Goal: Information Seeking & Learning: Learn about a topic

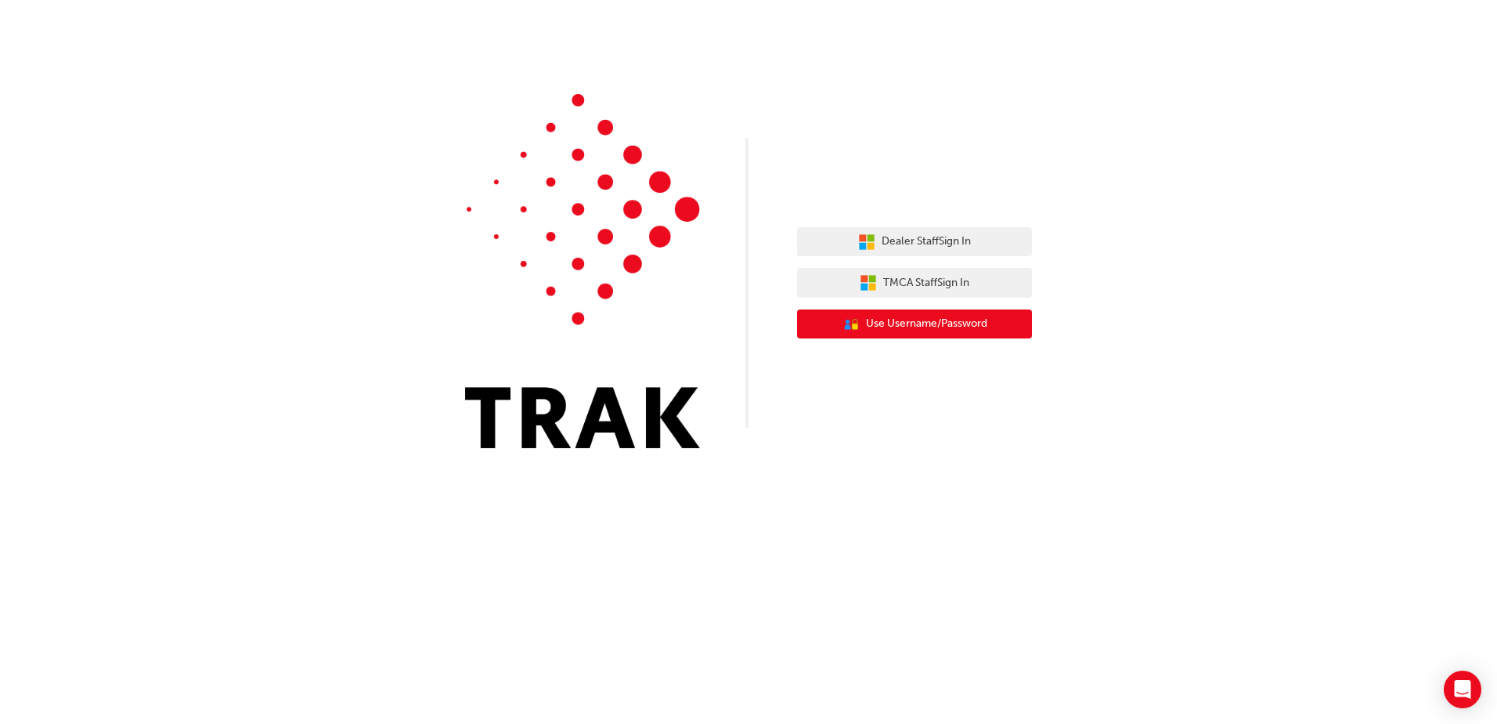
click at [935, 320] on span "Use Username/Password" at bounding box center [926, 324] width 121 height 18
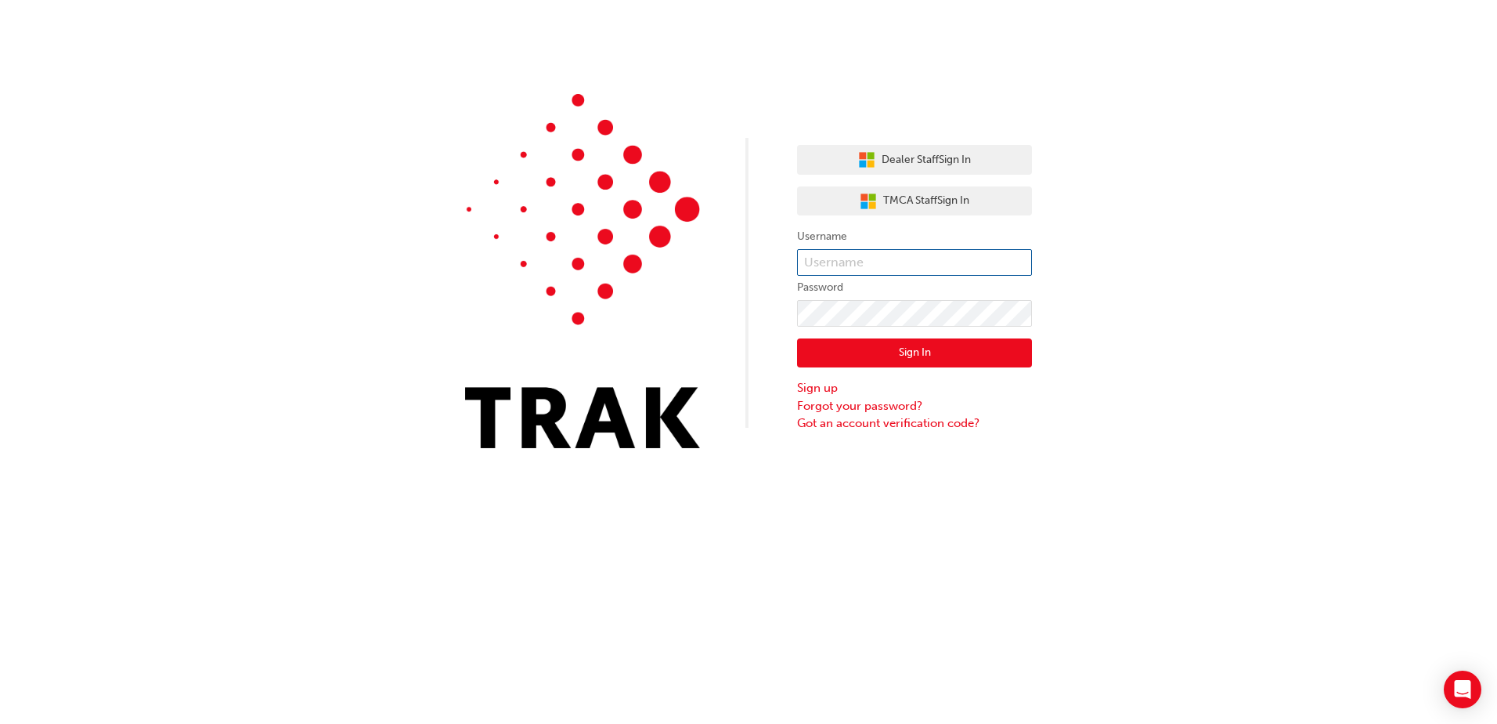
click at [930, 262] on input "text" at bounding box center [914, 262] width 235 height 27
type input "seth.banks"
click at [968, 352] on button "Sign In" at bounding box center [914, 353] width 235 height 30
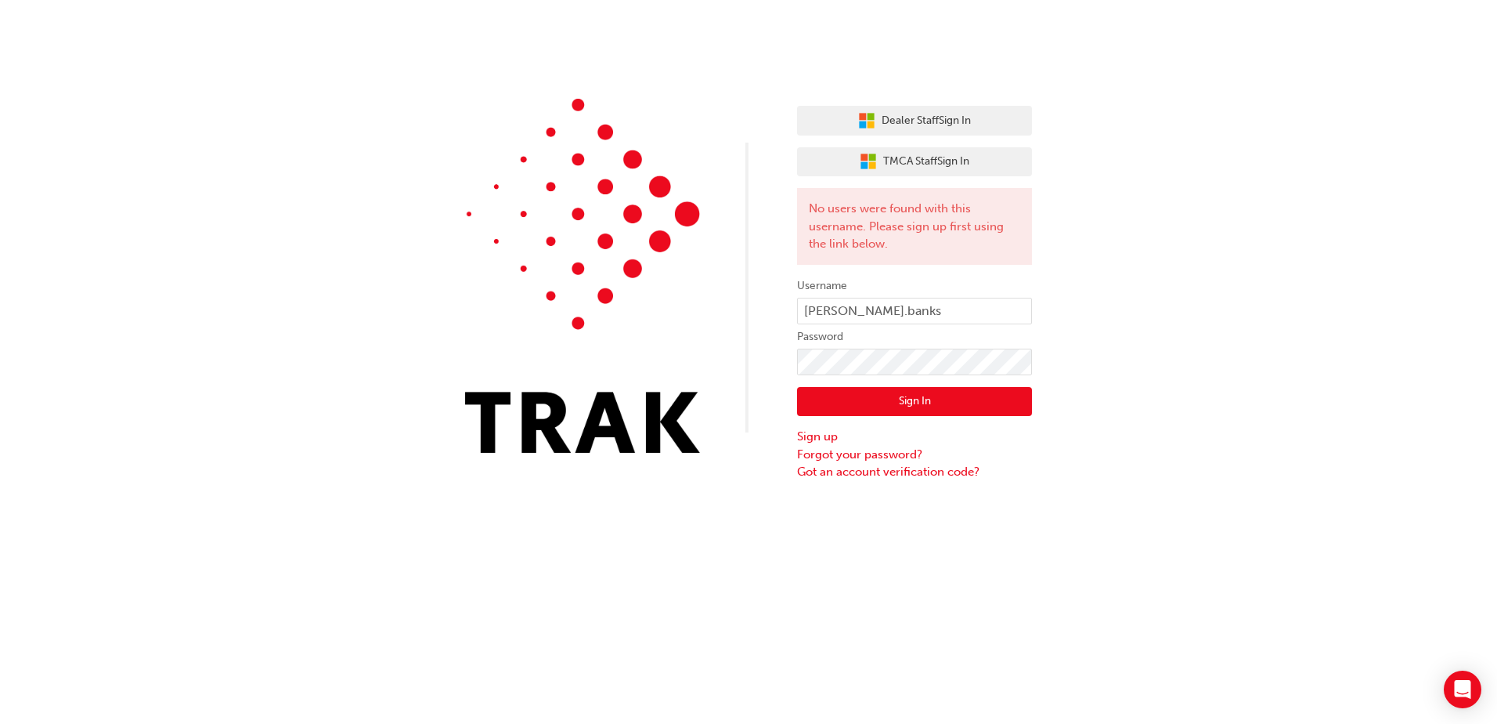
click at [952, 399] on button "Sign In" at bounding box center [914, 402] width 235 height 30
click at [919, 412] on button "Sign In" at bounding box center [914, 402] width 235 height 30
click at [914, 111] on button "Dealer Staff Sign In" at bounding box center [914, 121] width 235 height 30
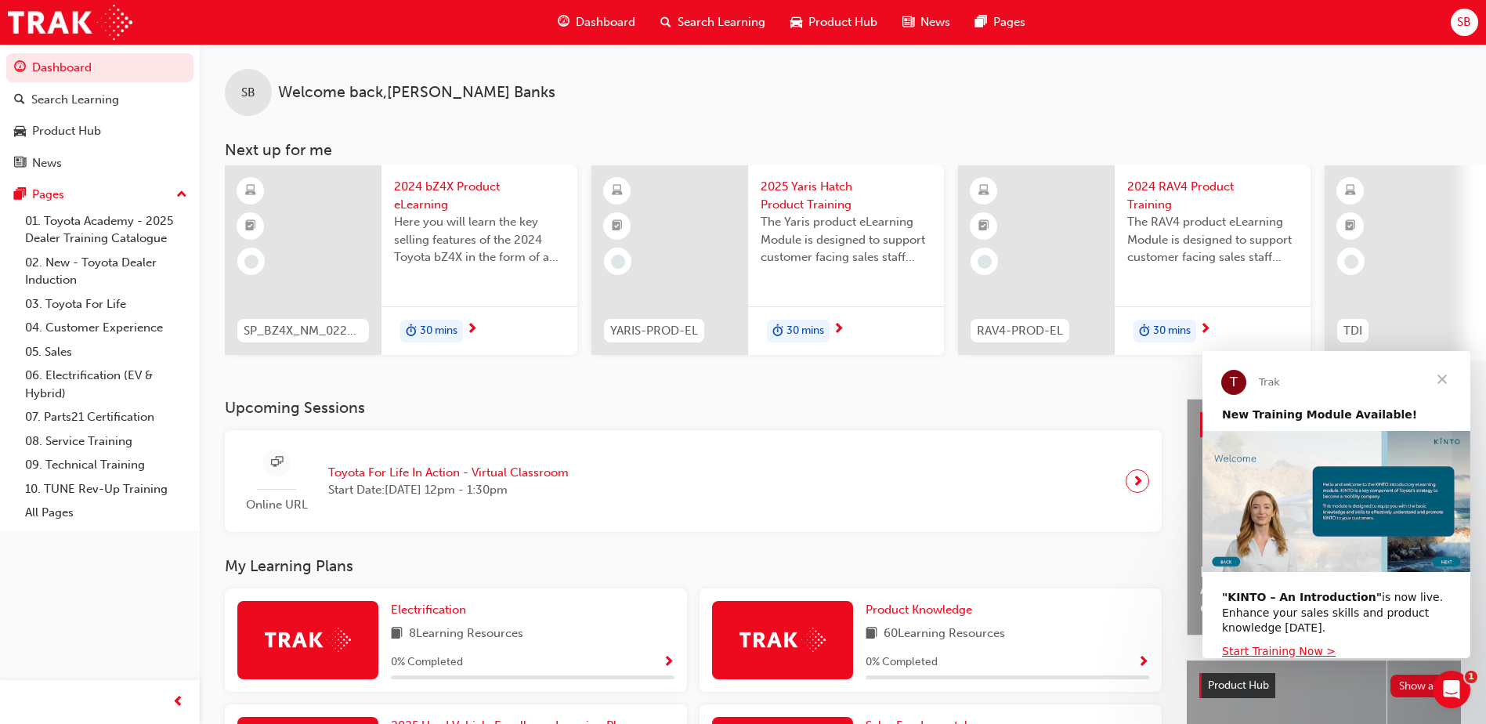
click at [1441, 379] on span "Close" at bounding box center [1442, 379] width 56 height 56
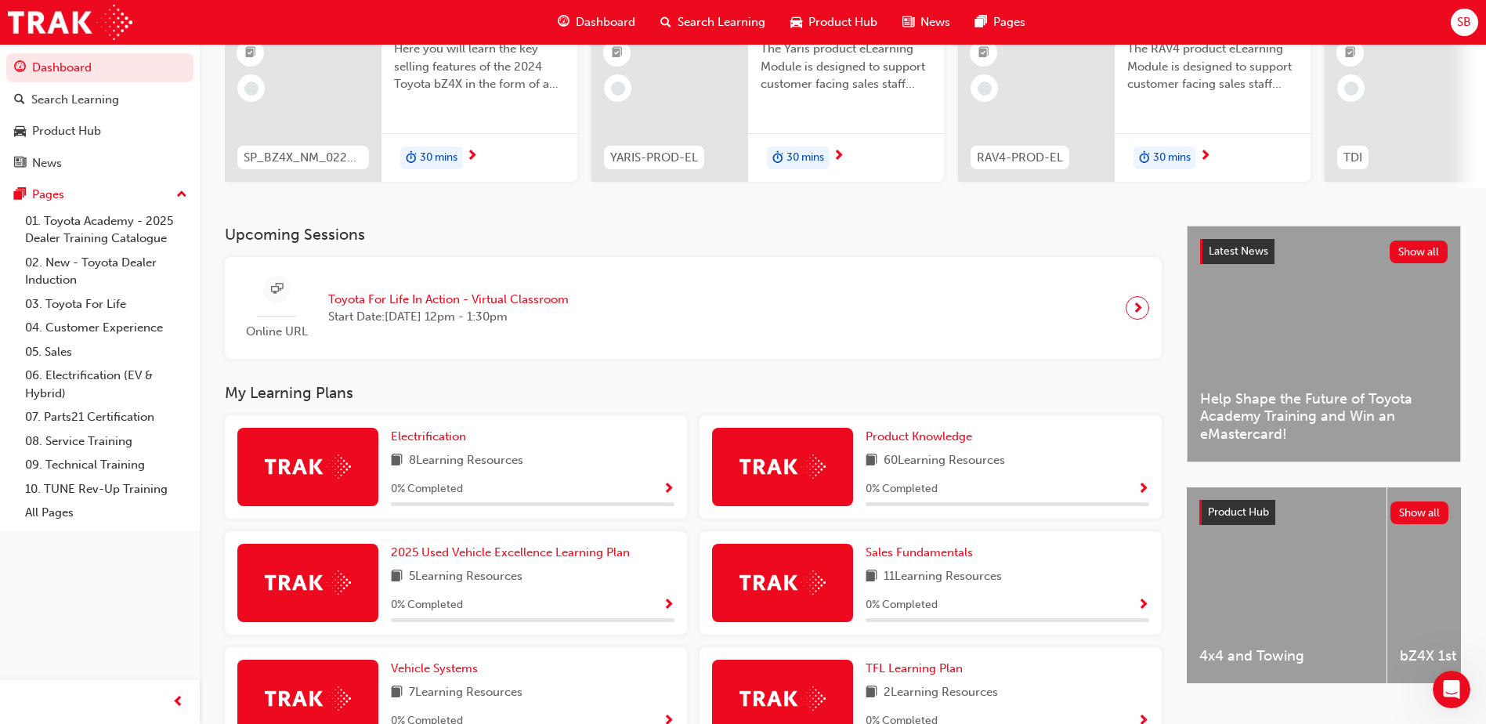
scroll to position [125, 0]
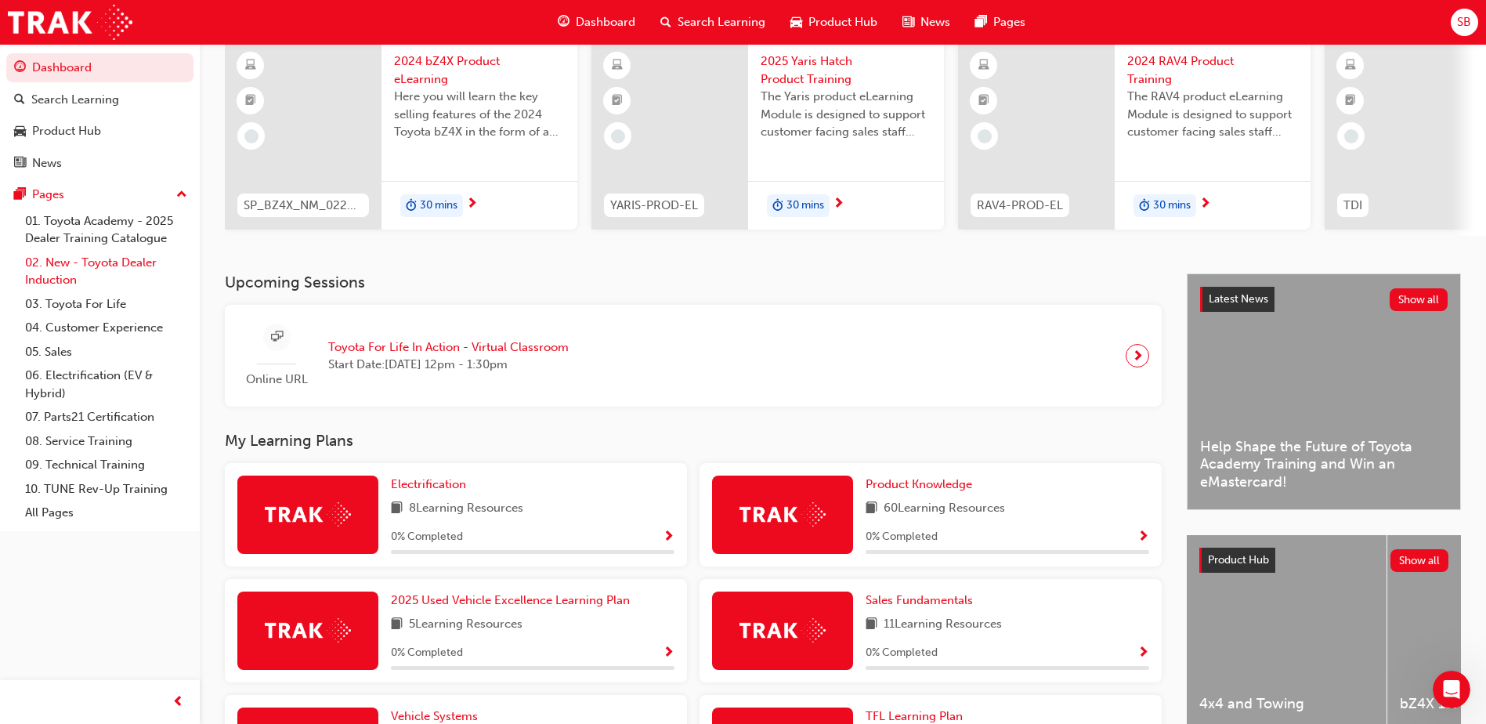
click at [76, 258] on link "02. New - Toyota Dealer Induction" at bounding box center [106, 272] width 175 height 42
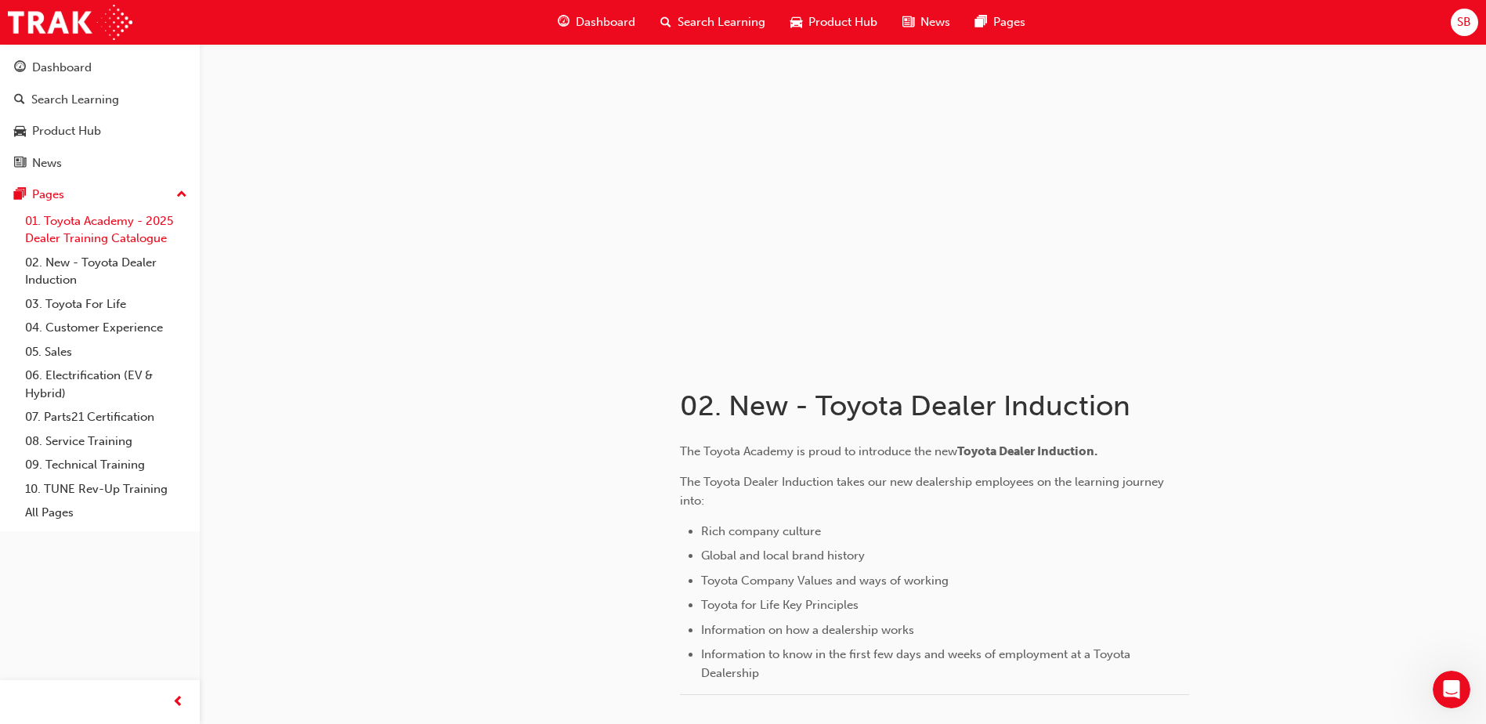
click at [54, 210] on link "01. Toyota Academy - 2025 Dealer Training Catalogue" at bounding box center [106, 230] width 175 height 42
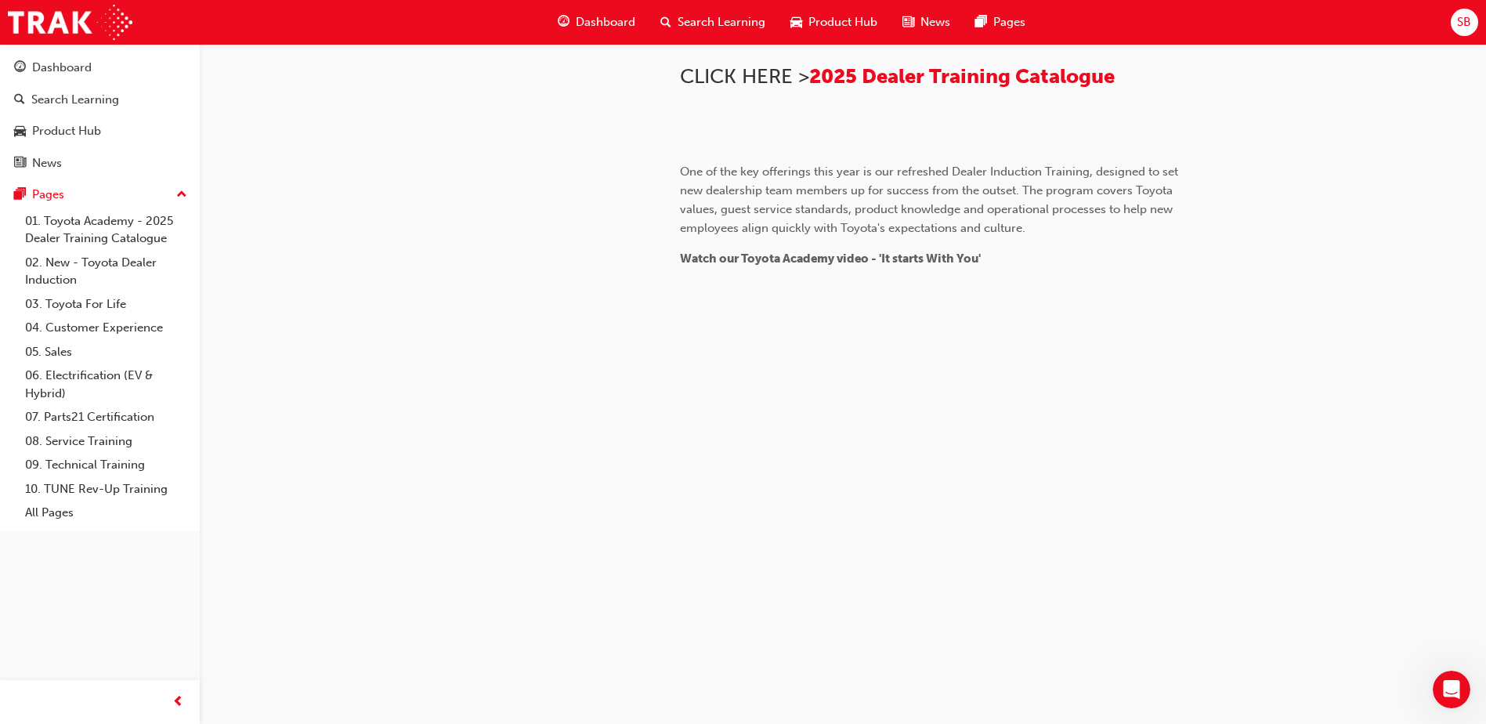
scroll to position [1122, 0]
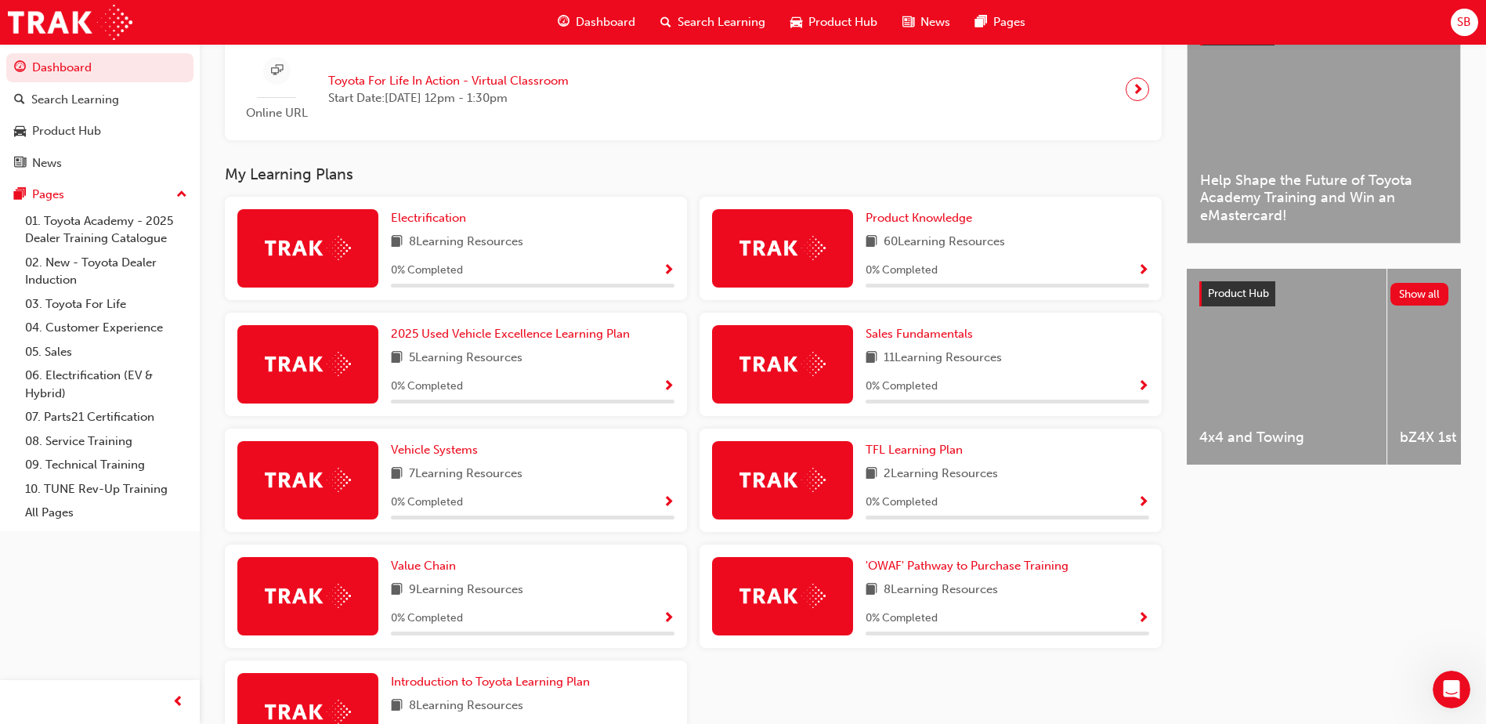
scroll to position [470, 0]
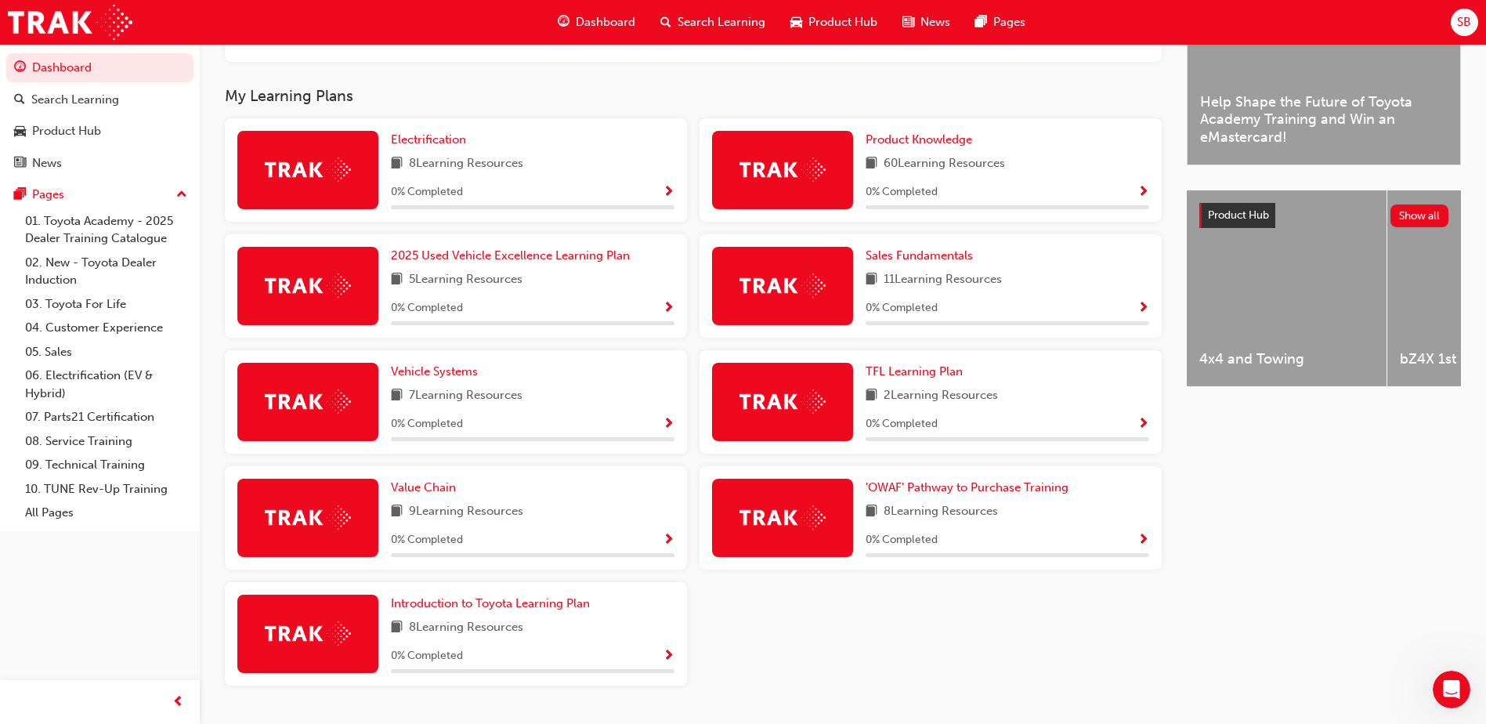
click at [746, 3] on div "Dashboard Search Learning Product Hub News Pages" at bounding box center [791, 22] width 505 height 45
click at [745, 5] on div "Dashboard Search Learning Product Hub News Pages" at bounding box center [791, 22] width 505 height 45
click at [728, 27] on span "Search Learning" at bounding box center [721, 22] width 88 height 18
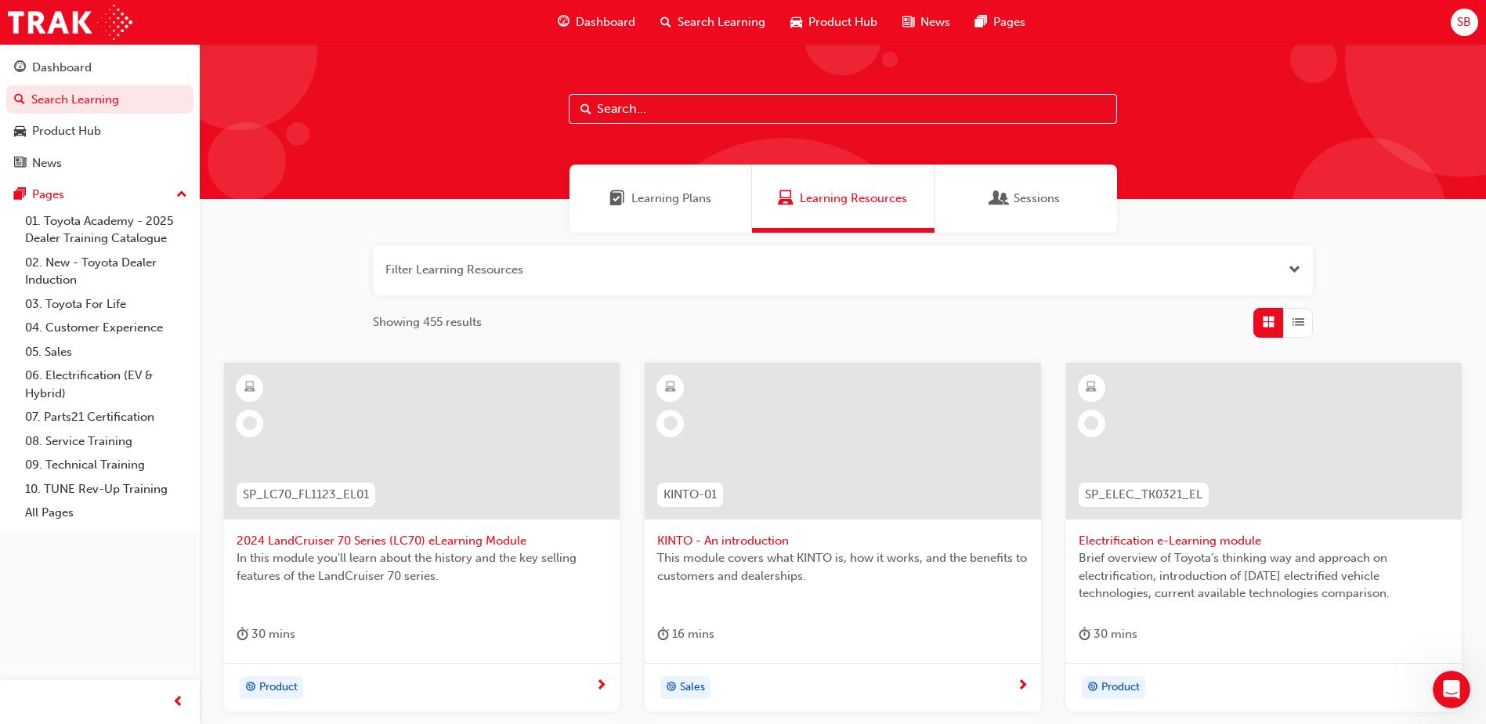
click at [676, 110] on input "text" at bounding box center [843, 109] width 548 height 30
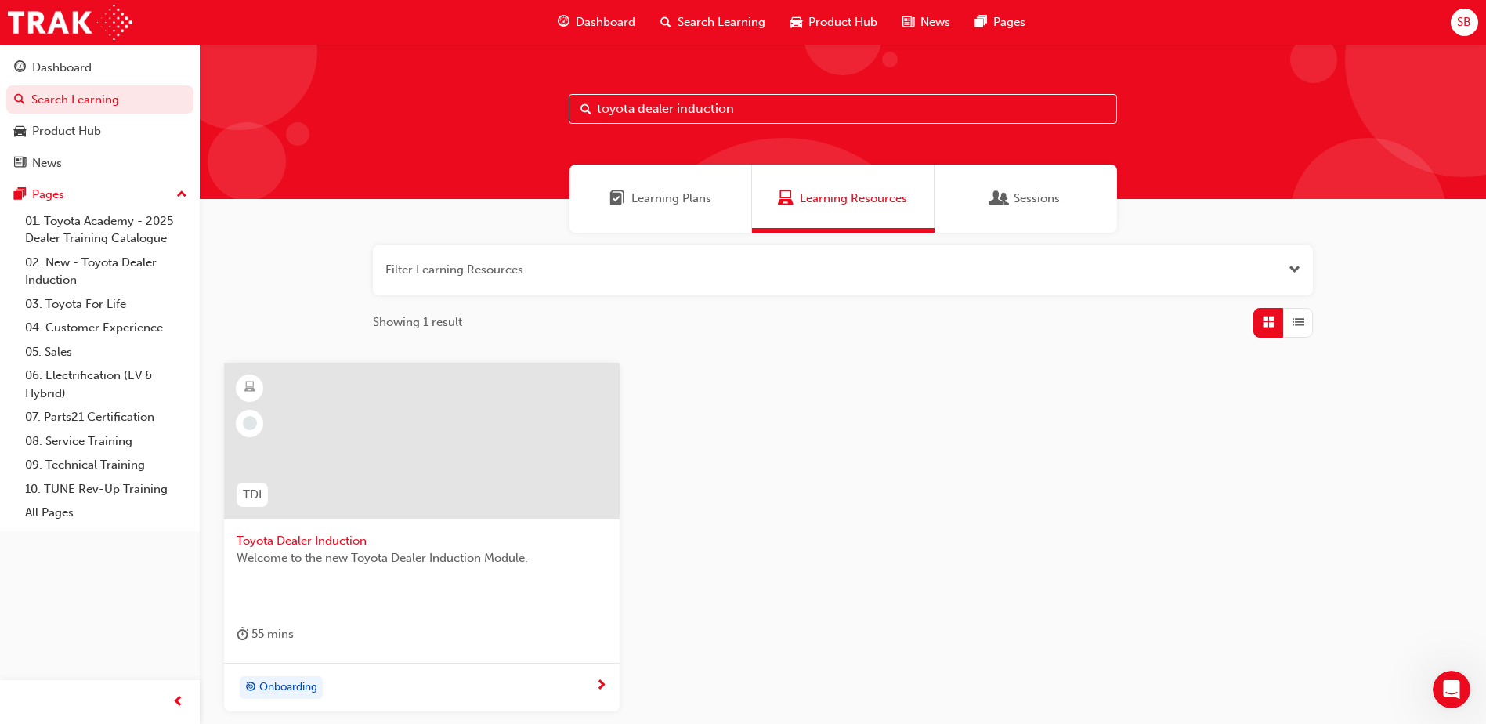
type input "toyota dealer induction"
click at [485, 452] on div at bounding box center [422, 441] width 396 height 157
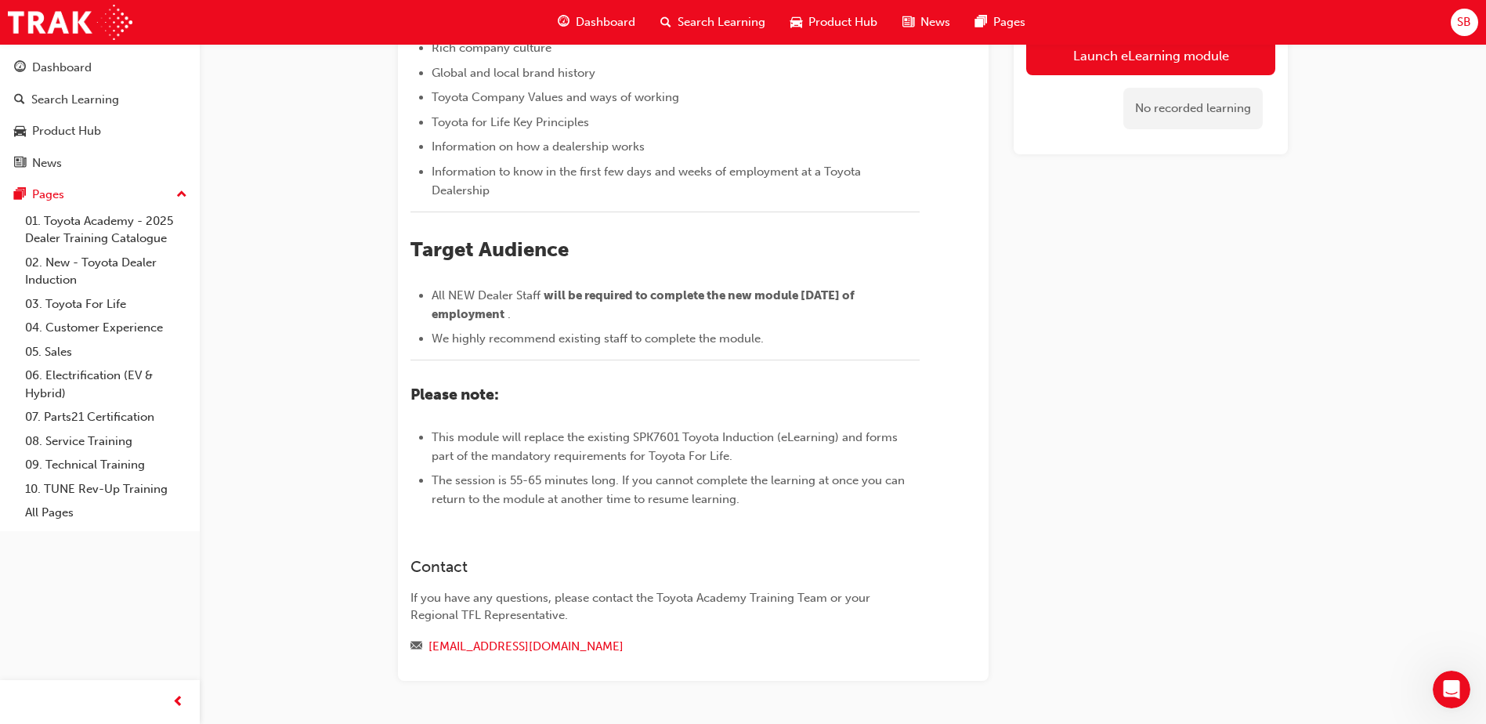
scroll to position [139, 0]
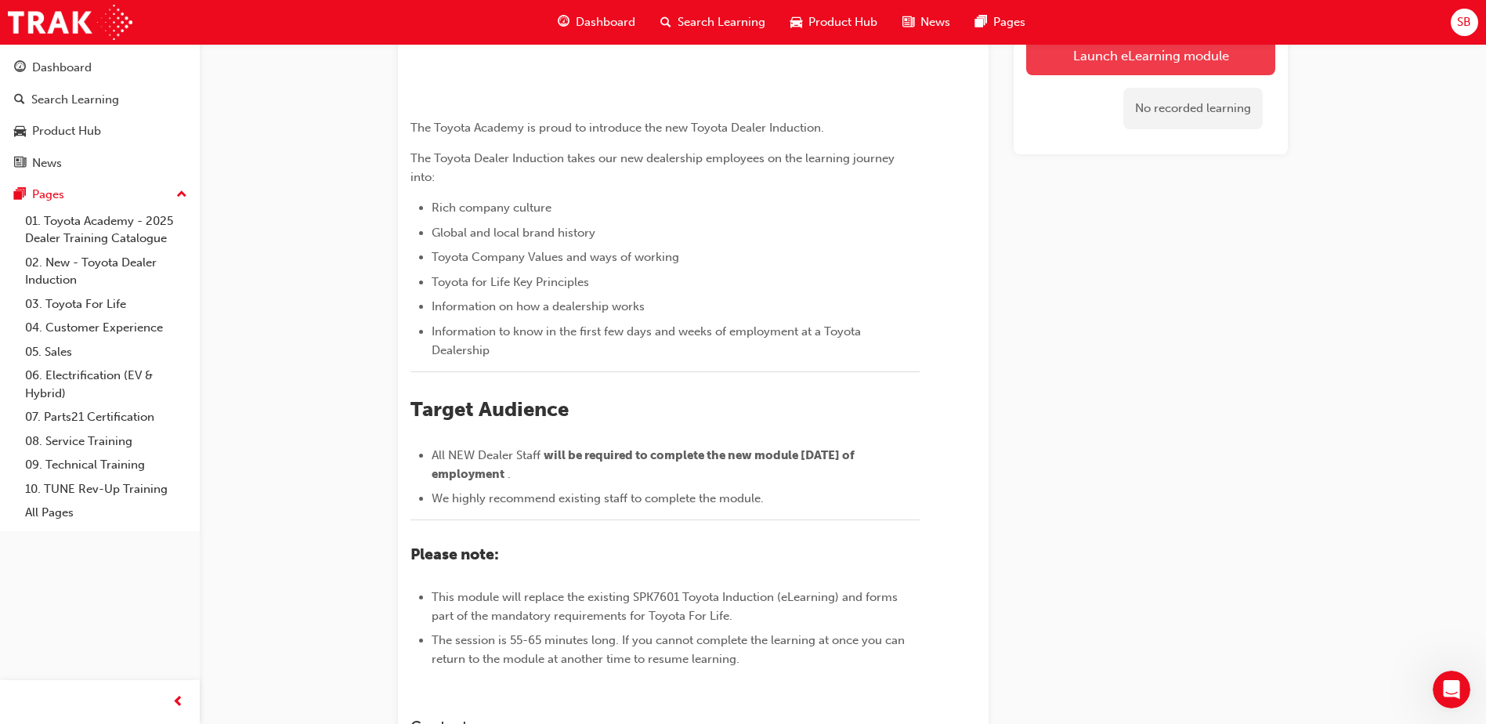
click at [1114, 64] on link "Launch eLearning module" at bounding box center [1150, 55] width 249 height 39
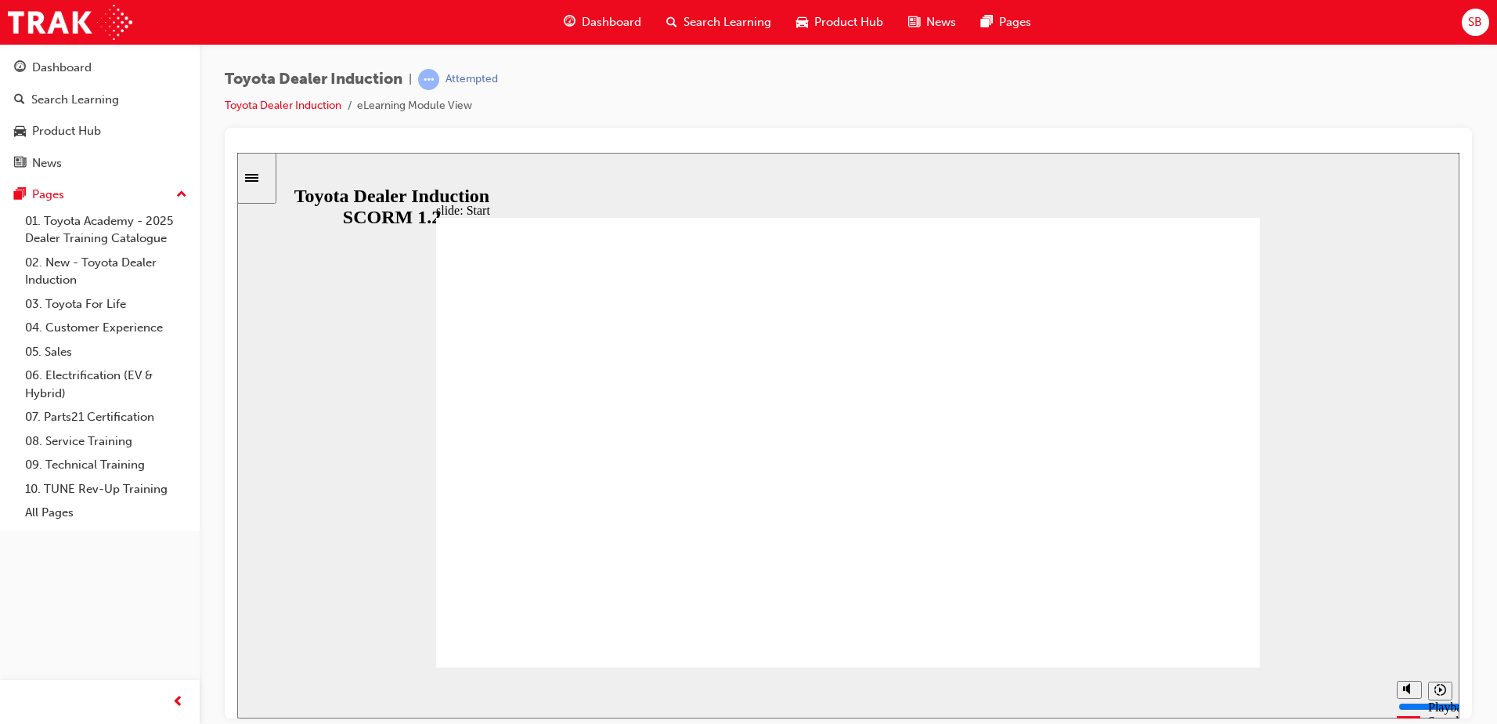
click at [747, 683] on div "playback controls" at bounding box center [819, 692] width 1078 height 23
click at [1215, 696] on div "playback controls" at bounding box center [819, 689] width 1078 height 17
drag, startPoint x: 1199, startPoint y: 635, endPoint x: 1184, endPoint y: 630, distance: 15.9
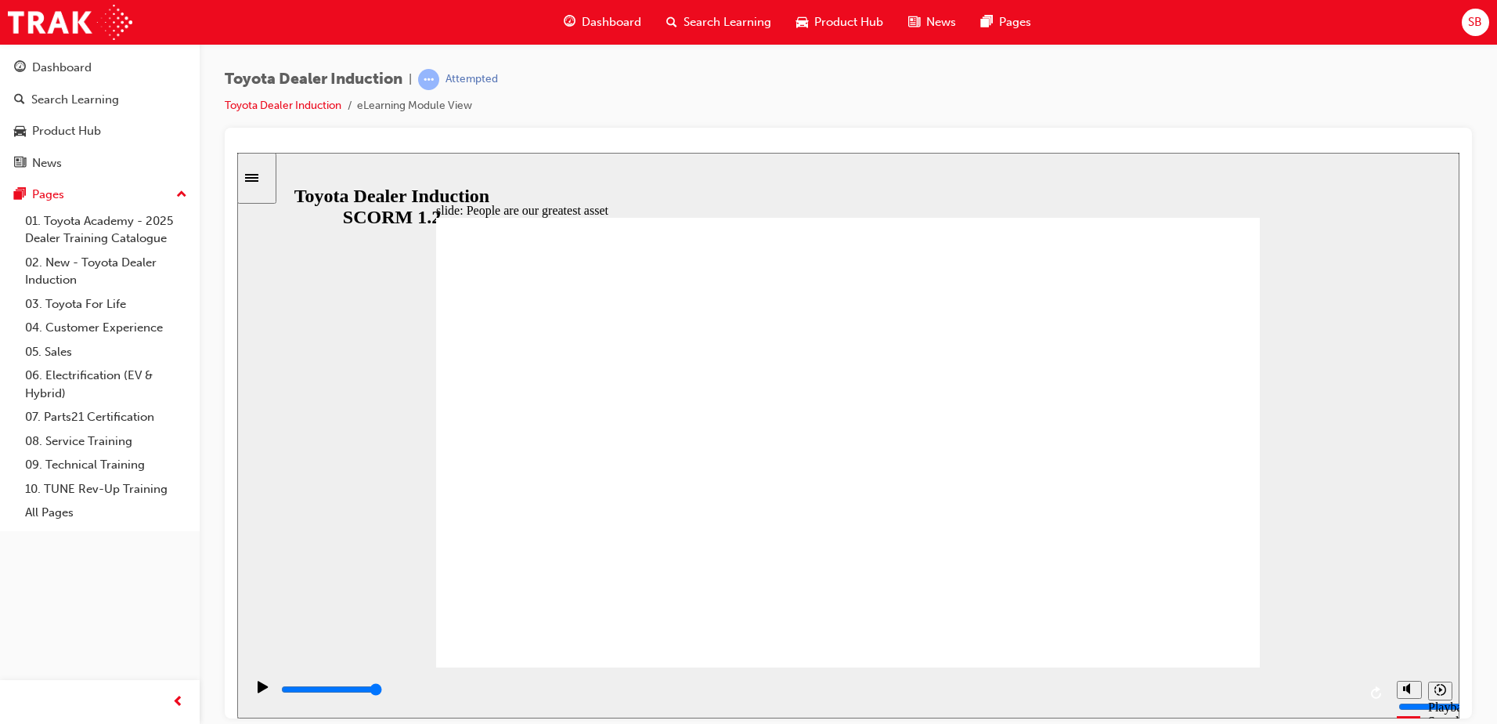
type input "7500"
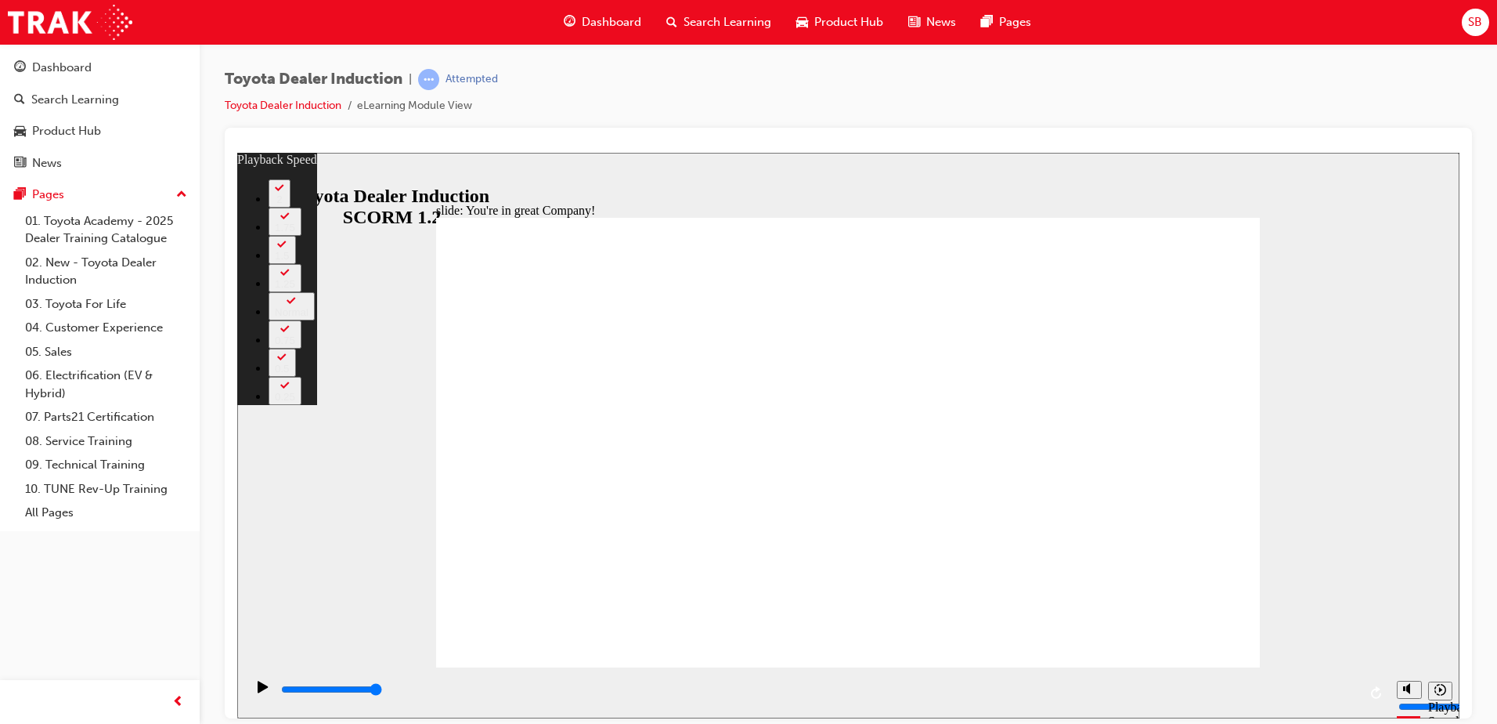
drag, startPoint x: 1005, startPoint y: 623, endPoint x: 1124, endPoint y: 609, distance: 120.0
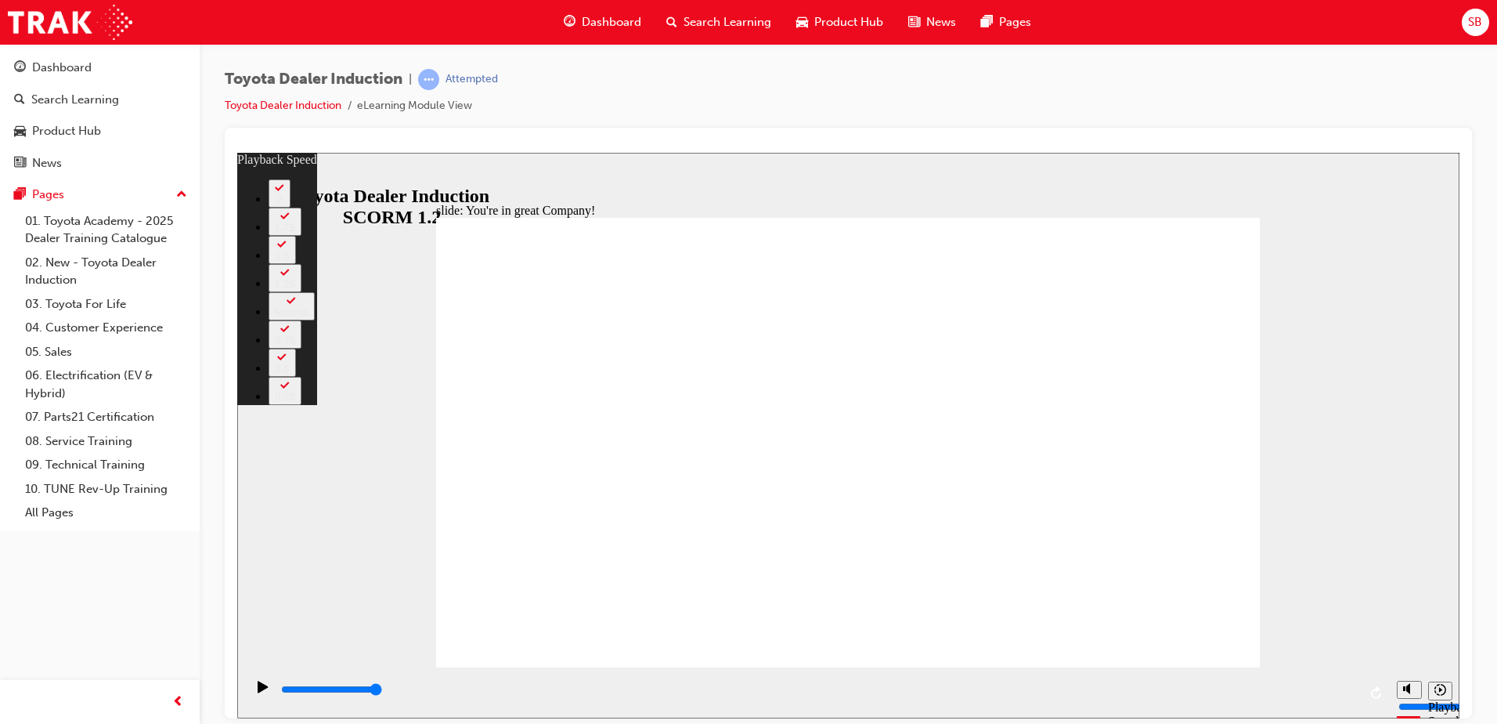
type input "156"
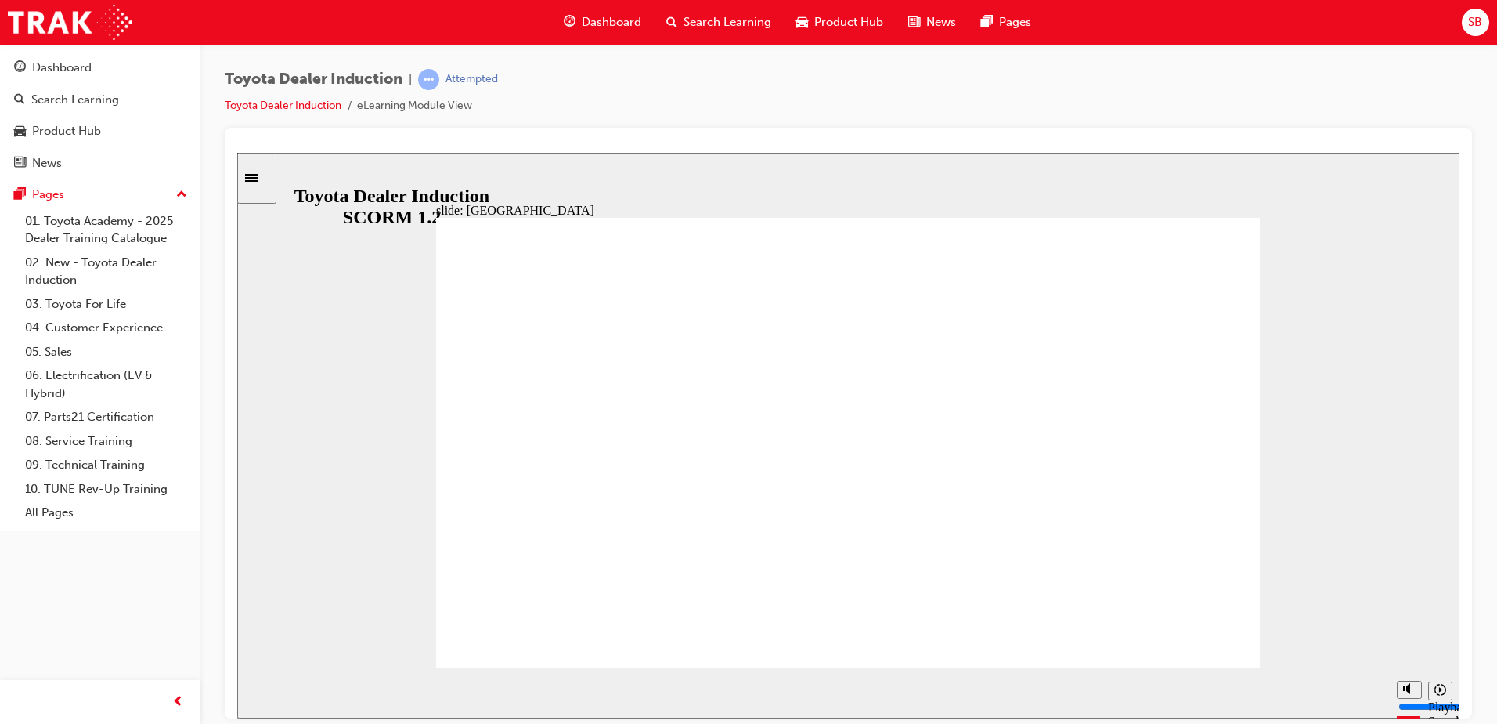
drag, startPoint x: 841, startPoint y: 584, endPoint x: 815, endPoint y: 581, distance: 26.0
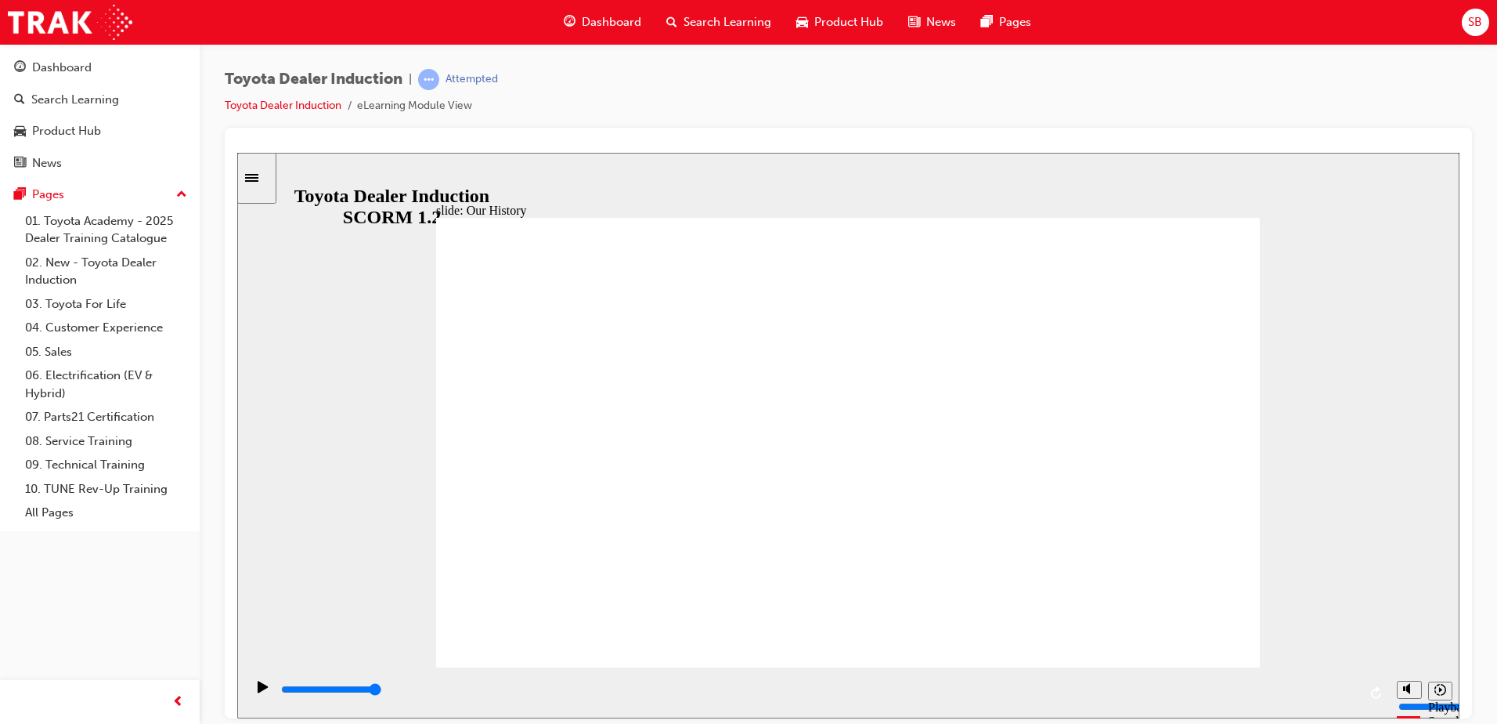
drag, startPoint x: 839, startPoint y: 580, endPoint x: 930, endPoint y: 611, distance: 95.8
drag, startPoint x: 876, startPoint y: 624, endPoint x: 1017, endPoint y: 640, distance: 141.8
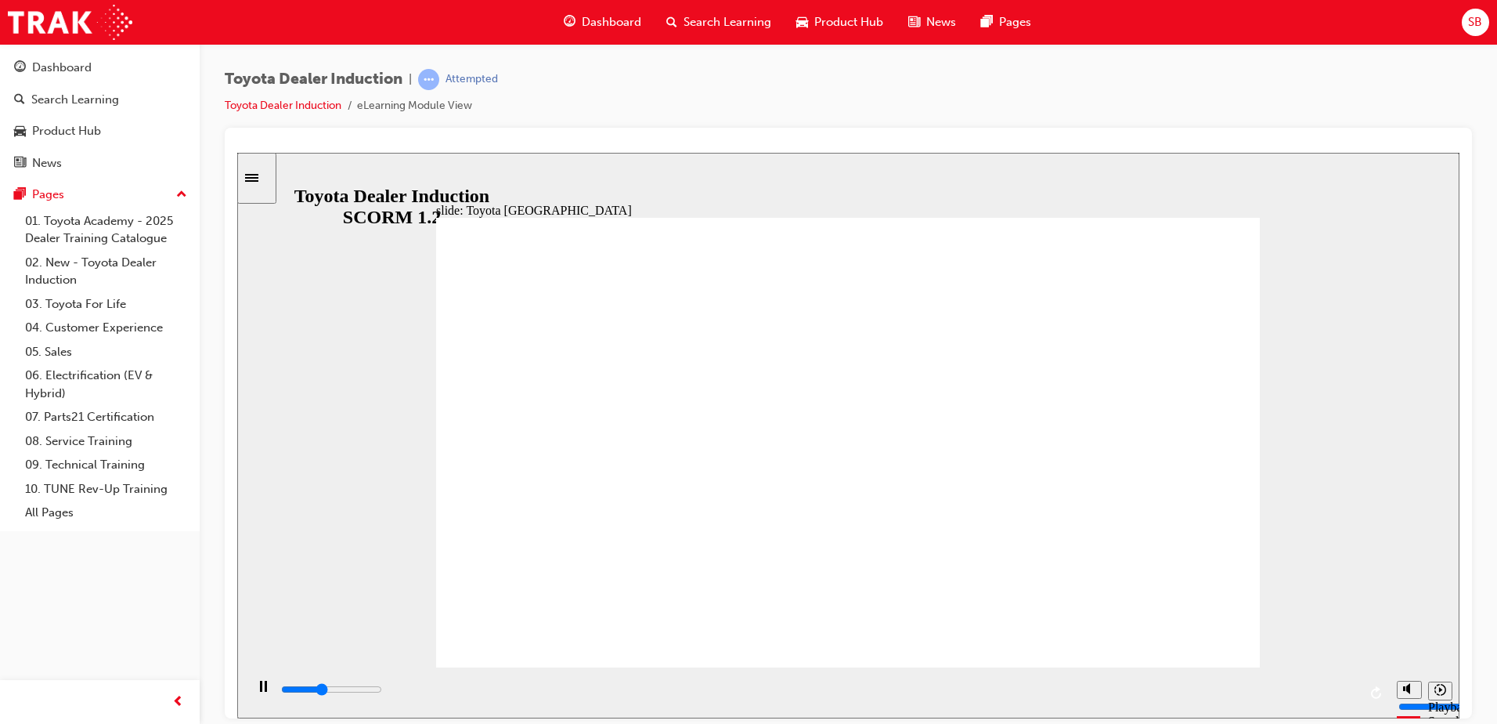
click at [1459, 532] on div "slide: Our History Group 1 Freeform 3 Freeform 1 Freeform 2 Freeform 4 Rectangl…" at bounding box center [848, 434] width 1223 height 565
drag, startPoint x: 368, startPoint y: 446, endPoint x: 450, endPoint y: 462, distance: 83.9
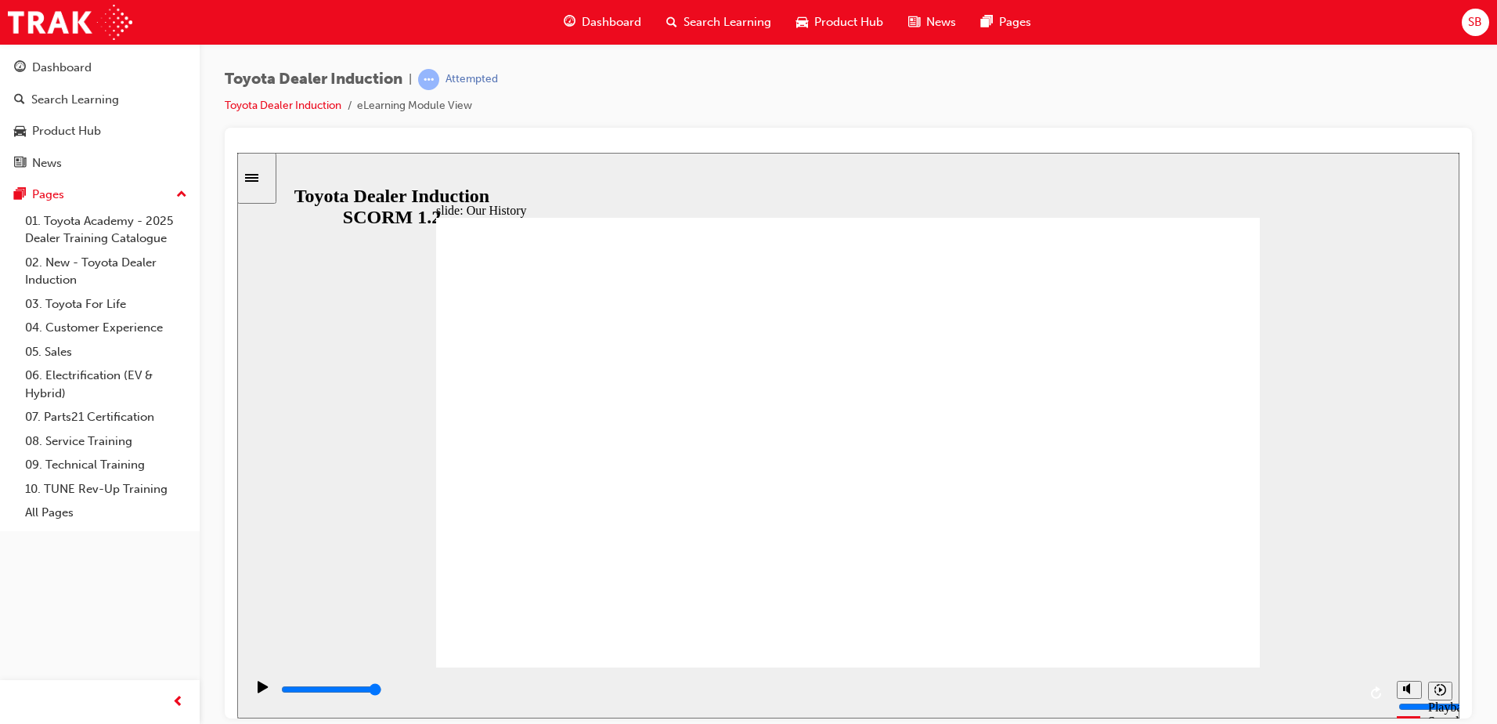
click at [392, 453] on div "slide: Our History Group 1 Freeform 3 Freeform 1 Freeform 2 Freeform 4 Rectangl…" at bounding box center [848, 434] width 1223 height 565
drag, startPoint x: 619, startPoint y: 588, endPoint x: 630, endPoint y: 576, distance: 16.1
drag, startPoint x: 624, startPoint y: 576, endPoint x: 739, endPoint y: 608, distance: 118.6
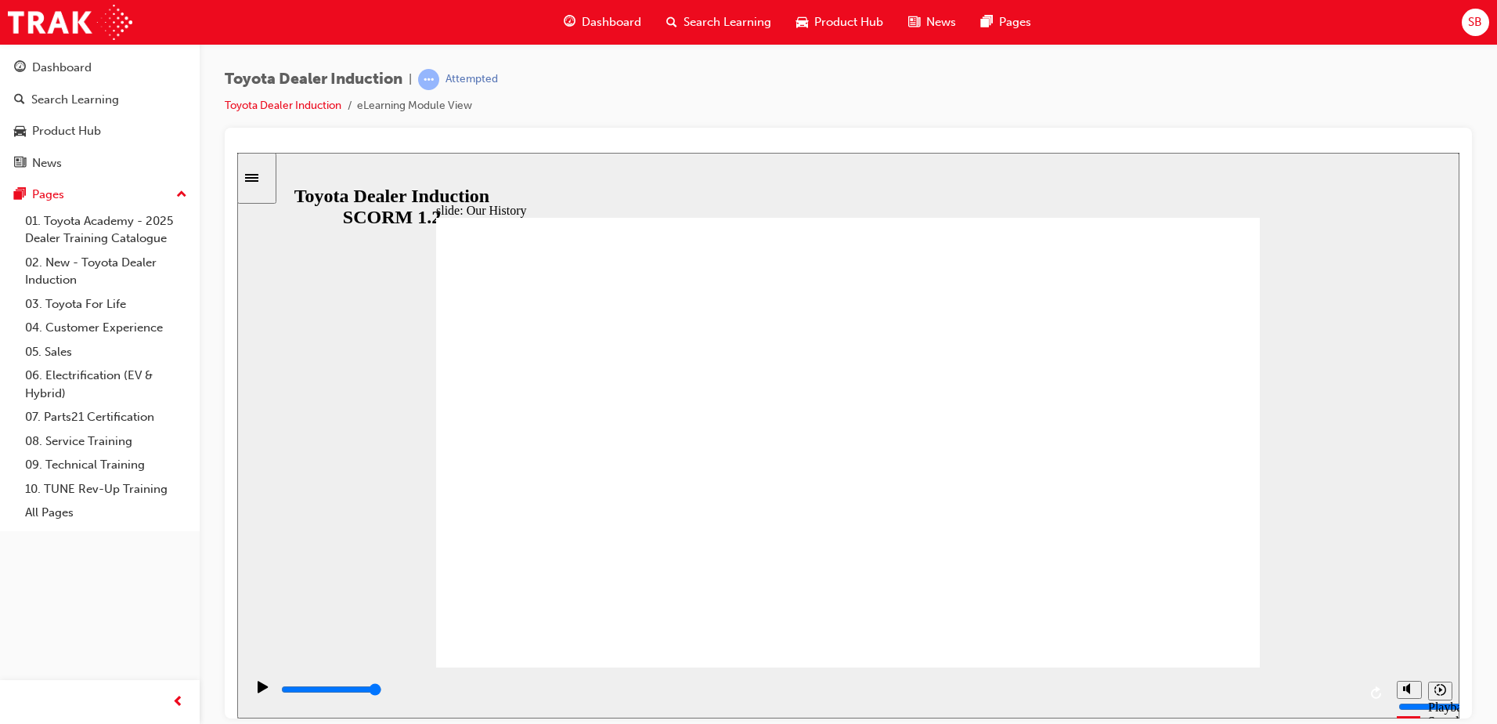
drag, startPoint x: 840, startPoint y: 577, endPoint x: 1128, endPoint y: 593, distance: 288.6
click at [782, 698] on div "playback controls" at bounding box center [819, 689] width 1078 height 17
click at [998, 698] on div "playback controls" at bounding box center [819, 689] width 1078 height 17
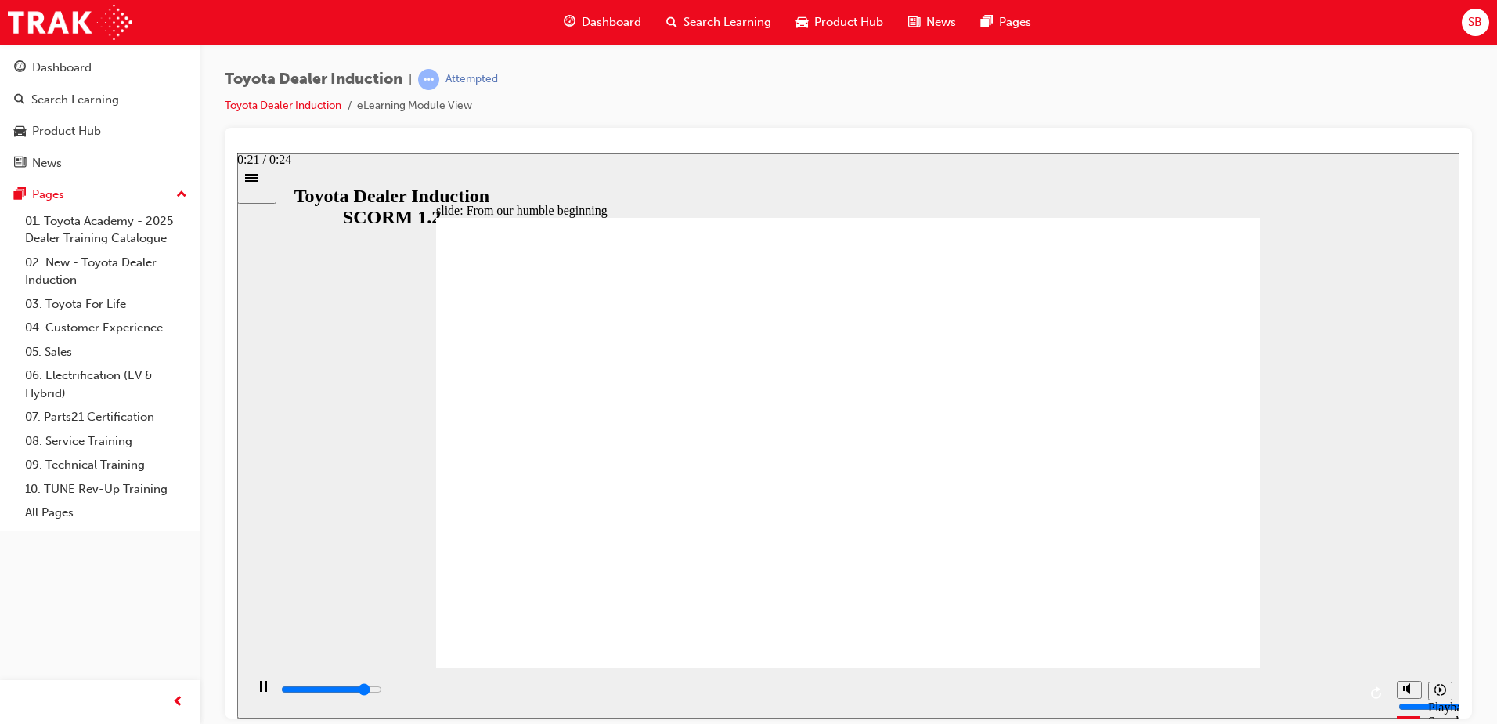
click at [1219, 687] on div "playback controls" at bounding box center [819, 689] width 1078 height 17
click at [949, 685] on div "playback controls" at bounding box center [819, 689] width 1078 height 17
click at [1141, 682] on div "playback controls" at bounding box center [819, 692] width 1078 height 23
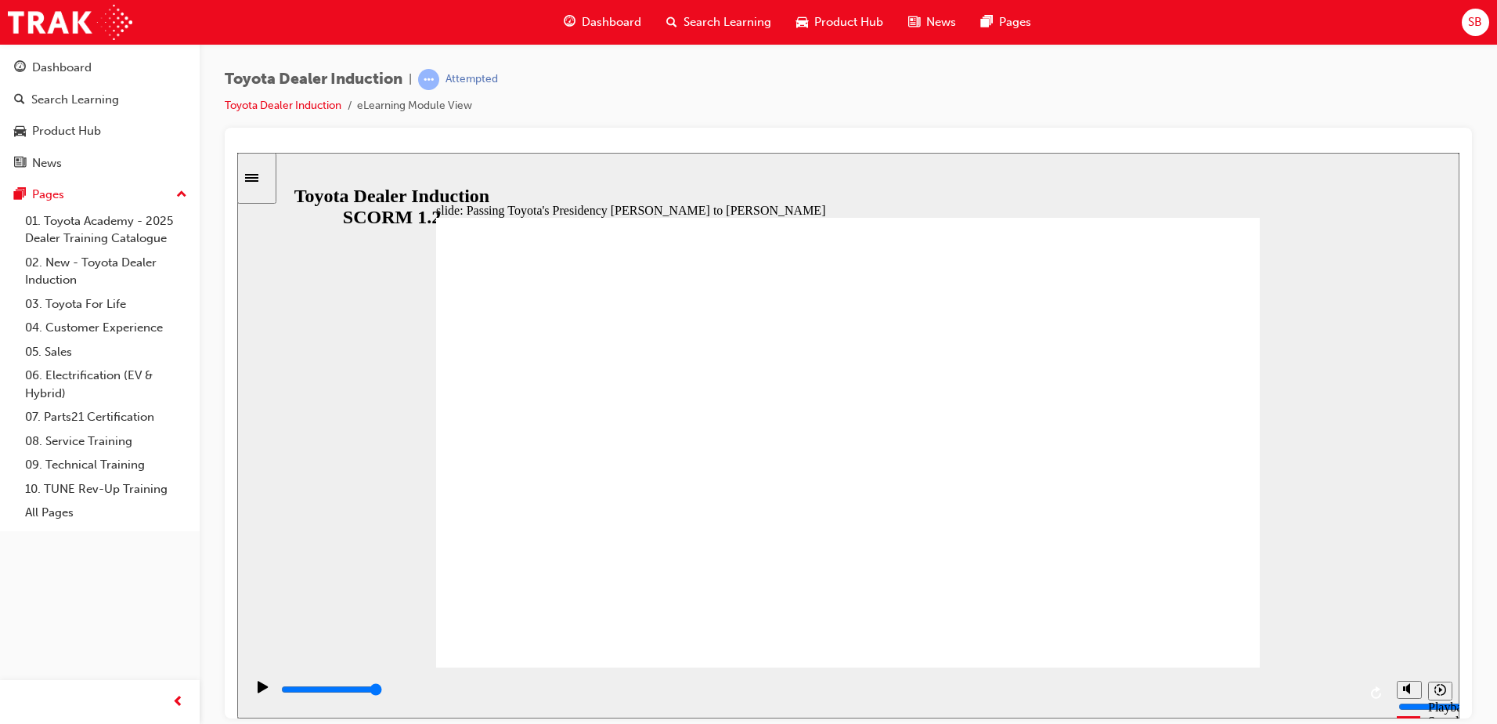
type input "5000"
radio input "true"
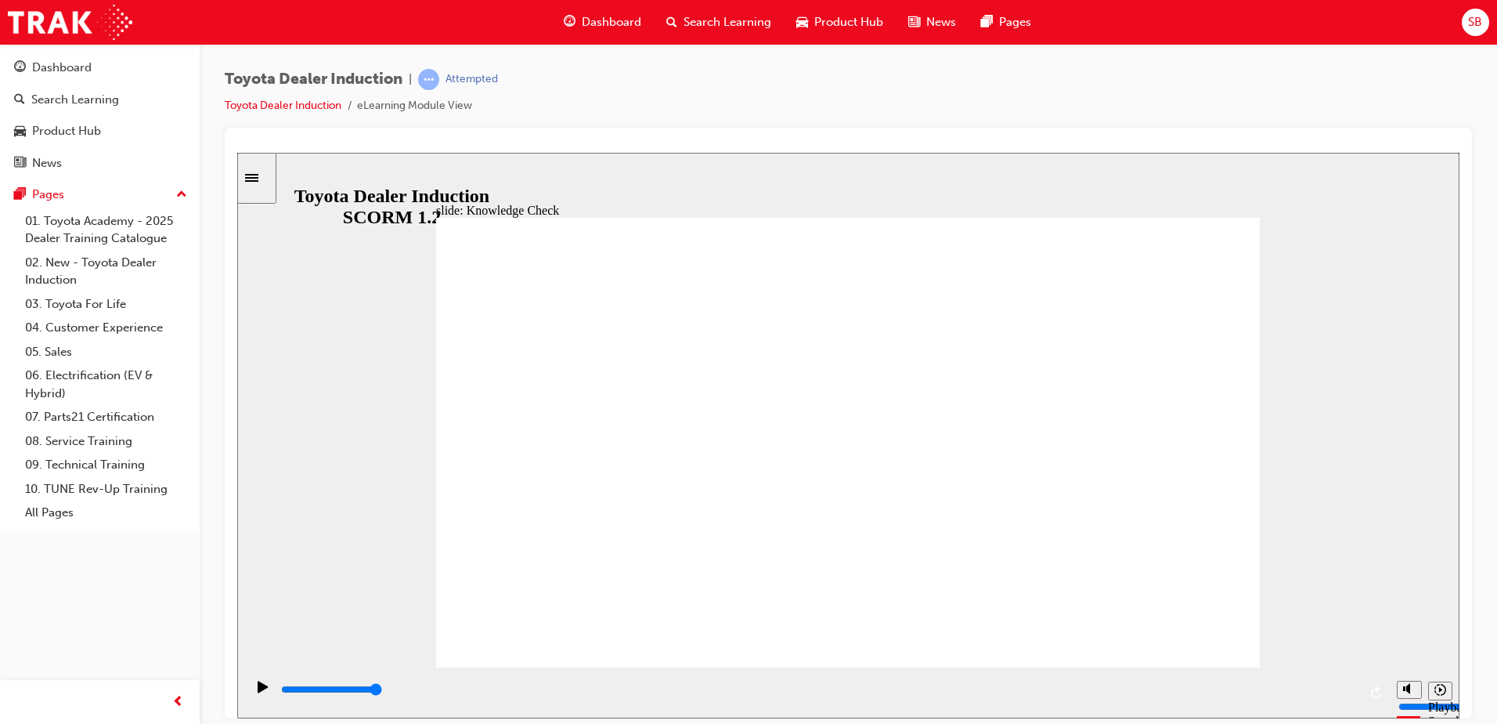
type input "3500"
radio input "true"
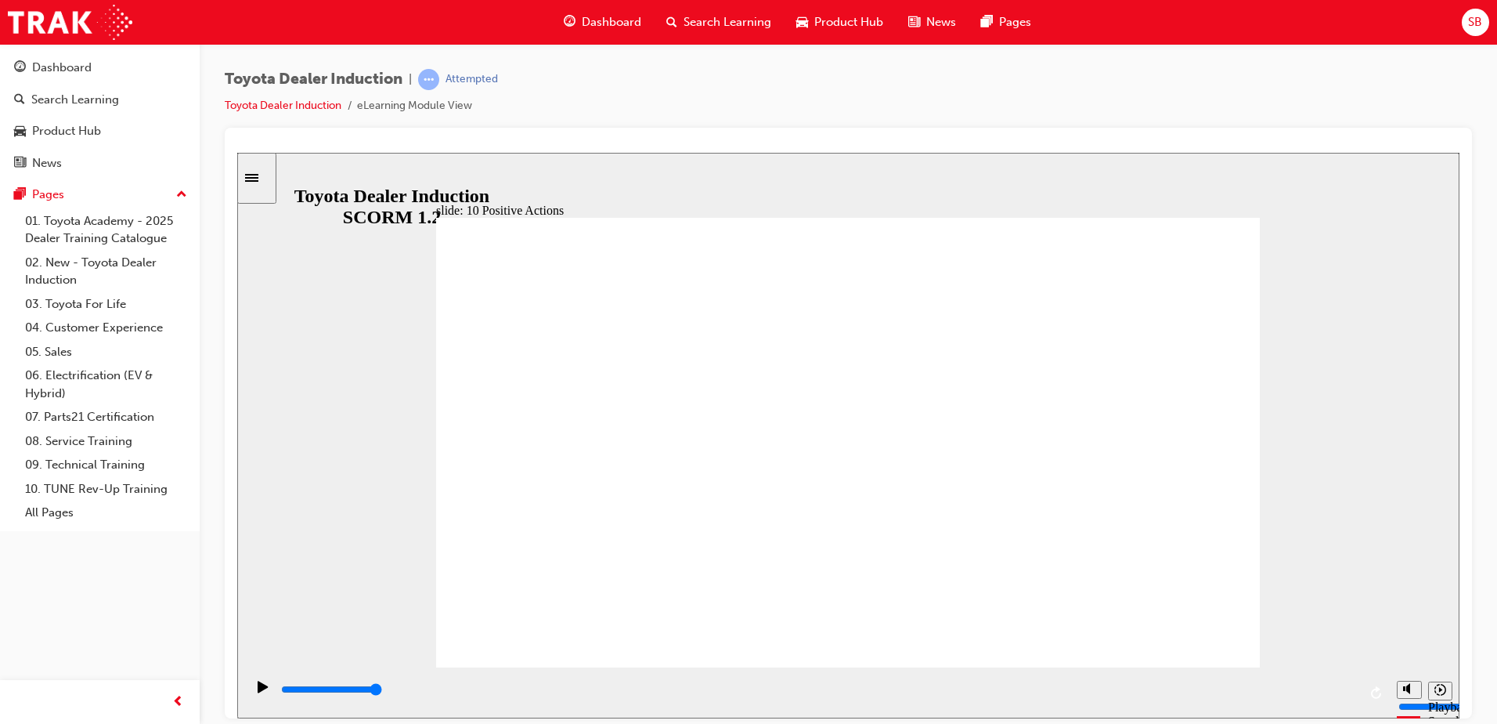
drag, startPoint x: 1233, startPoint y: 222, endPoint x: 1244, endPoint y: 222, distance: 10.2
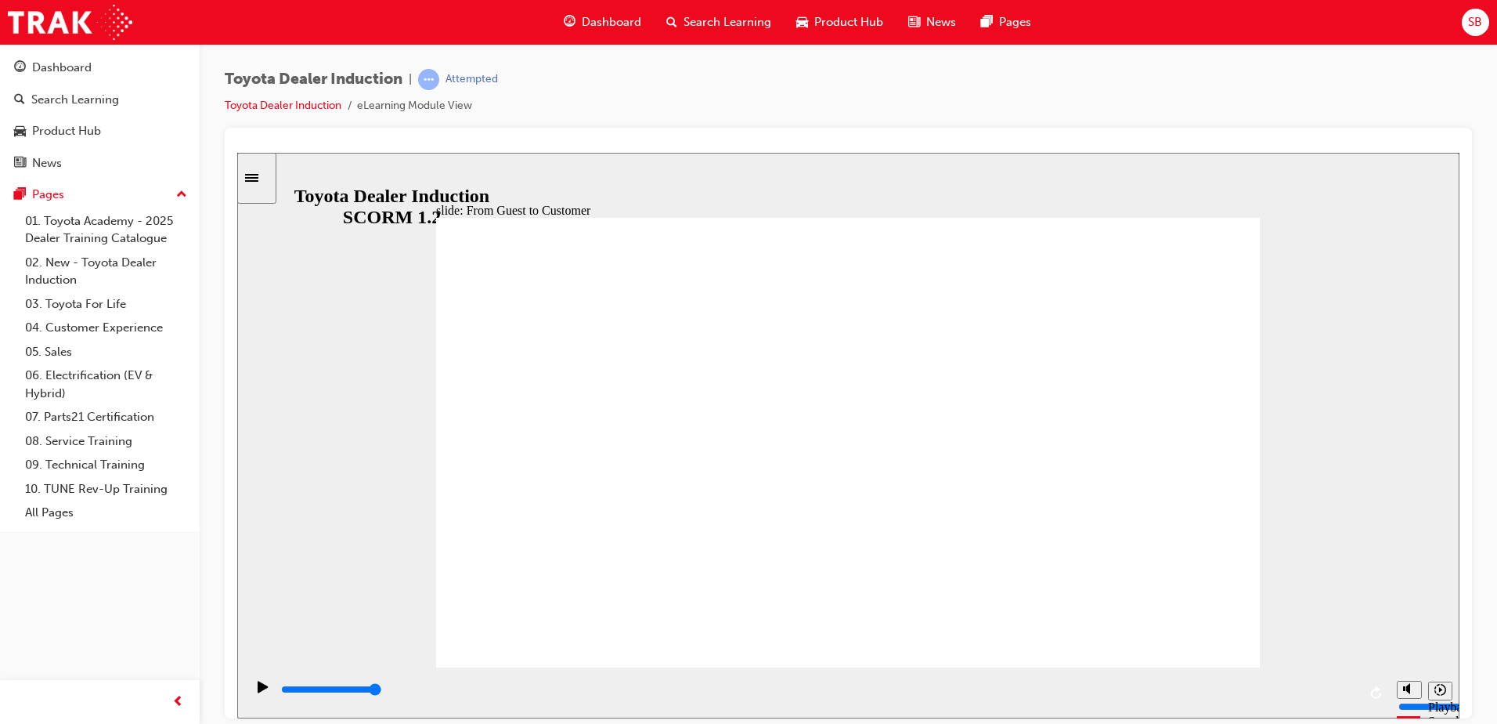
drag, startPoint x: 544, startPoint y: 297, endPoint x: 539, endPoint y: 385, distance: 87.9
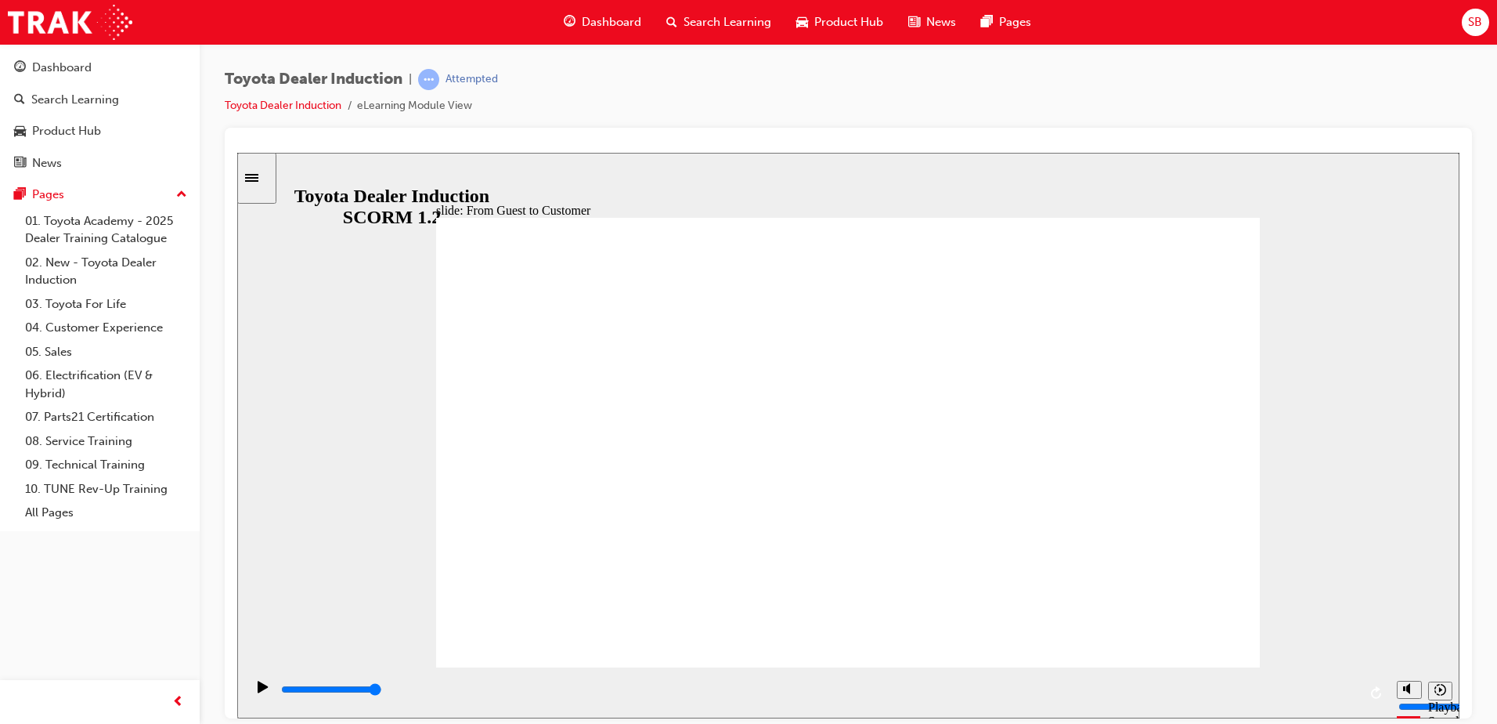
drag, startPoint x: 858, startPoint y: 456, endPoint x: 887, endPoint y: 454, distance: 29.0
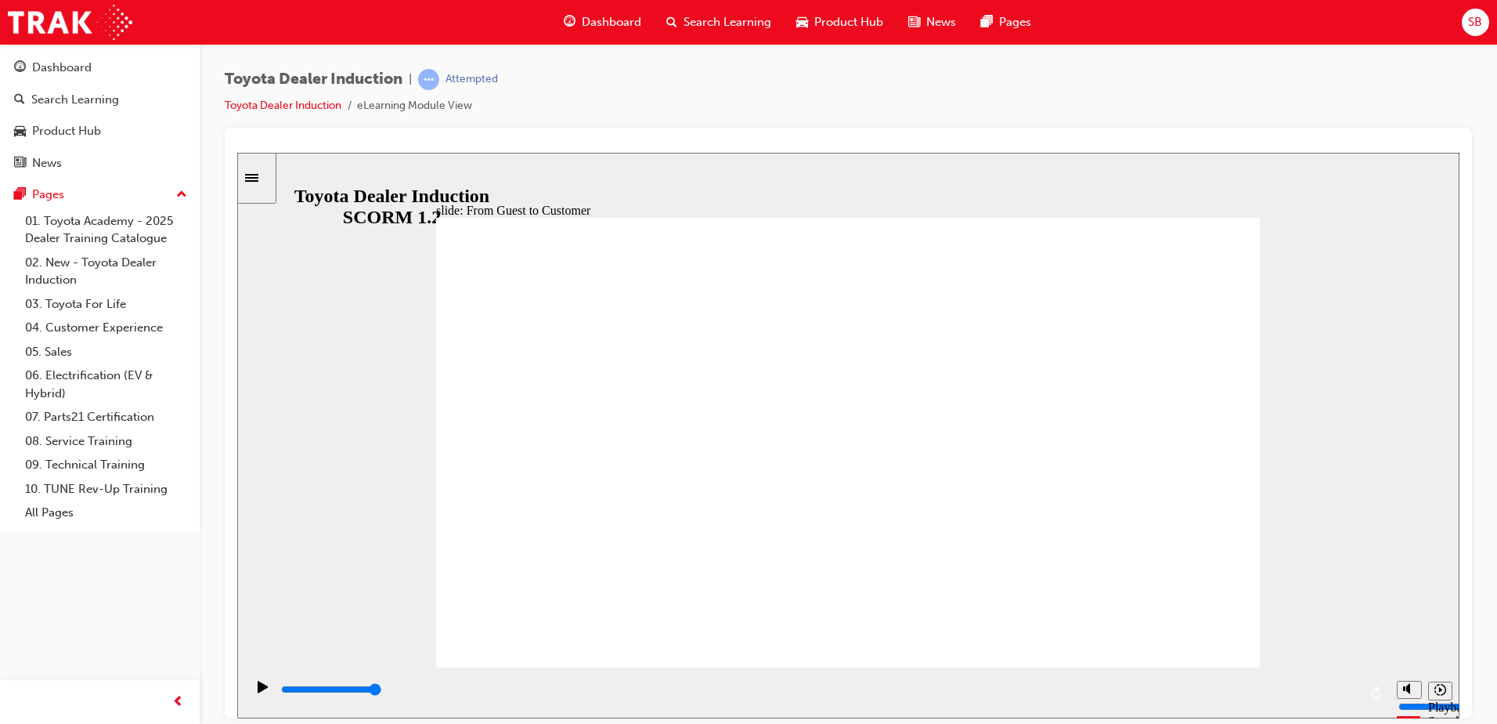
drag, startPoint x: 1046, startPoint y: 430, endPoint x: 1020, endPoint y: 437, distance: 26.8
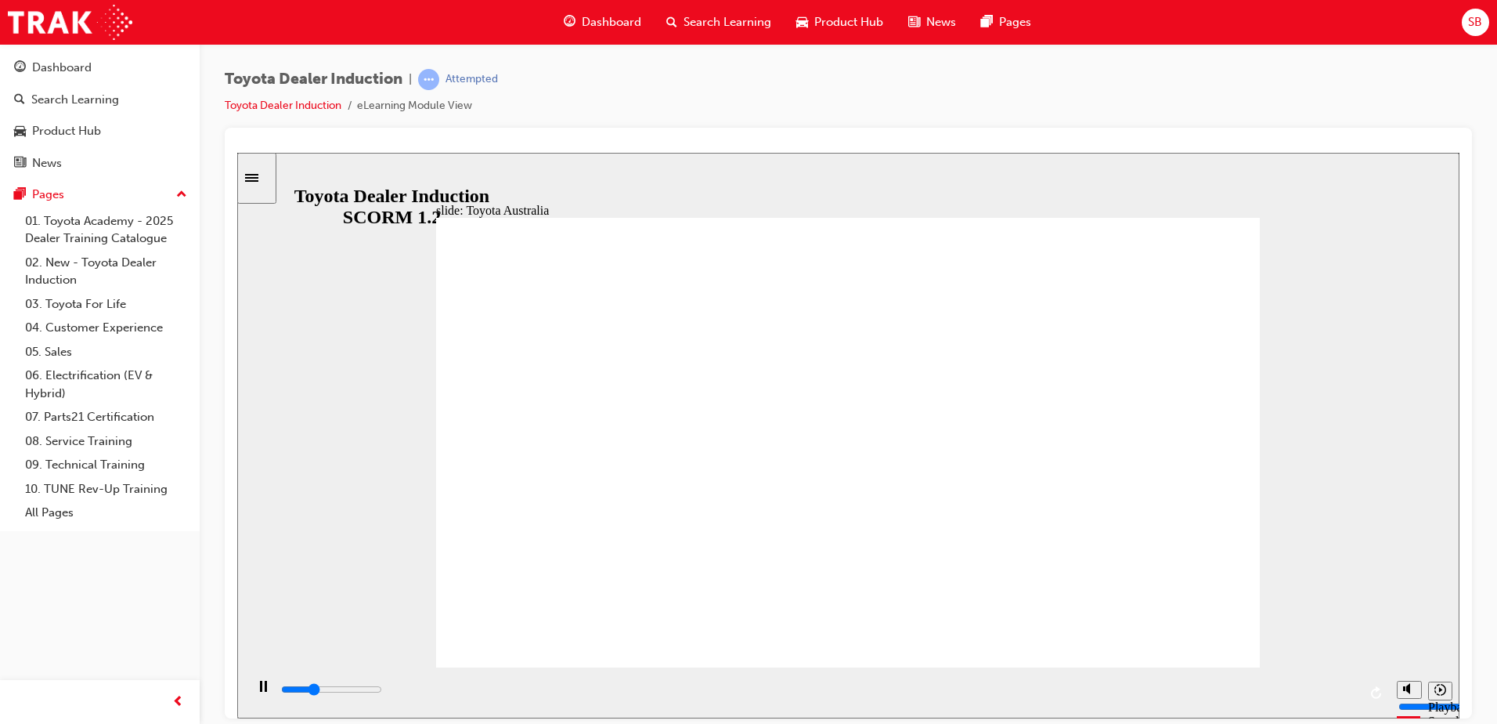
click at [497, 695] on div "playback controls" at bounding box center [819, 689] width 1078 height 17
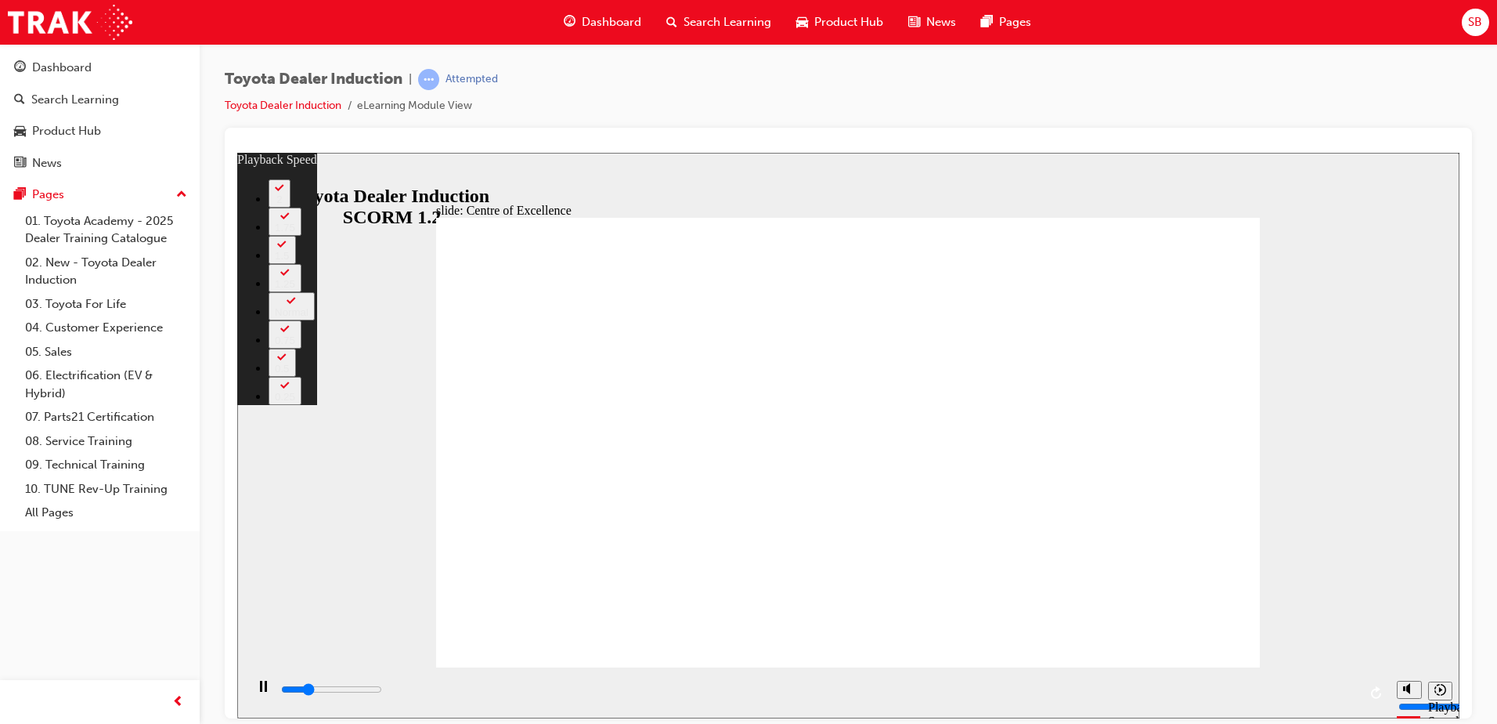
type input "3600"
type input "0"
type input "3900"
type input "0"
type input "4100"
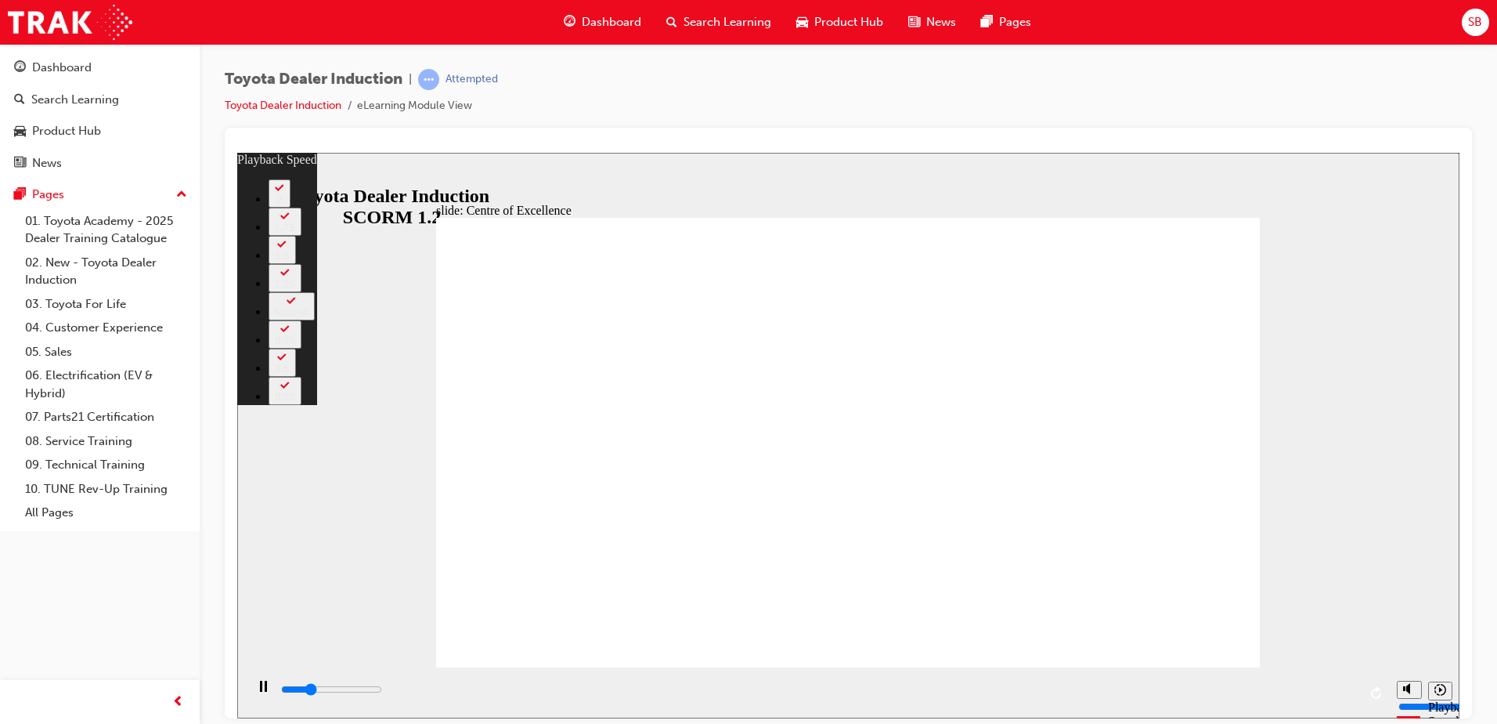
type input "1"
type input "4400"
type input "1"
type input "4600"
type input "1"
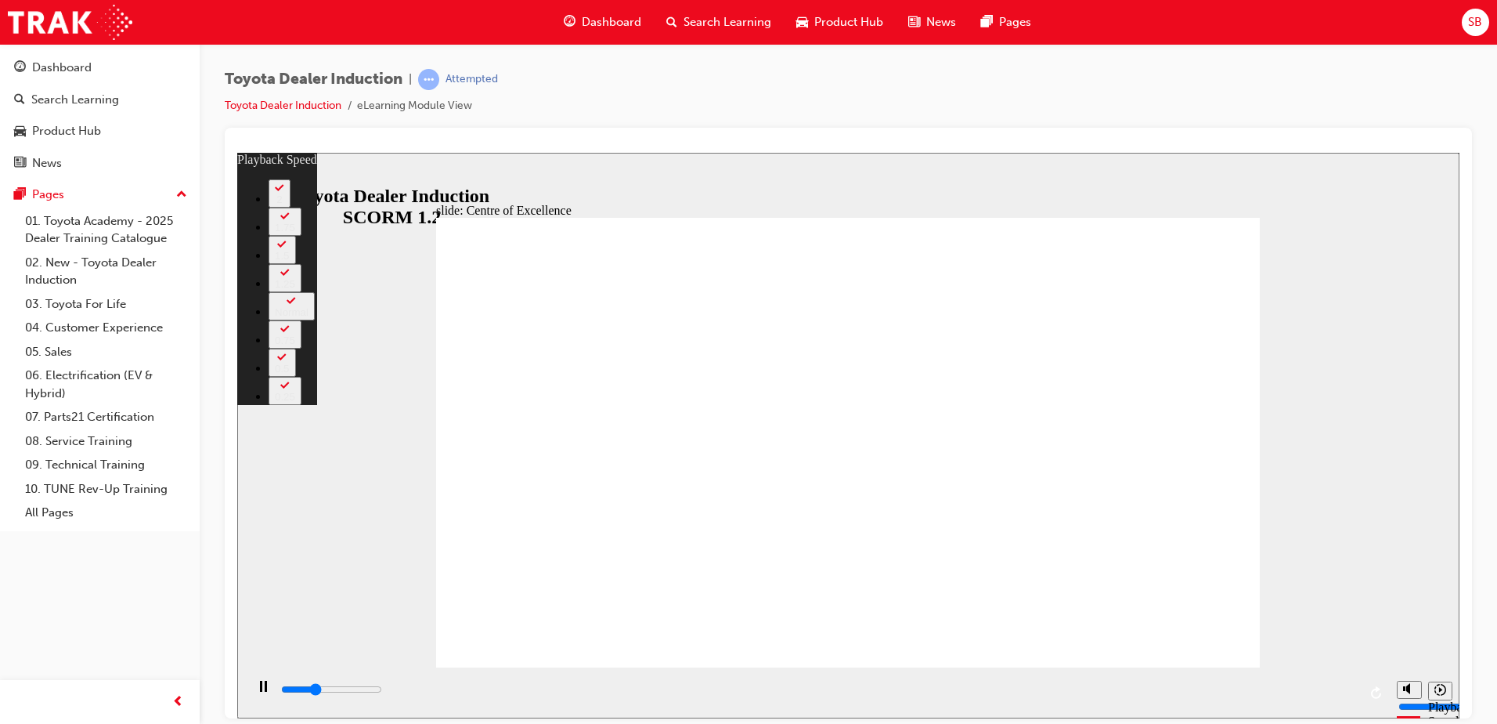
type input "4900"
type input "1"
type input "5200"
type input "2"
type input "5500"
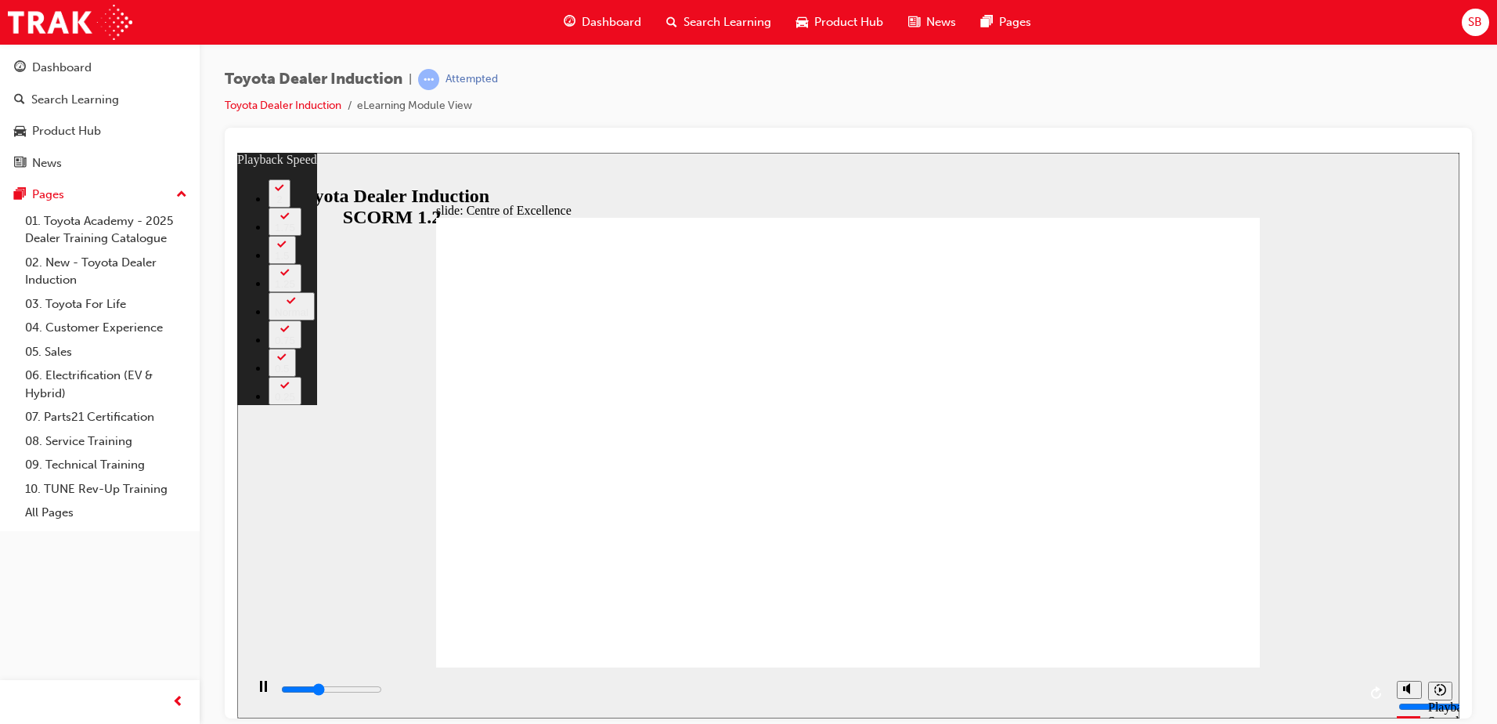
type input "2"
type input "5700"
type input "2"
type input "6000"
type input "2"
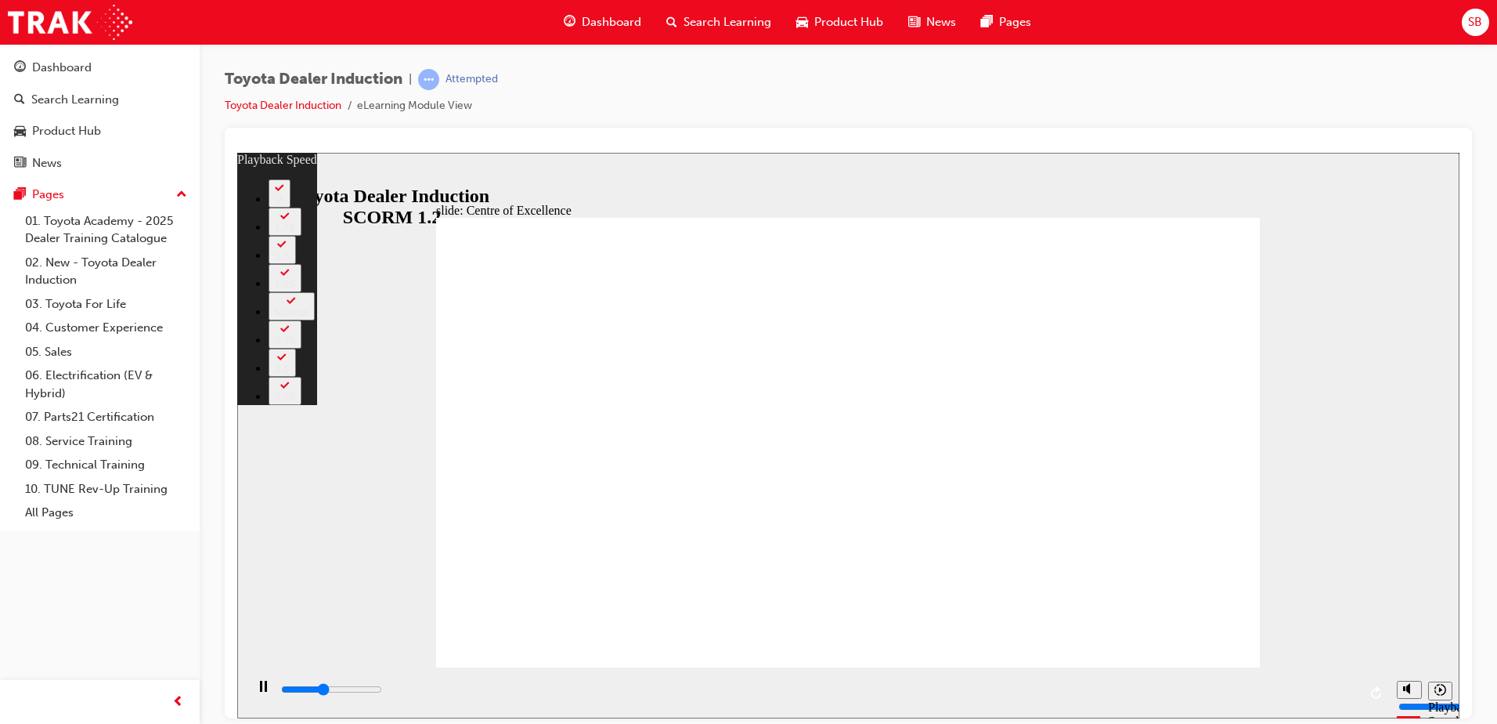
type input "6200"
type input "3"
type input "6500"
type input "3"
type input "6800"
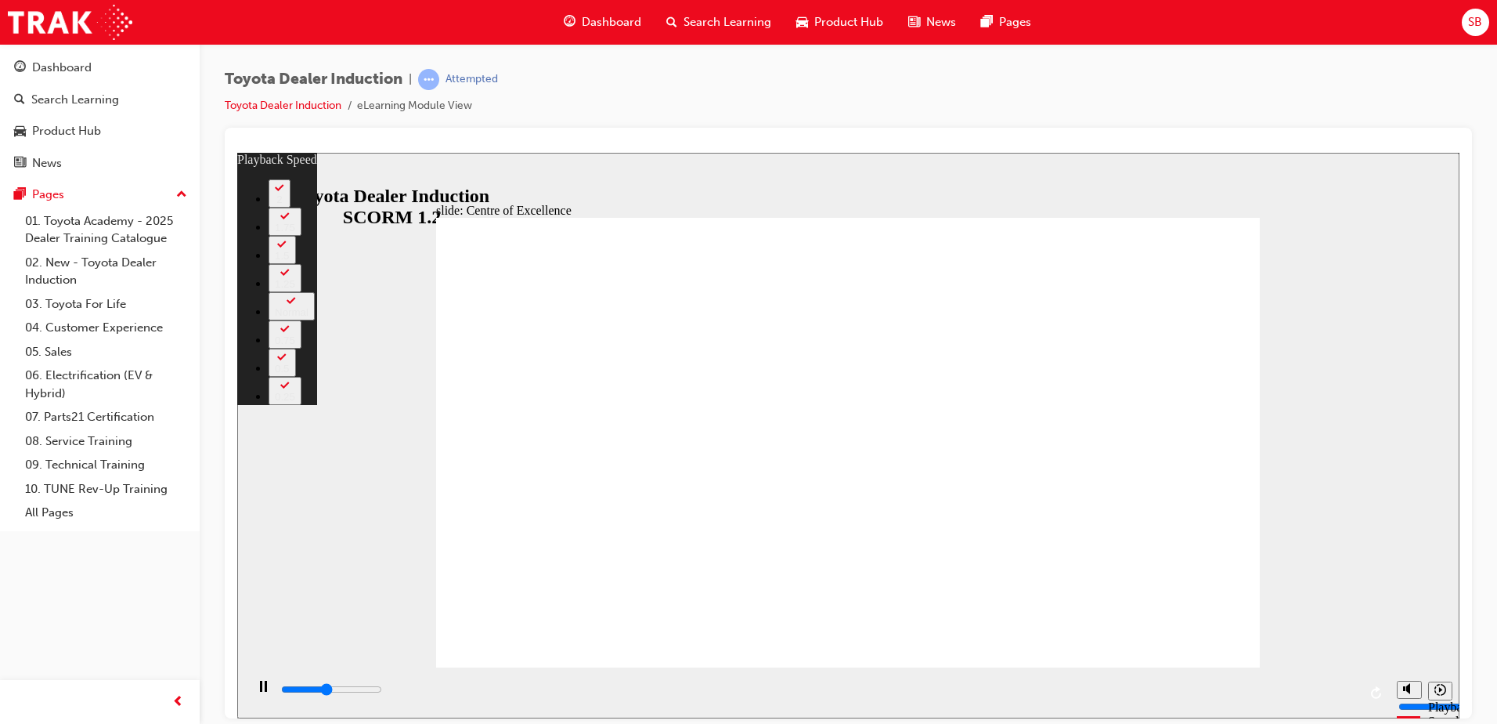
type input "3"
type input "7100"
type input "3"
type input "7300"
type input "4"
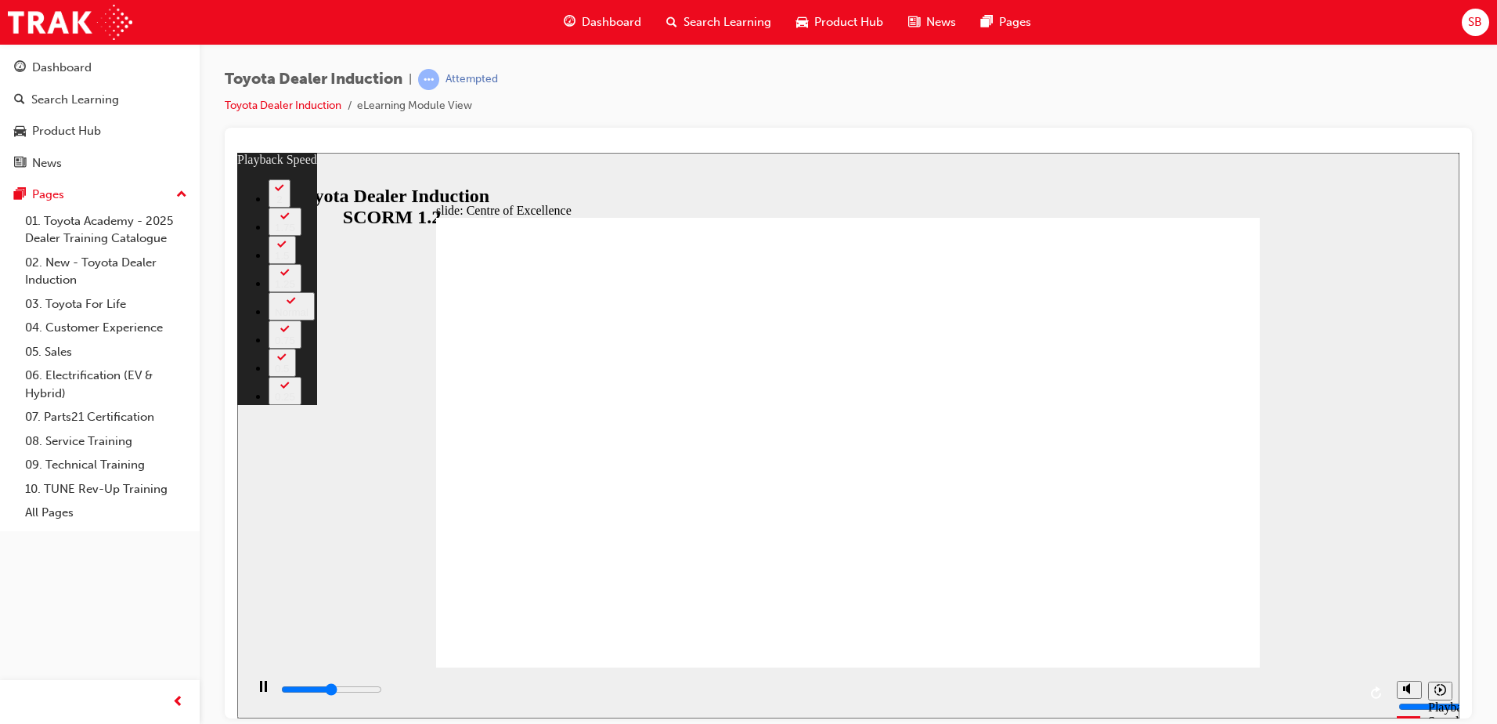
type input "7600"
type input "4"
type input "7800"
type input "4"
type input "8100"
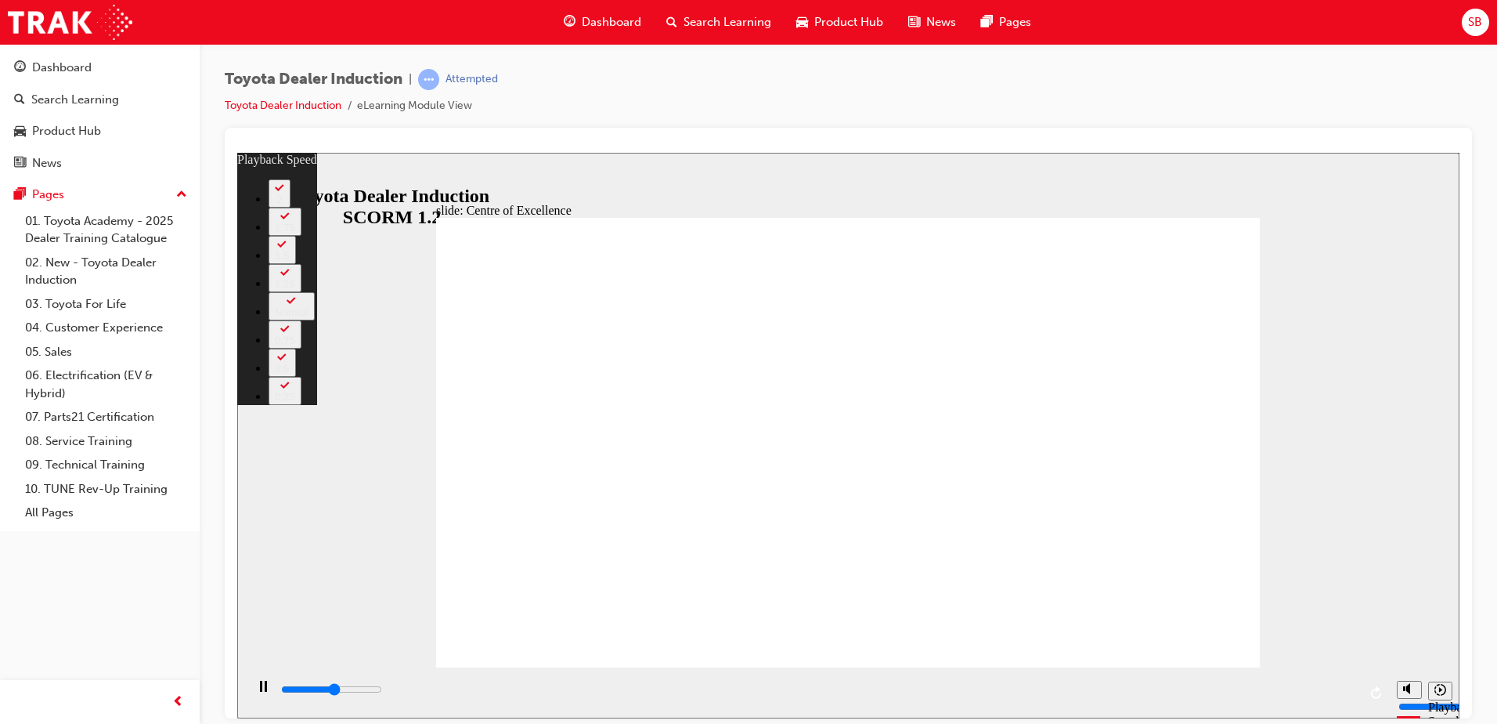
type input "5"
type input "8400"
type input "5"
type input "8400"
type input "5"
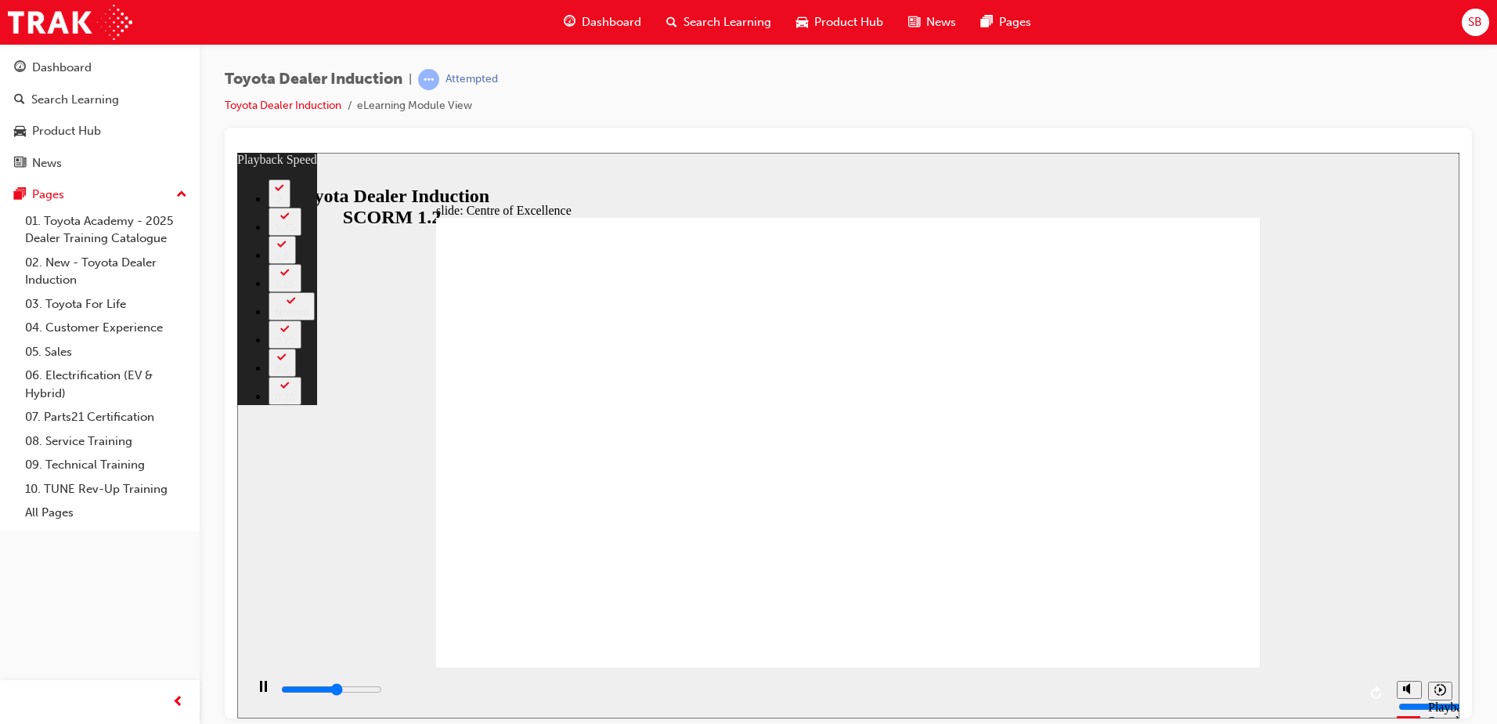
type input "8600"
type input "5"
type input "8900"
type input "5"
type input "9200"
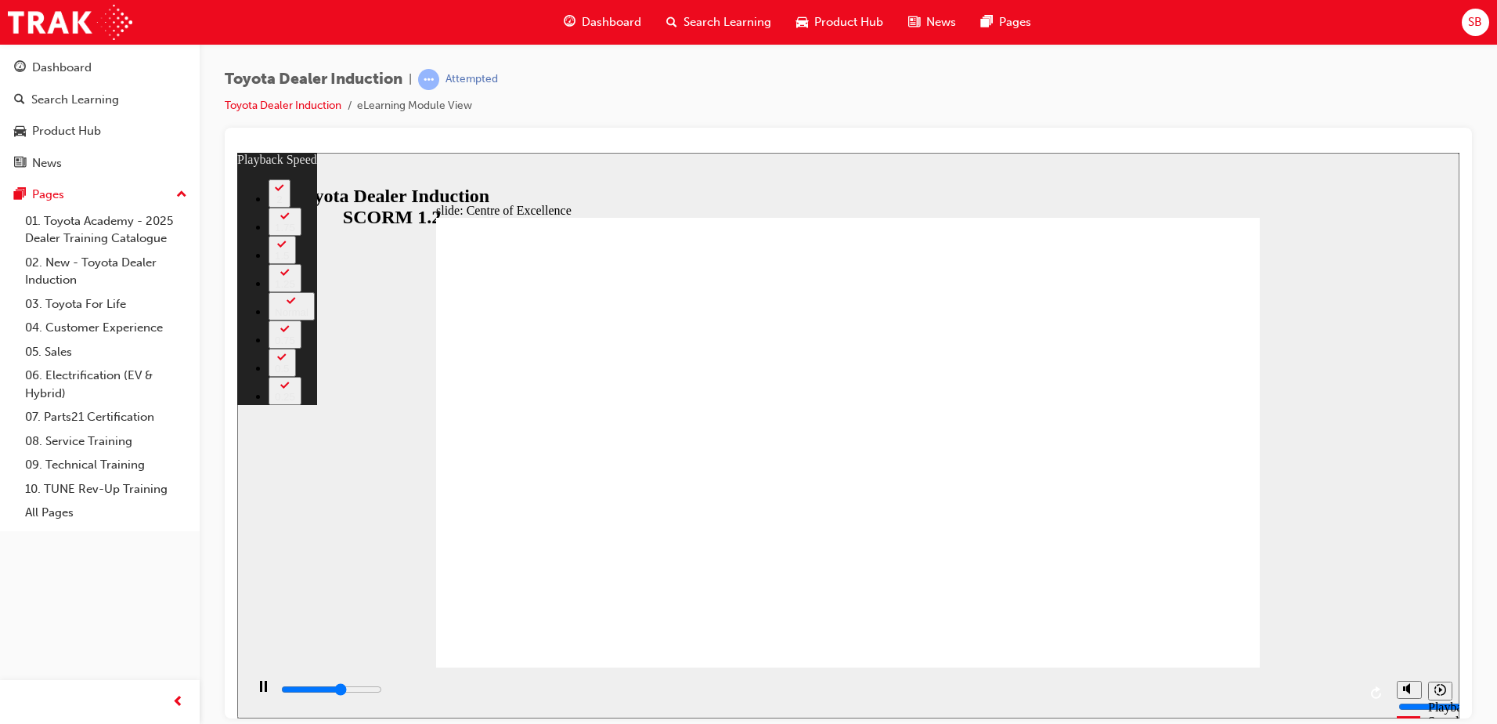
type input "6"
type input "9400"
type input "6"
type input "9700"
type input "6"
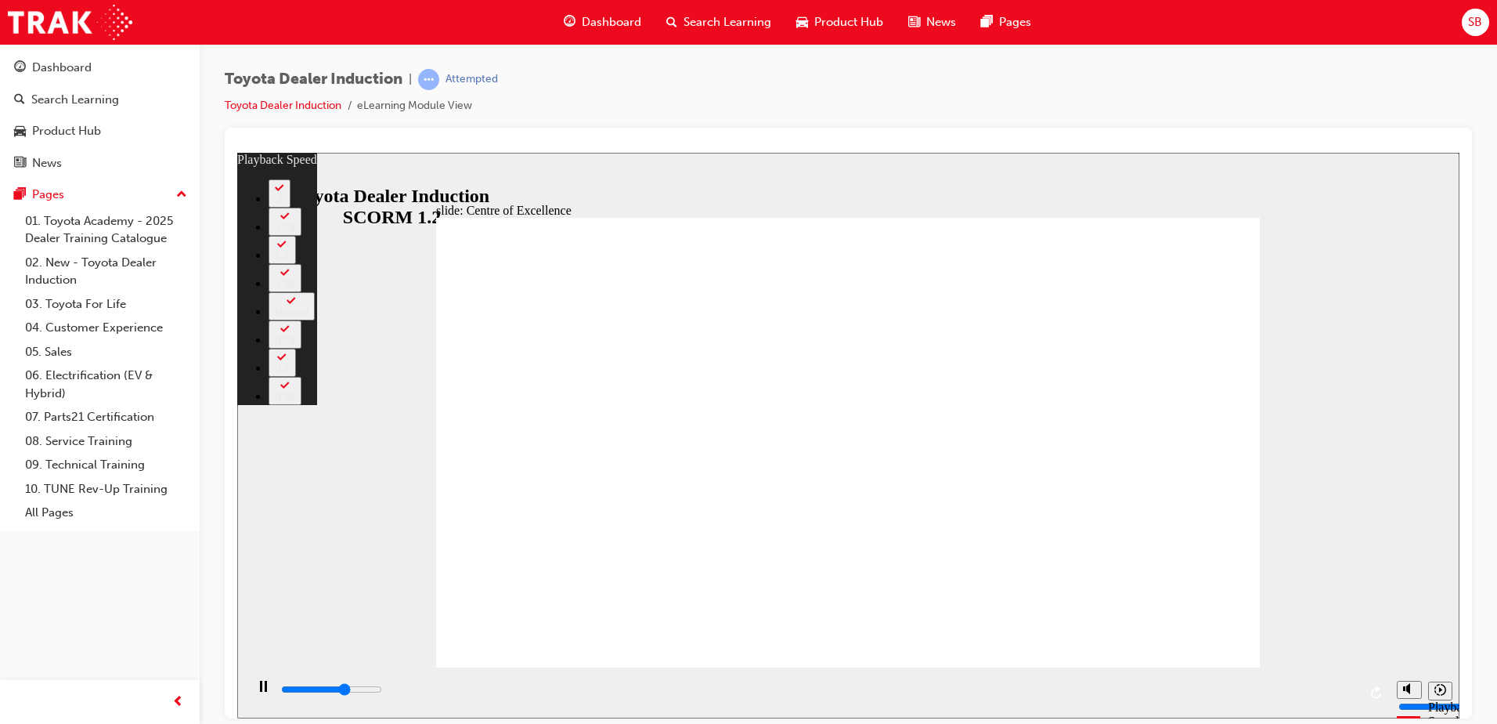
type input "10000"
type input "6"
type input "10200"
type input "7"
type input "10500"
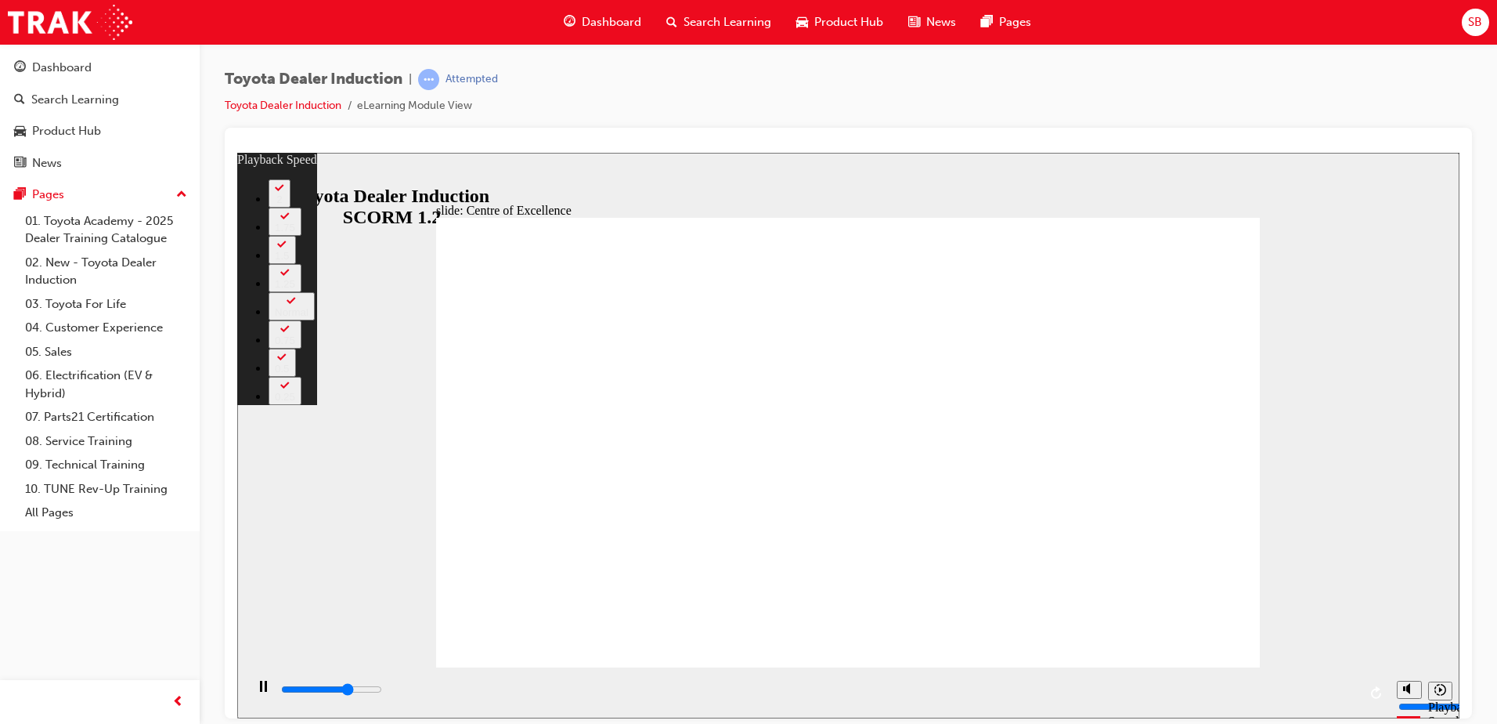
type input "7"
type input "10600"
type input "7"
type input "10800"
type input "7"
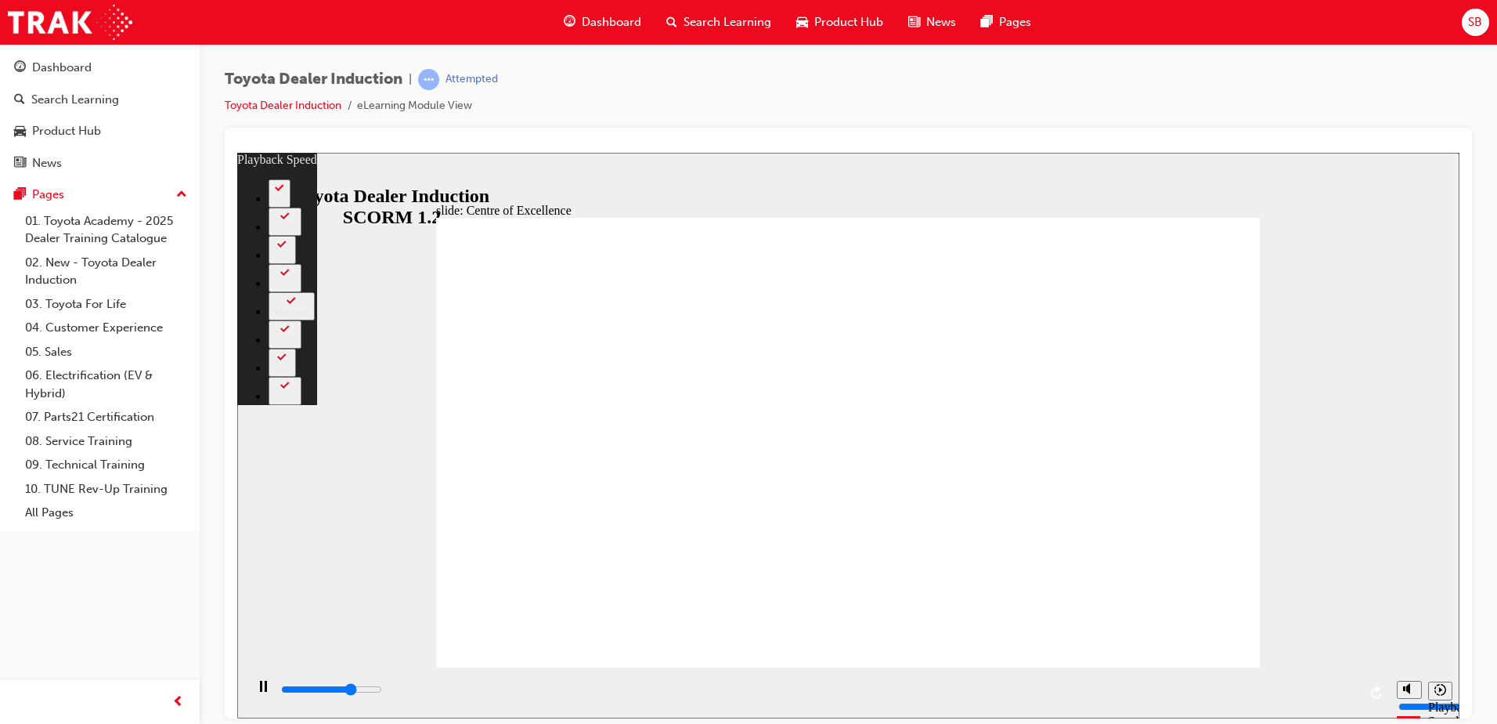
type input "11000"
type input "7"
type input "11300"
type input "8"
type input "11500"
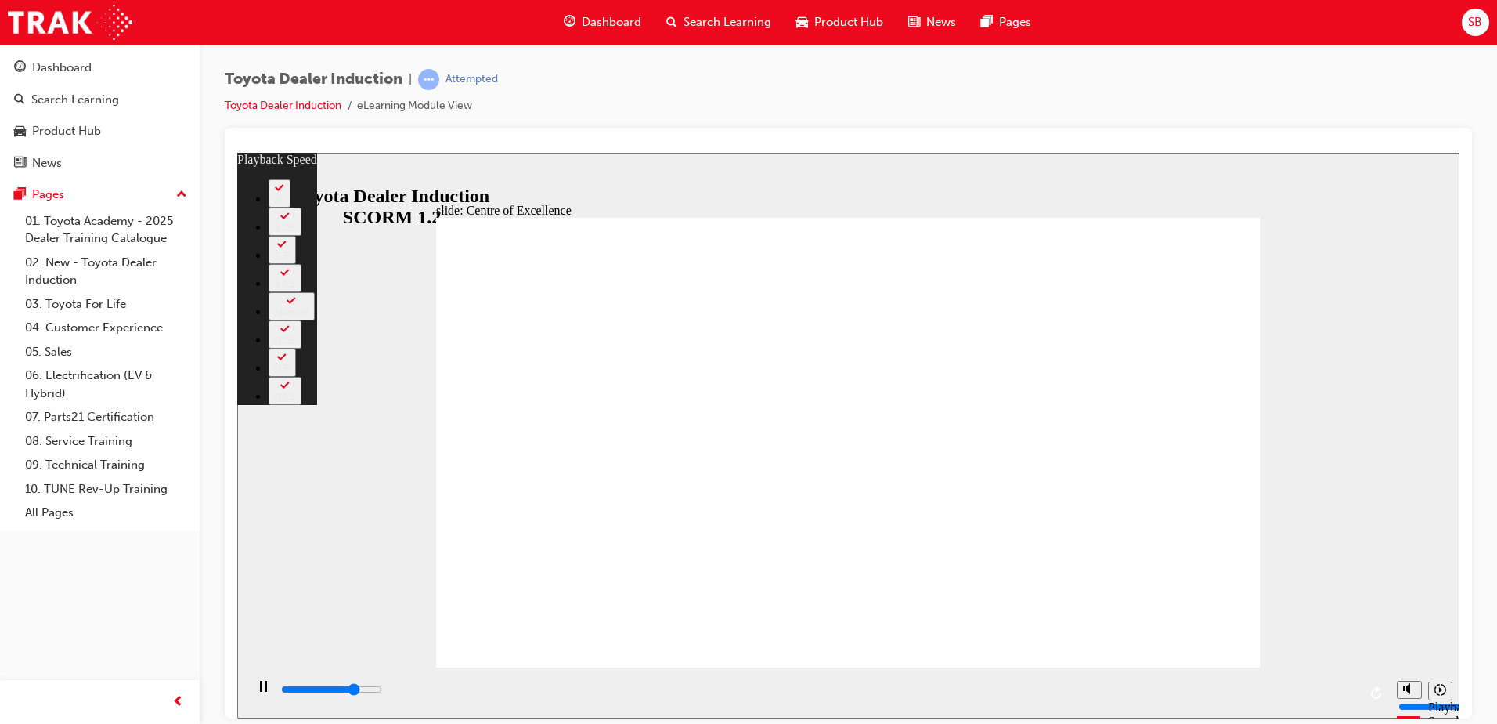
type input "8"
type input "11800"
type input "8"
type input "12100"
type input "9"
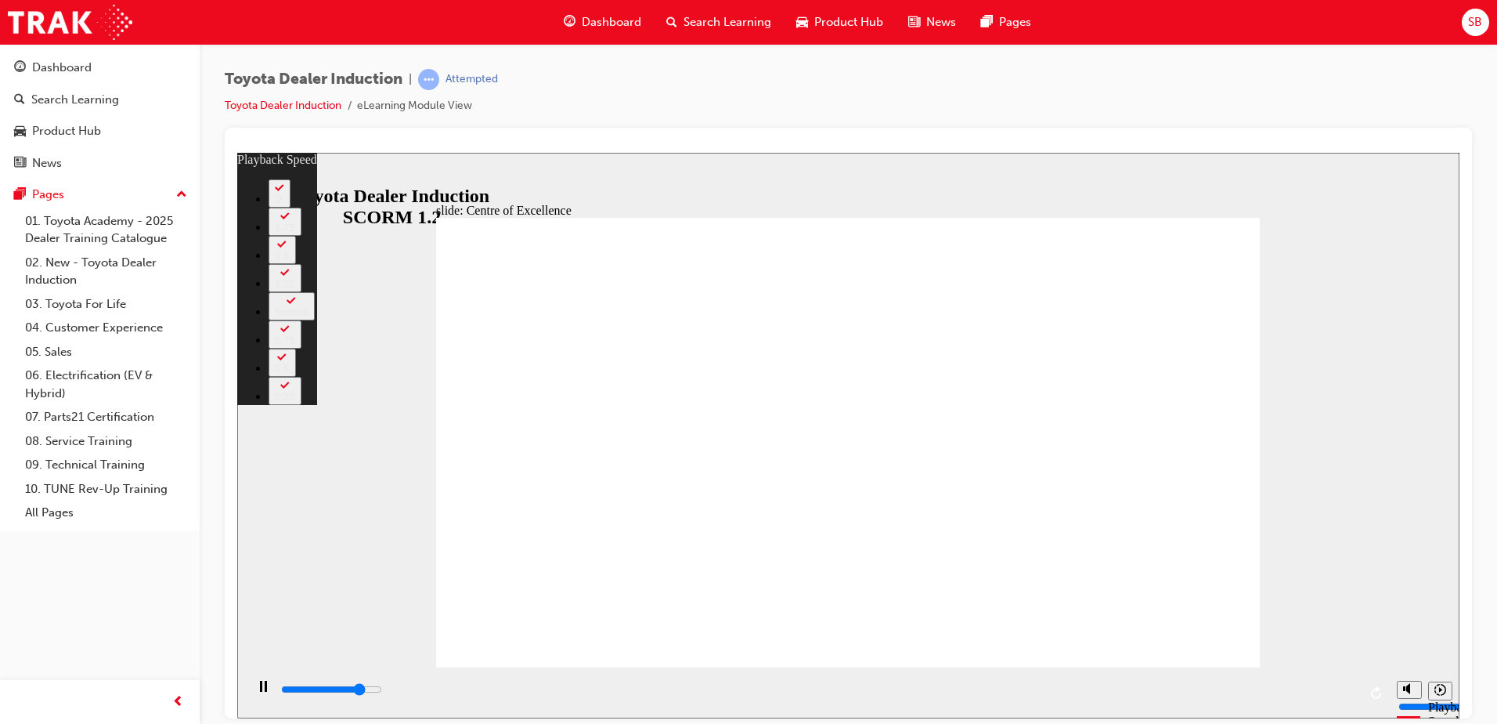
type input "12400"
type input "9"
type input "12600"
type input "9"
type input "12900"
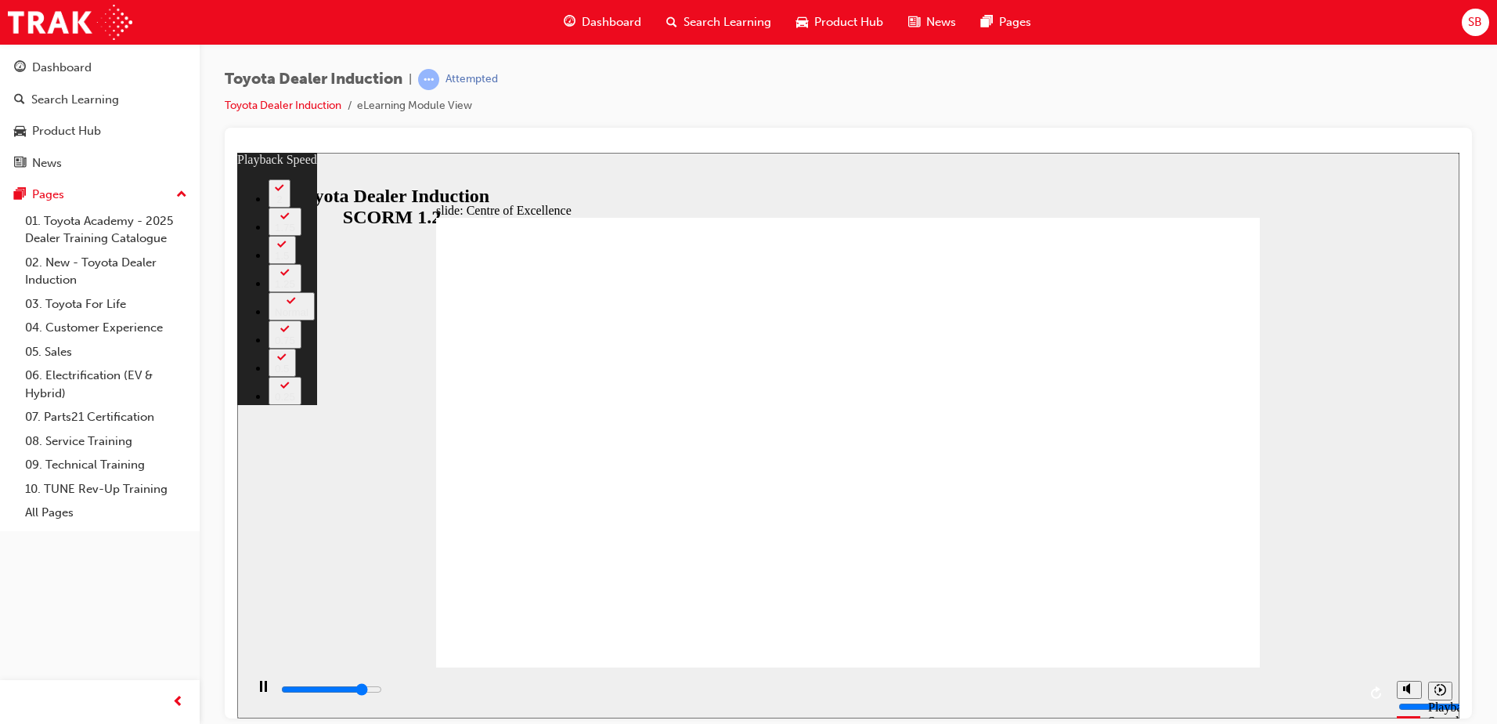
type input "9"
type input "13100"
type input "10"
type input "13400"
type input "10"
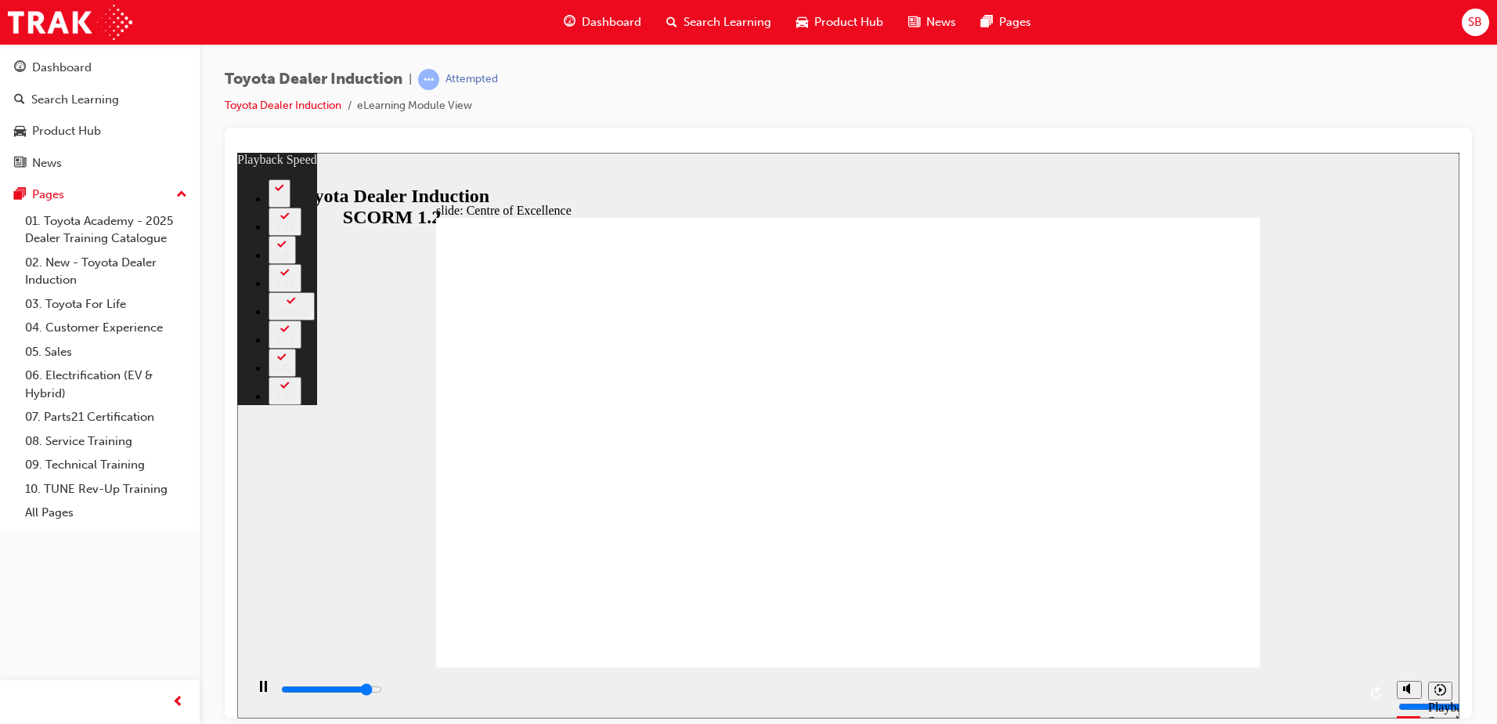
type input "13700"
type input "10"
type input "14000"
type input "10"
type input "14200"
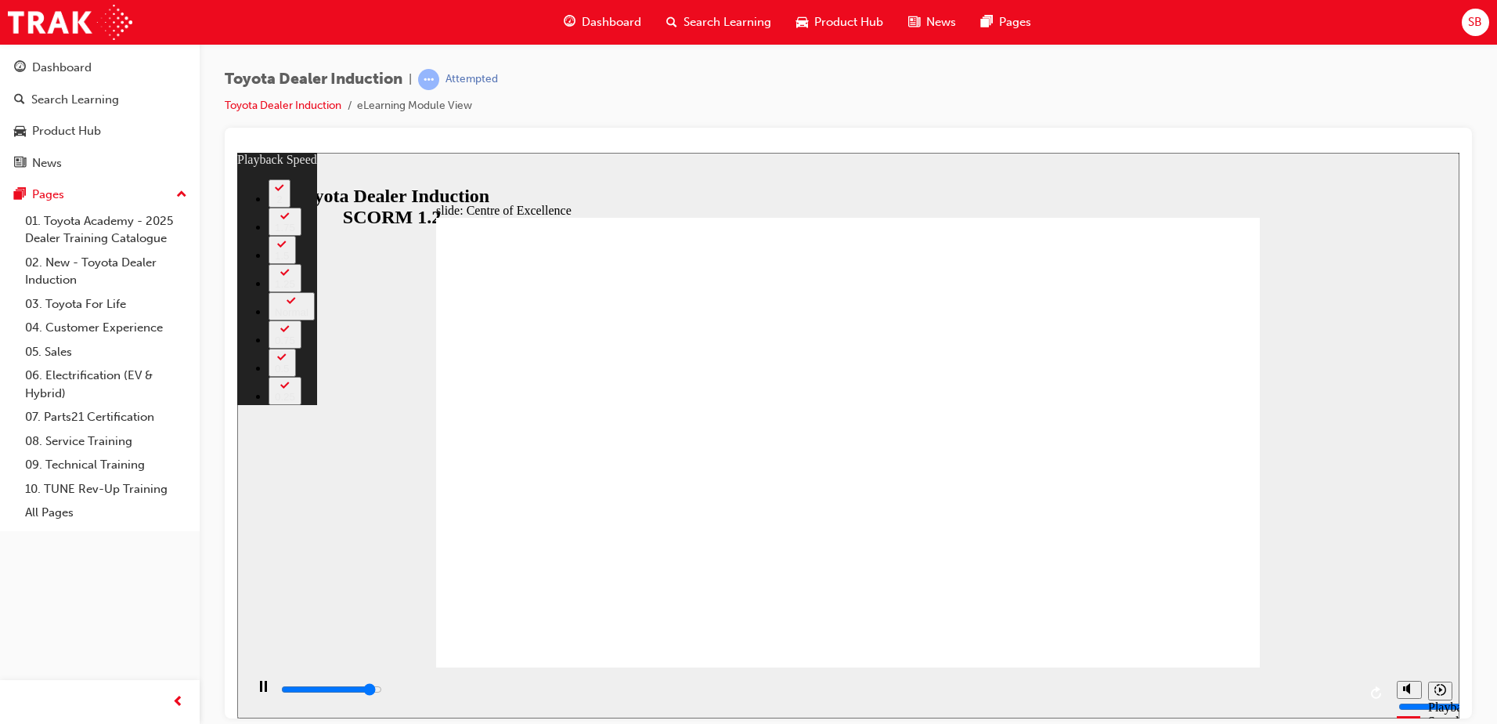
type input "11"
type input "14500"
type input "11"
type input "14800"
type input "11"
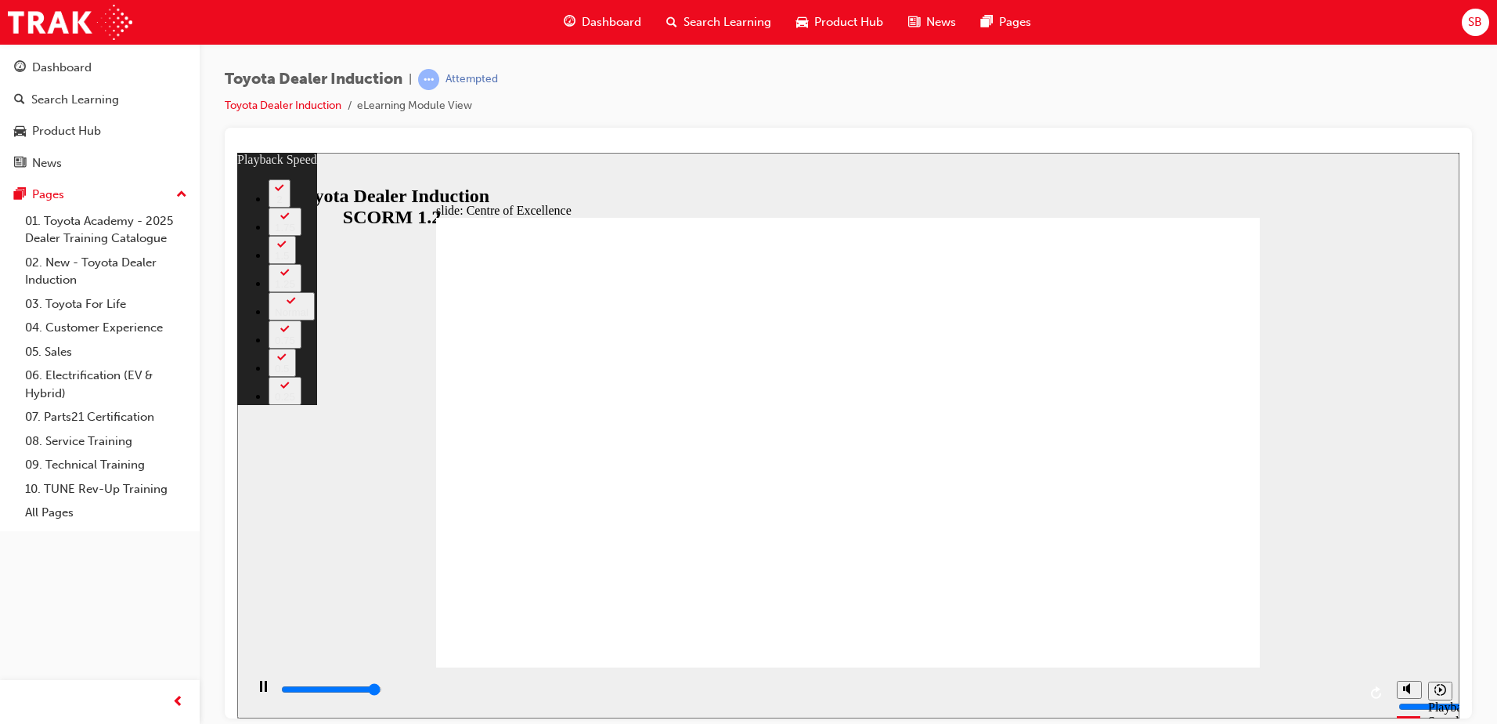
type input "15000"
type input "11"
type input "15300"
type input "12"
type input "15300"
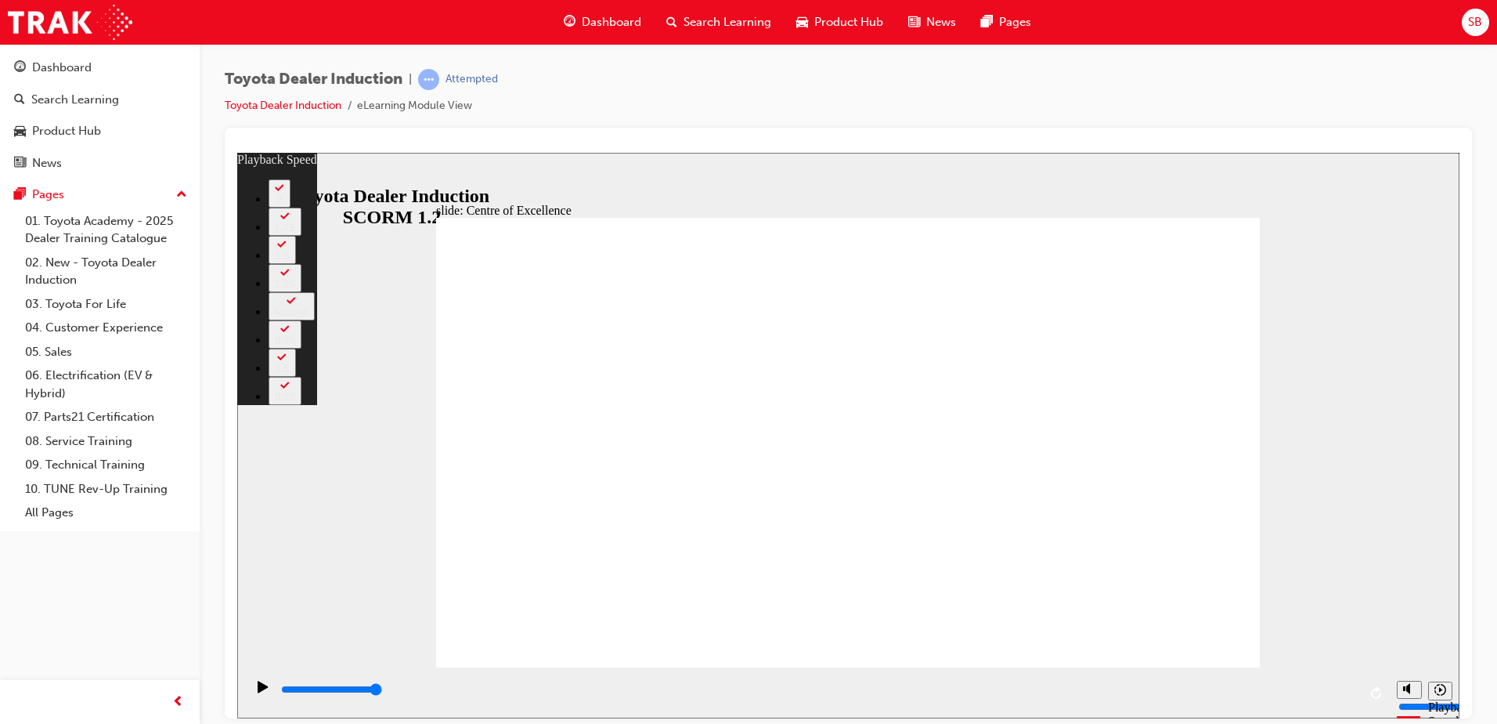
drag, startPoint x: 1247, startPoint y: 436, endPoint x: 1197, endPoint y: 429, distance: 49.8
click at [302, 291] on button "1.25" at bounding box center [285, 277] width 33 height 28
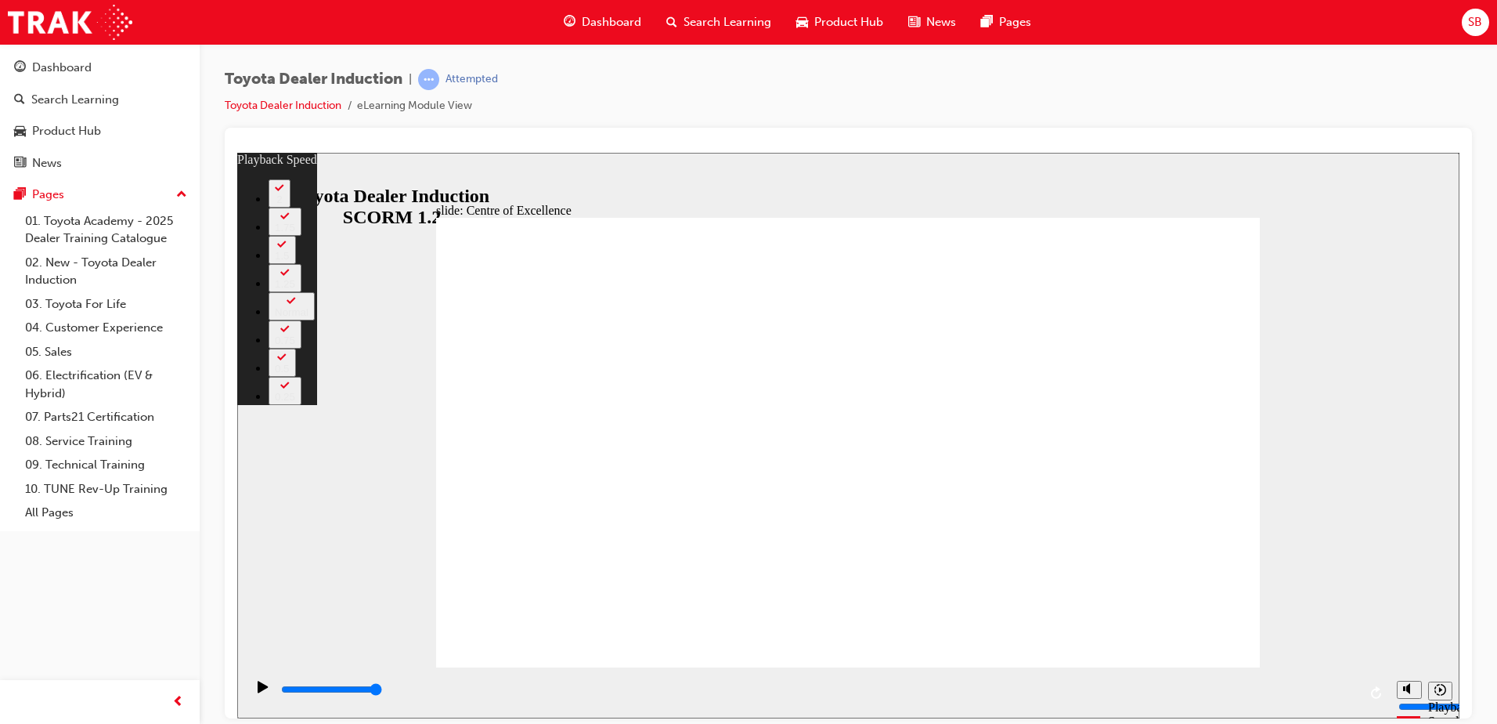
type input "248"
drag, startPoint x: 1176, startPoint y: 609, endPoint x: 1163, endPoint y: 639, distance: 33.0
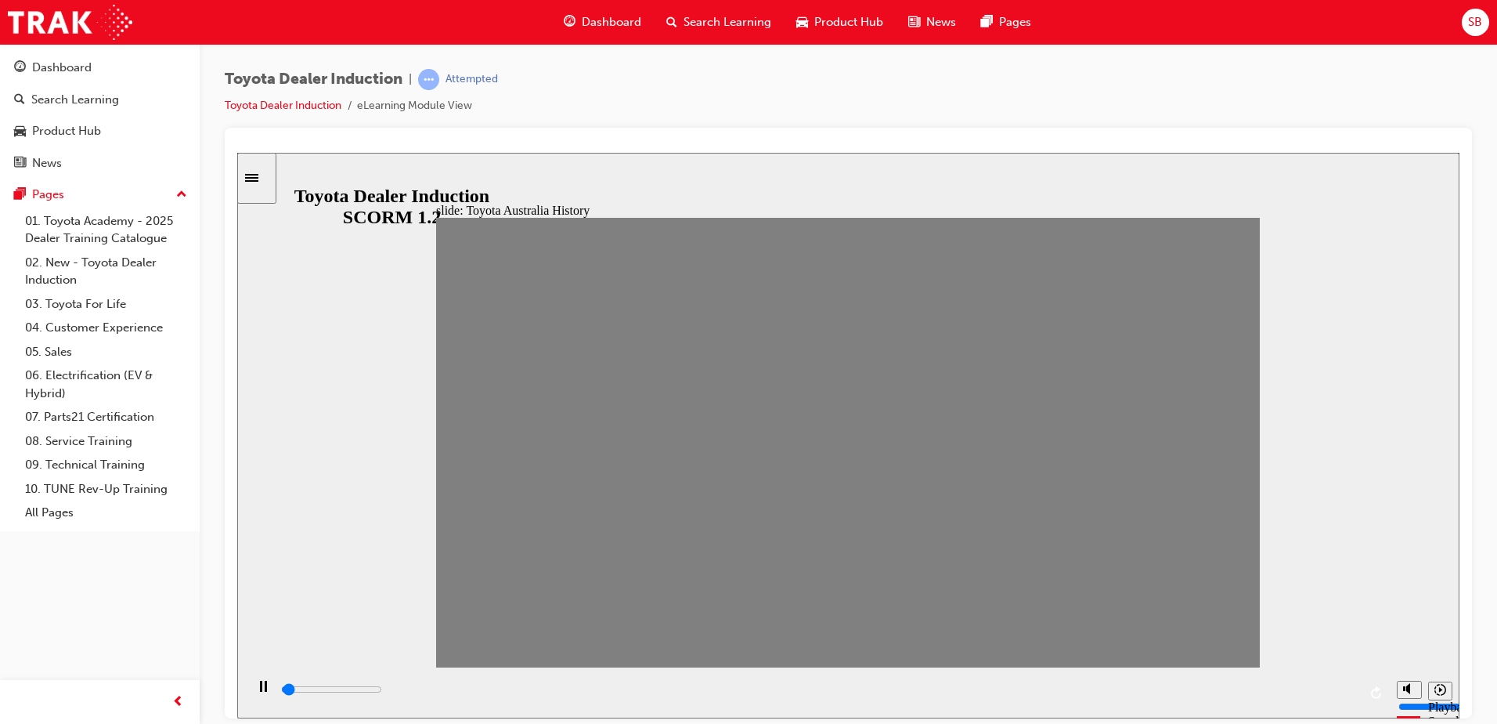
drag, startPoint x: 458, startPoint y: 454, endPoint x: 509, endPoint y: 454, distance: 50.9
drag, startPoint x: 493, startPoint y: 449, endPoint x: 619, endPoint y: 463, distance: 126.9
type input "0"
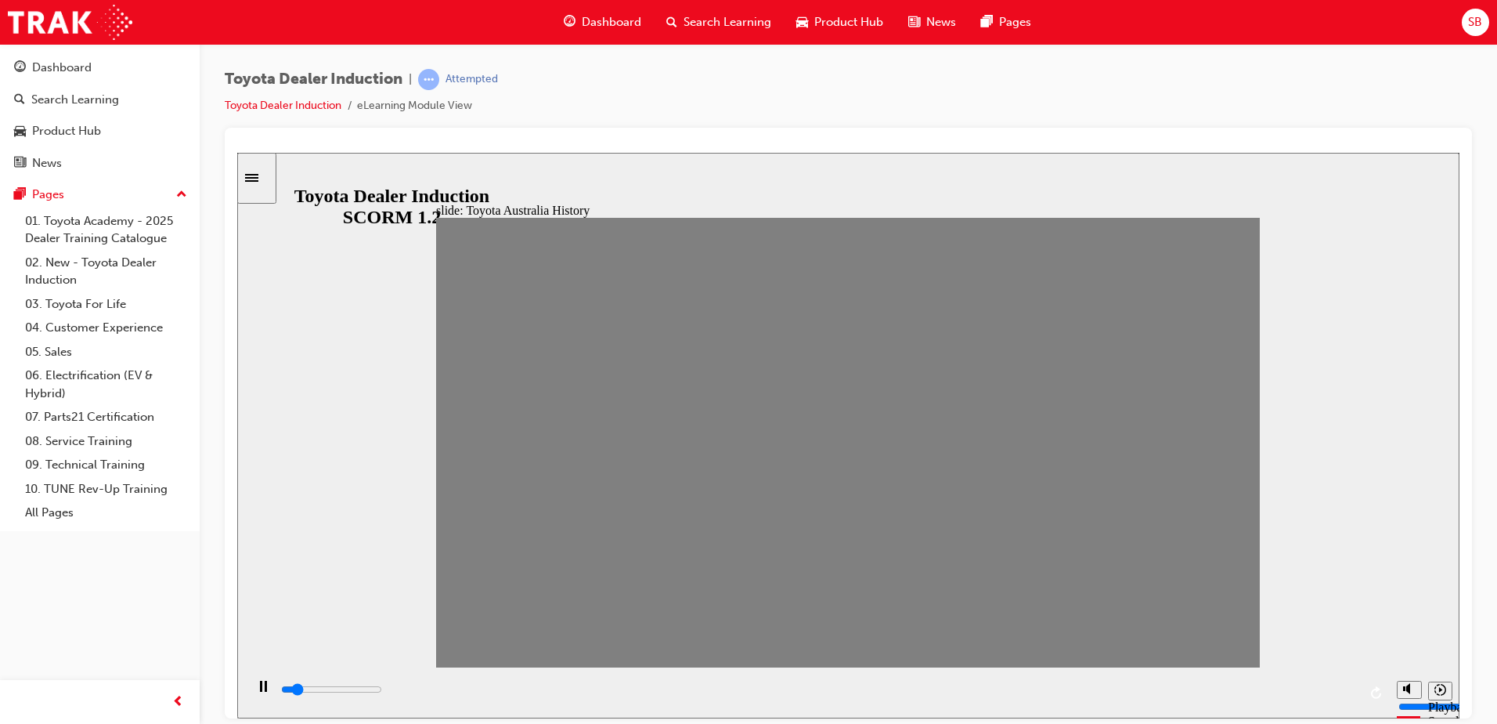
type input "2"
drag, startPoint x: 610, startPoint y: 464, endPoint x: 540, endPoint y: 461, distance: 69.8
drag, startPoint x: 515, startPoint y: 458, endPoint x: 562, endPoint y: 463, distance: 47.2
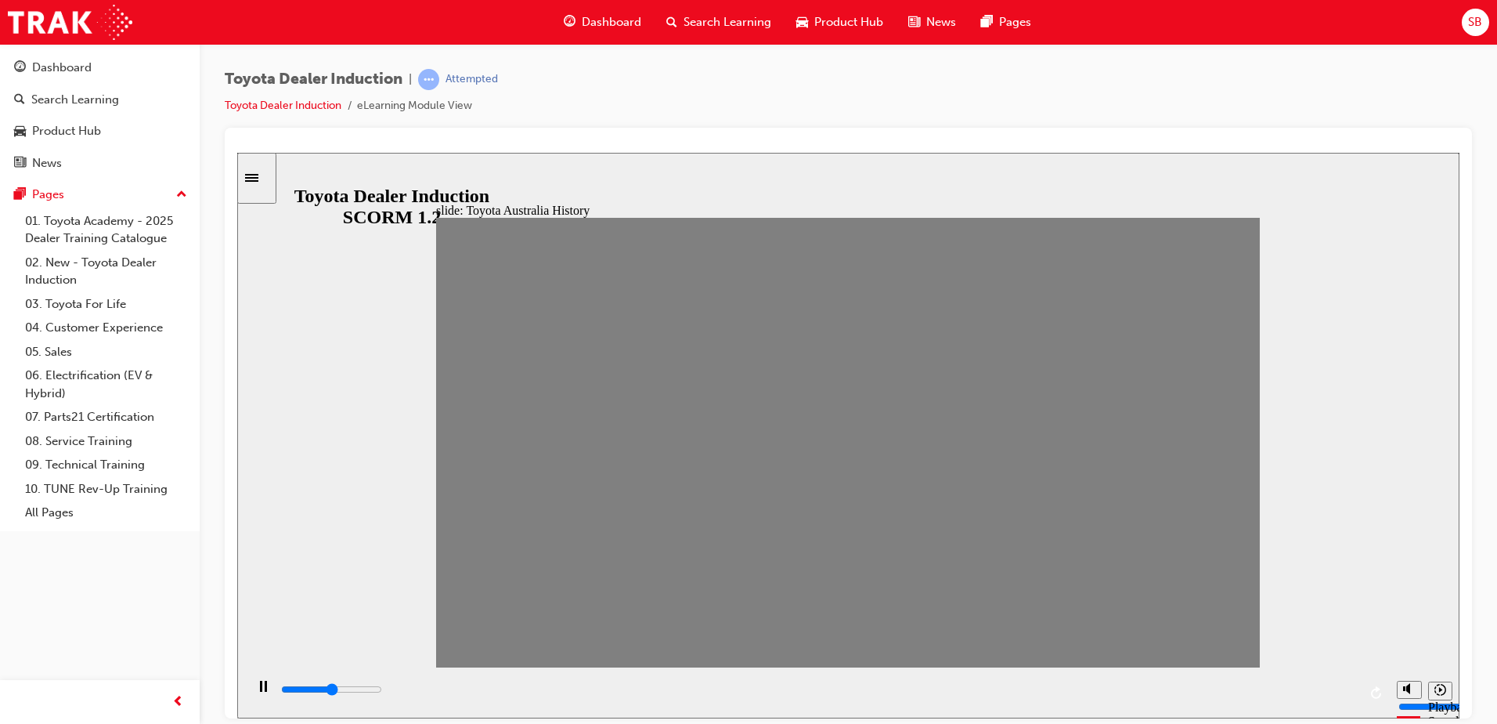
type input "0"
type input "3"
drag, startPoint x: 529, startPoint y: 458, endPoint x: 575, endPoint y: 445, distance: 48.1
type input "0"
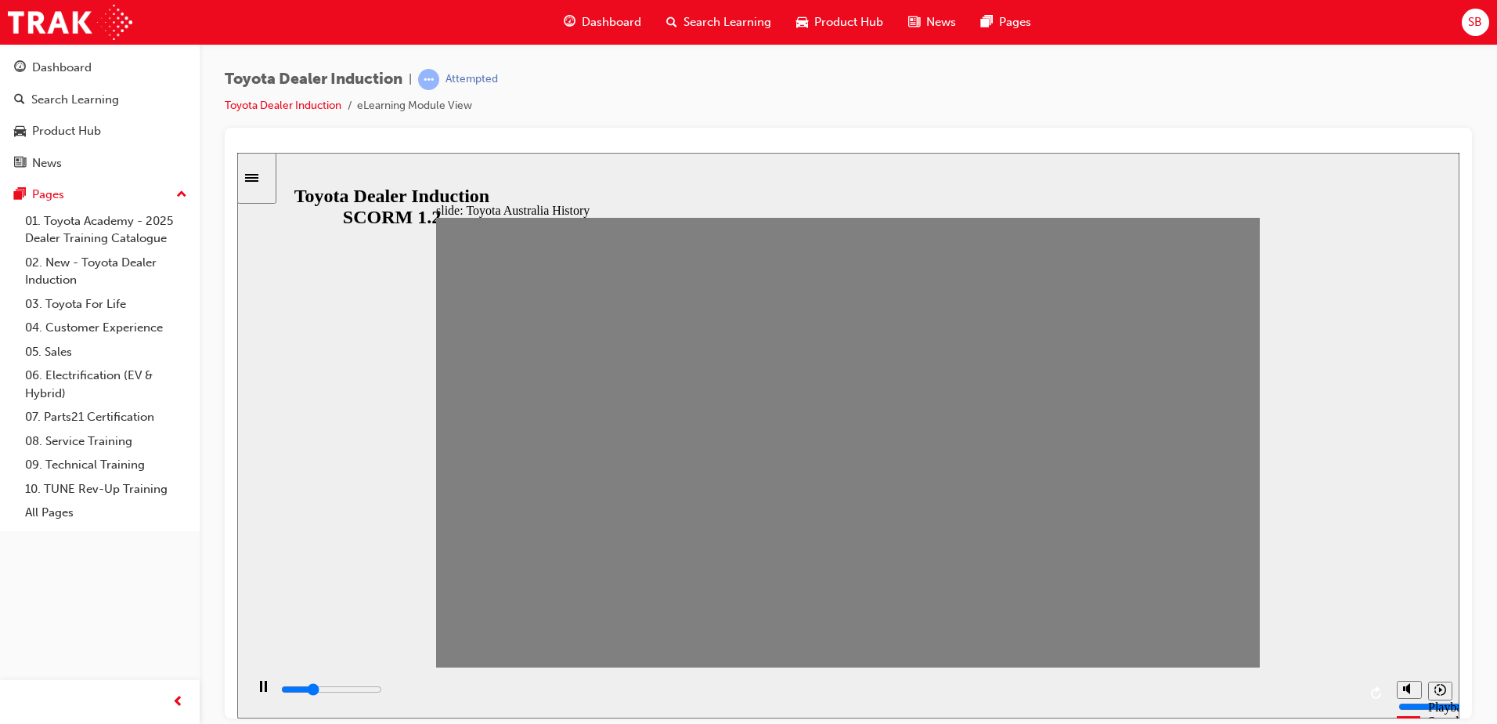
type input "4"
drag, startPoint x: 575, startPoint y: 447, endPoint x: 609, endPoint y: 452, distance: 34.8
drag, startPoint x: 609, startPoint y: 452, endPoint x: 640, endPoint y: 453, distance: 30.6
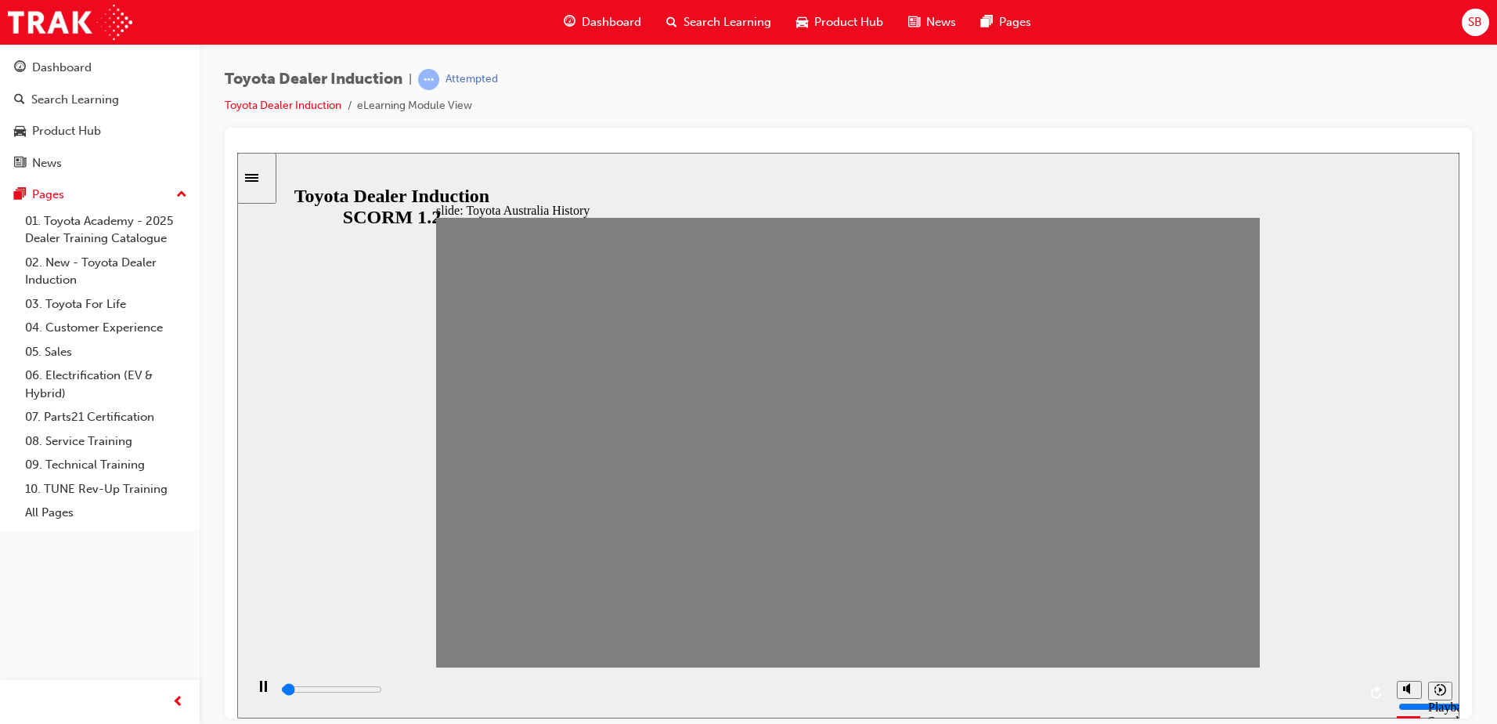
drag, startPoint x: 652, startPoint y: 453, endPoint x: 718, endPoint y: 453, distance: 65.8
drag, startPoint x: 718, startPoint y: 453, endPoint x: 766, endPoint y: 476, distance: 52.9
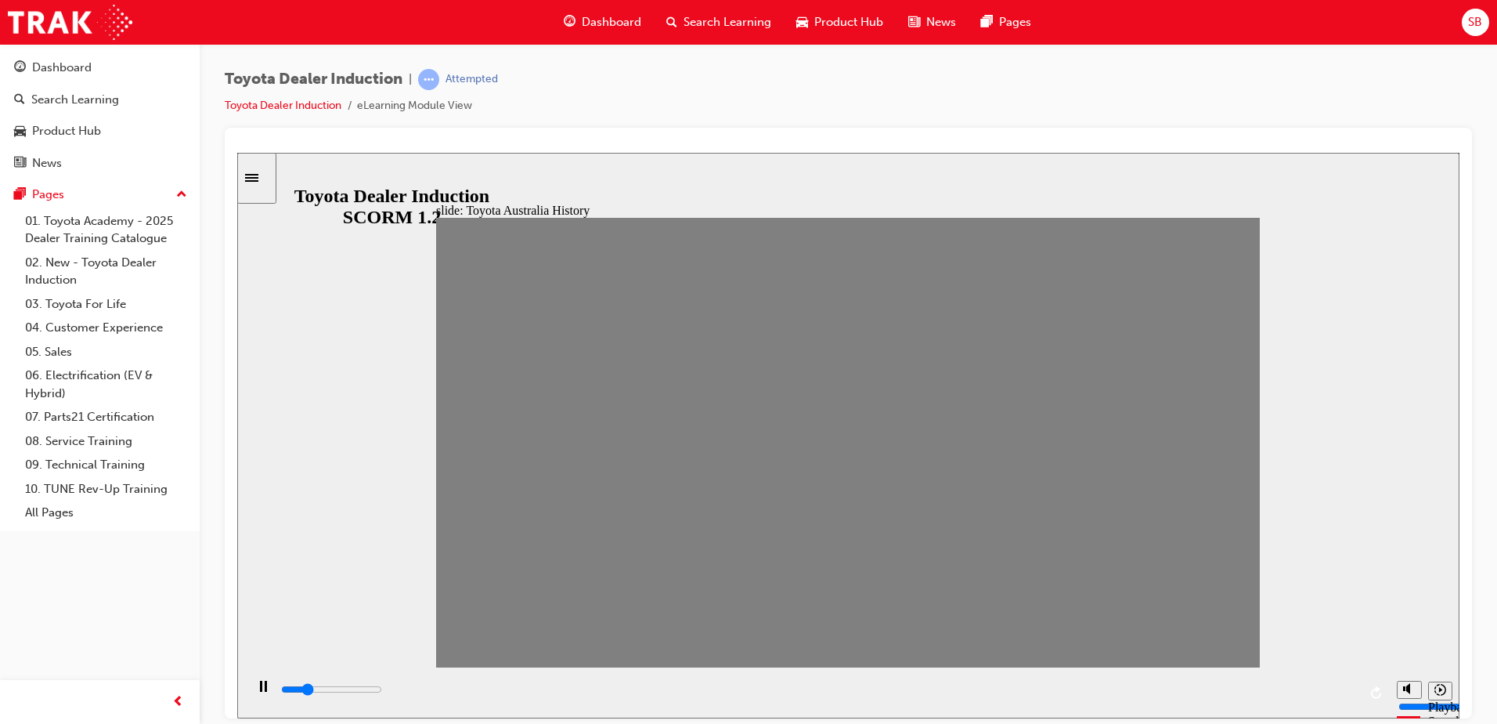
type input "7000"
type input "10"
drag, startPoint x: 815, startPoint y: 465, endPoint x: 849, endPoint y: 458, distance: 35.2
type input "0"
type input "11"
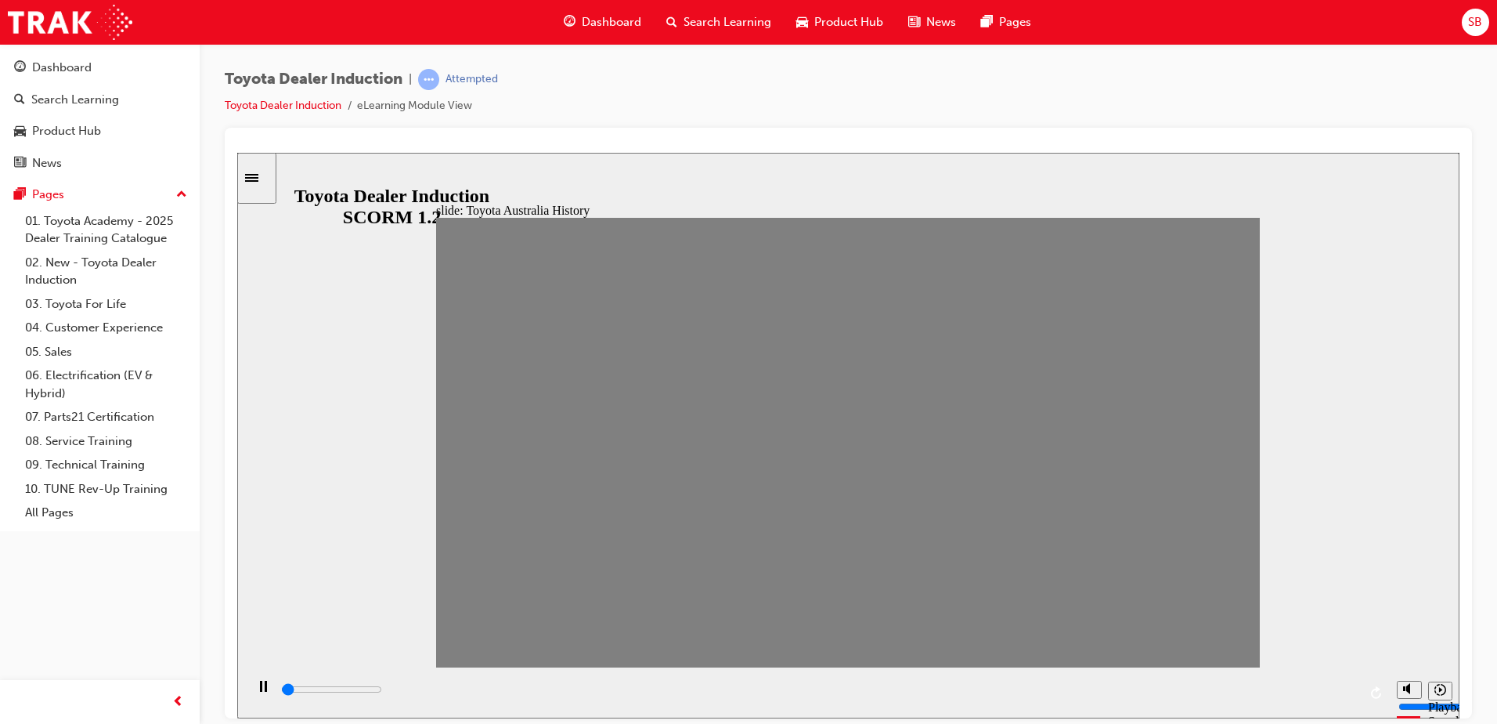
drag, startPoint x: 842, startPoint y: 458, endPoint x: 880, endPoint y: 461, distance: 37.7
drag, startPoint x: 880, startPoint y: 461, endPoint x: 912, endPoint y: 455, distance: 33.5
drag, startPoint x: 912, startPoint y: 455, endPoint x: 943, endPoint y: 456, distance: 30.6
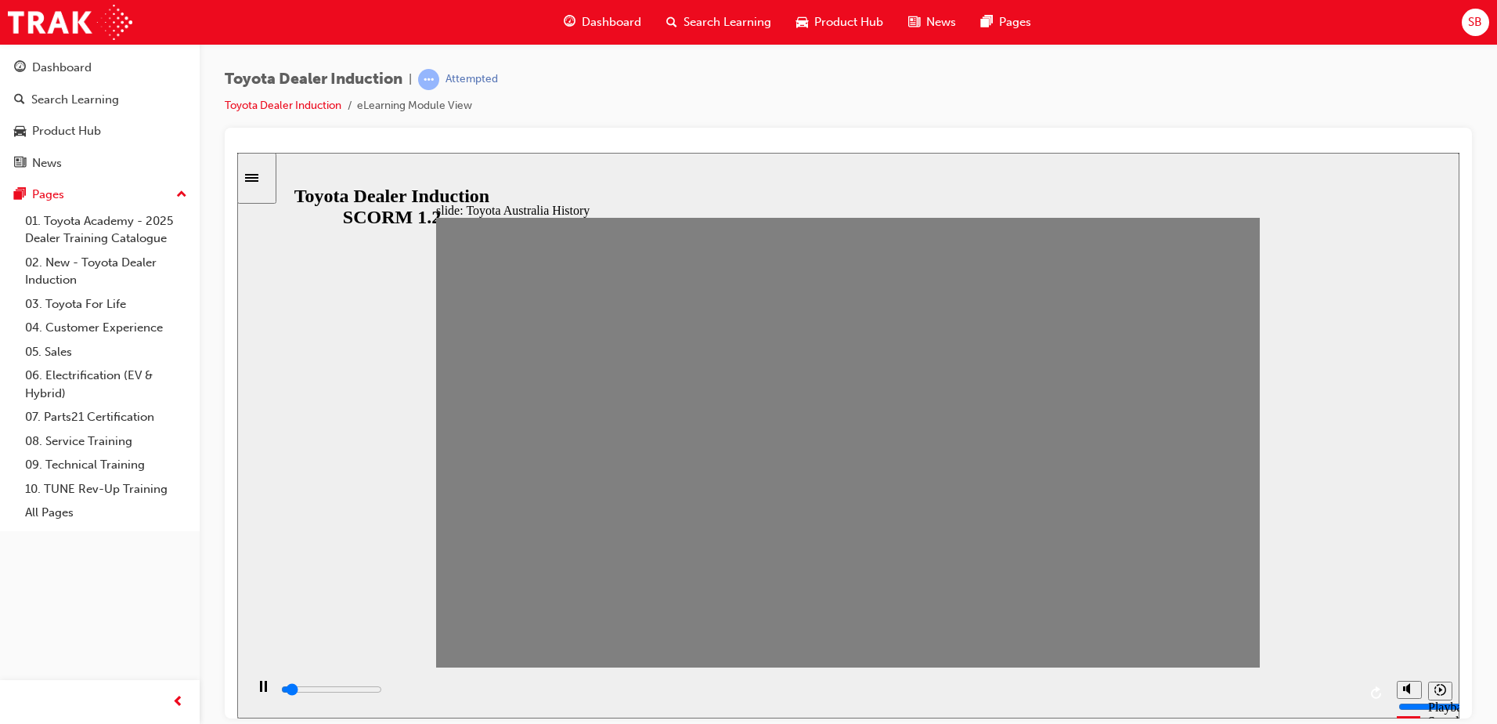
drag, startPoint x: 948, startPoint y: 456, endPoint x: 997, endPoint y: 463, distance: 49.8
drag, startPoint x: 997, startPoint y: 463, endPoint x: 1033, endPoint y: 463, distance: 36.0
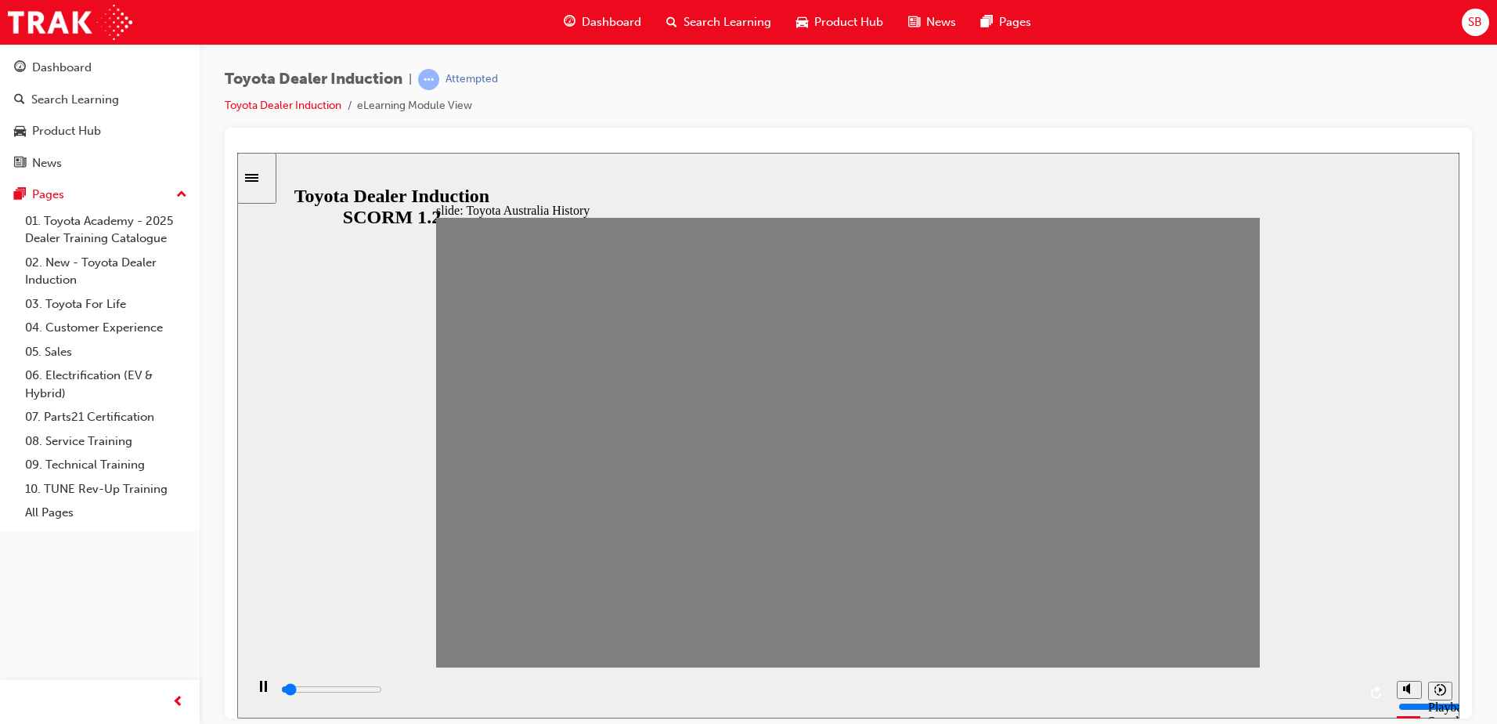
drag, startPoint x: 1038, startPoint y: 450, endPoint x: 1078, endPoint y: 454, distance: 40.1
drag, startPoint x: 1069, startPoint y: 454, endPoint x: 1099, endPoint y: 454, distance: 29.8
drag, startPoint x: 1099, startPoint y: 454, endPoint x: 1154, endPoint y: 470, distance: 57.0
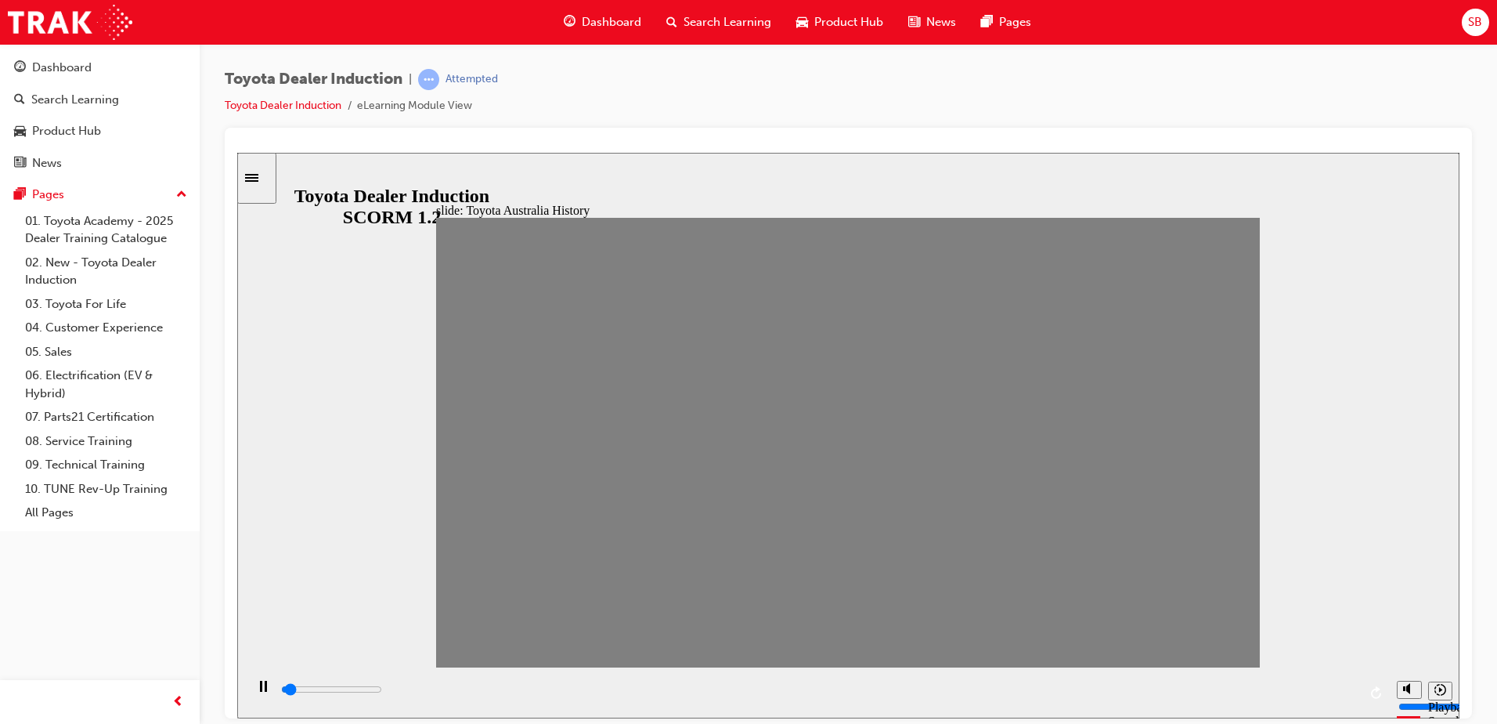
drag, startPoint x: 1158, startPoint y: 461, endPoint x: 1206, endPoint y: 465, distance: 48.8
drag, startPoint x: 1181, startPoint y: 464, endPoint x: 1216, endPoint y: 467, distance: 35.4
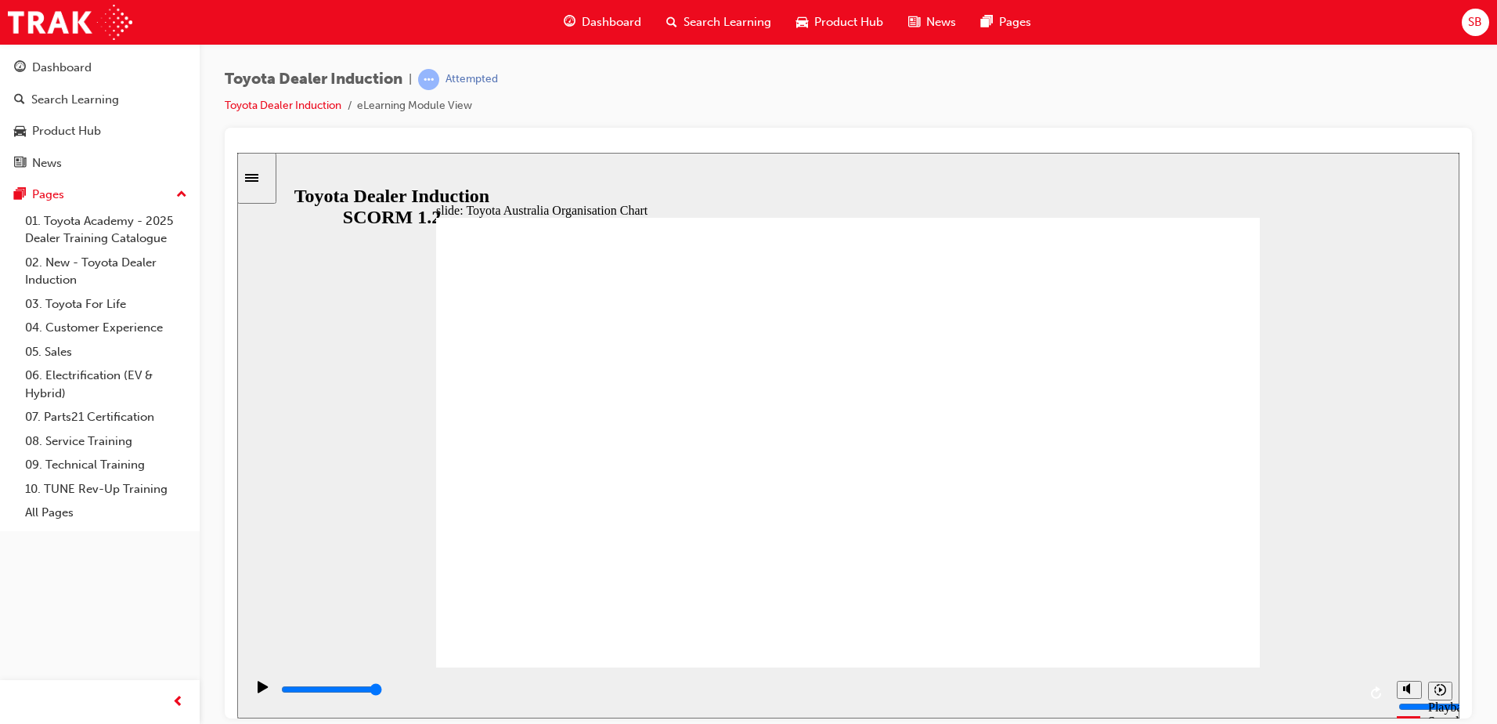
type input "3200"
radio input "true"
drag, startPoint x: 1174, startPoint y: 203, endPoint x: 1191, endPoint y: 211, distance: 18.9
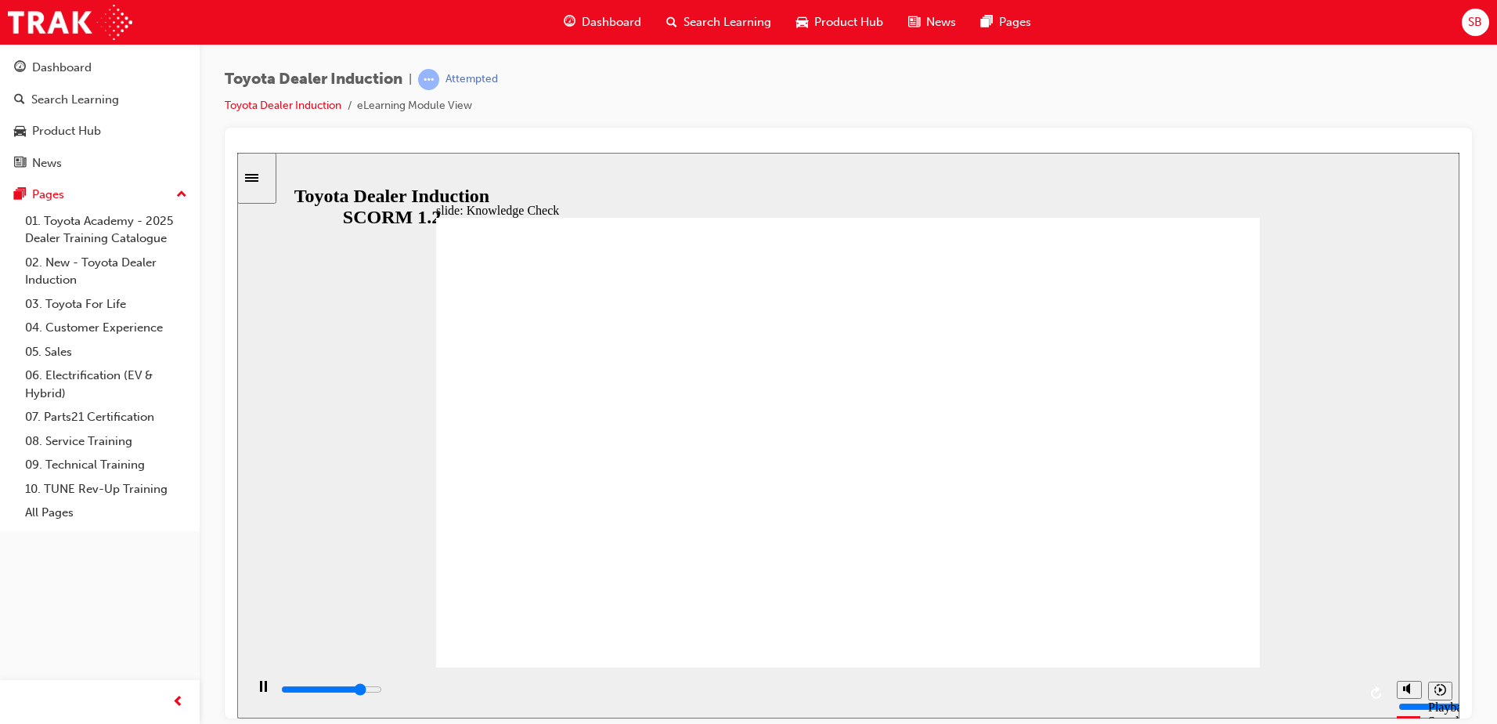
type input "5000"
radio input "true"
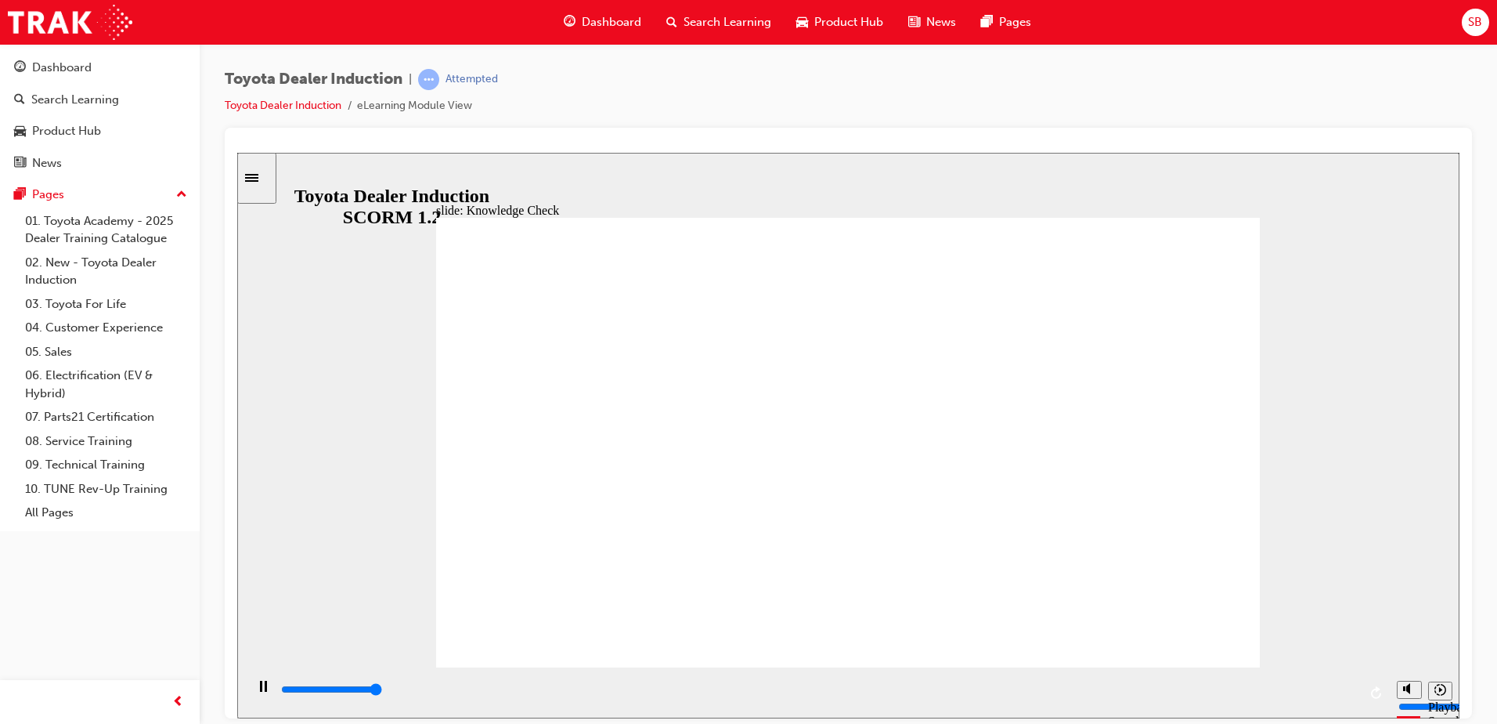
type input "5000"
radio input "true"
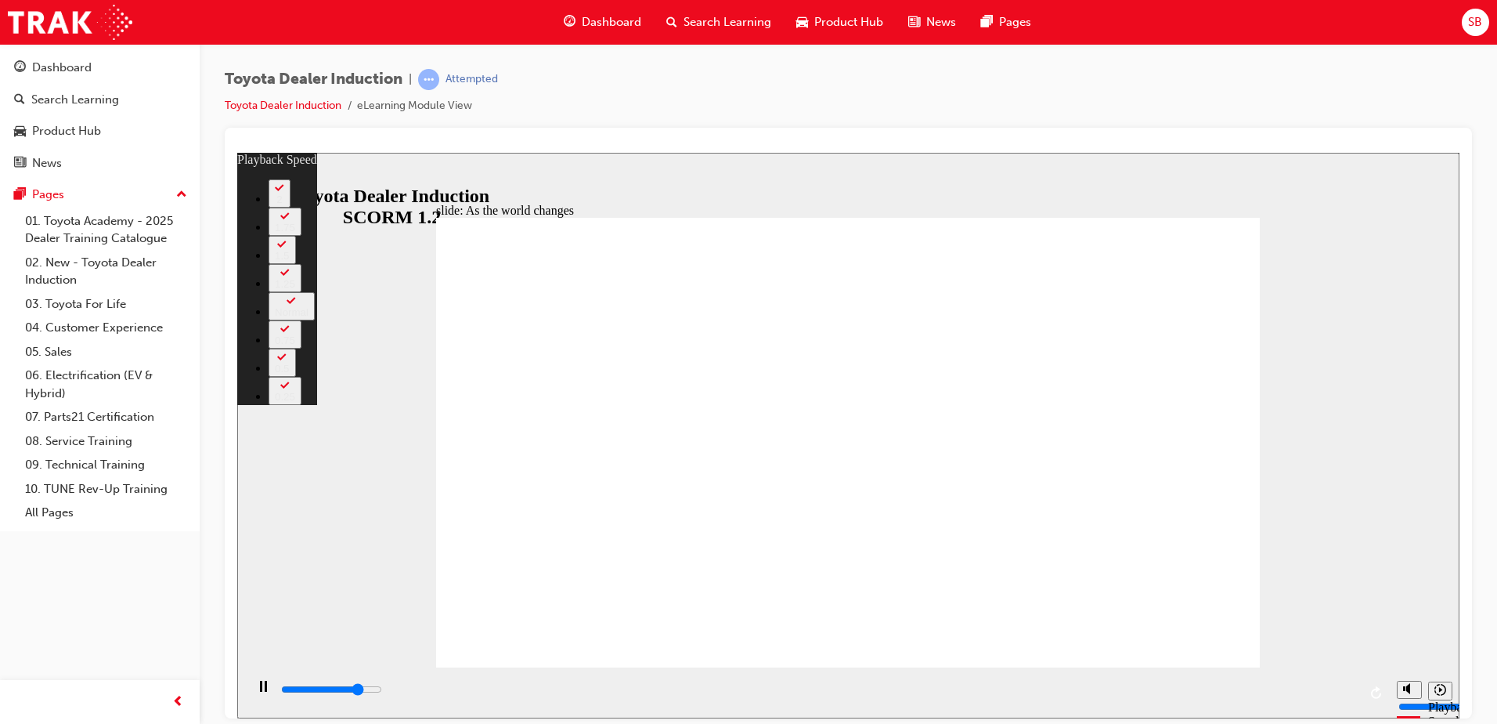
type input "7400"
type input "0"
type input "7600"
type input "0"
type input "7900"
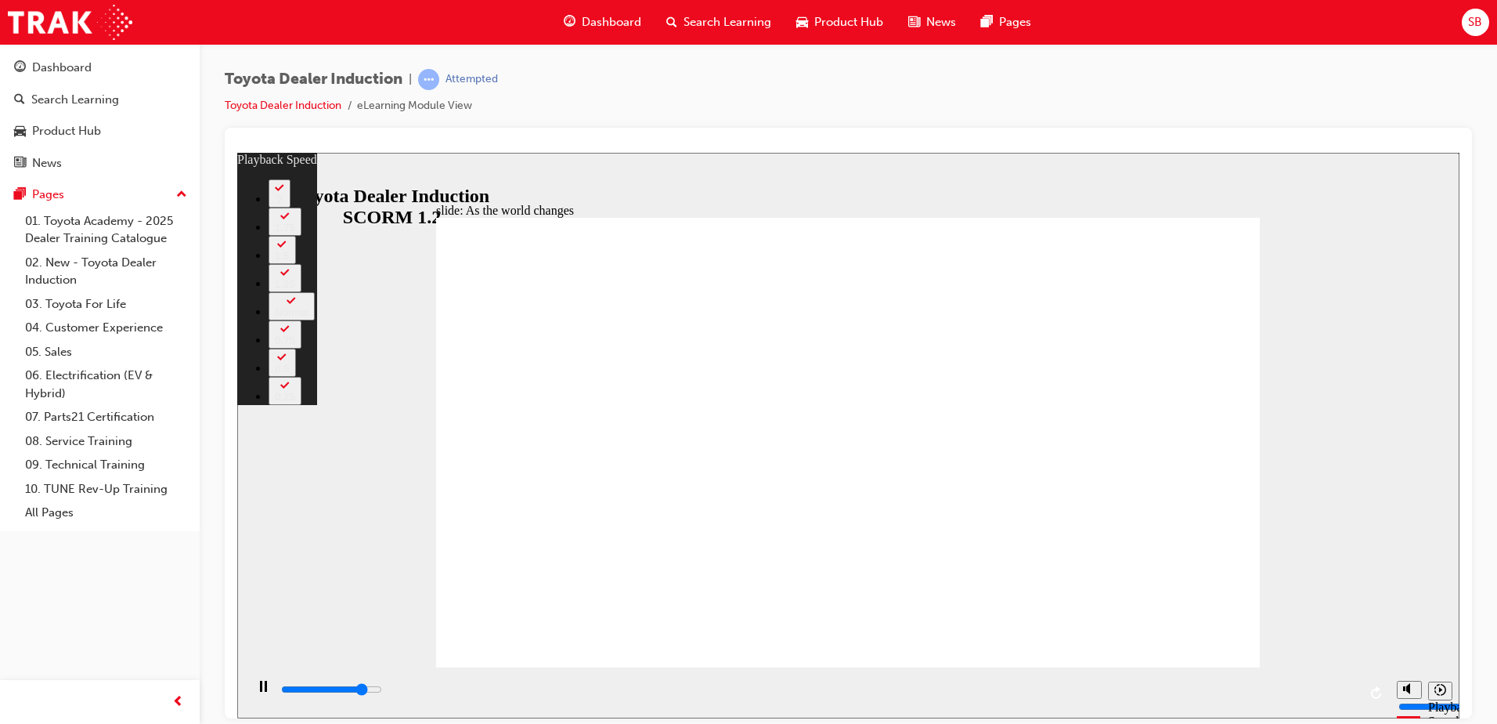
type input "1"
type input "8100"
type input "1"
type input "8400"
type input "1"
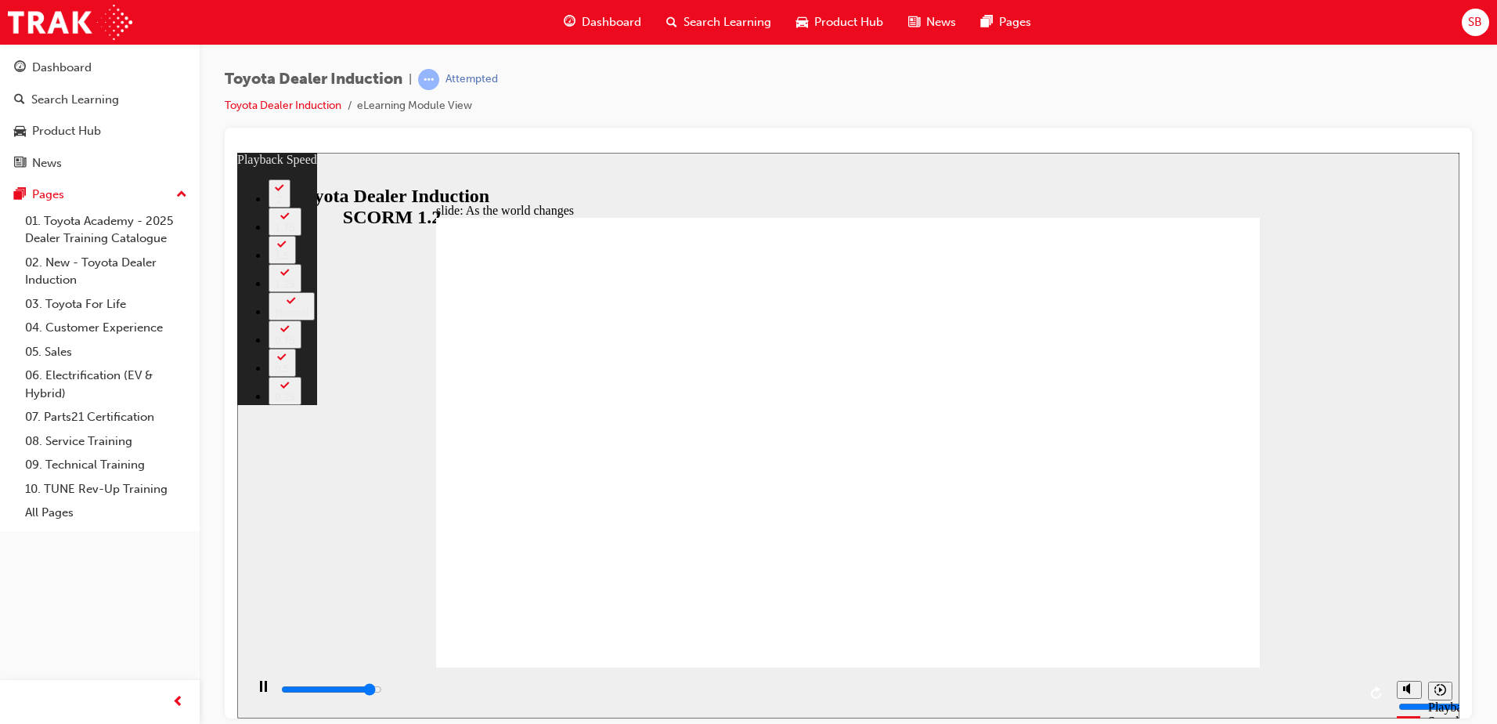
type input "8600"
type input "1"
type input "8900"
type input "2"
type input "9200"
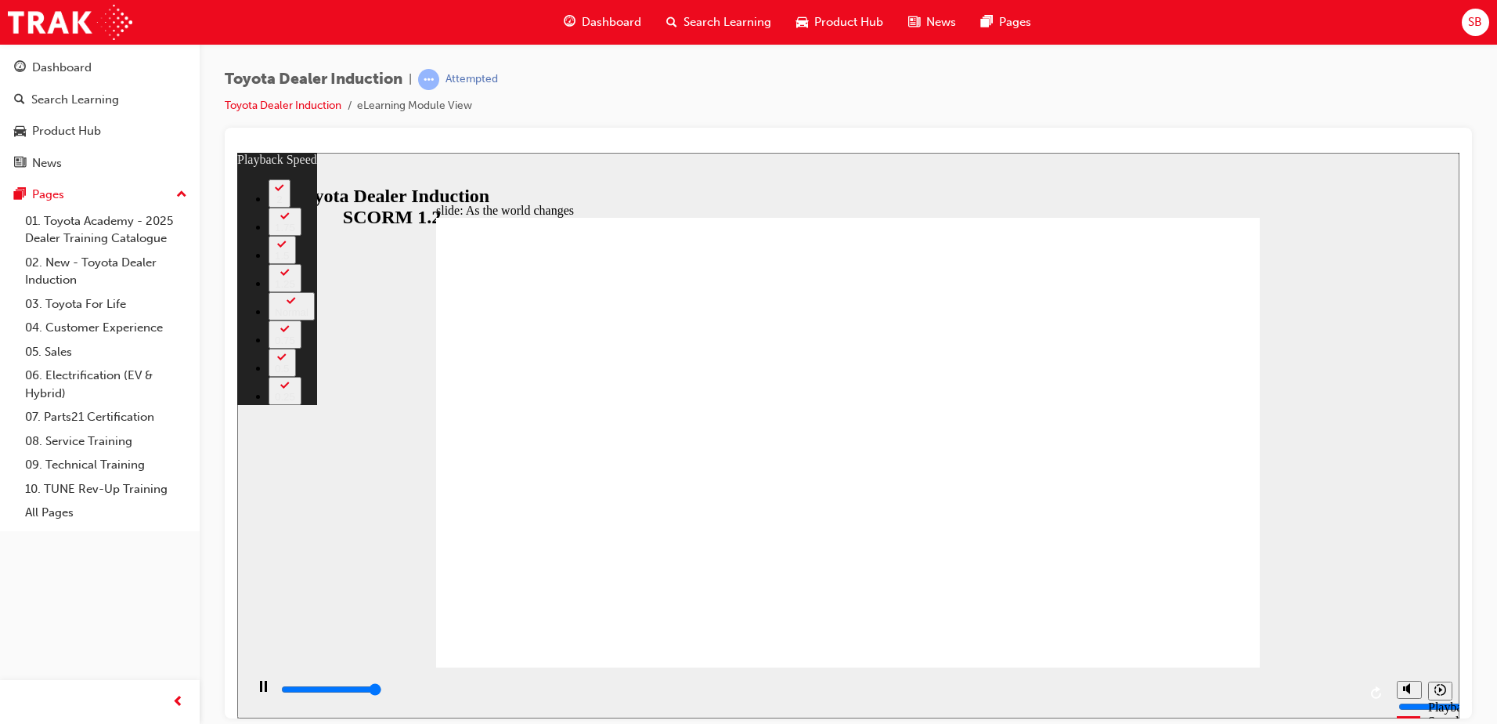
type input "2"
type input "9200"
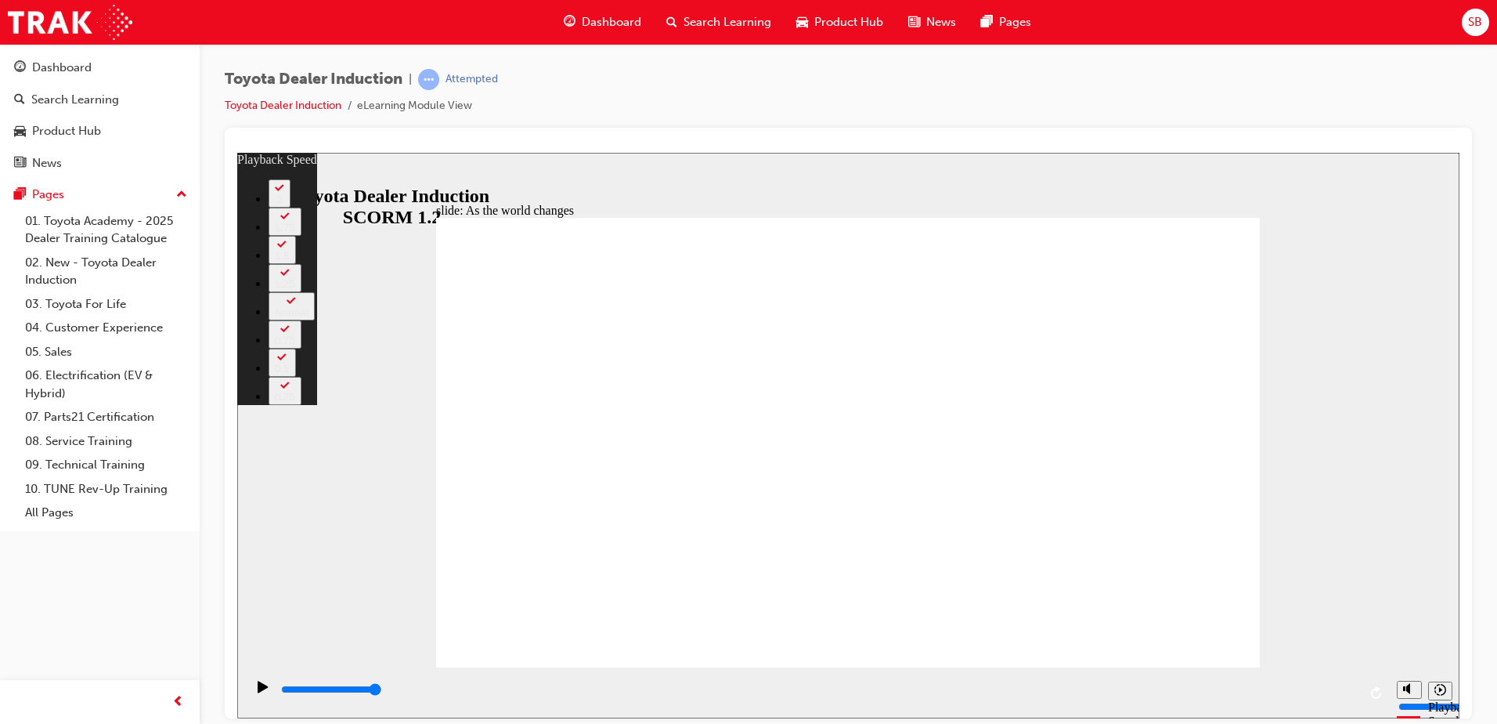
type input "128"
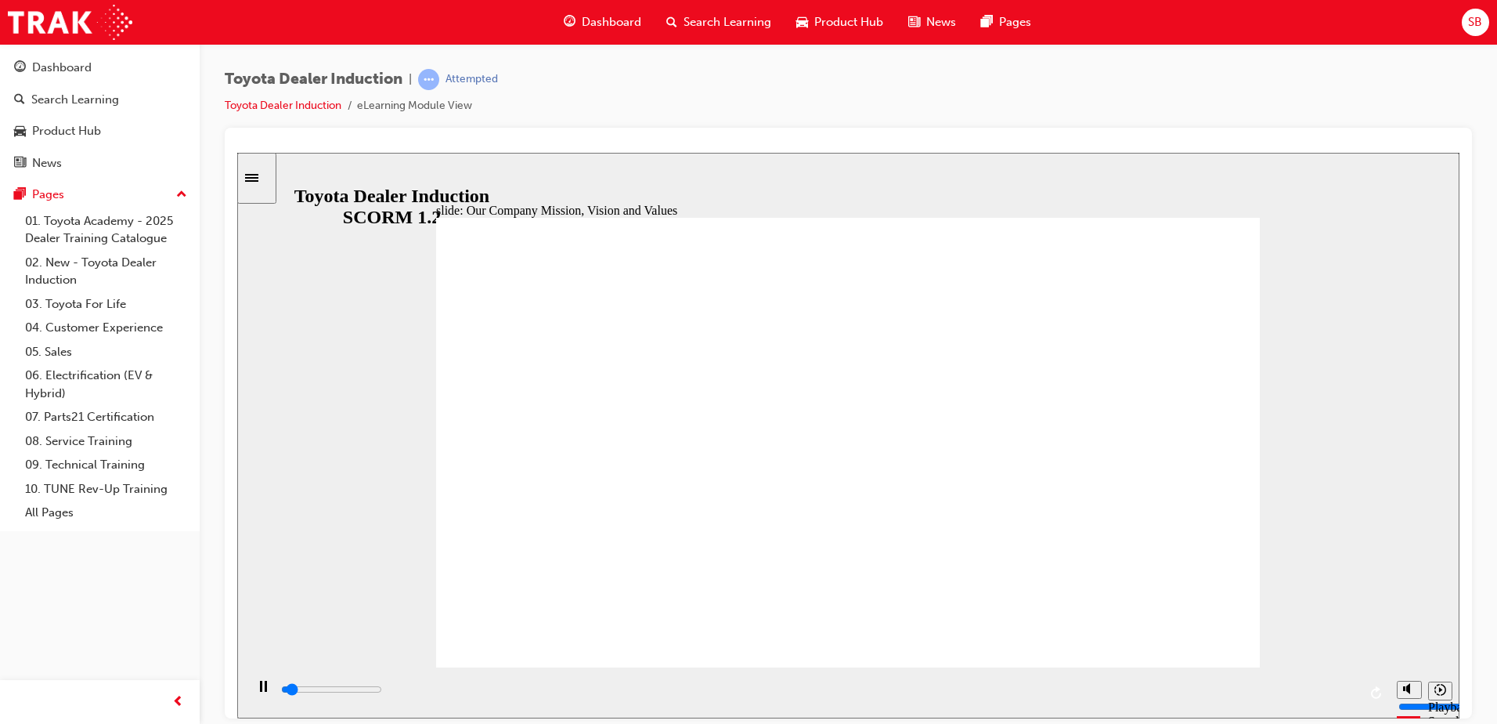
drag, startPoint x: 763, startPoint y: 449, endPoint x: 831, endPoint y: 439, distance: 68.8
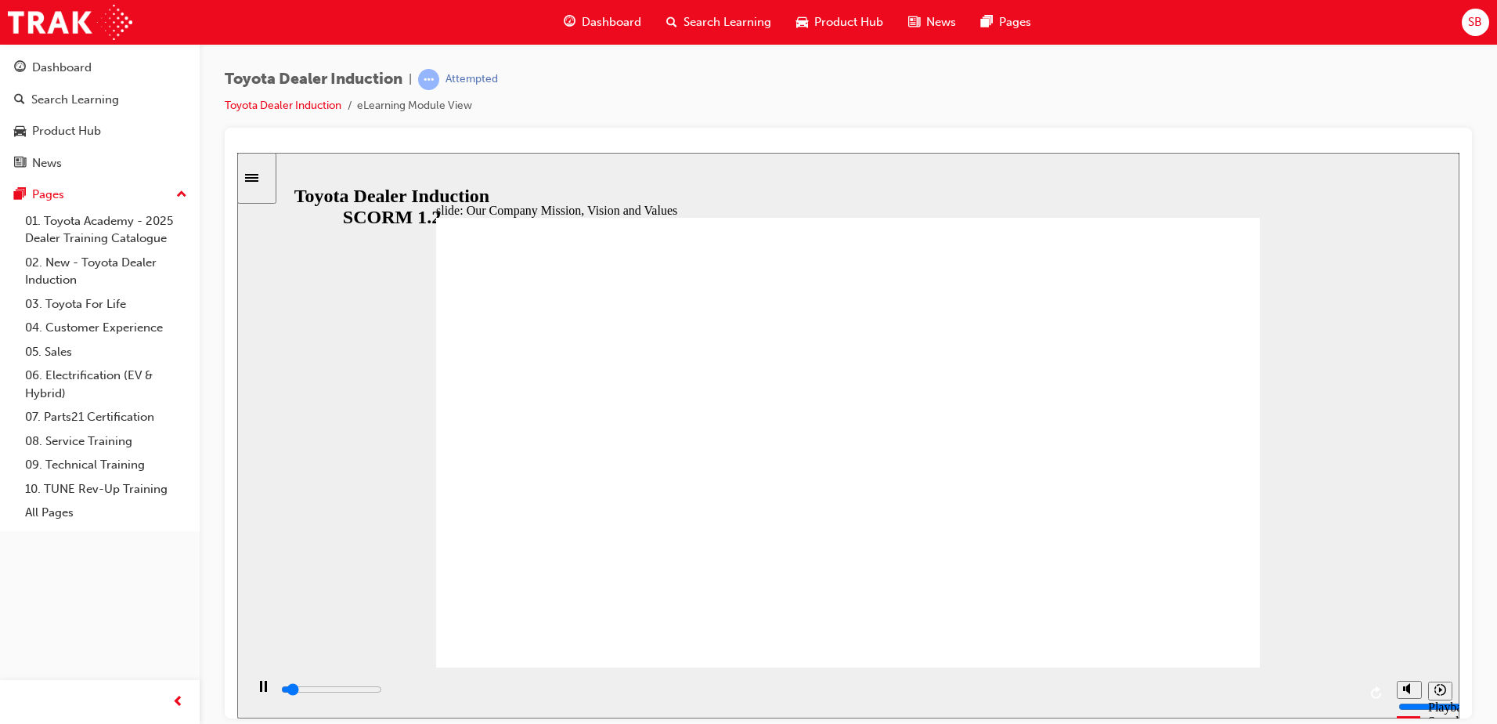
click at [1442, 690] on icon "Playback speed" at bounding box center [1441, 689] width 12 height 12
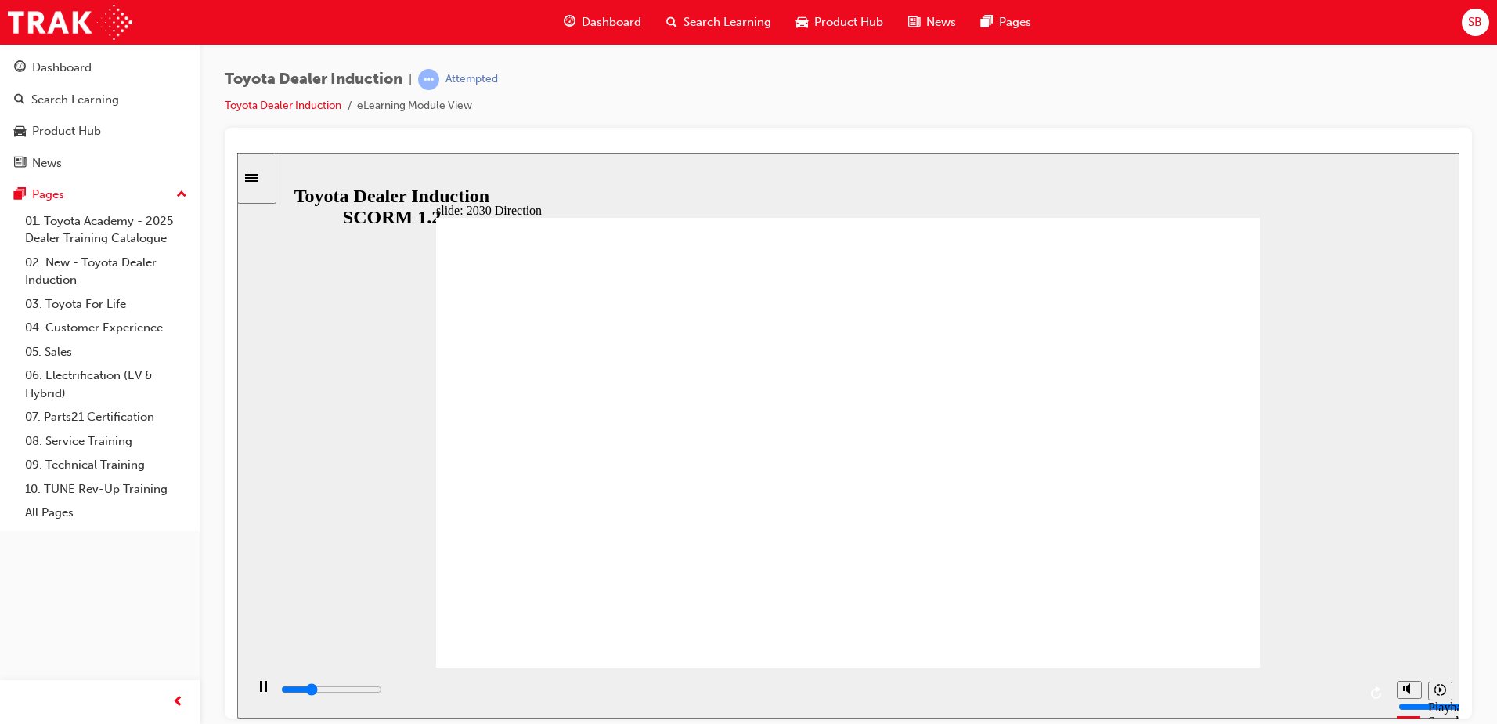
drag, startPoint x: 478, startPoint y: 500, endPoint x: 489, endPoint y: 498, distance: 12.0
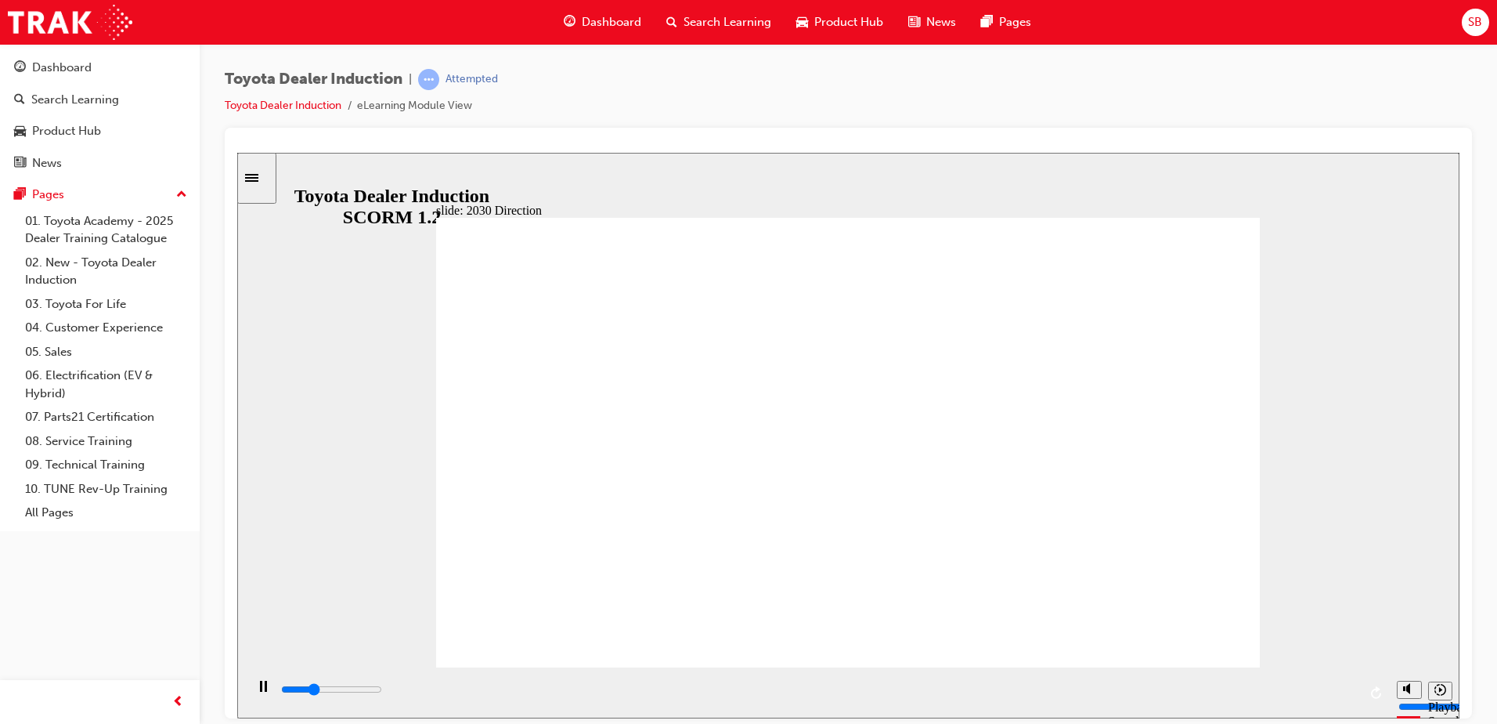
click at [1451, 699] on button "Playback speed" at bounding box center [1441, 690] width 24 height 19
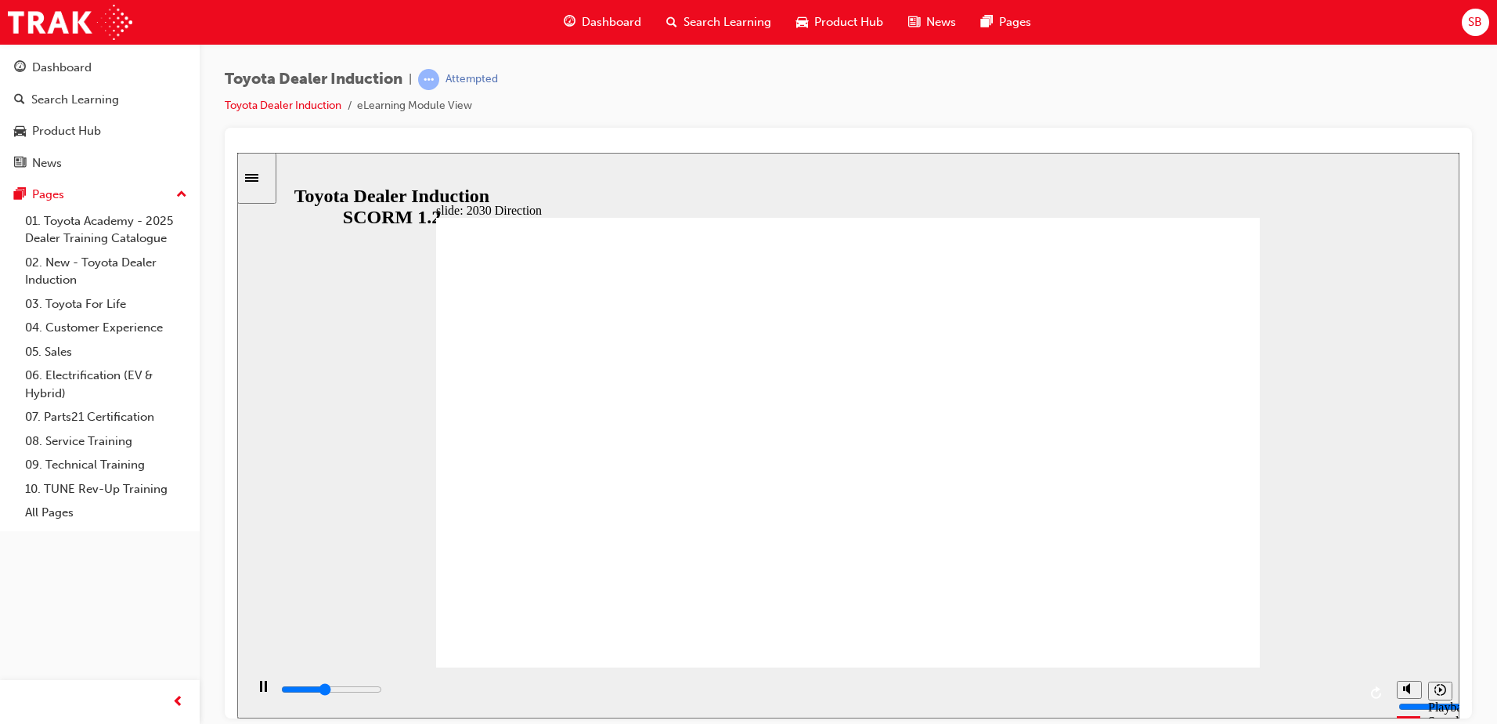
type input "5000"
type input "h"
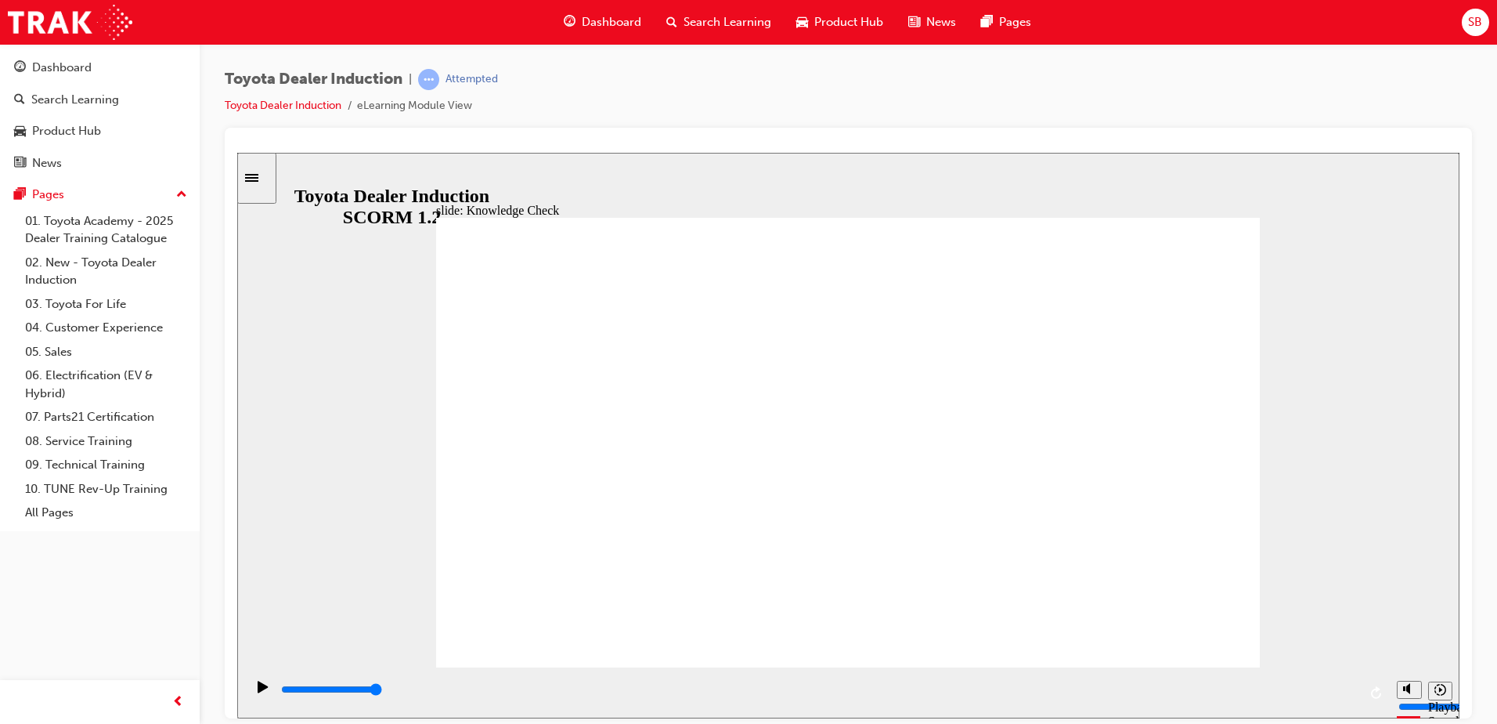
type input "h"
type input "ha"
type input "hap"
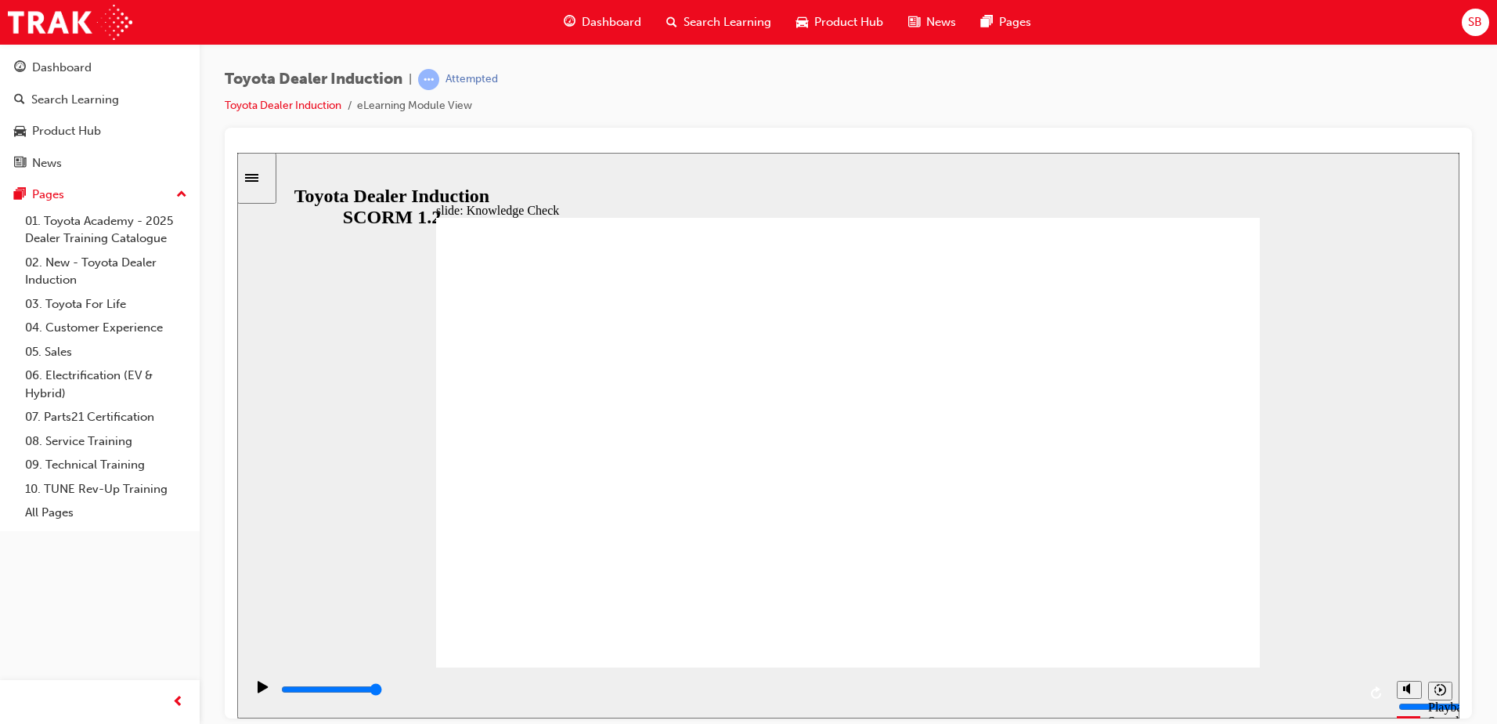
type input "happ"
type input "happi"
type input "happin"
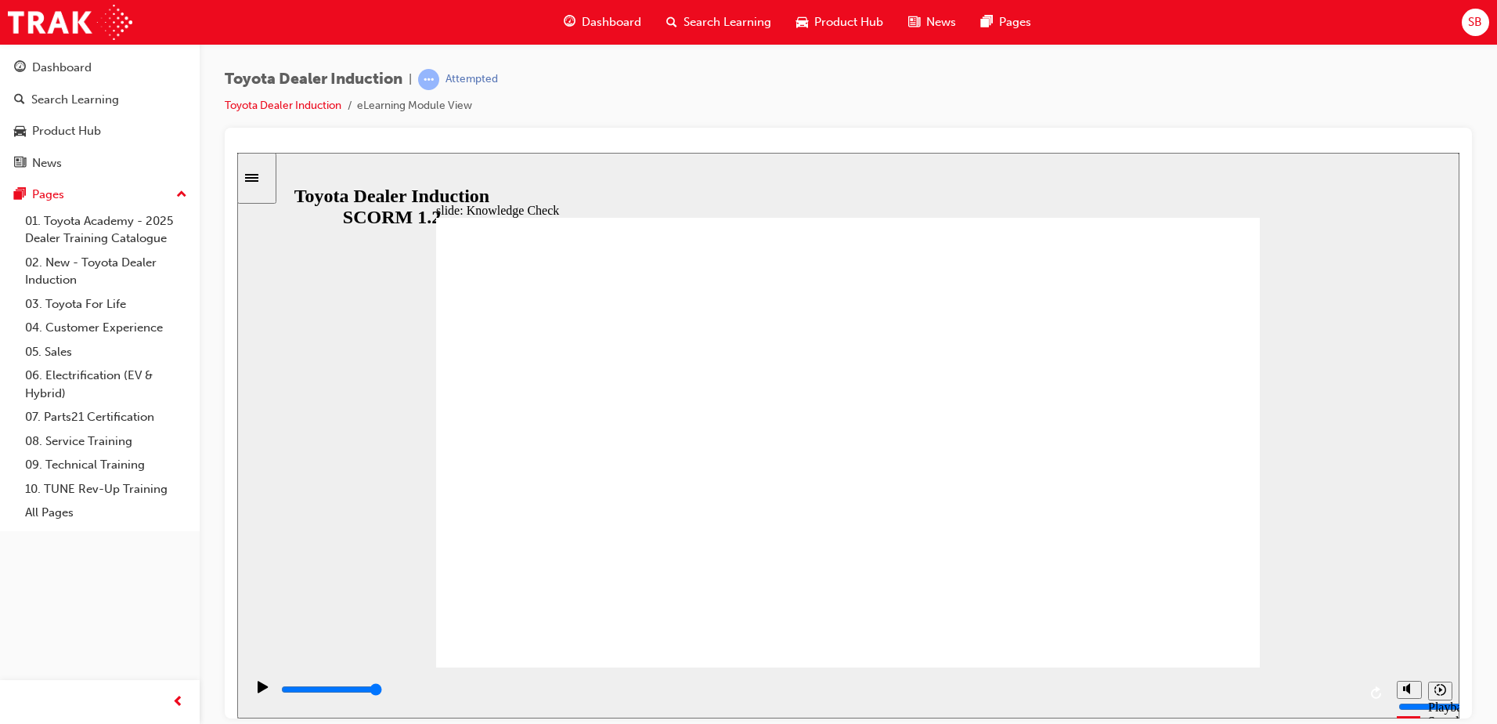
type input "happin"
type input "happine"
type input "happines"
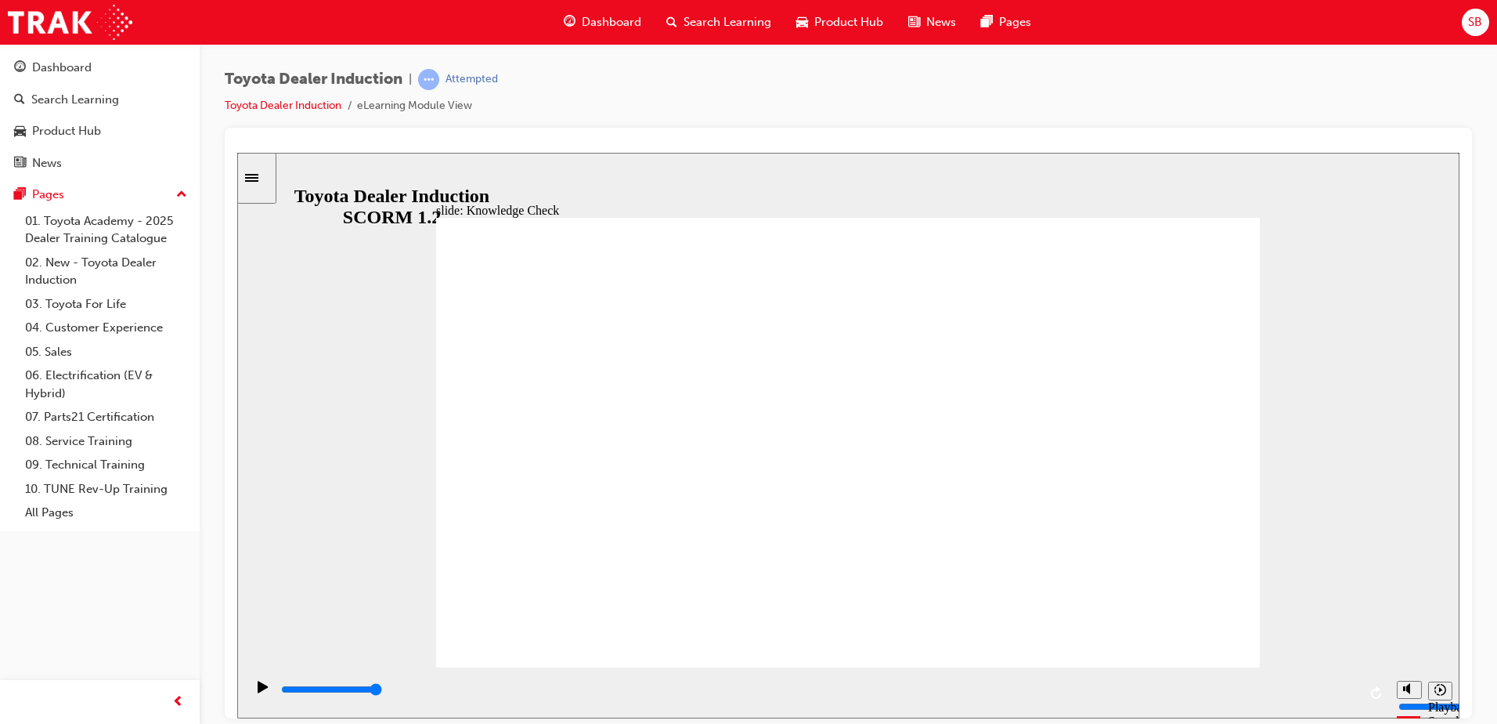
type input "happiness"
click at [1182, 199] on div "slide: Knowledge Check Rectangle 1 BACK BACK SUBMIT SUBMIT Knowledge Check Fill…" at bounding box center [848, 434] width 1223 height 565
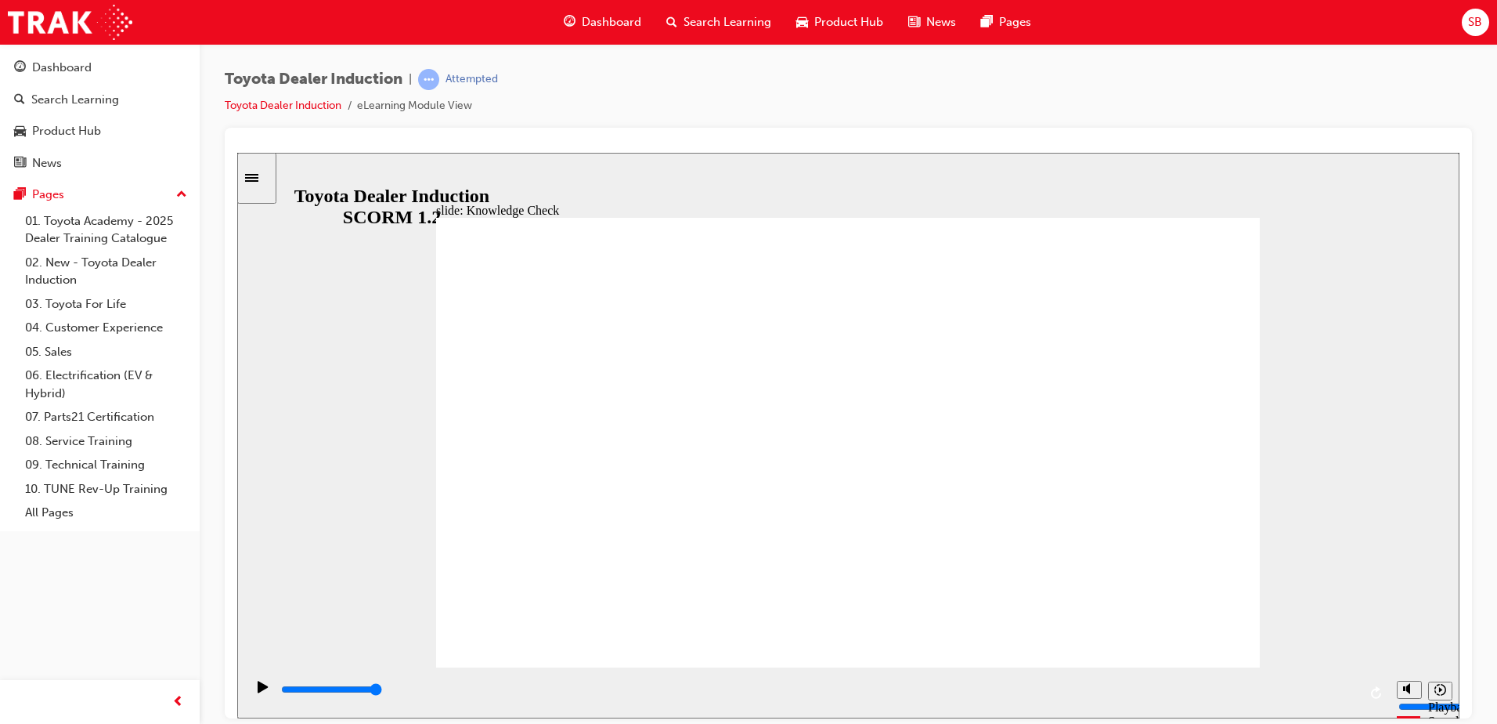
type input "happiness"
type input "5000"
type input "m"
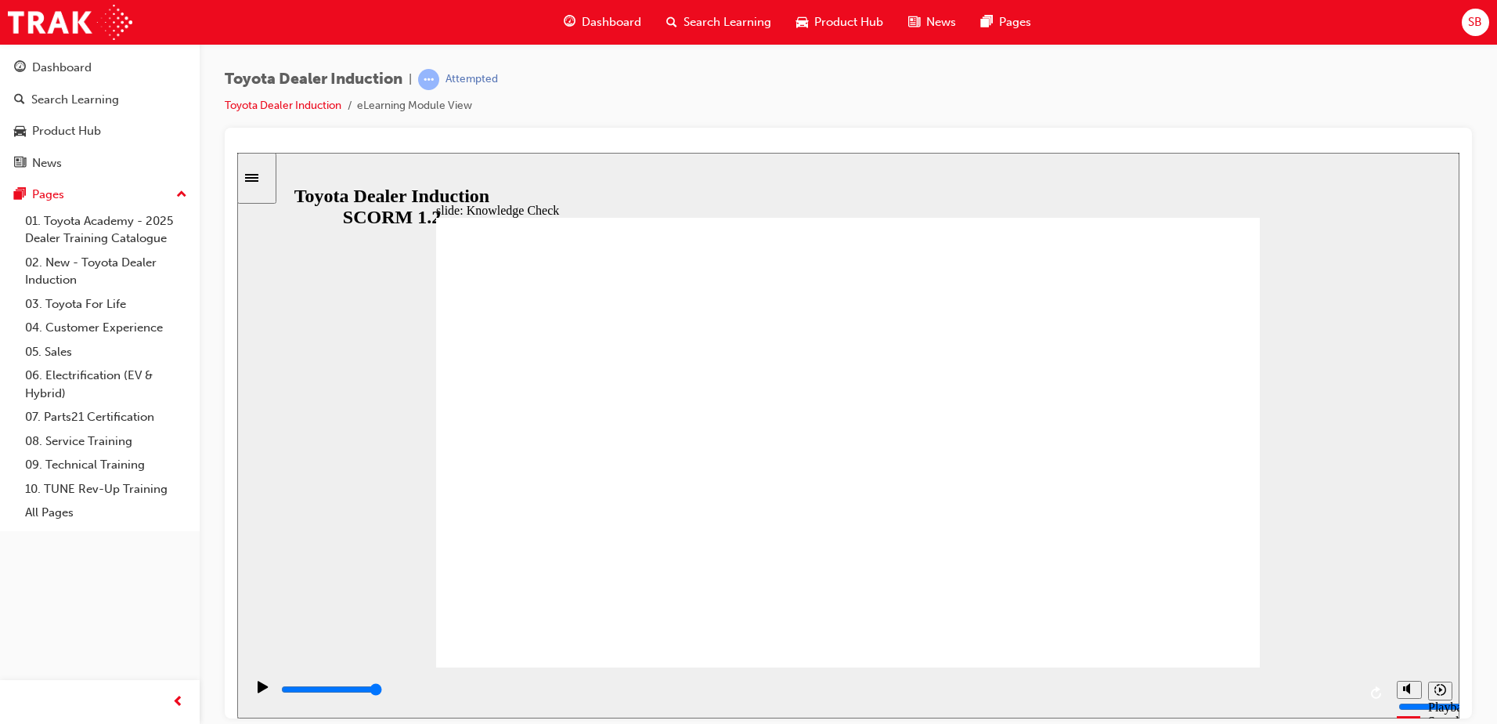
type input "mo"
type input "mob"
type input "mobi"
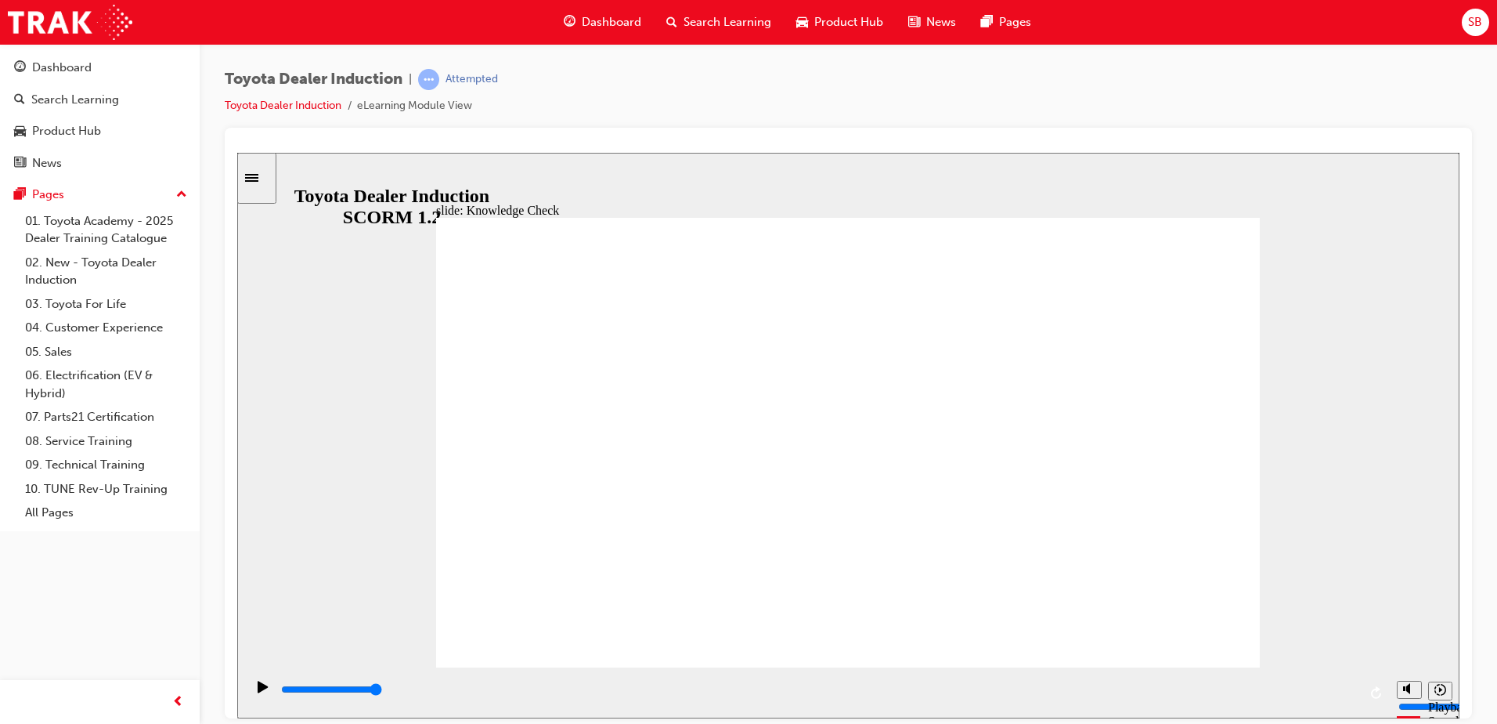
type input "mobi"
type input "mobil"
type input "mobile"
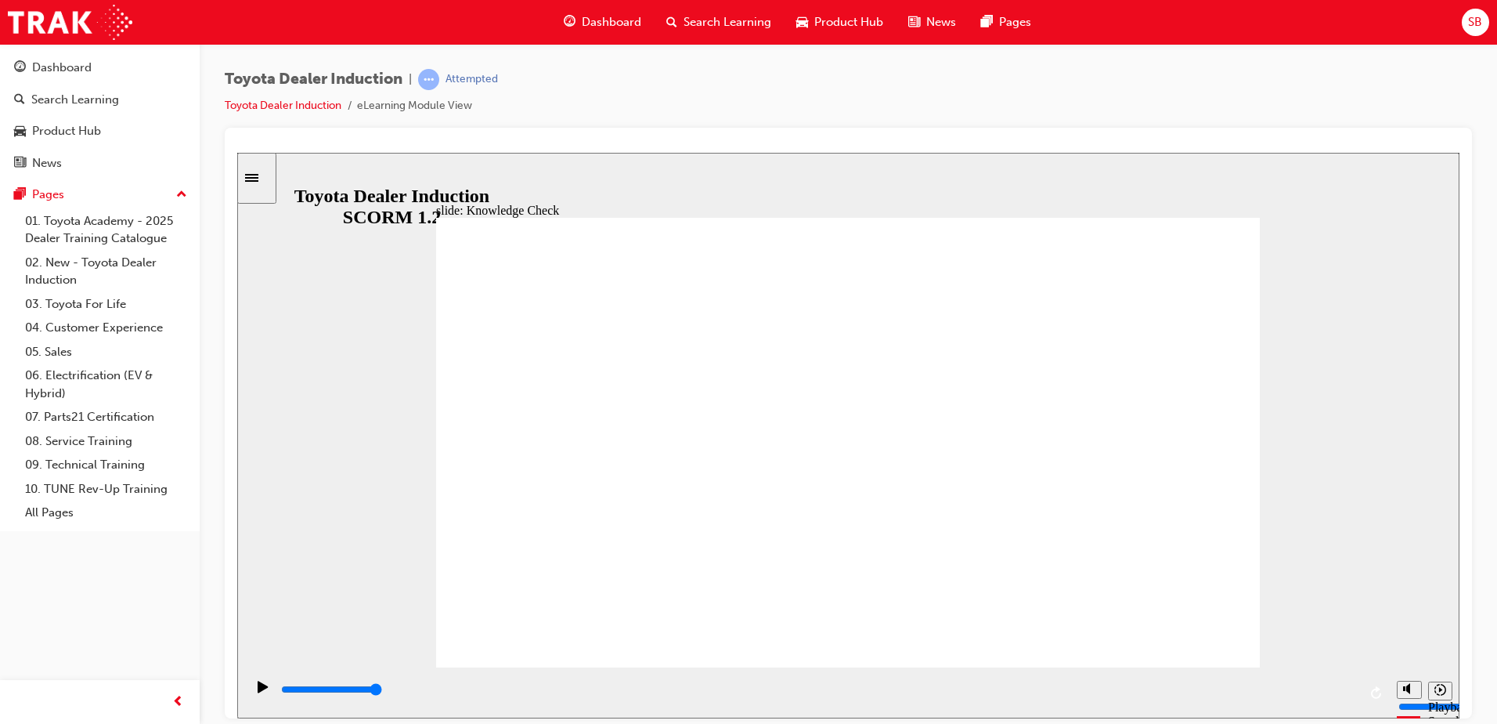
type input "mobile"
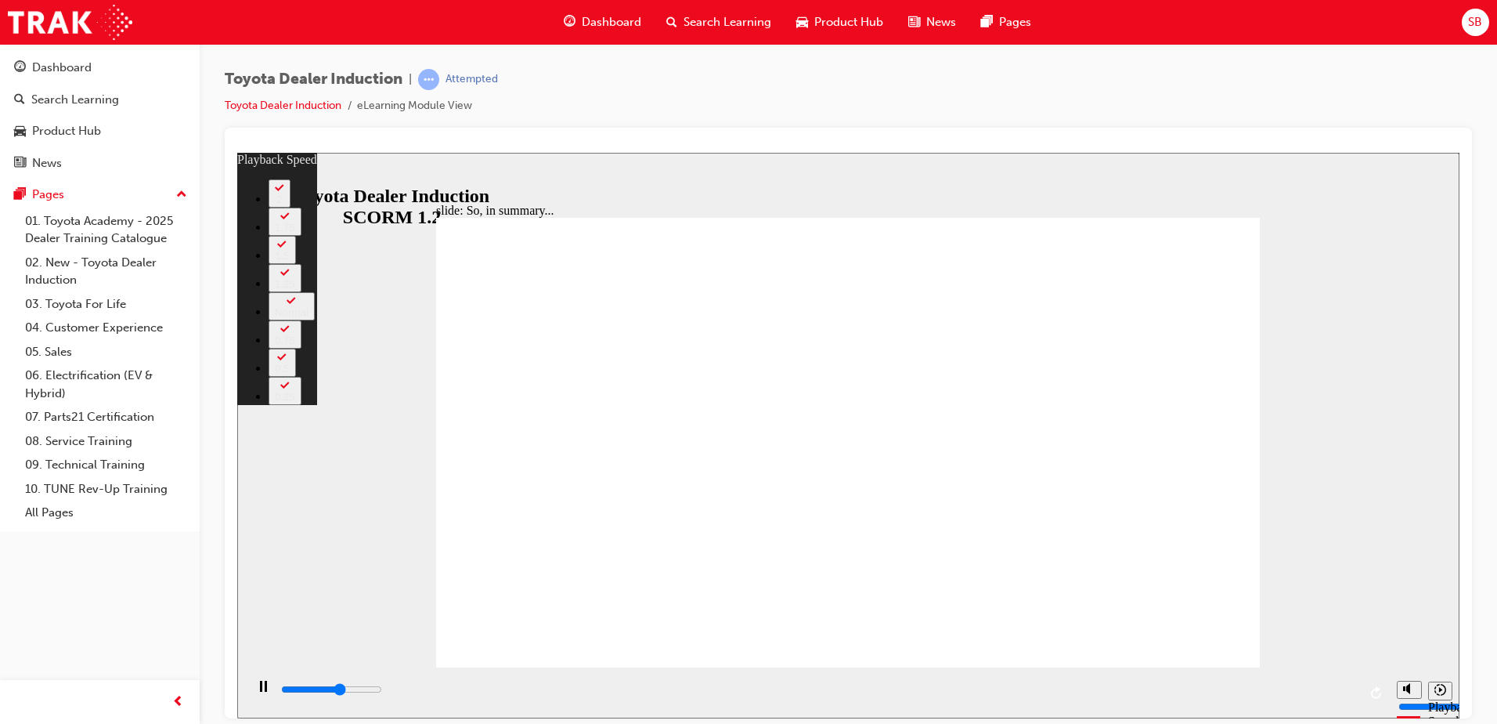
type input "3900"
type input "0"
type input "4300"
type input "0"
type input "4700"
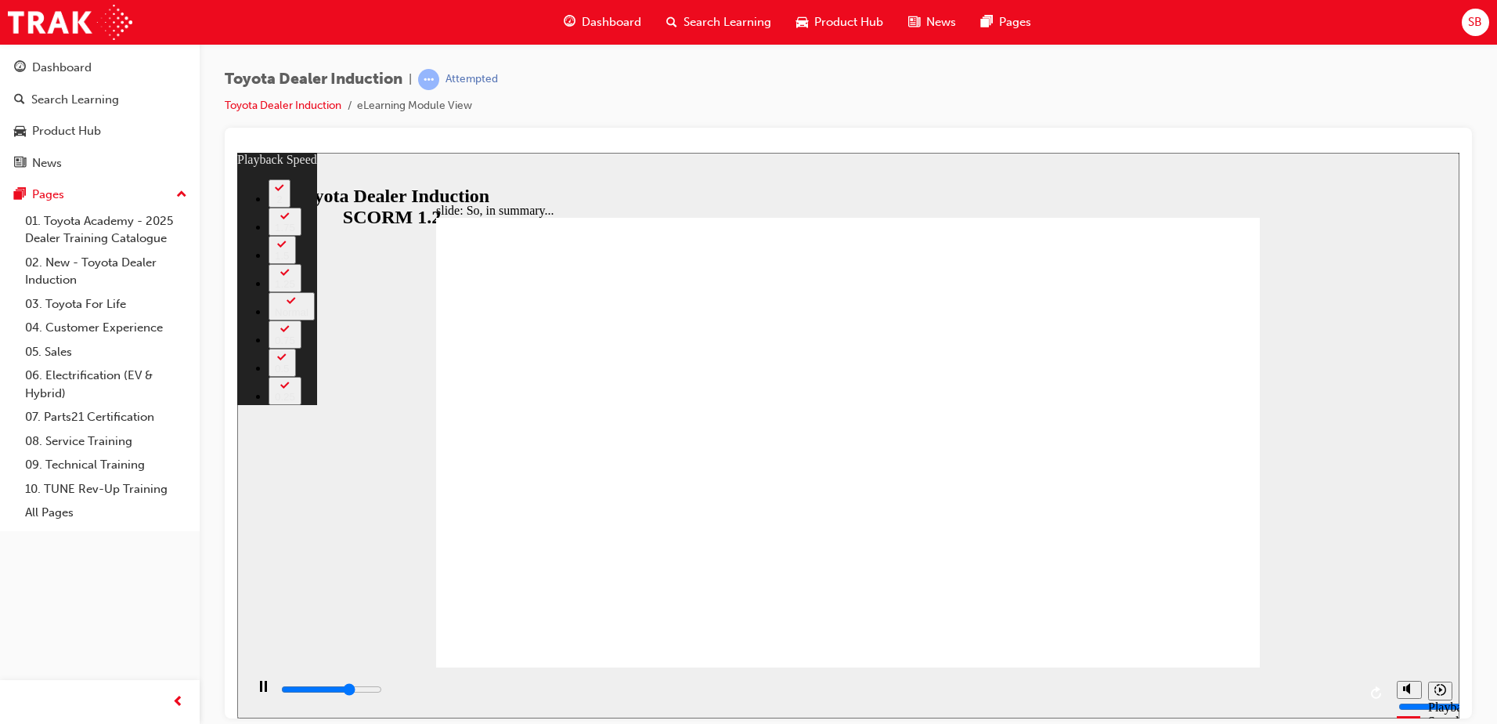
type input "1"
type input "5000"
type input "1"
type input "5500"
type input "2"
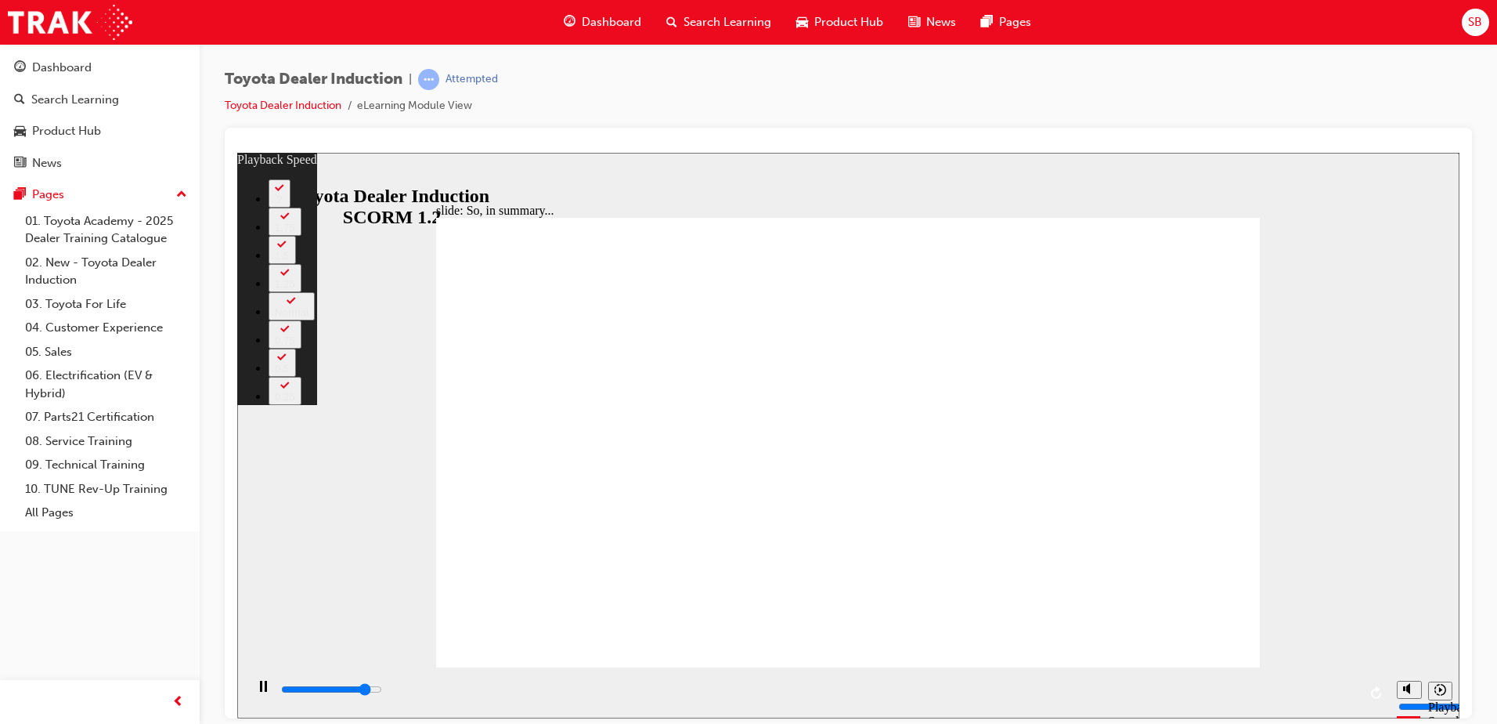
type input "5900"
type input "2"
type input "6200"
type input "2"
type input "6500"
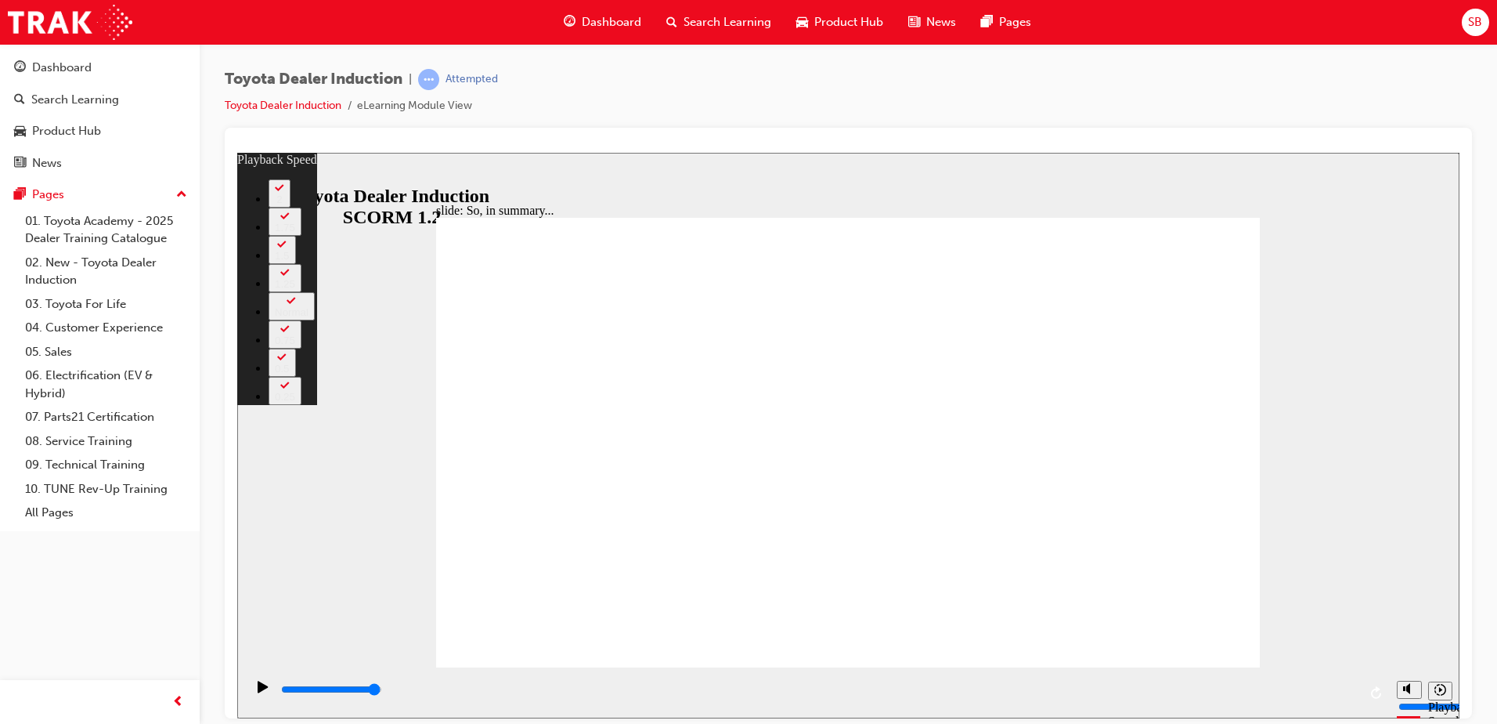
drag, startPoint x: 1220, startPoint y: 244, endPoint x: 1231, endPoint y: 234, distance: 14.4
type input "128"
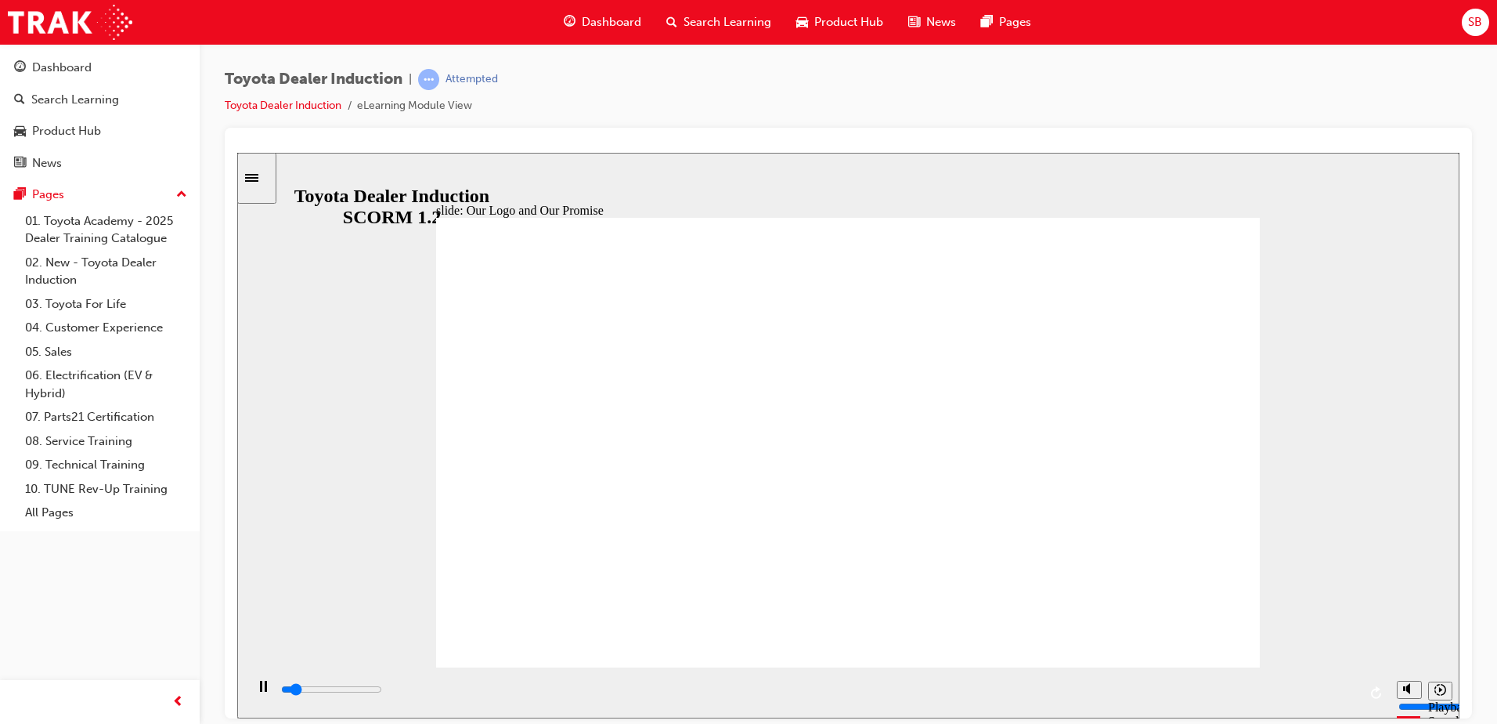
drag, startPoint x: 1043, startPoint y: 565, endPoint x: 1050, endPoint y: 559, distance: 9.4
type input "40400"
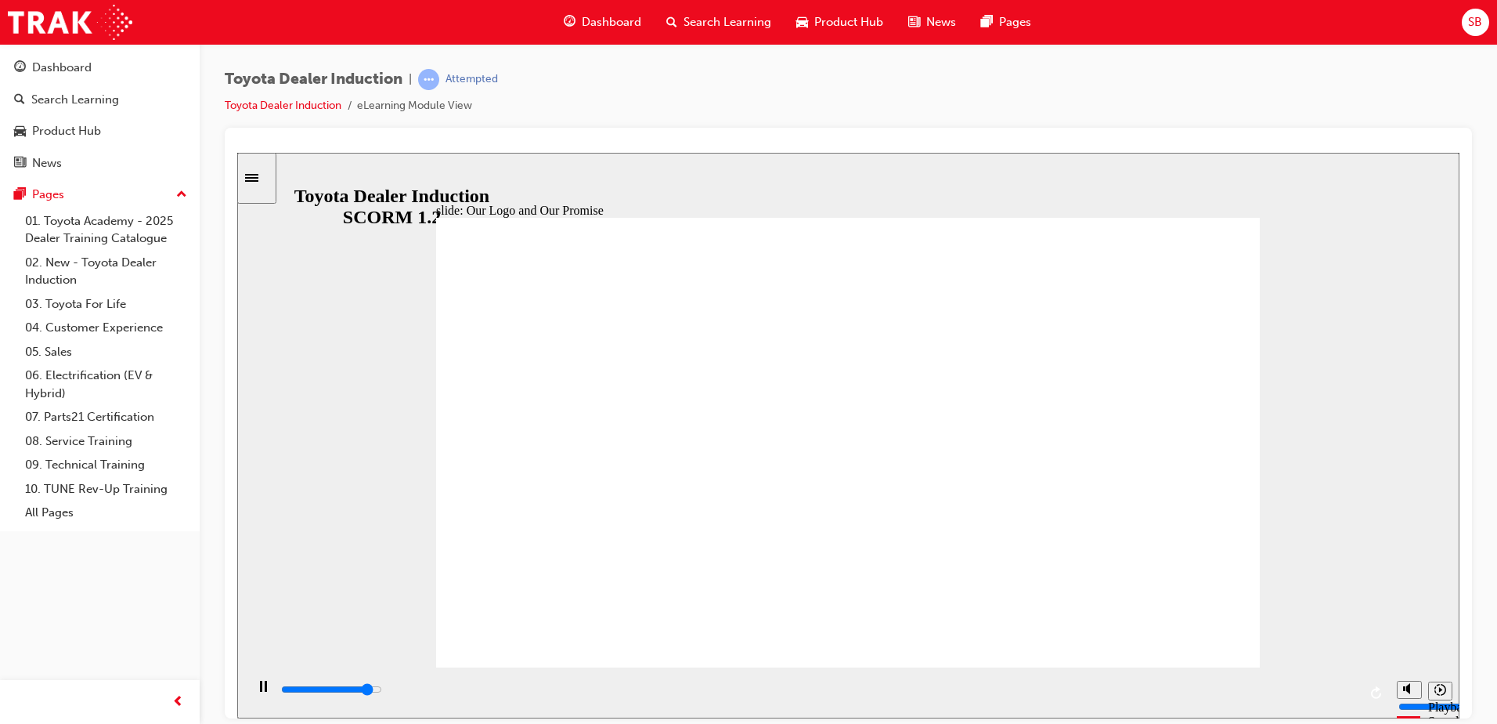
drag, startPoint x: 635, startPoint y: 435, endPoint x: 630, endPoint y: 443, distance: 9.6
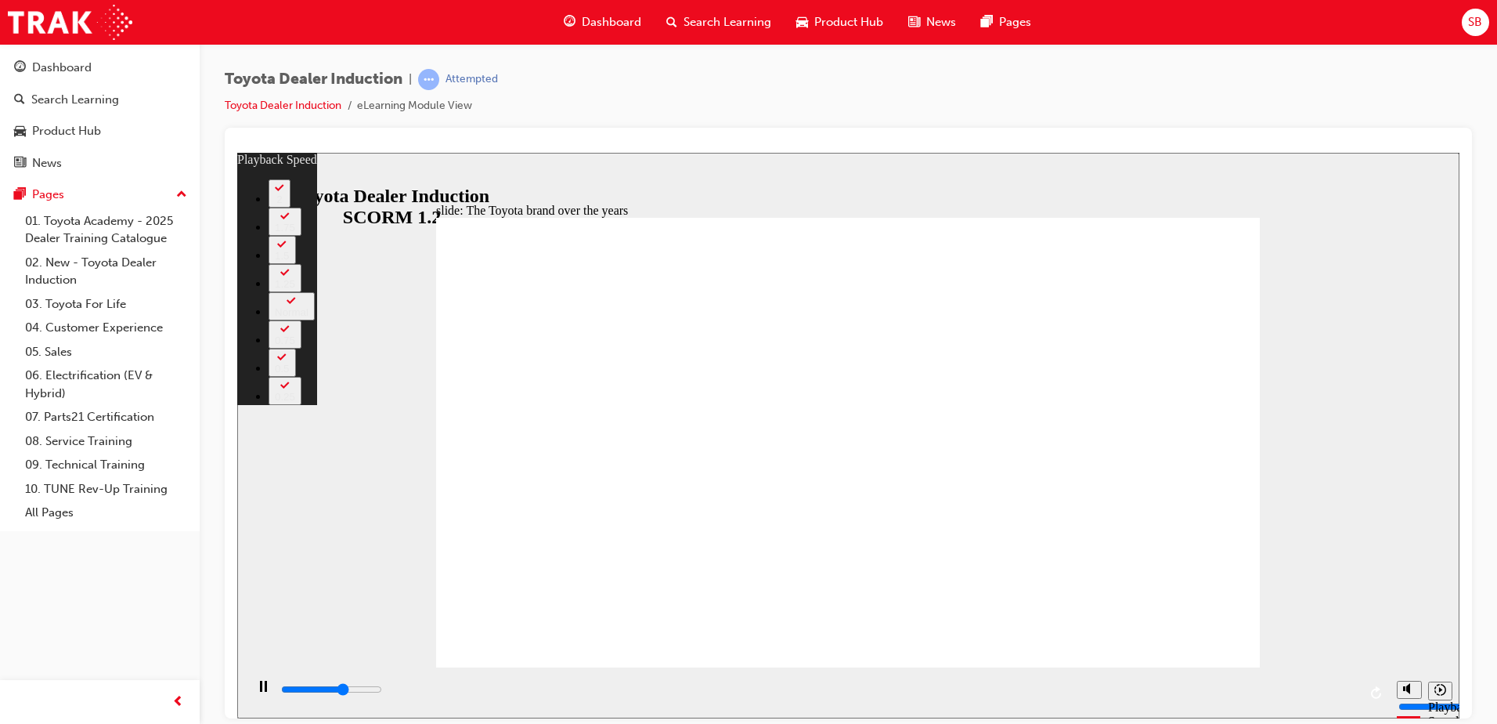
type input "5300"
type input "0"
type input "5400"
type input "0"
type input "5700"
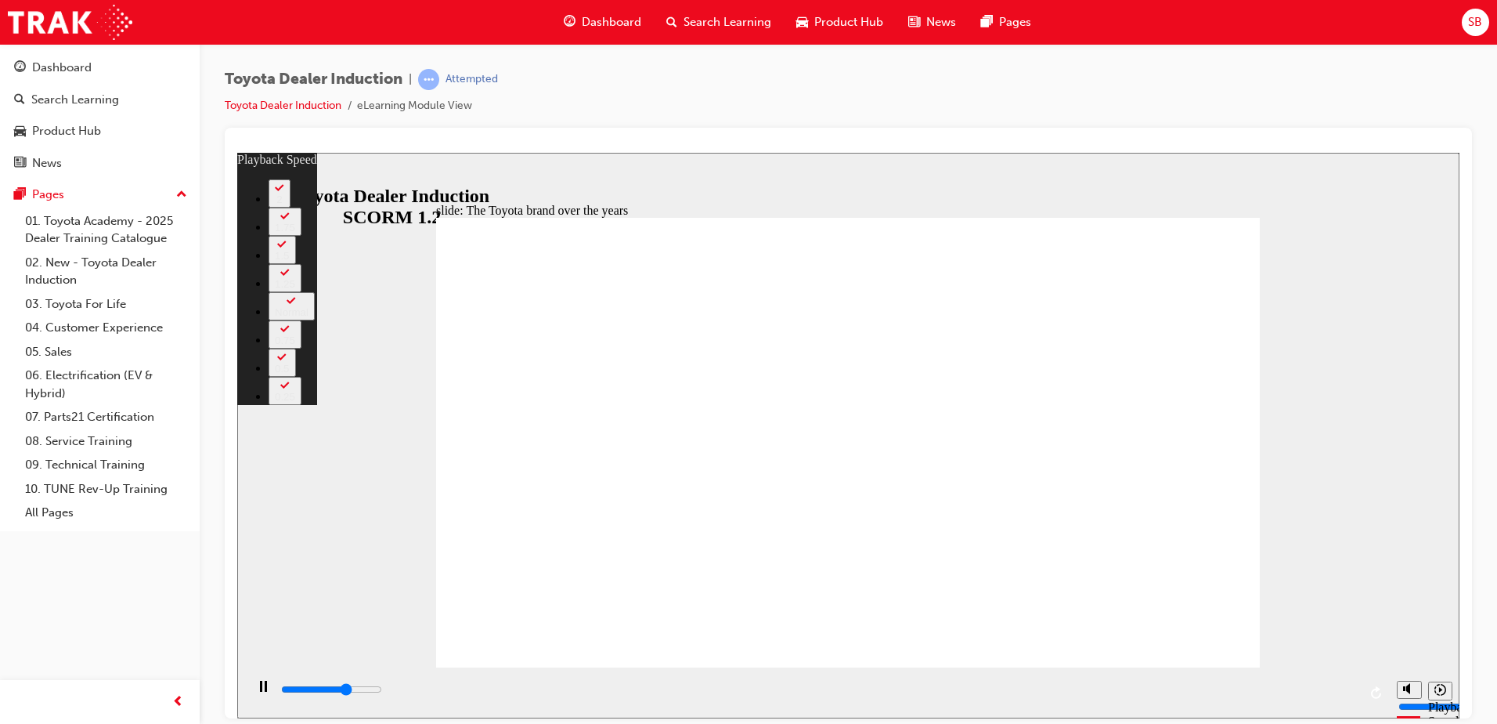
type input "1"
type input "5900"
type input "1"
type input "6100"
type input "1"
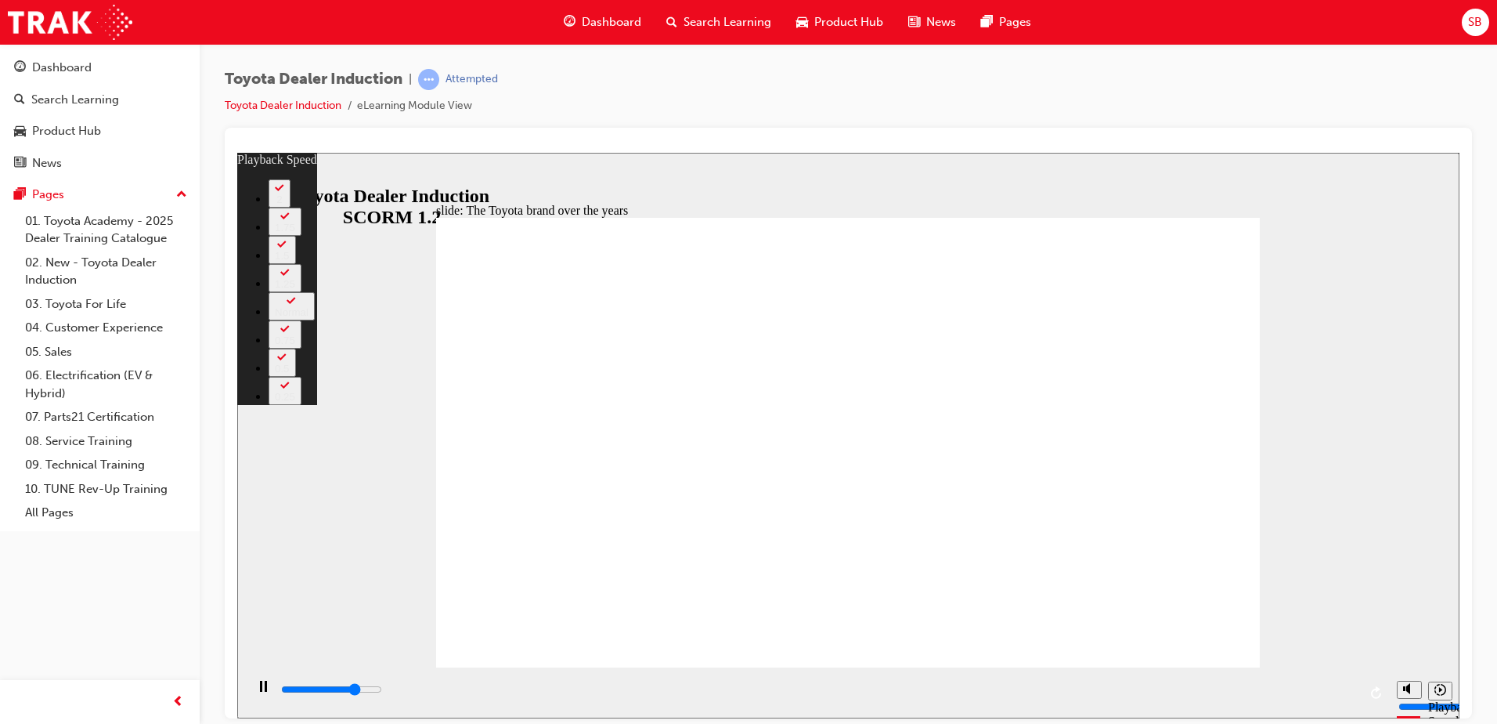
type input "6500"
type input "2"
type input "6900"
type input "2"
type input "7300"
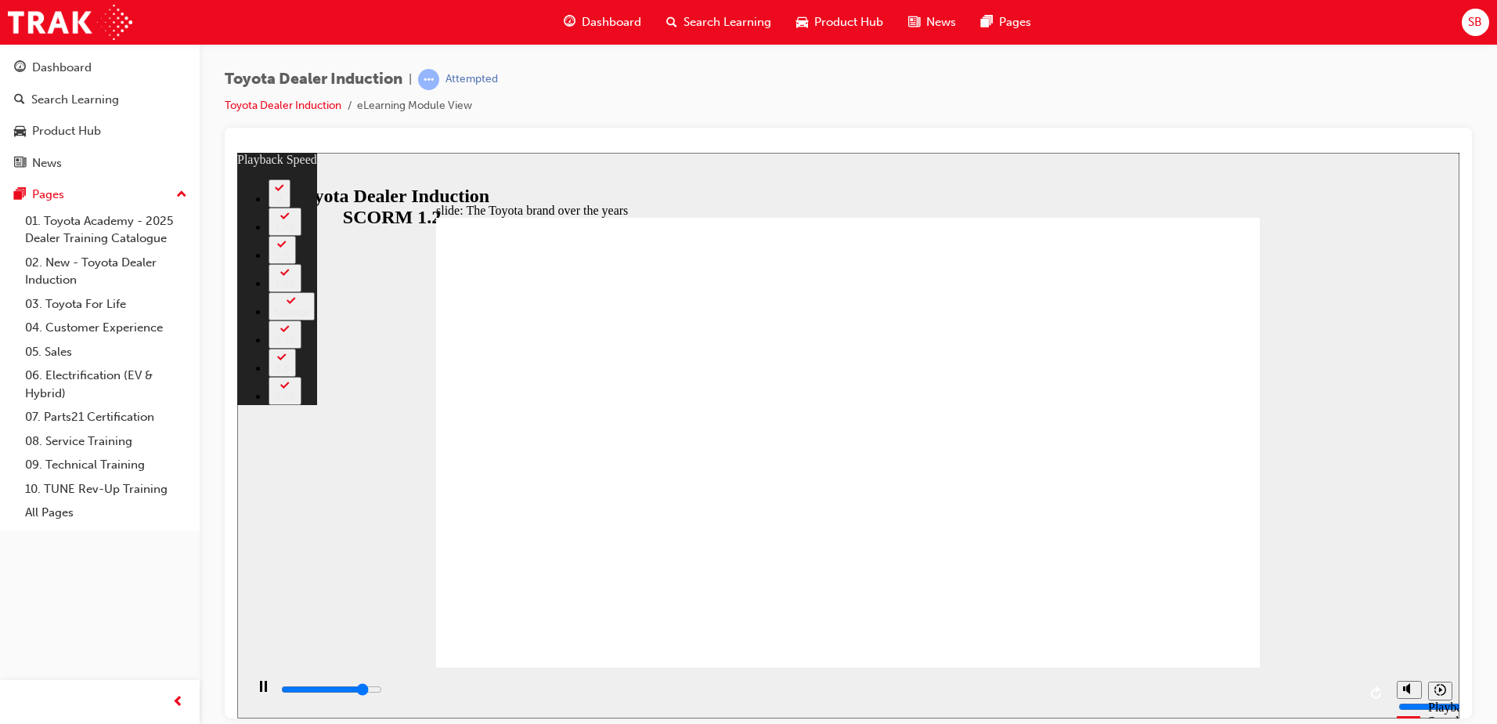
type input "2"
type input "7500"
type input "25"
type input "7500"
type input "25"
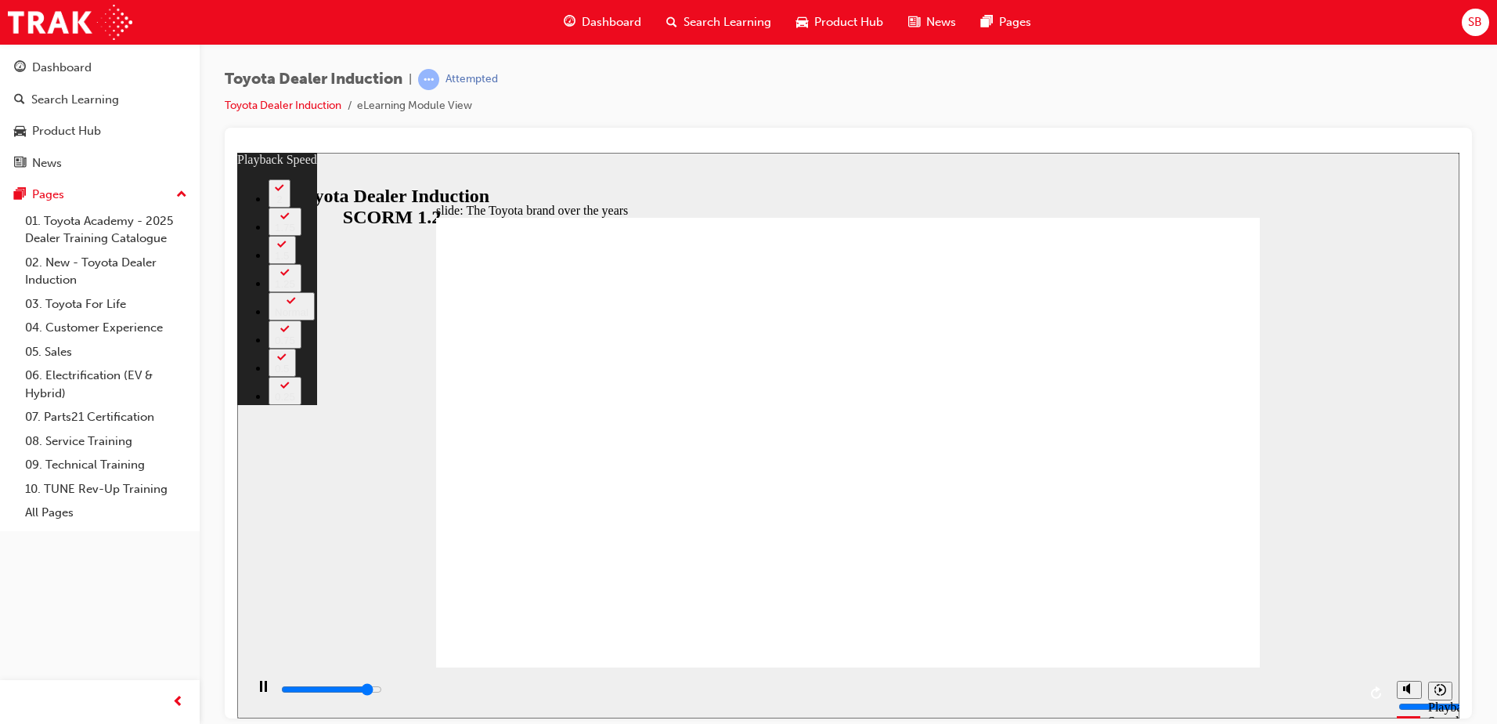
type input "7700"
type input "25"
type input "8100"
type input "25"
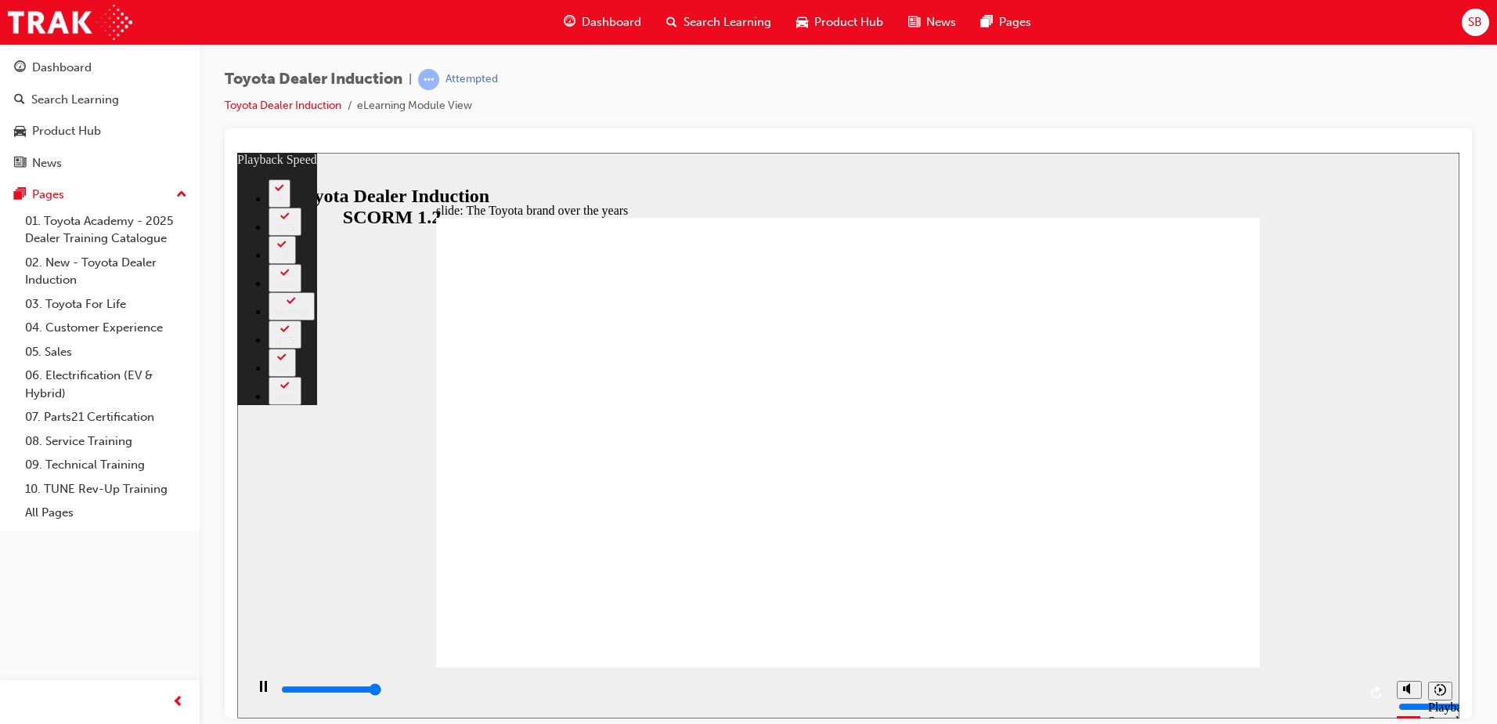
type input "8400"
type input "25"
type input "8400"
type input "165"
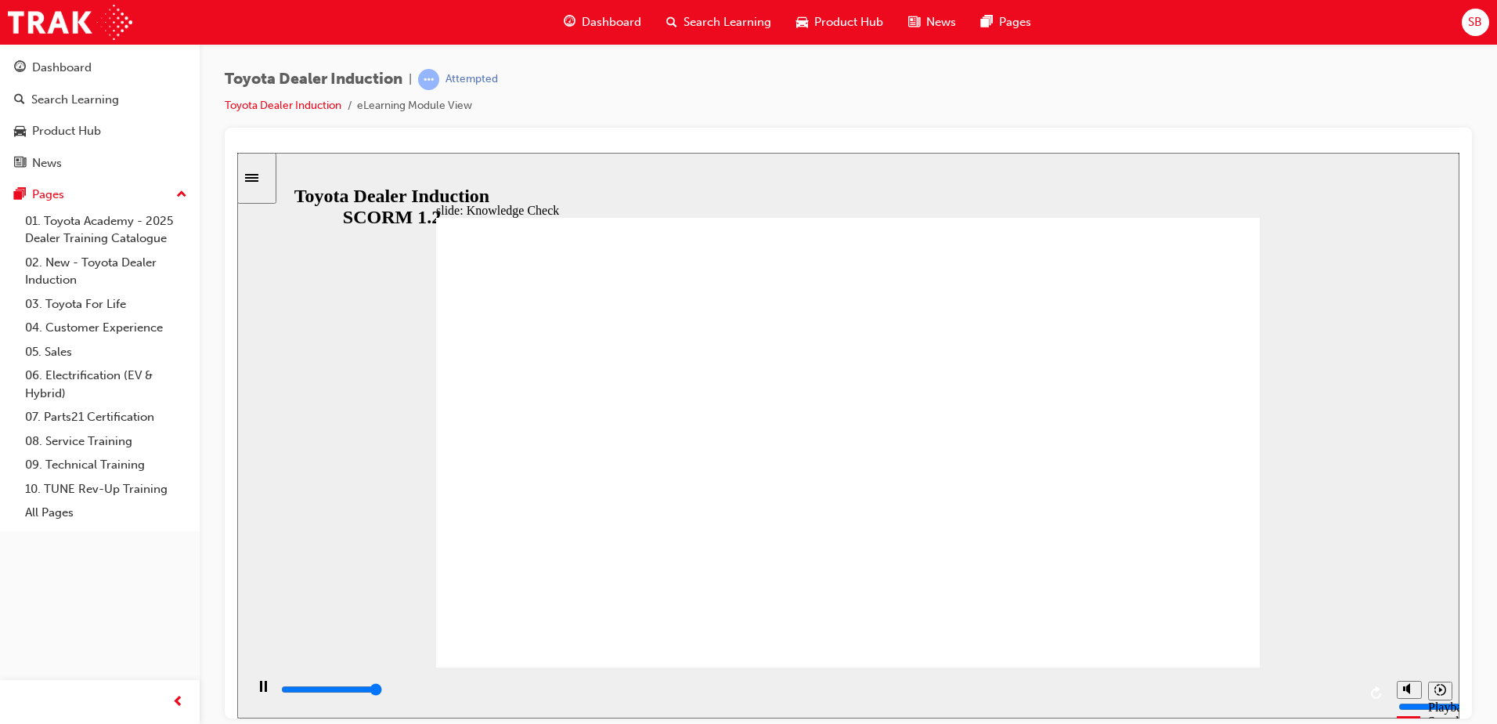
type input "5000"
radio input "true"
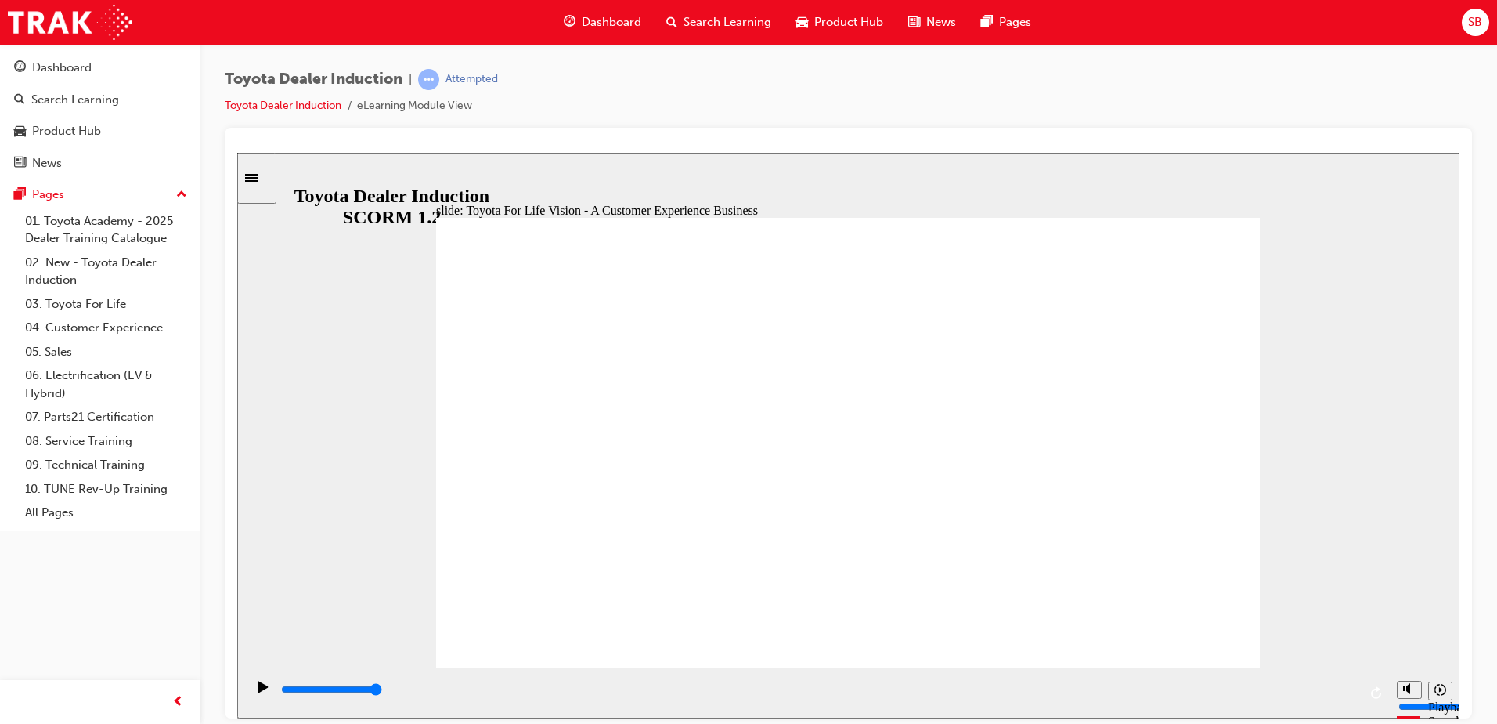
drag, startPoint x: 1203, startPoint y: 642, endPoint x: 1212, endPoint y: 626, distance: 18.6
drag, startPoint x: 1190, startPoint y: 608, endPoint x: 1193, endPoint y: 621, distance: 13.5
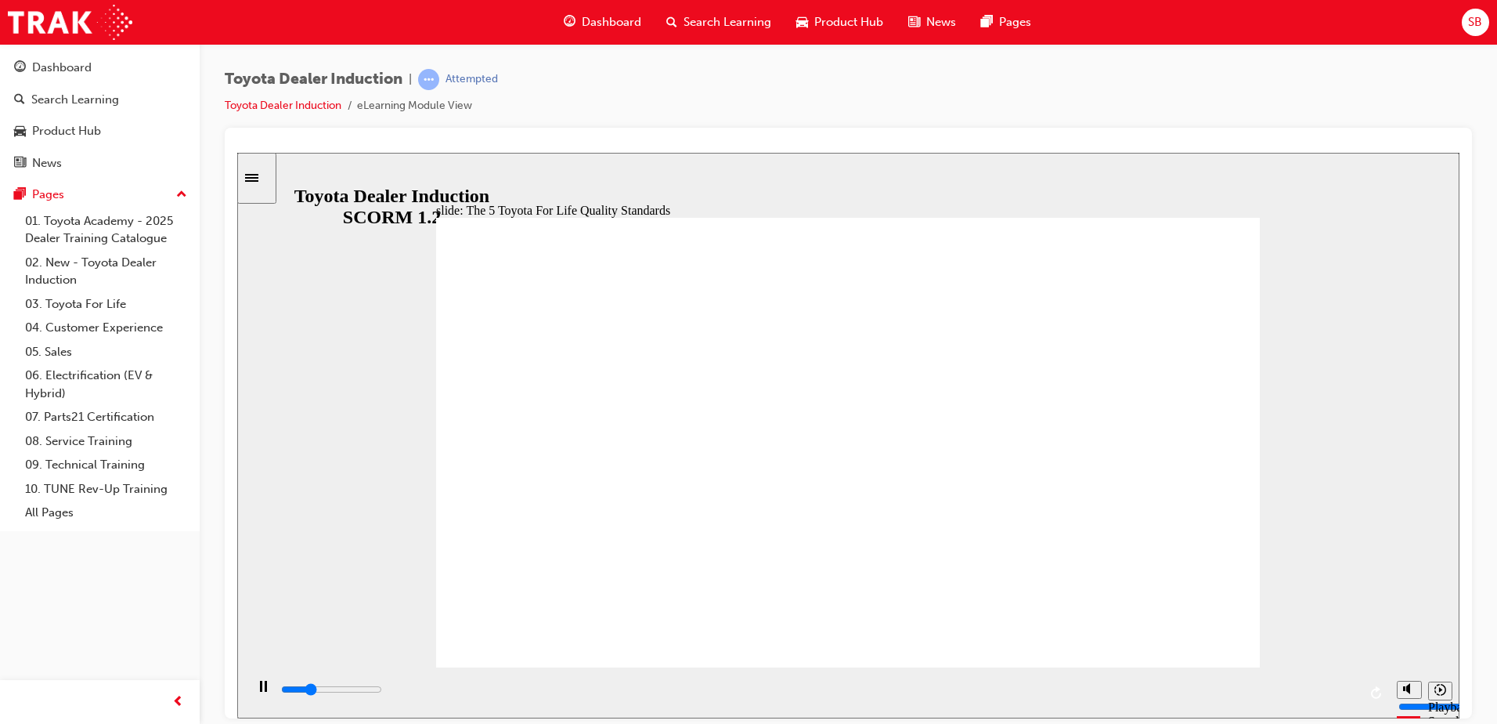
drag, startPoint x: 577, startPoint y: 395, endPoint x: 688, endPoint y: 415, distance: 112.3
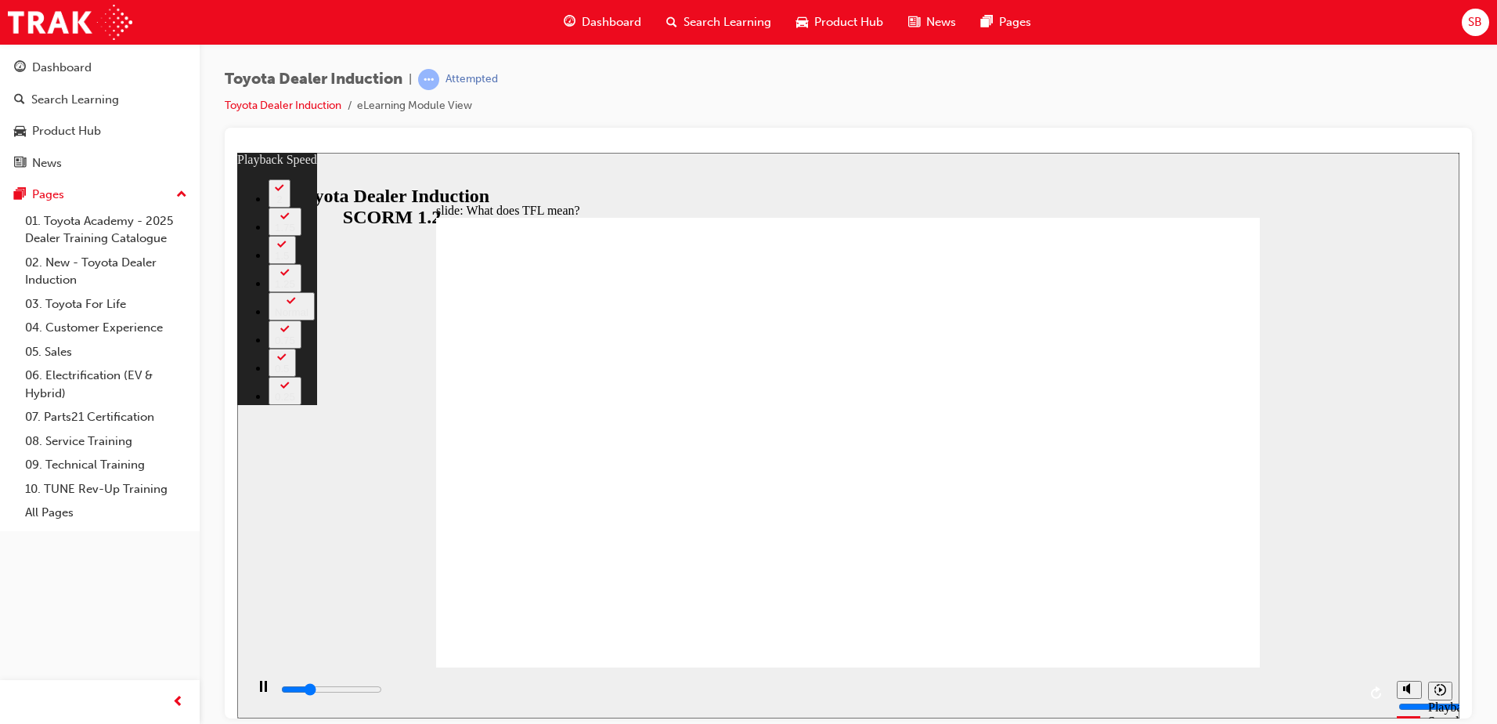
type input "2800"
type input "0"
type input "3200"
type input "0"
type input "3600"
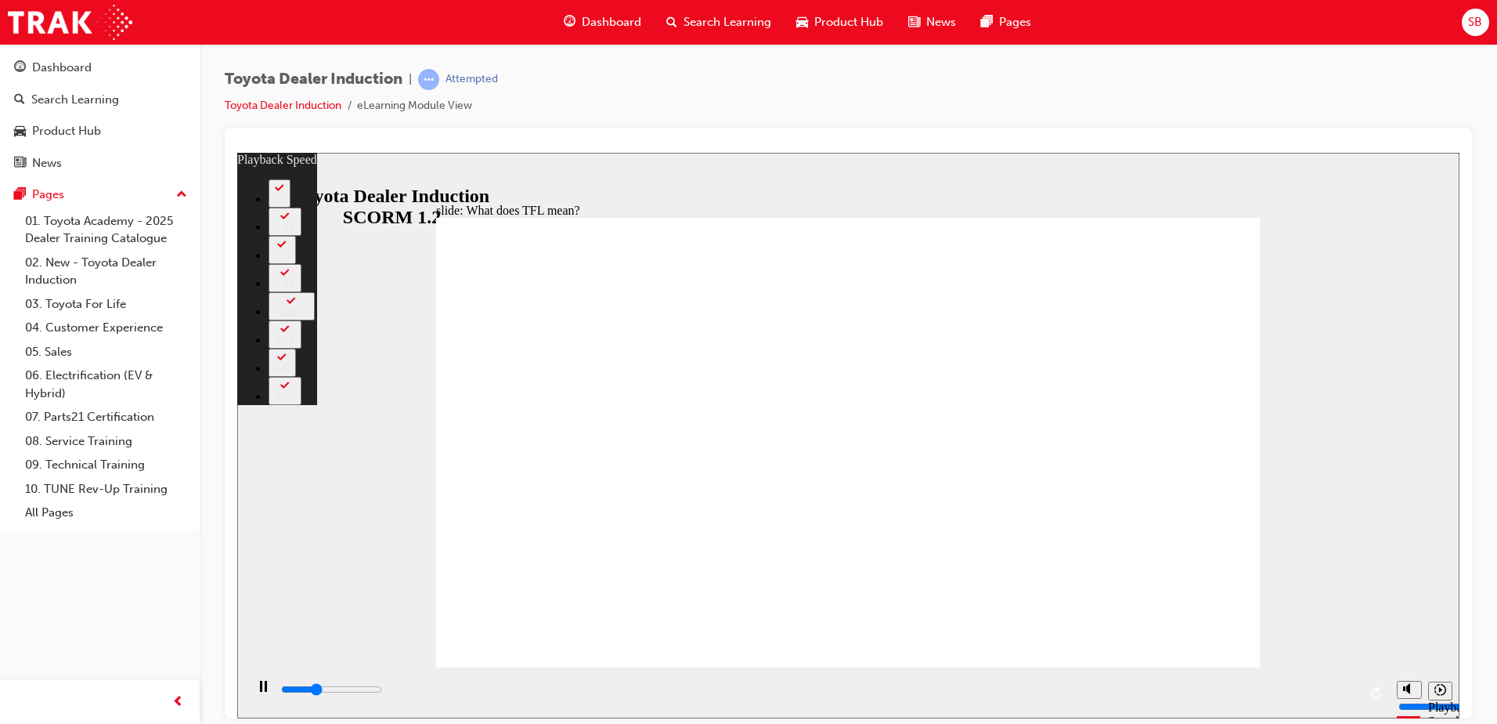
type input "1"
type input "4000"
type input "1"
type input "4400"
type input "2"
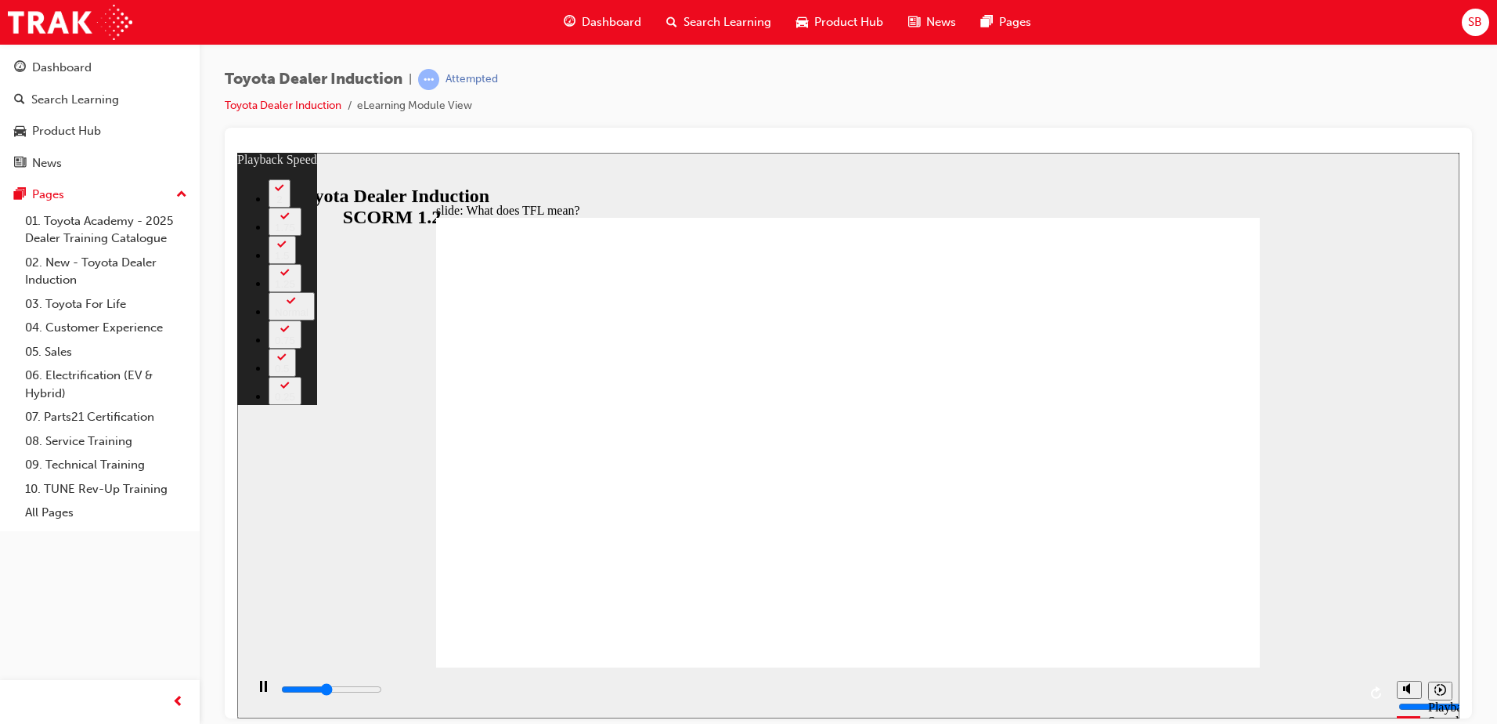
type input "4800"
type input "2"
type input "5200"
type input "2"
type input "5400"
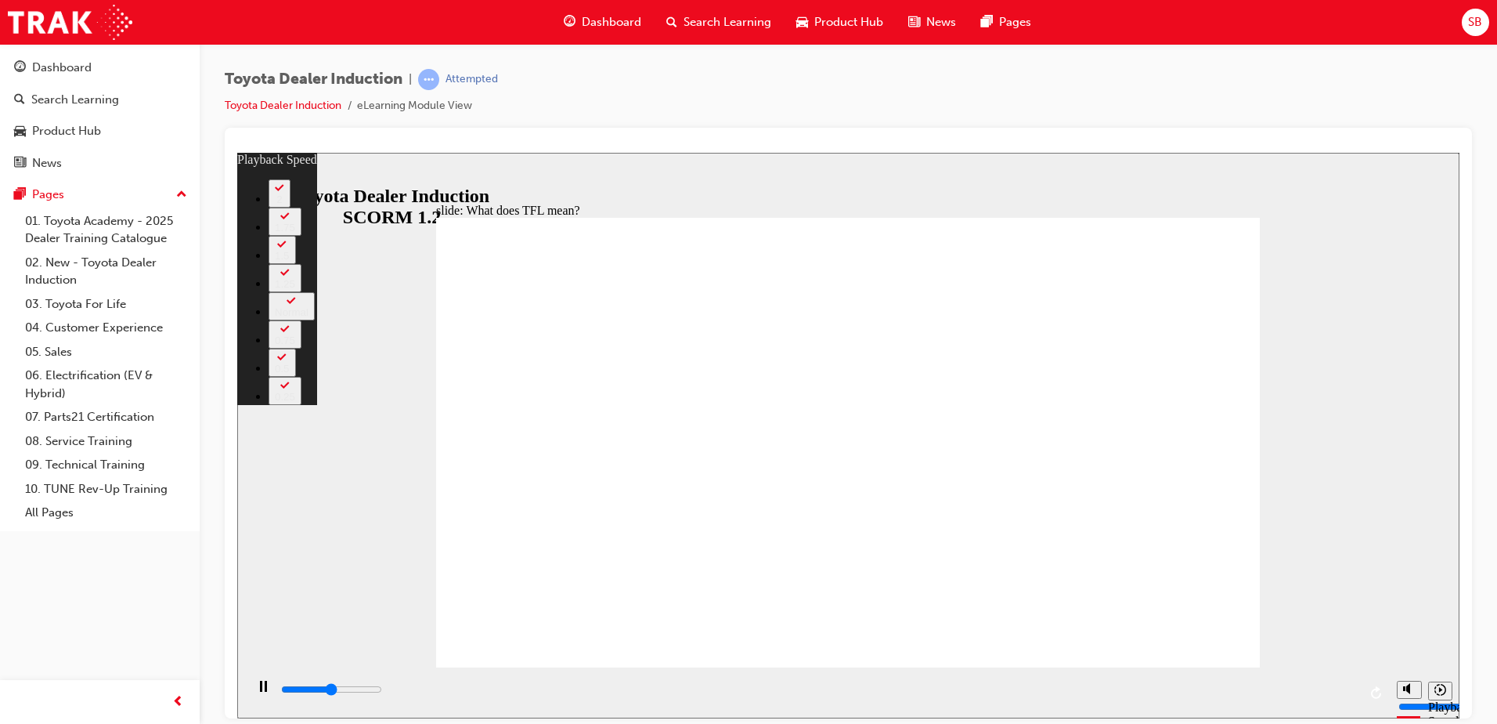
type input "2"
type input "5600"
type input "3"
type input "6000"
type input "3"
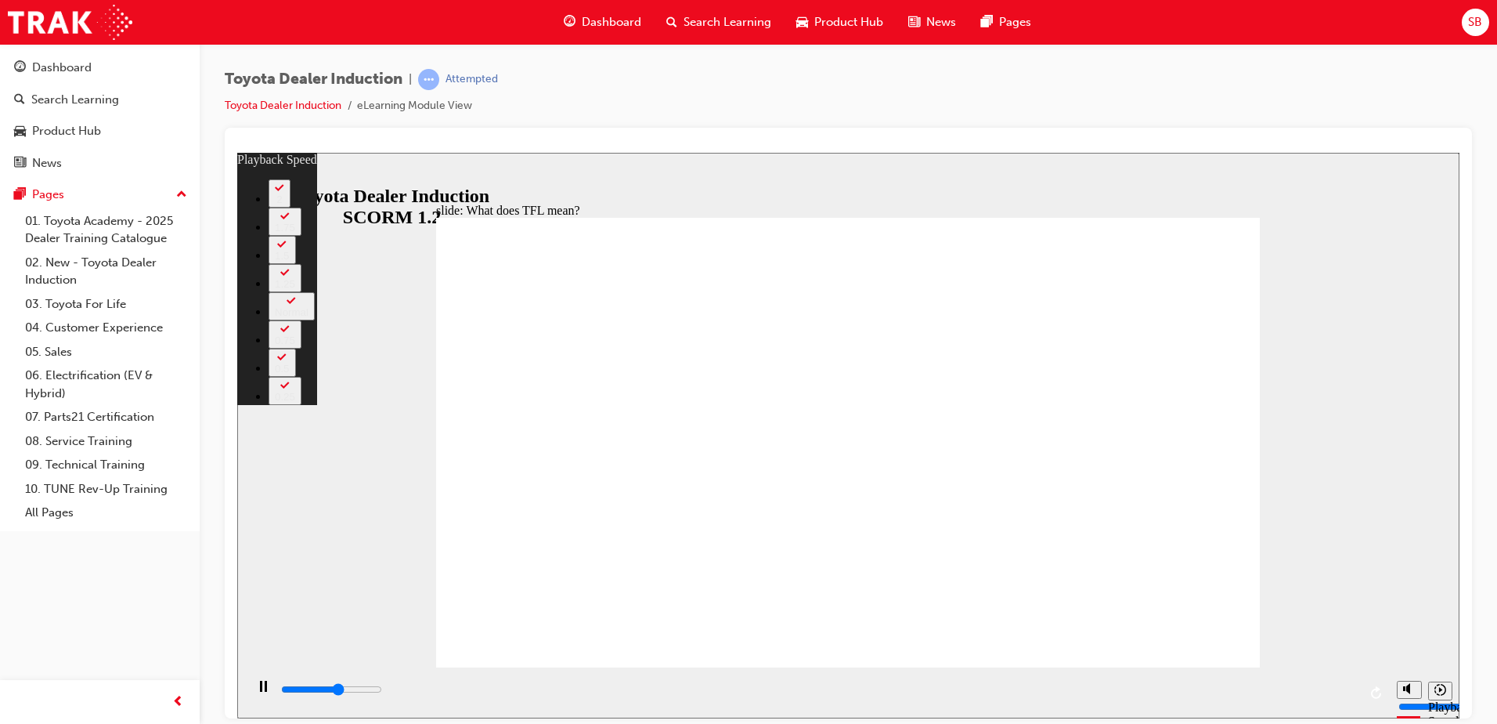
type input "6300"
type input "3"
type input "6400"
type input "4"
type input "6800"
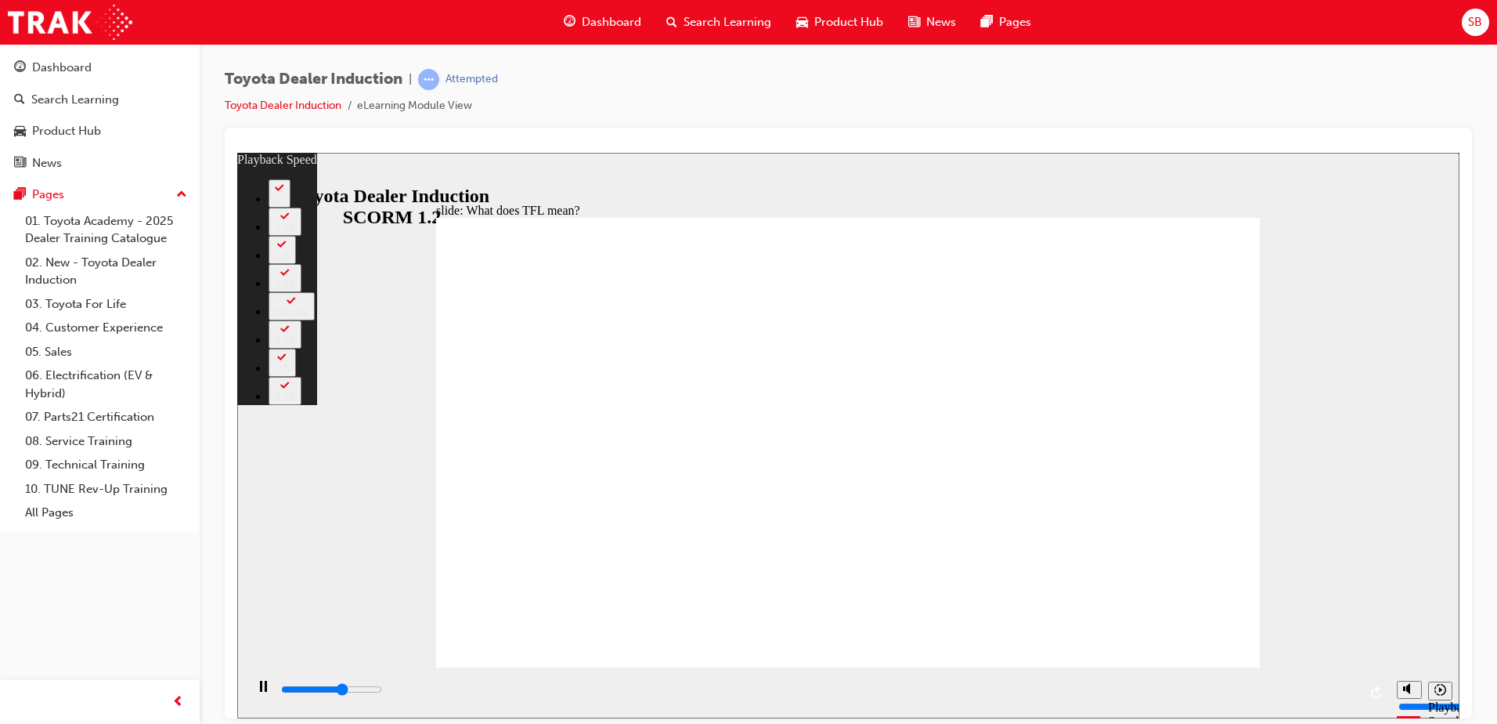
type input "4"
type input "7200"
type input "4"
type input "7600"
type input "5"
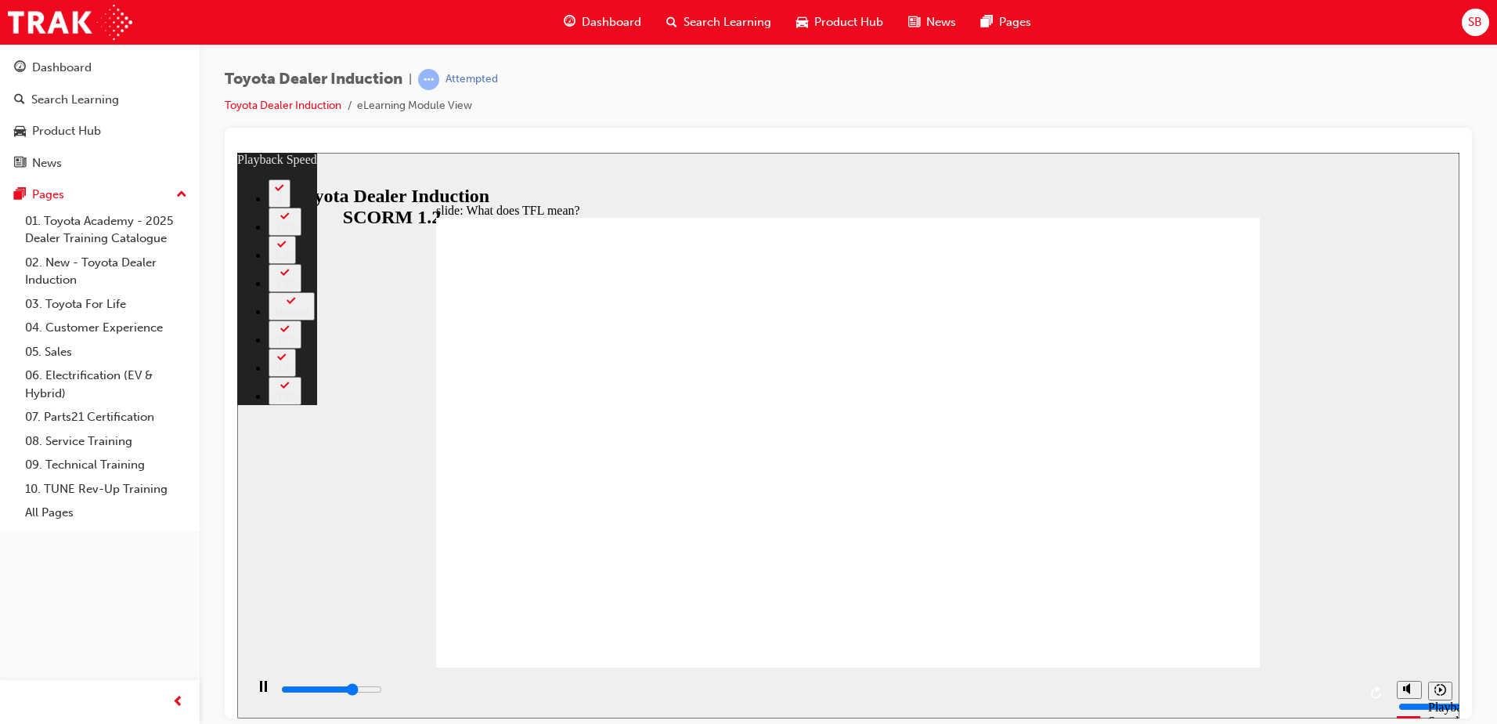
type input "8000"
type input "5"
type input "8400"
type input "6"
type input "8800"
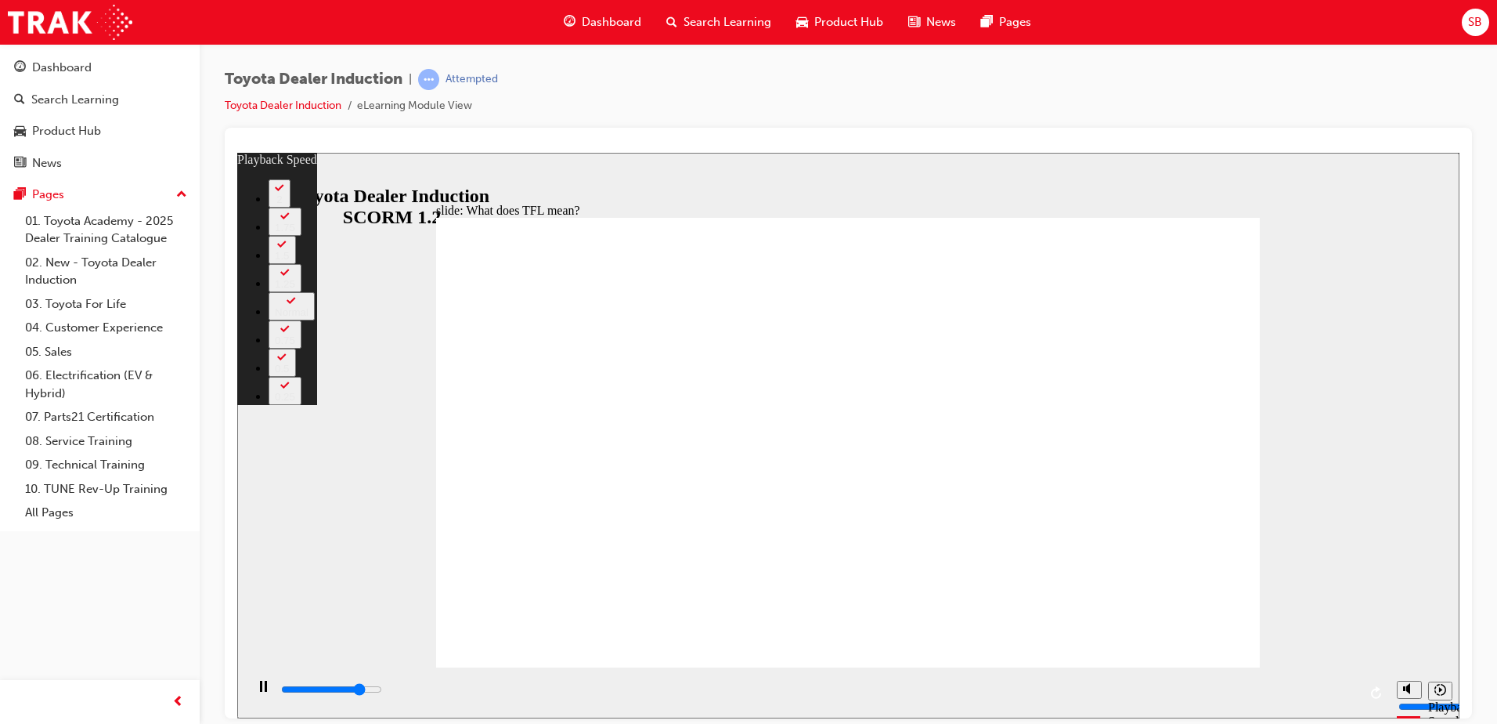
type input "6"
type input "9200"
type input "6"
type input "9600"
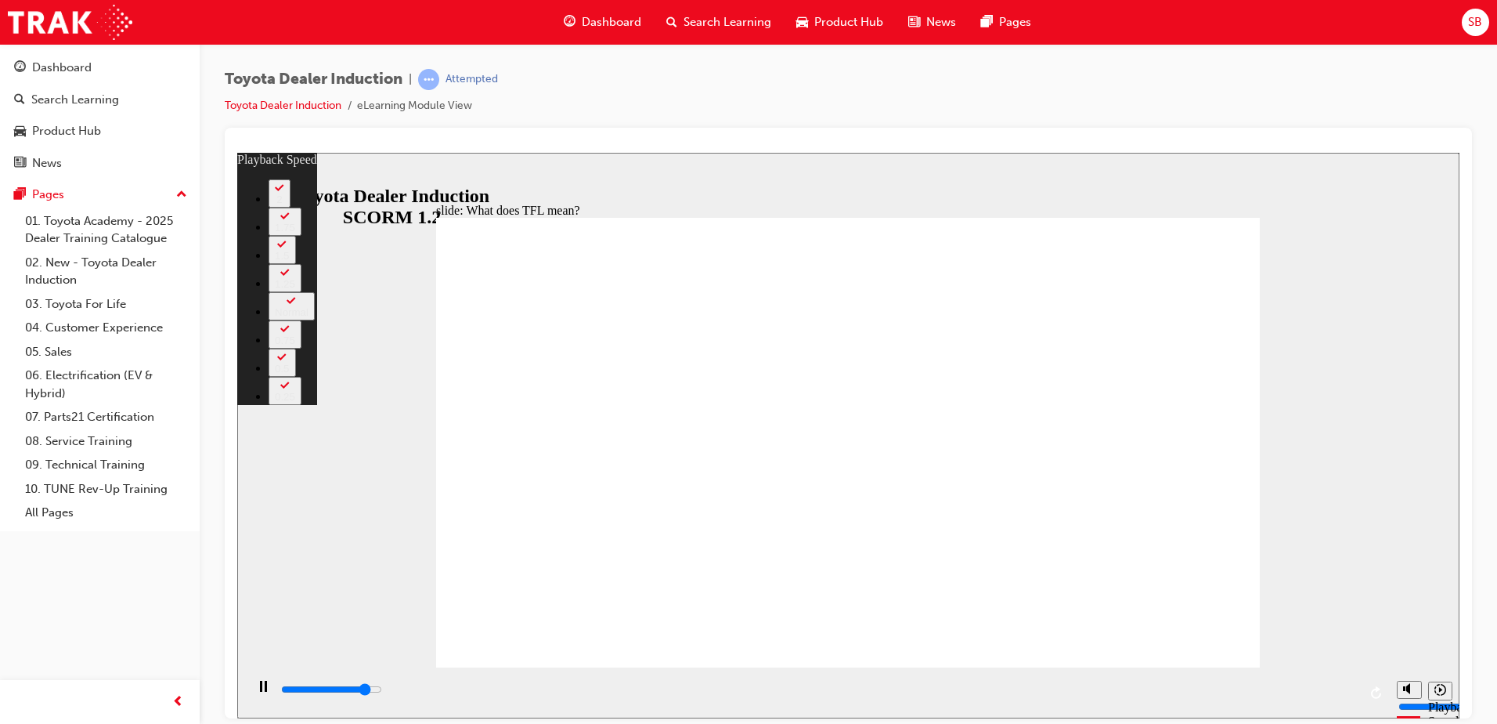
type input "7"
type input "10000"
type input "7"
type input "10400"
type input "8"
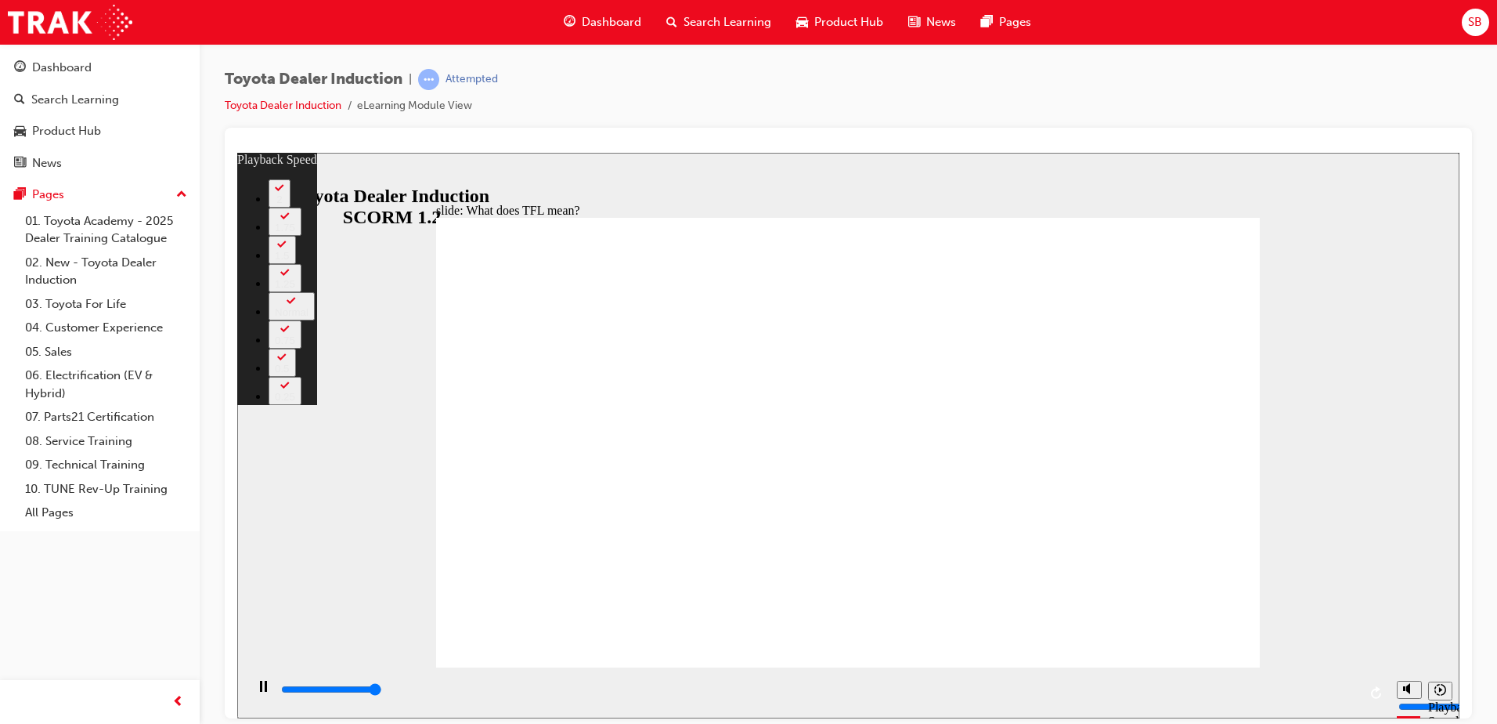
type input "10800"
type input "8"
type input "10800"
click at [291, 207] on button "2" at bounding box center [280, 193] width 22 height 28
click at [1441, 695] on icon "Playback speed" at bounding box center [1441, 689] width 12 height 12
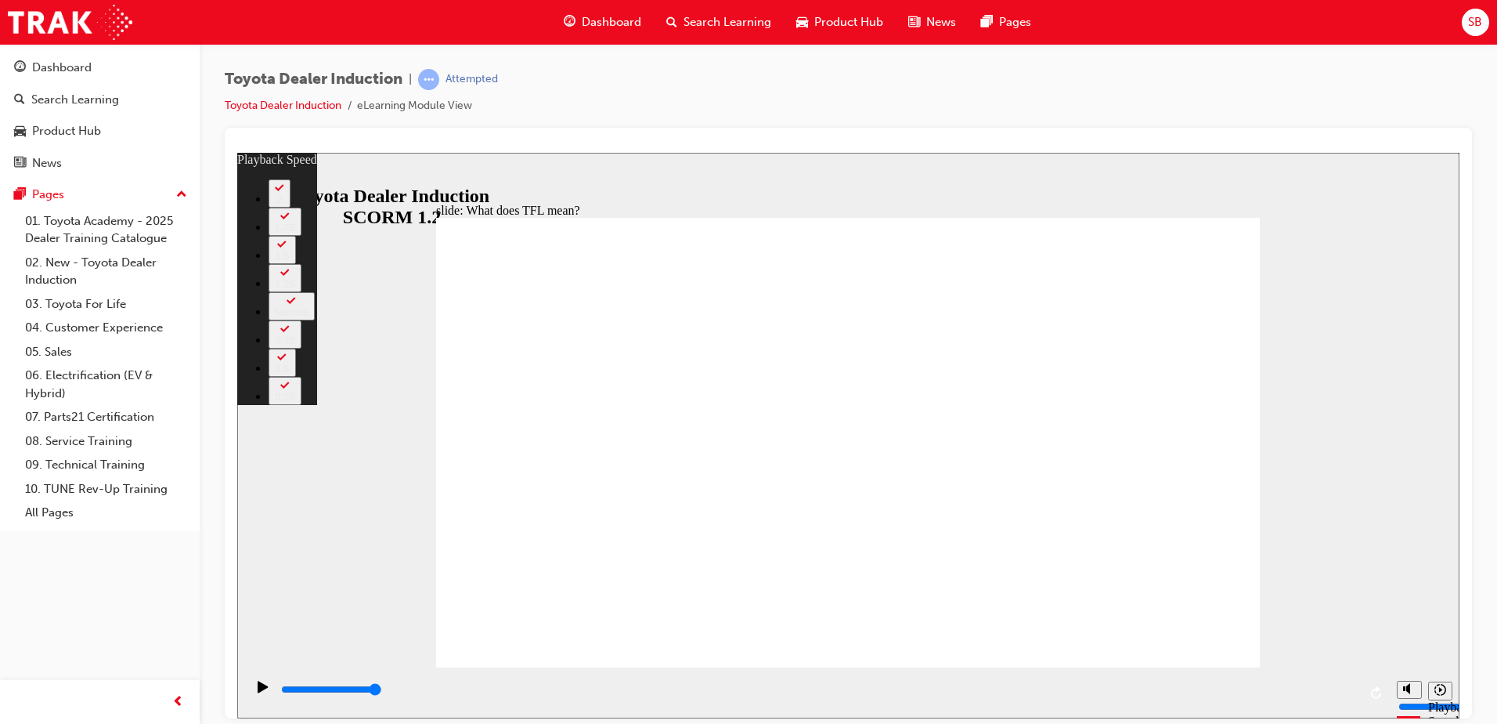
drag, startPoint x: 812, startPoint y: 614, endPoint x: 824, endPoint y: 615, distance: 11.8
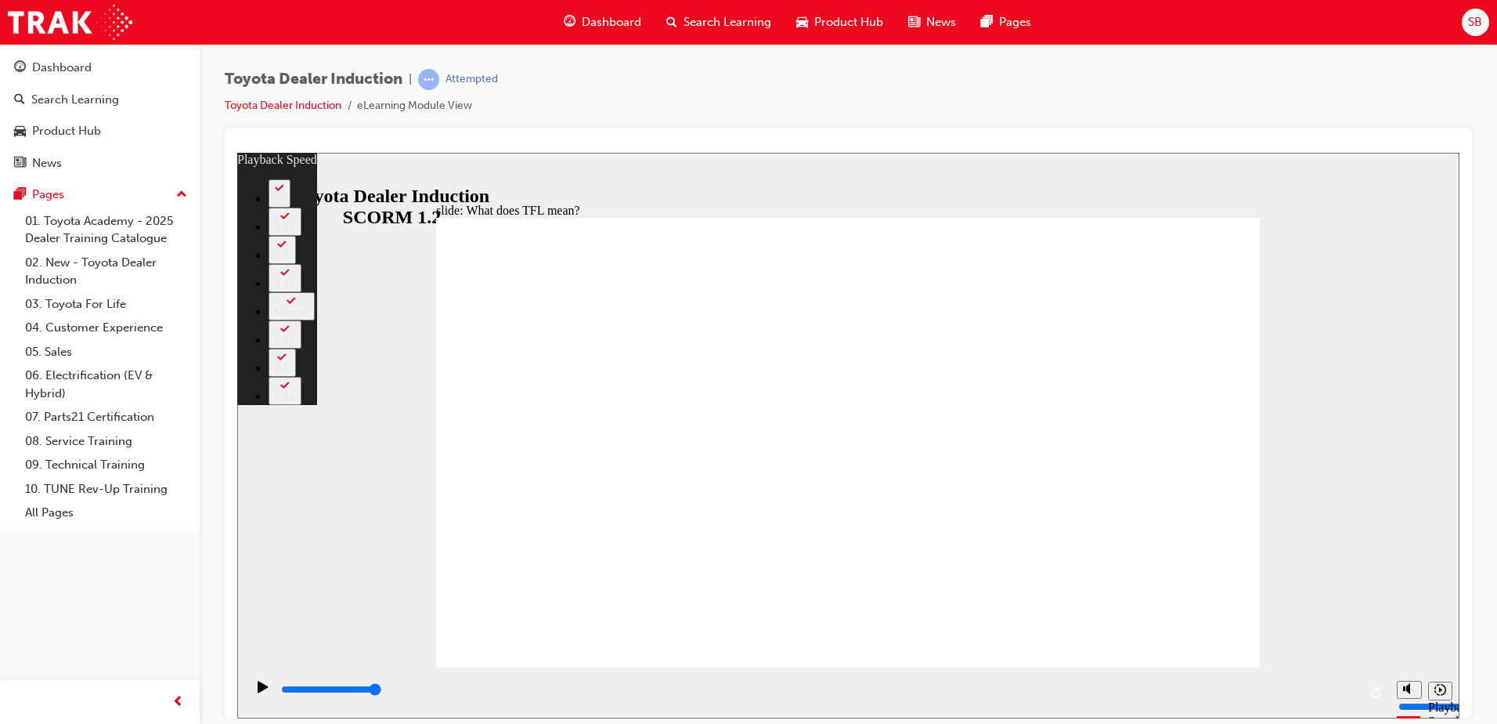
type input "139"
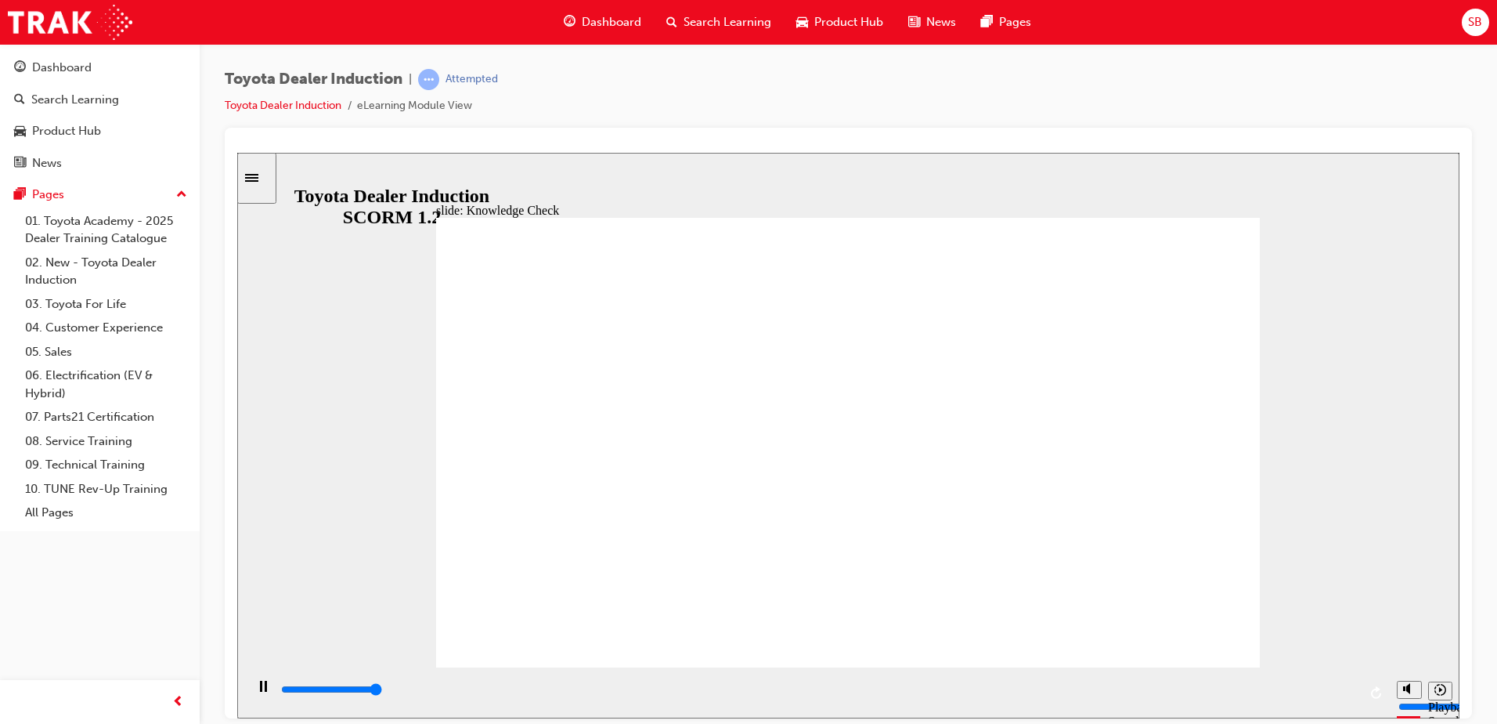
type input "5000"
radio input "true"
drag, startPoint x: 544, startPoint y: 612, endPoint x: 536, endPoint y: 627, distance: 16.5
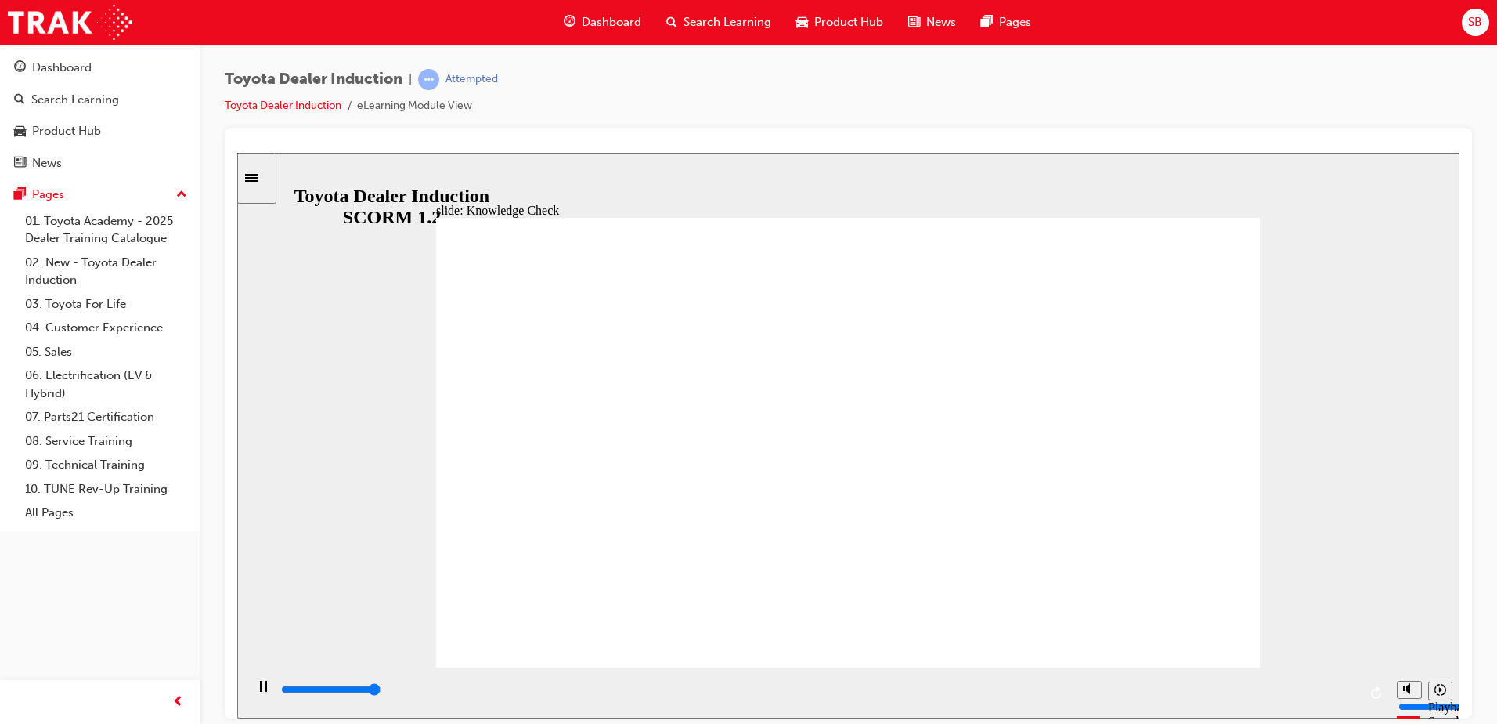
type input "5000"
radio input "true"
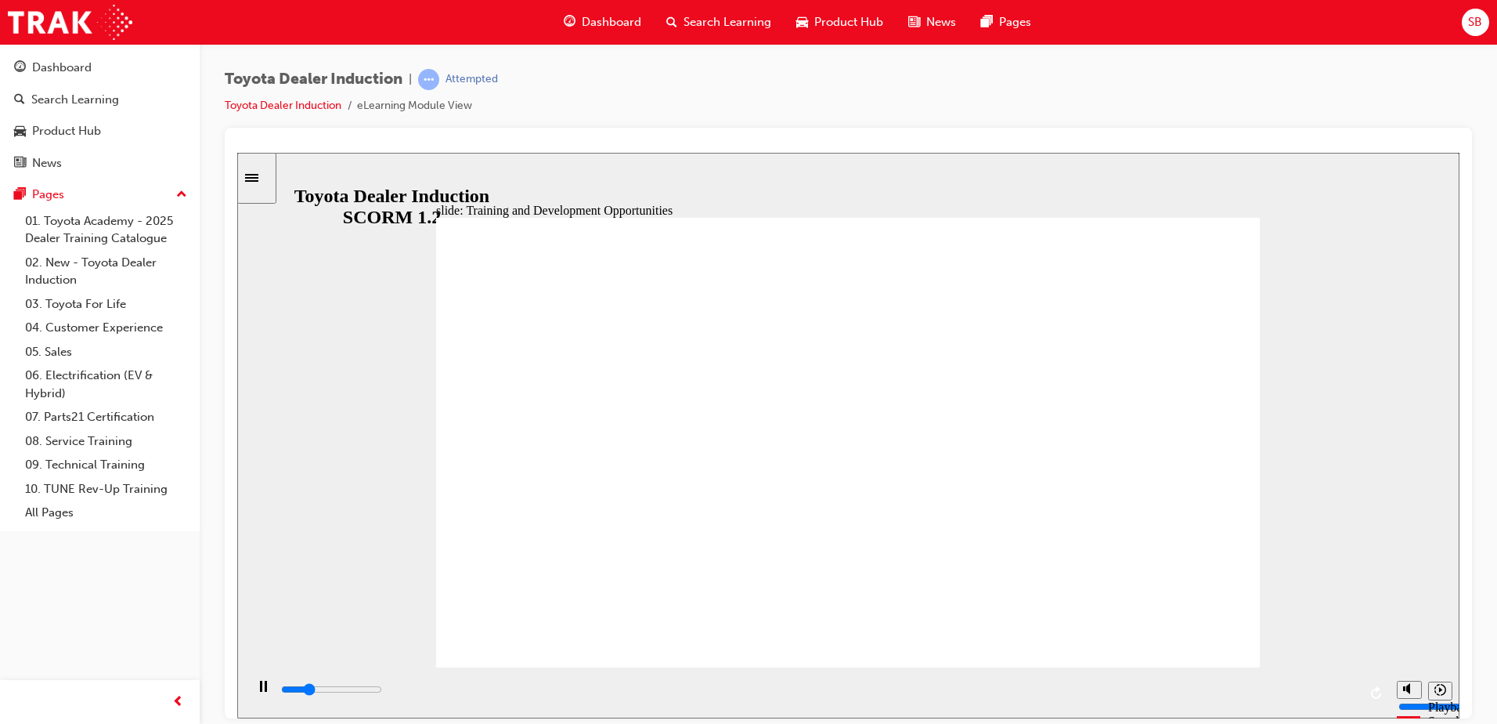
drag, startPoint x: 708, startPoint y: 305, endPoint x: 698, endPoint y: 309, distance: 10.9
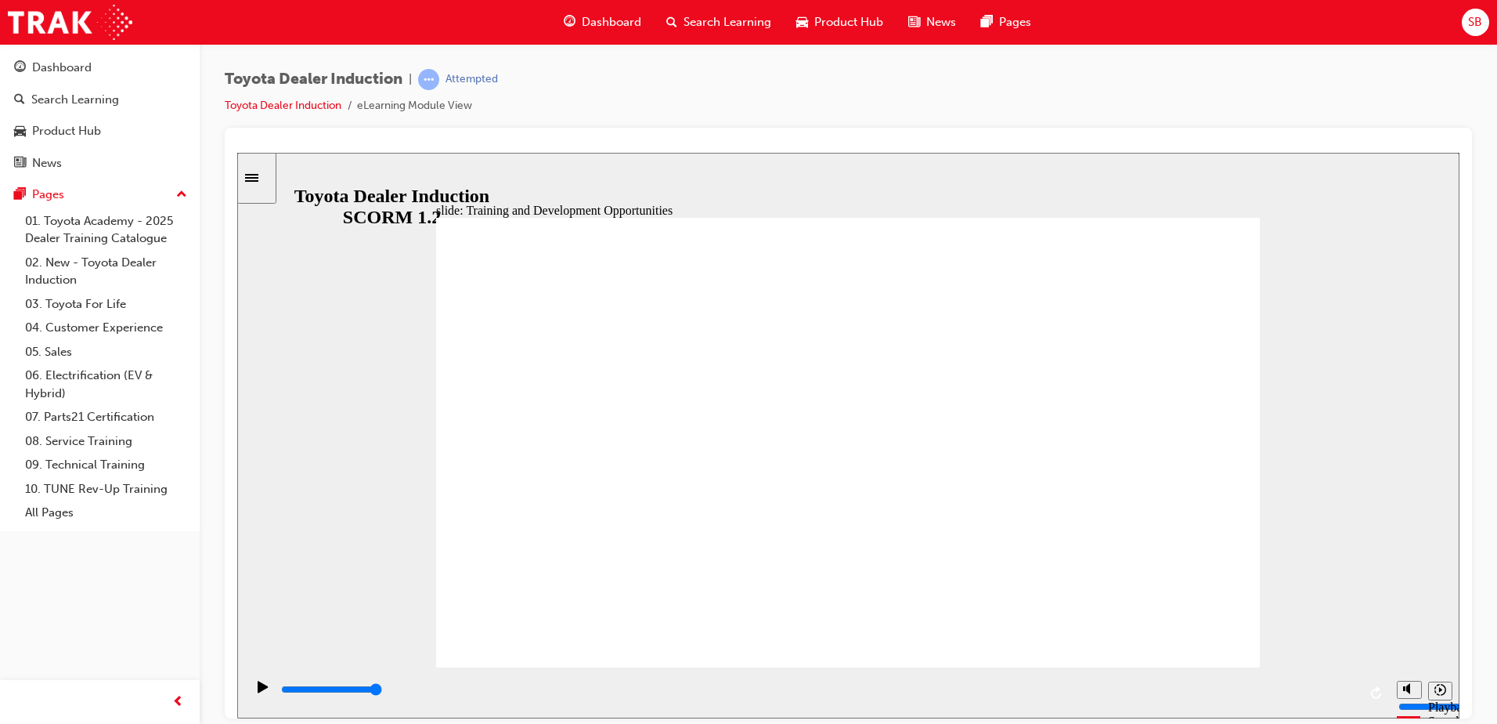
drag, startPoint x: 767, startPoint y: 416, endPoint x: 804, endPoint y: 409, distance: 37.5
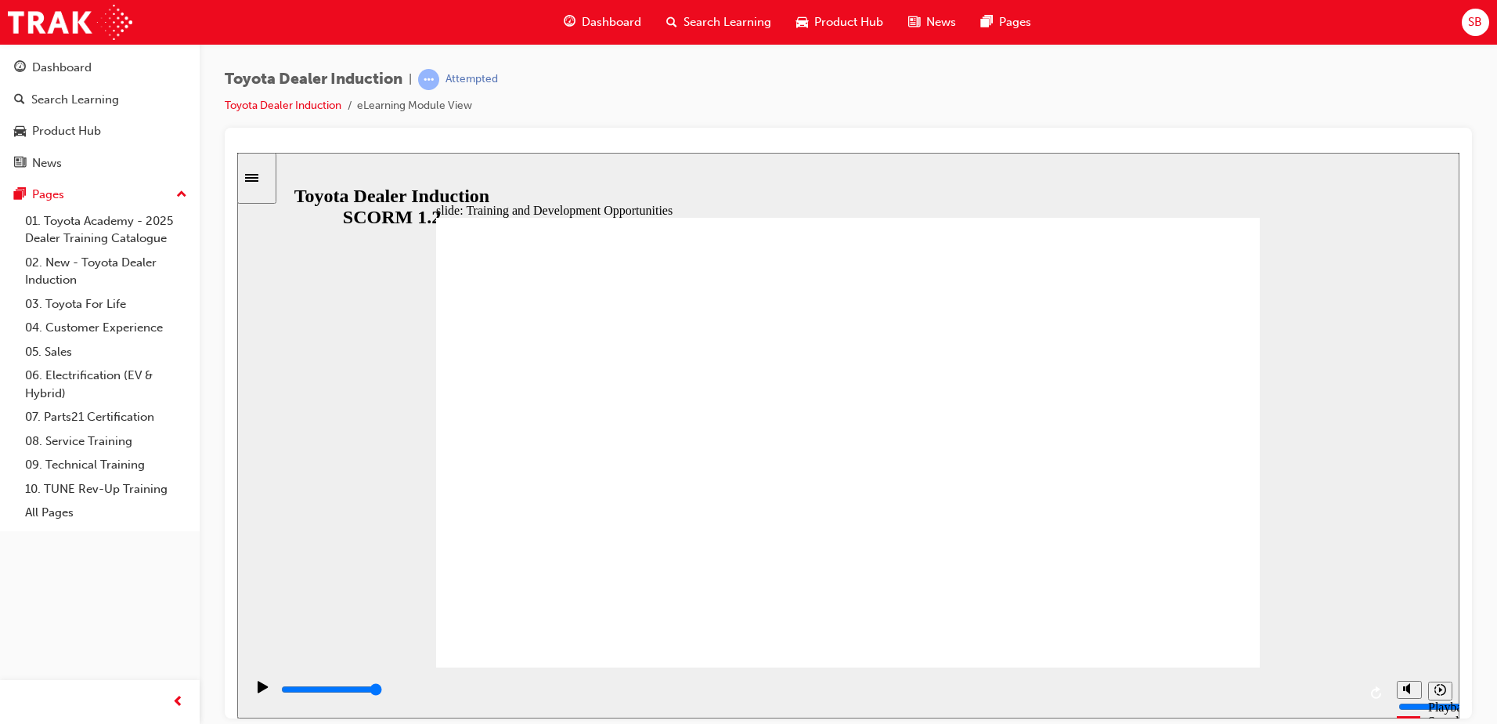
drag, startPoint x: 783, startPoint y: 381, endPoint x: 778, endPoint y: 391, distance: 10.9
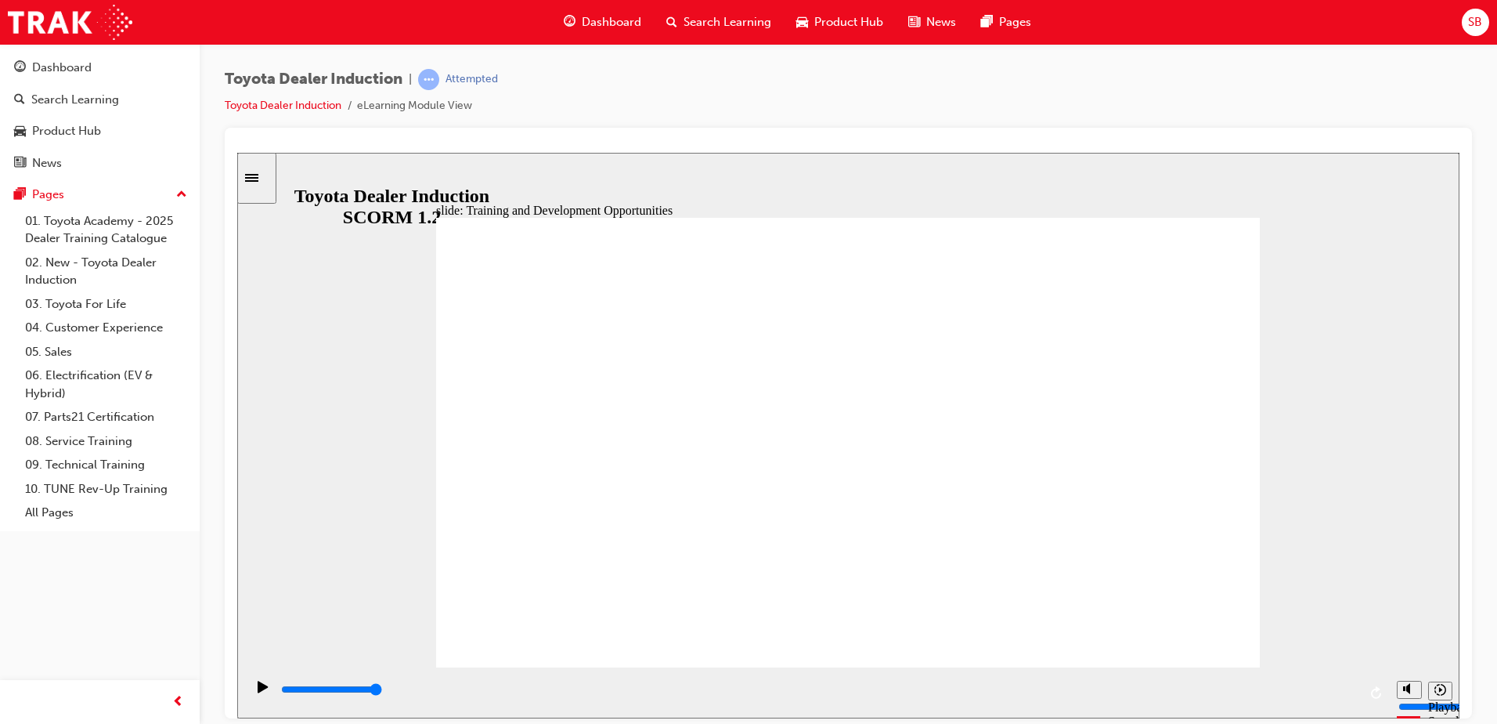
drag, startPoint x: 1198, startPoint y: 312, endPoint x: 1215, endPoint y: 308, distance: 17.9
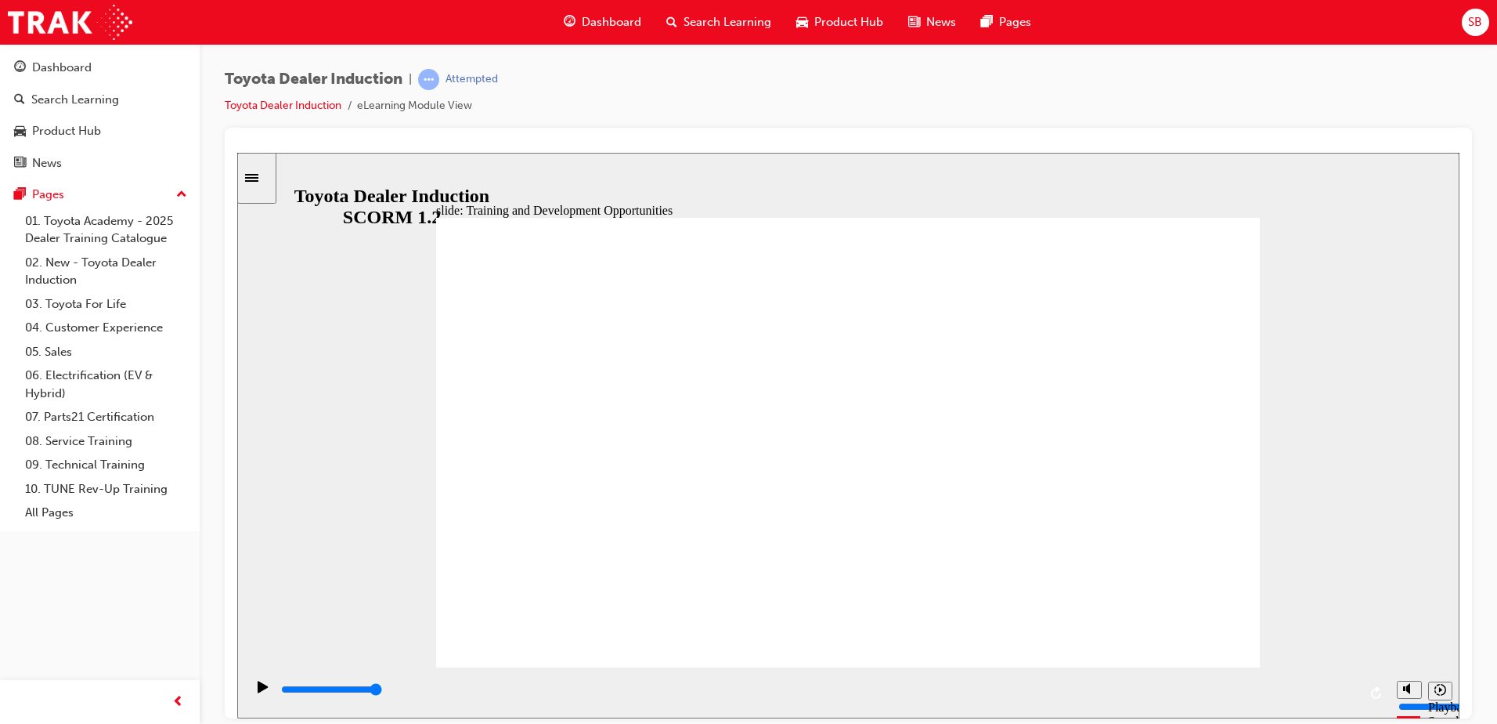
drag, startPoint x: 1208, startPoint y: 304, endPoint x: 1173, endPoint y: 345, distance: 53.9
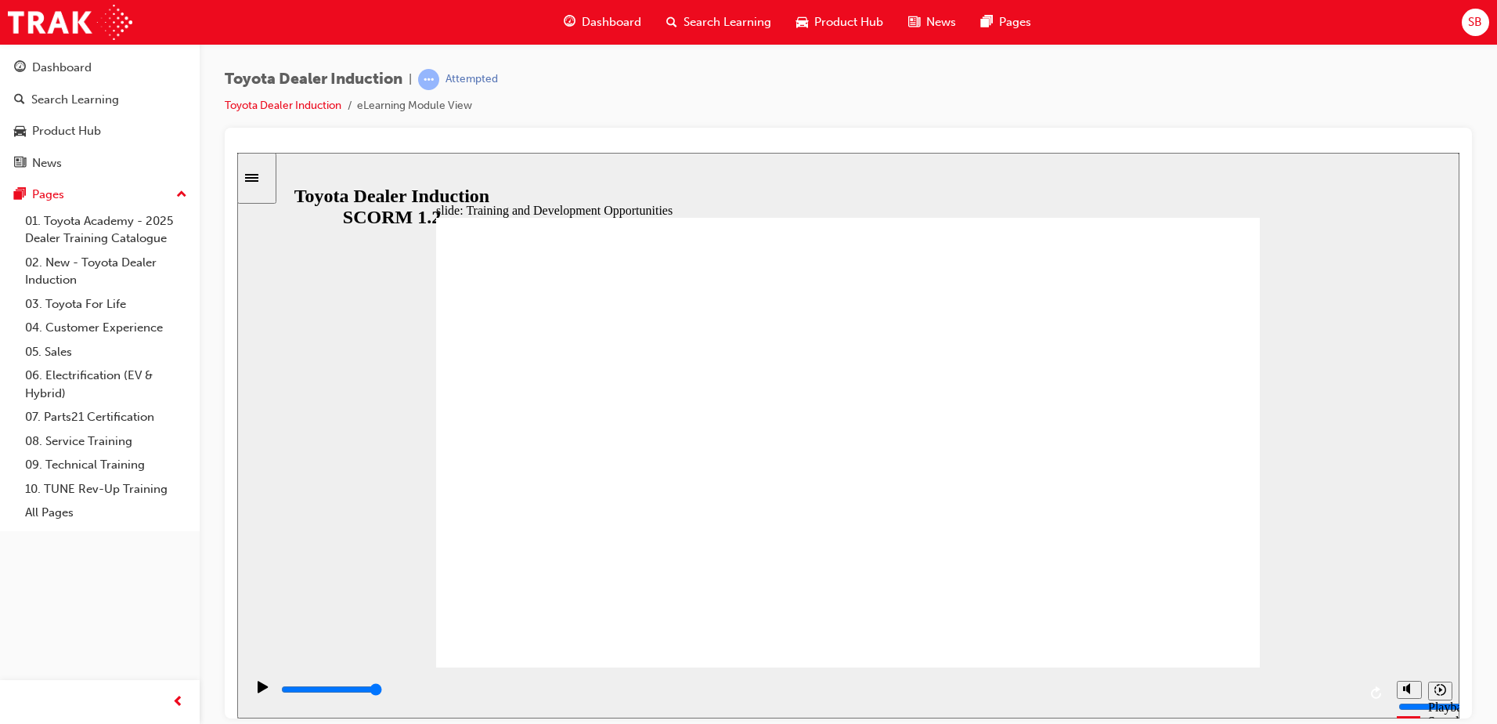
drag, startPoint x: 478, startPoint y: 487, endPoint x: 554, endPoint y: 497, distance: 76.6
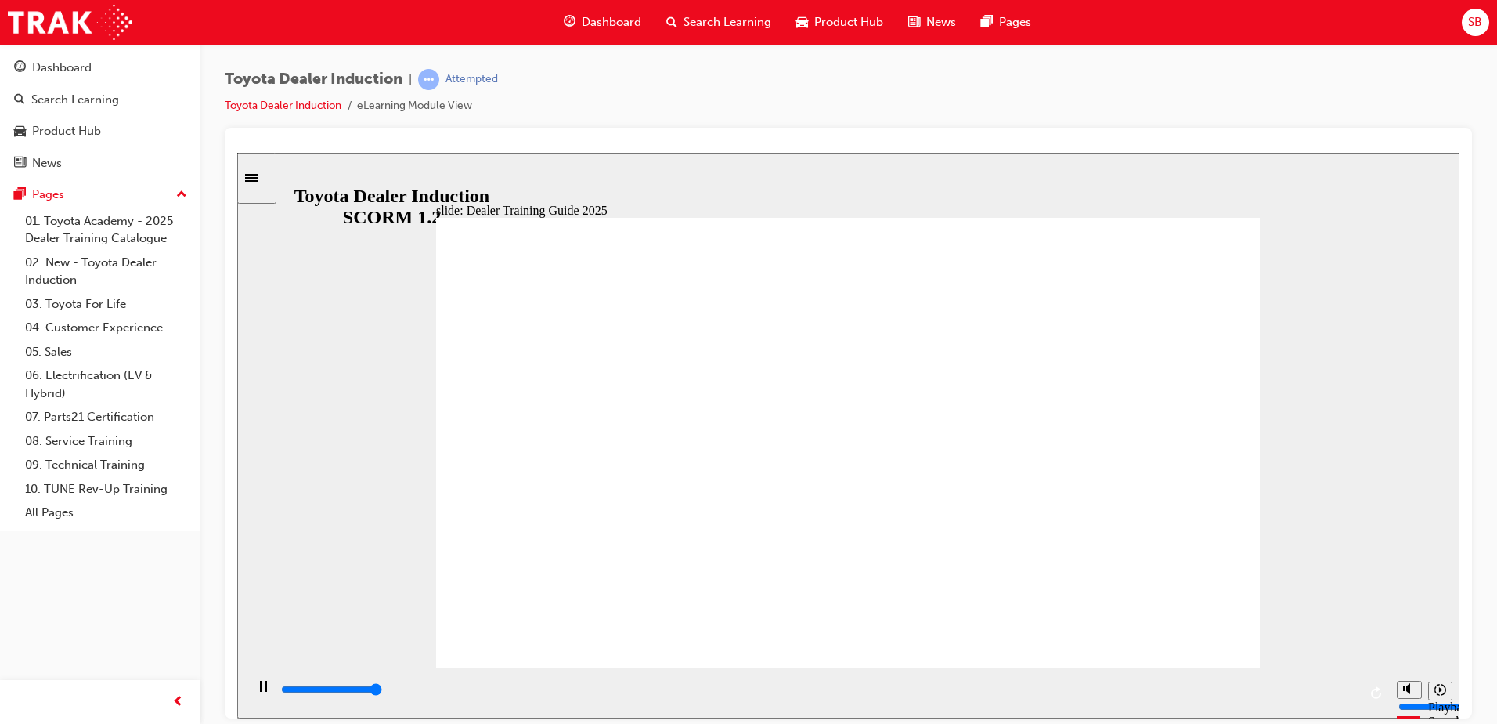
drag, startPoint x: 853, startPoint y: 498, endPoint x: 862, endPoint y: 483, distance: 17.6
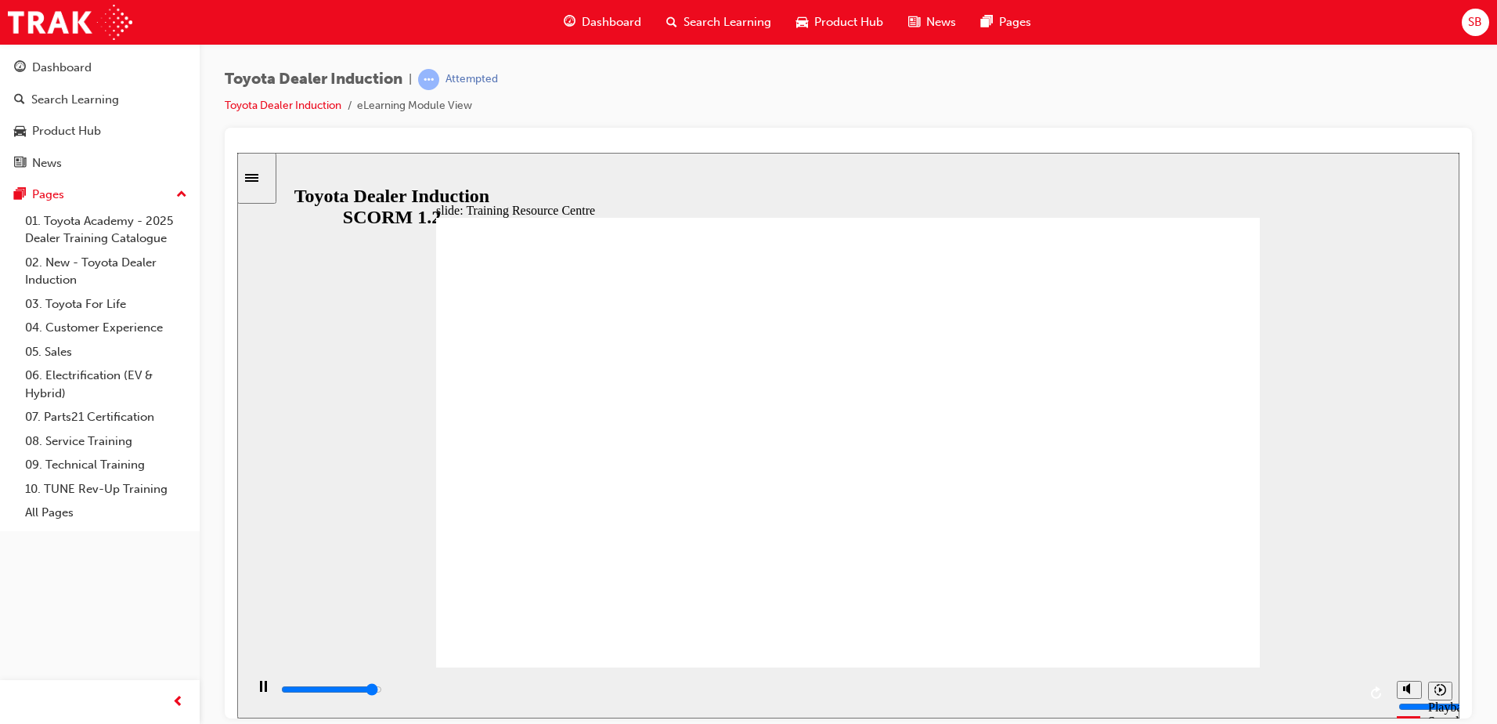
type input "5000"
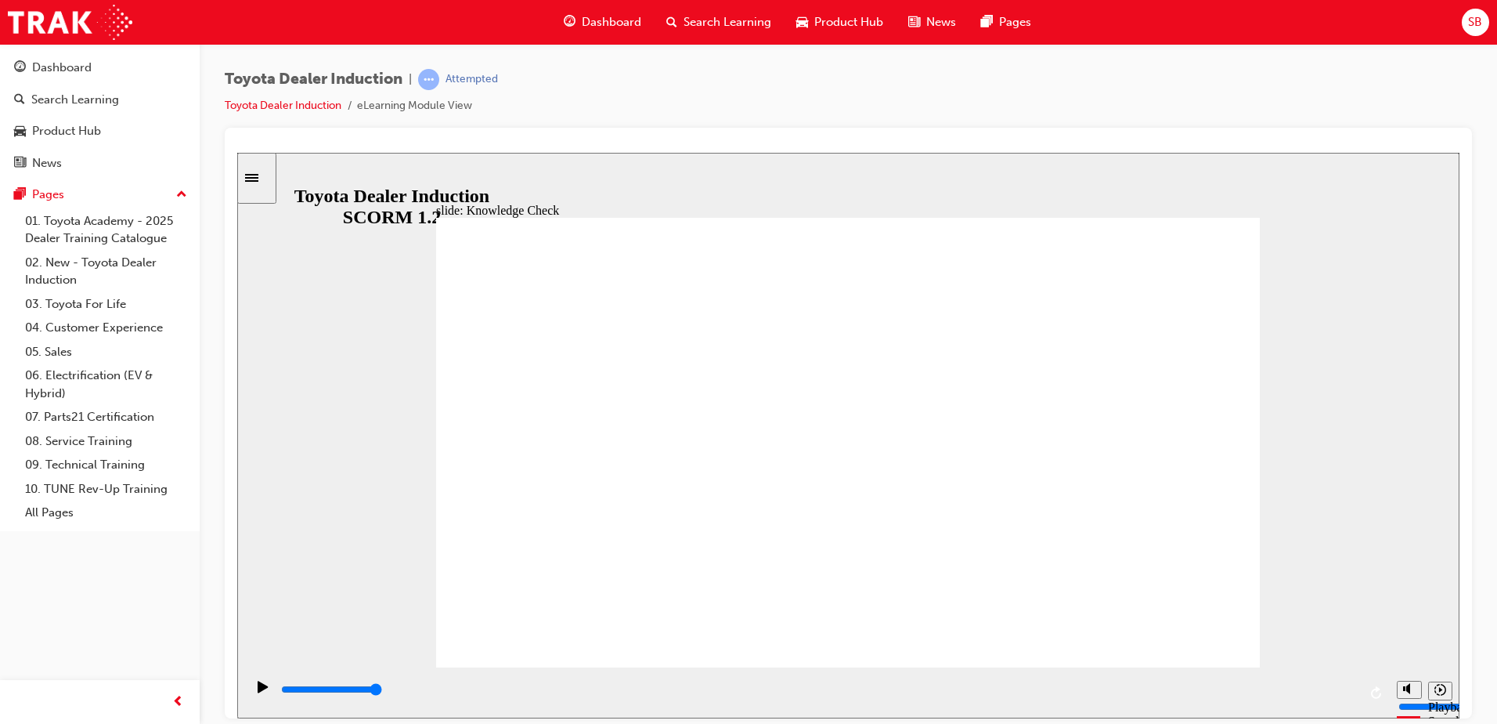
radio input "true"
click at [920, 403] on span "Rectangle 1" at bounding box center [848, 449] width 824 height 464
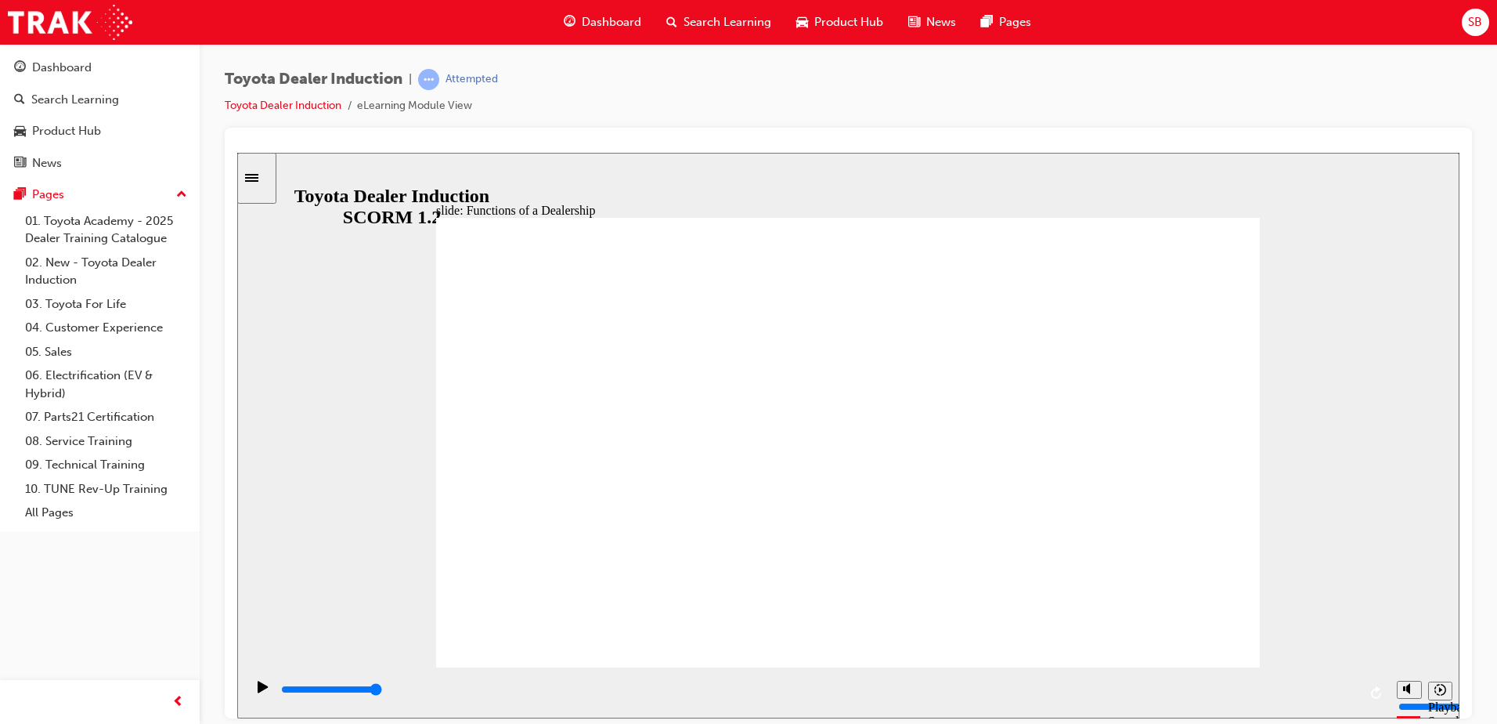
drag, startPoint x: 652, startPoint y: 417, endPoint x: 506, endPoint y: 471, distance: 155.6
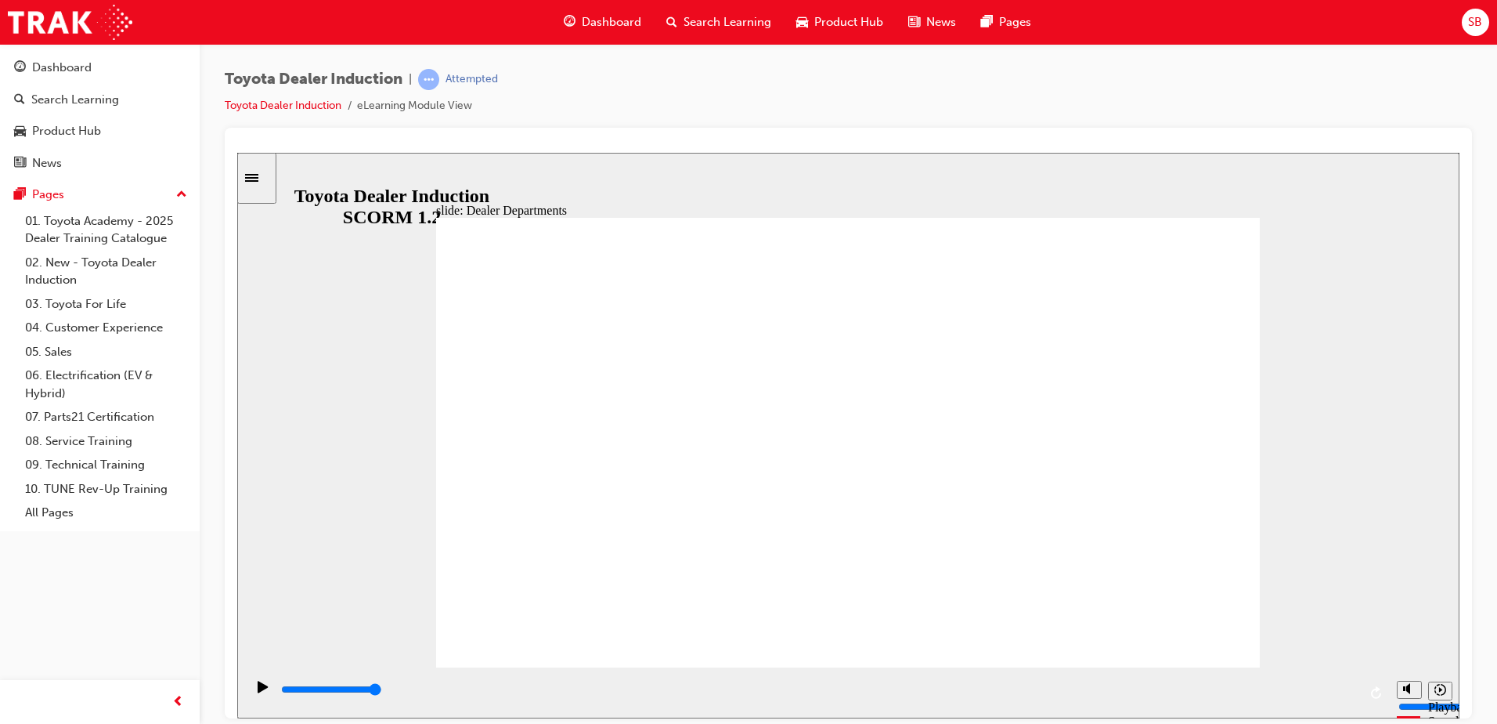
drag, startPoint x: 695, startPoint y: 450, endPoint x: 664, endPoint y: 465, distance: 34.7
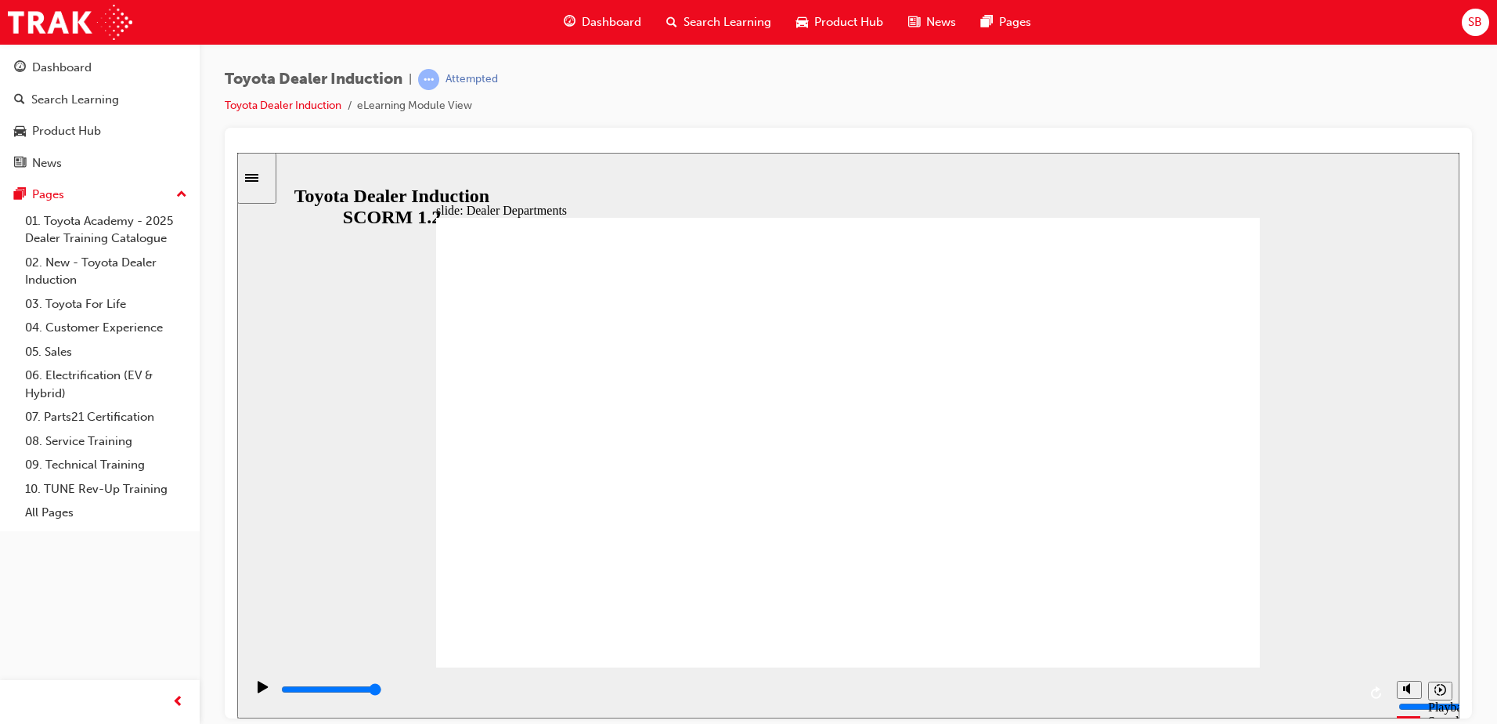
drag, startPoint x: 724, startPoint y: 469, endPoint x: 822, endPoint y: 464, distance: 98.8
drag, startPoint x: 892, startPoint y: 493, endPoint x: 982, endPoint y: 465, distance: 94.4
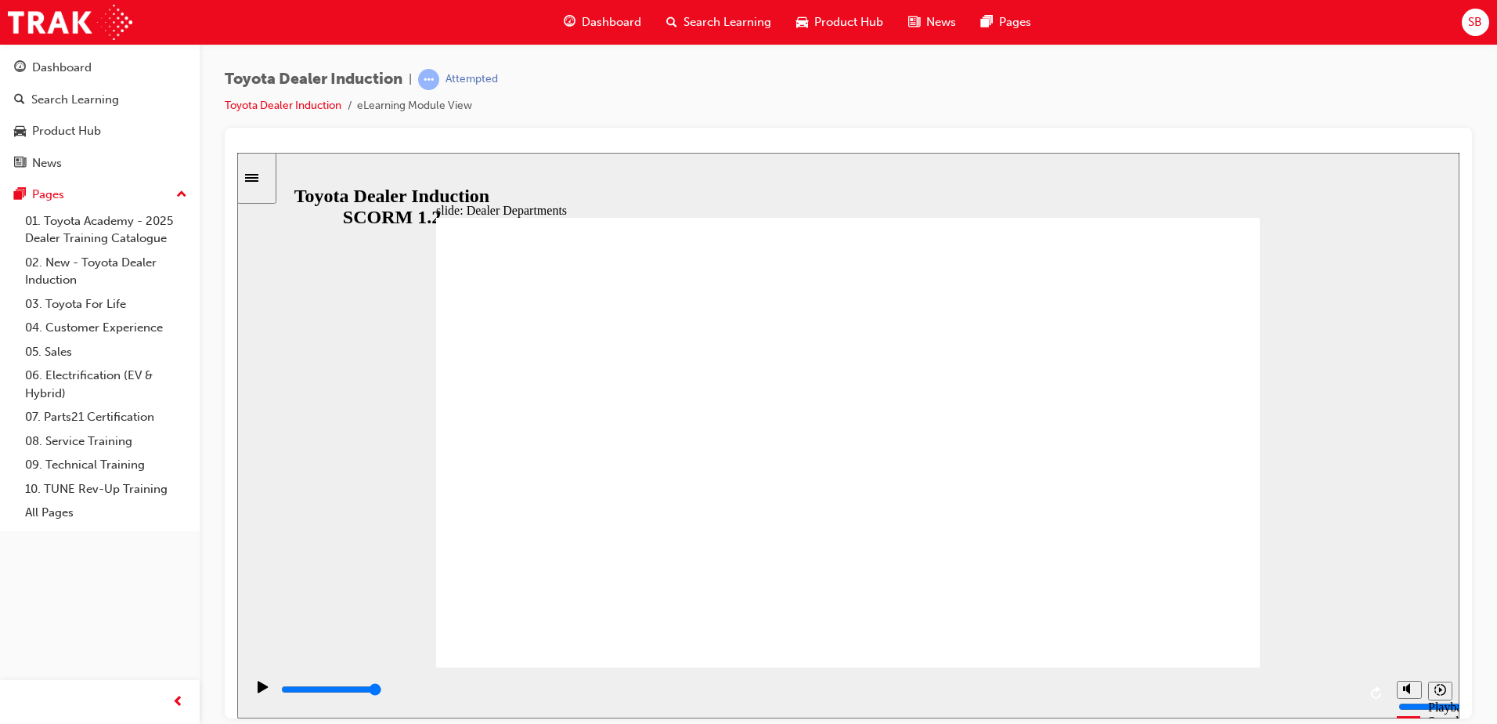
type input "11300"
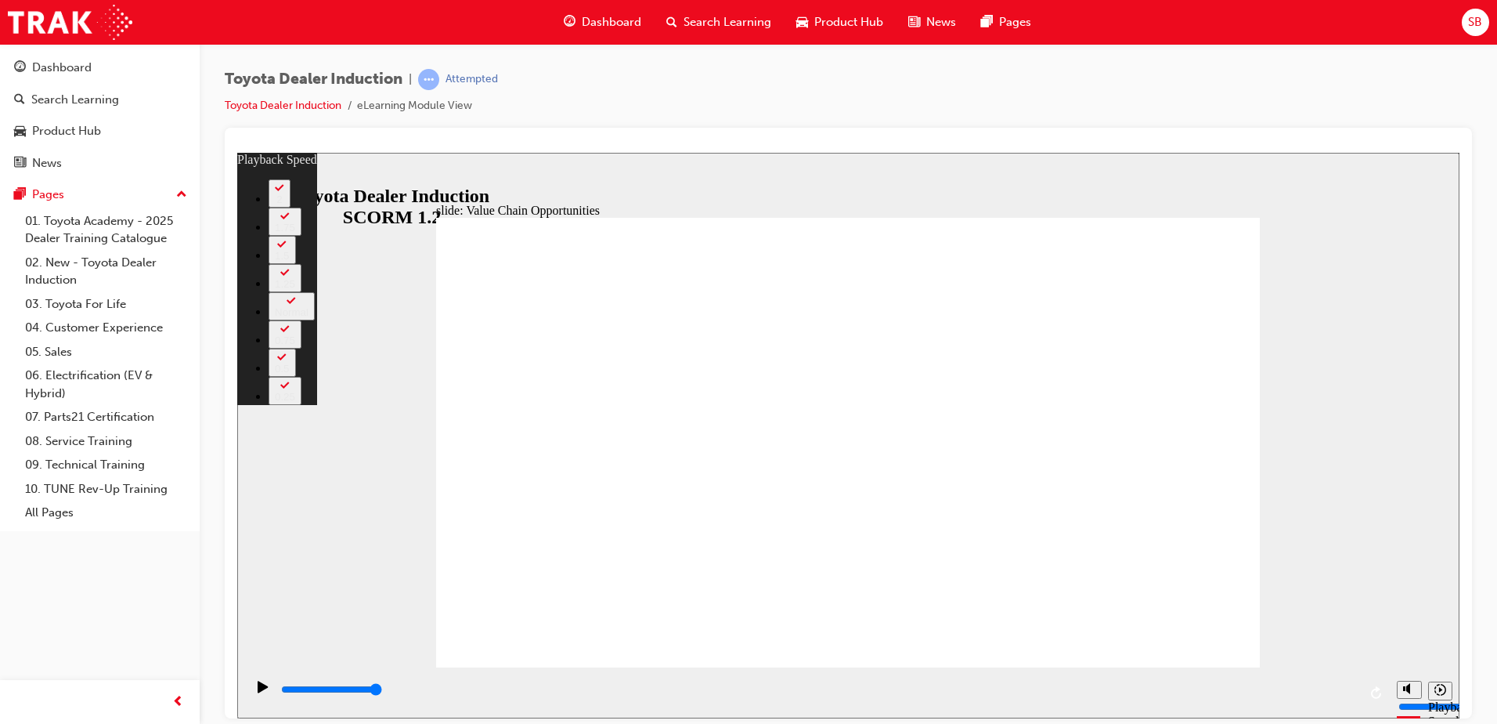
click at [291, 207] on button "2" at bounding box center [280, 193] width 22 height 28
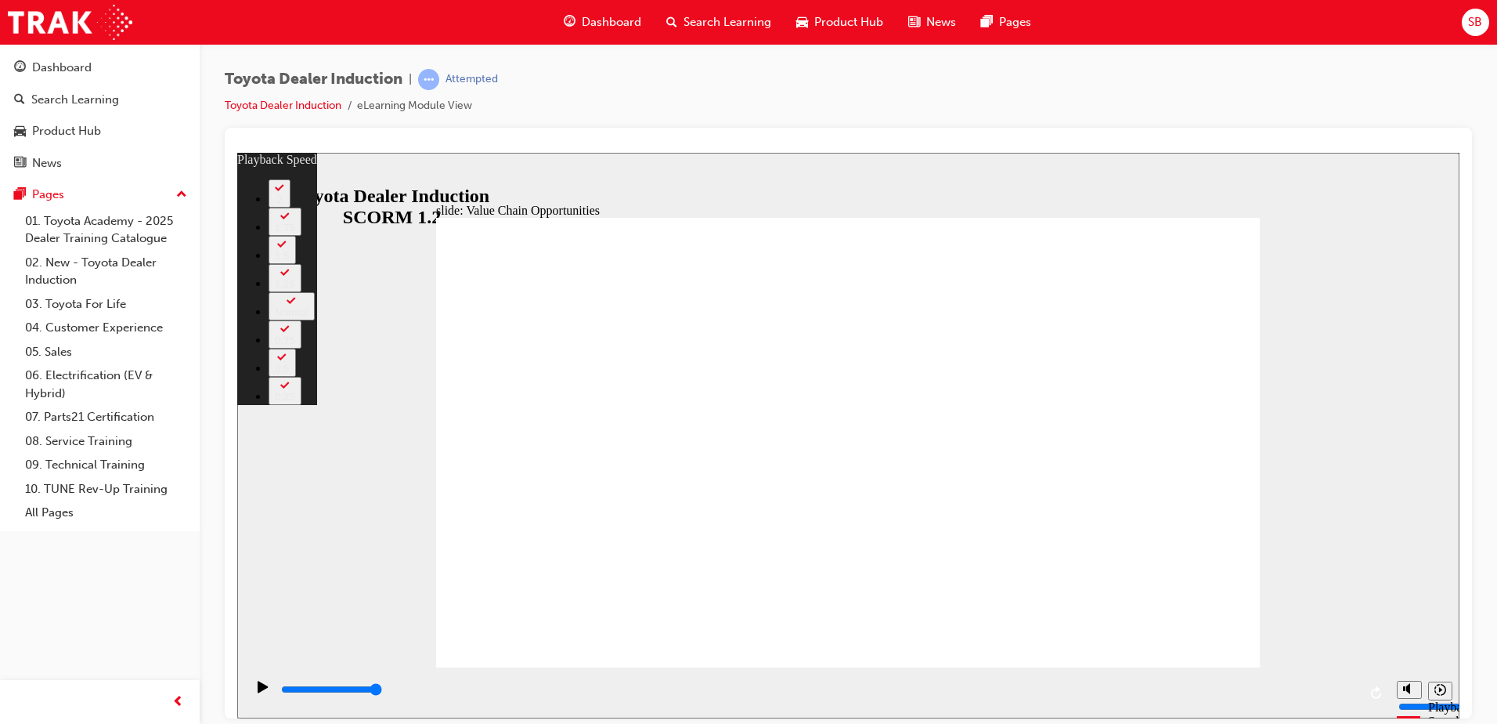
type input "64"
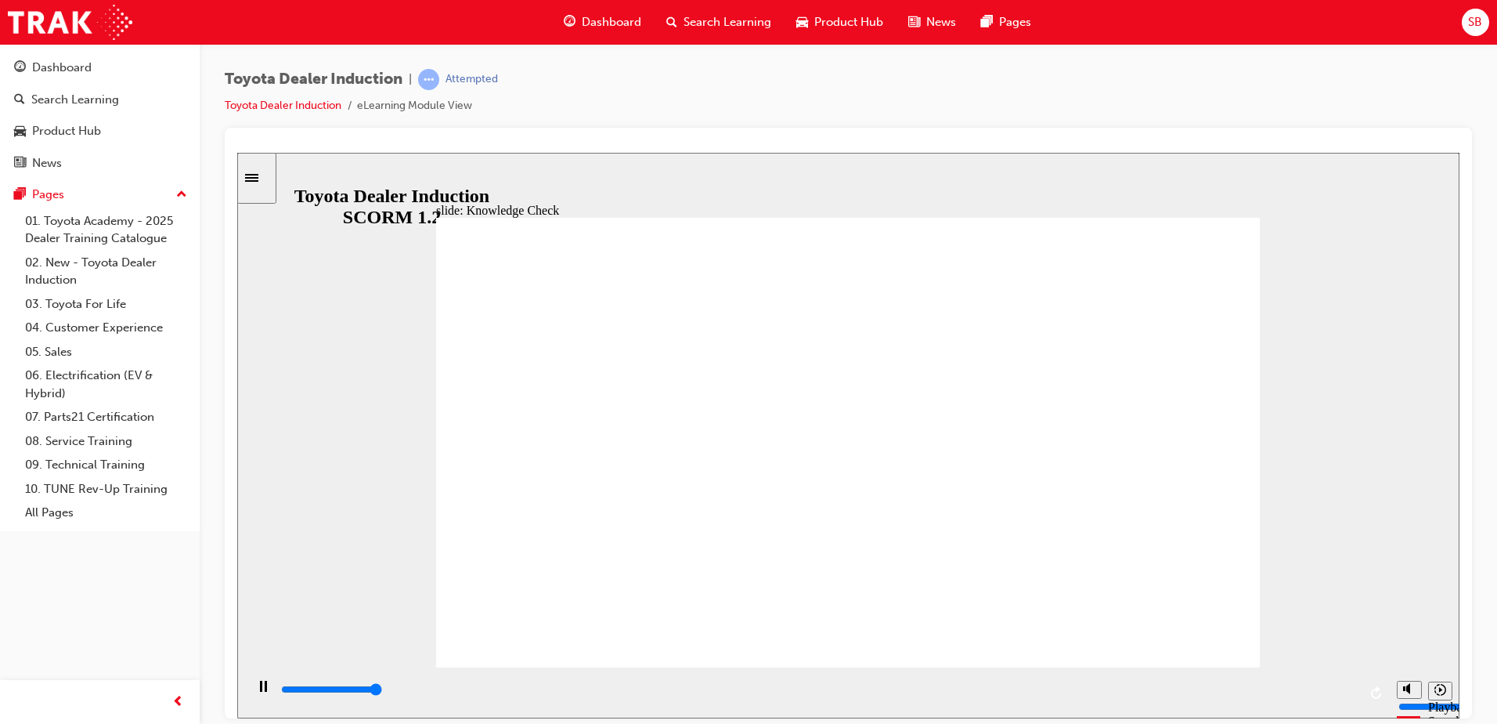
type input "5000"
radio input "true"
type input "5000"
radio input "true"
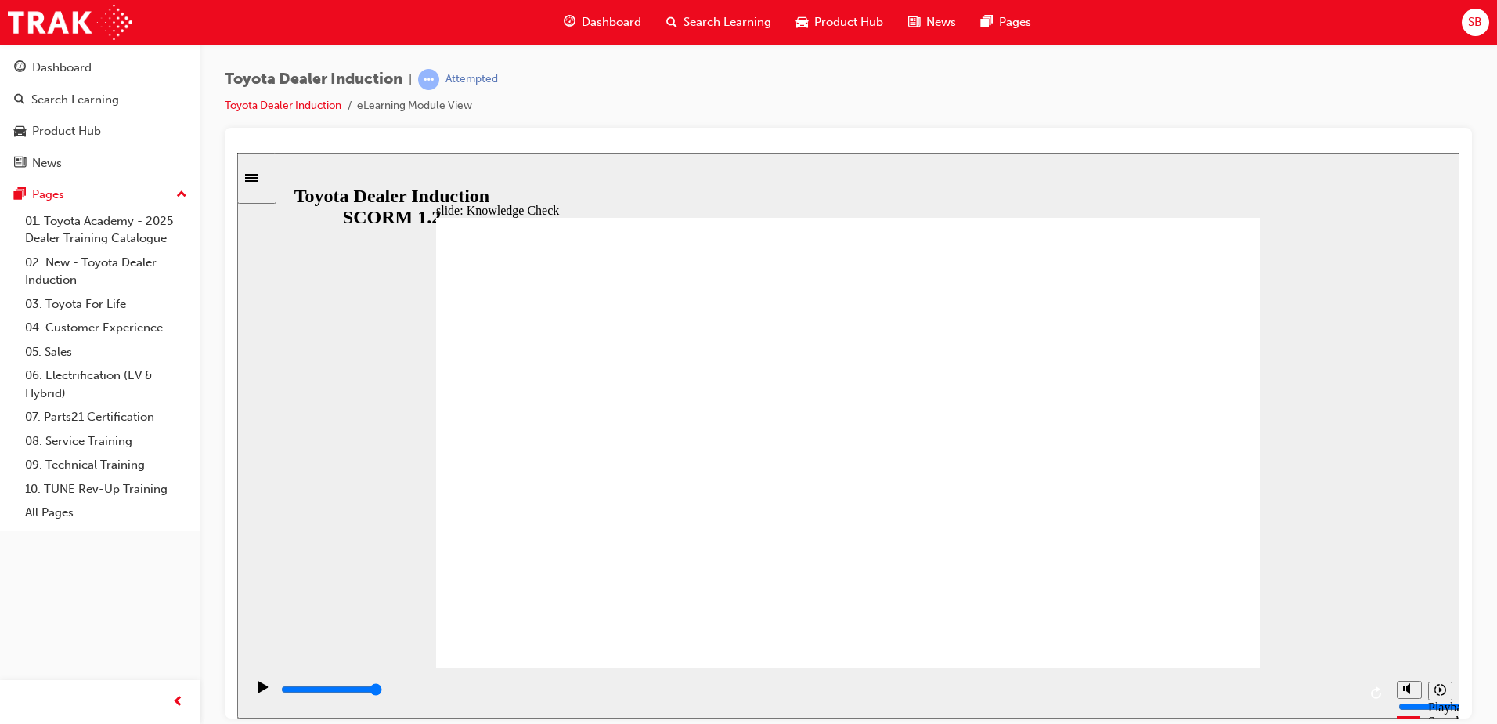
drag, startPoint x: 1222, startPoint y: 642, endPoint x: 1226, endPoint y: 634, distance: 9.8
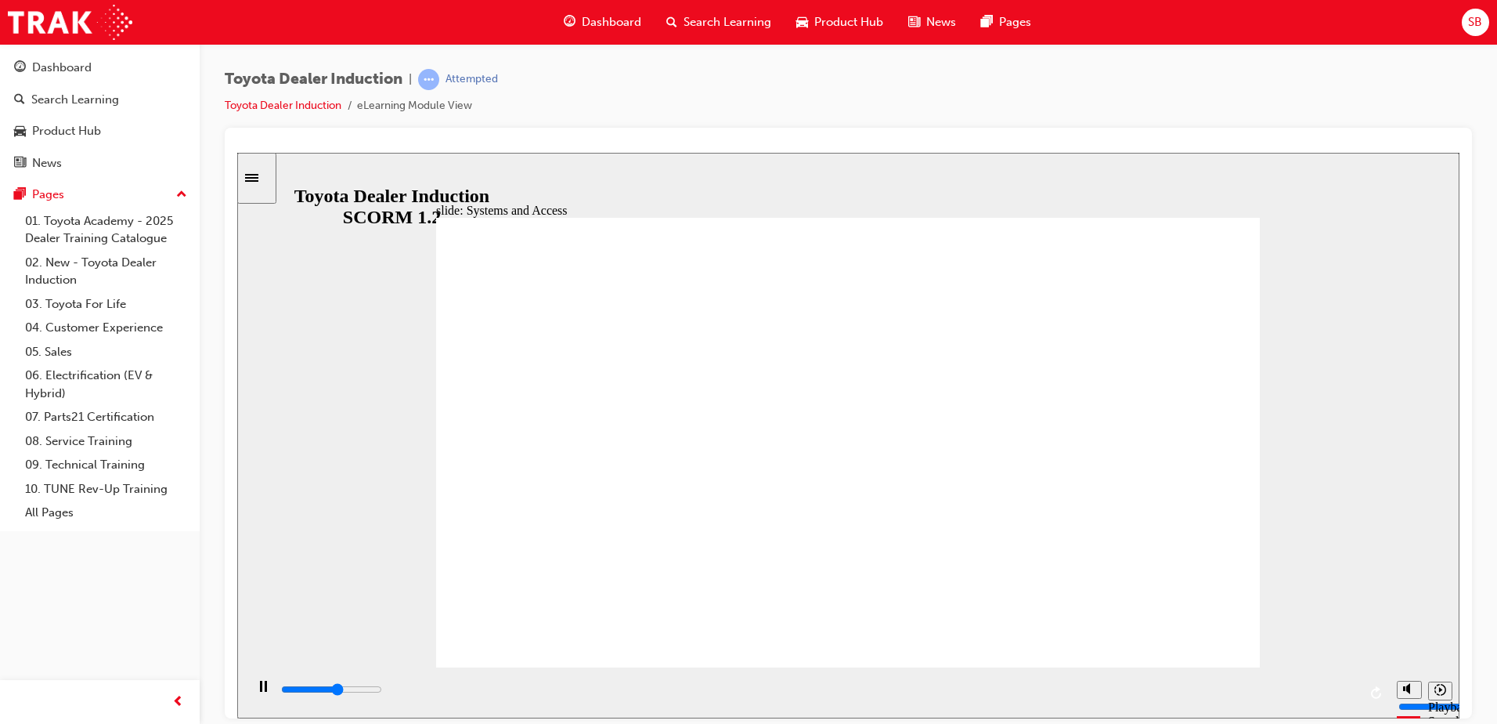
drag, startPoint x: 829, startPoint y: 648, endPoint x: 1193, endPoint y: 345, distance: 473.7
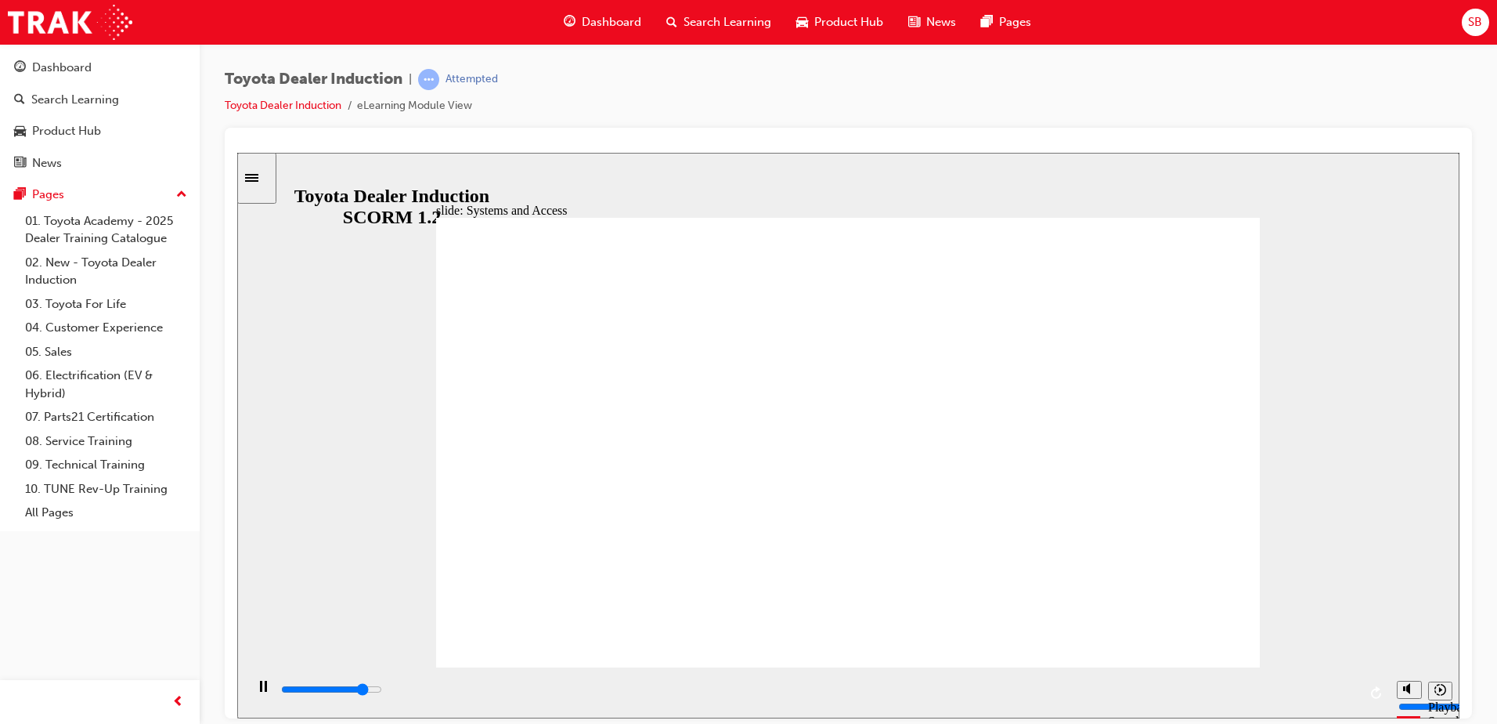
drag, startPoint x: 1251, startPoint y: 199, endPoint x: 1222, endPoint y: 222, distance: 36.8
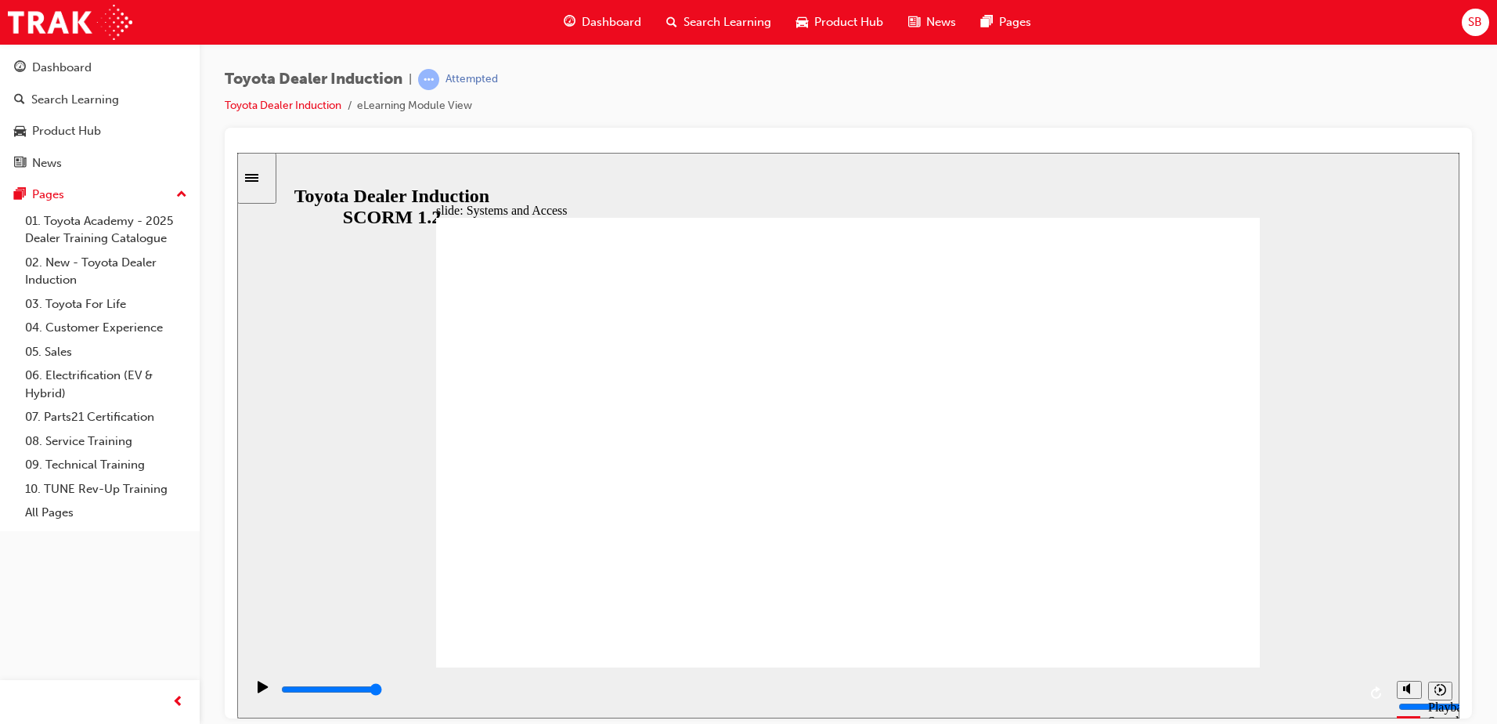
click at [1238, 207] on div "slide: Systems and Access Multiply 1 Rectangle 3 Group 1 Rectangle 1 The Dealer…" at bounding box center [848, 434] width 1223 height 565
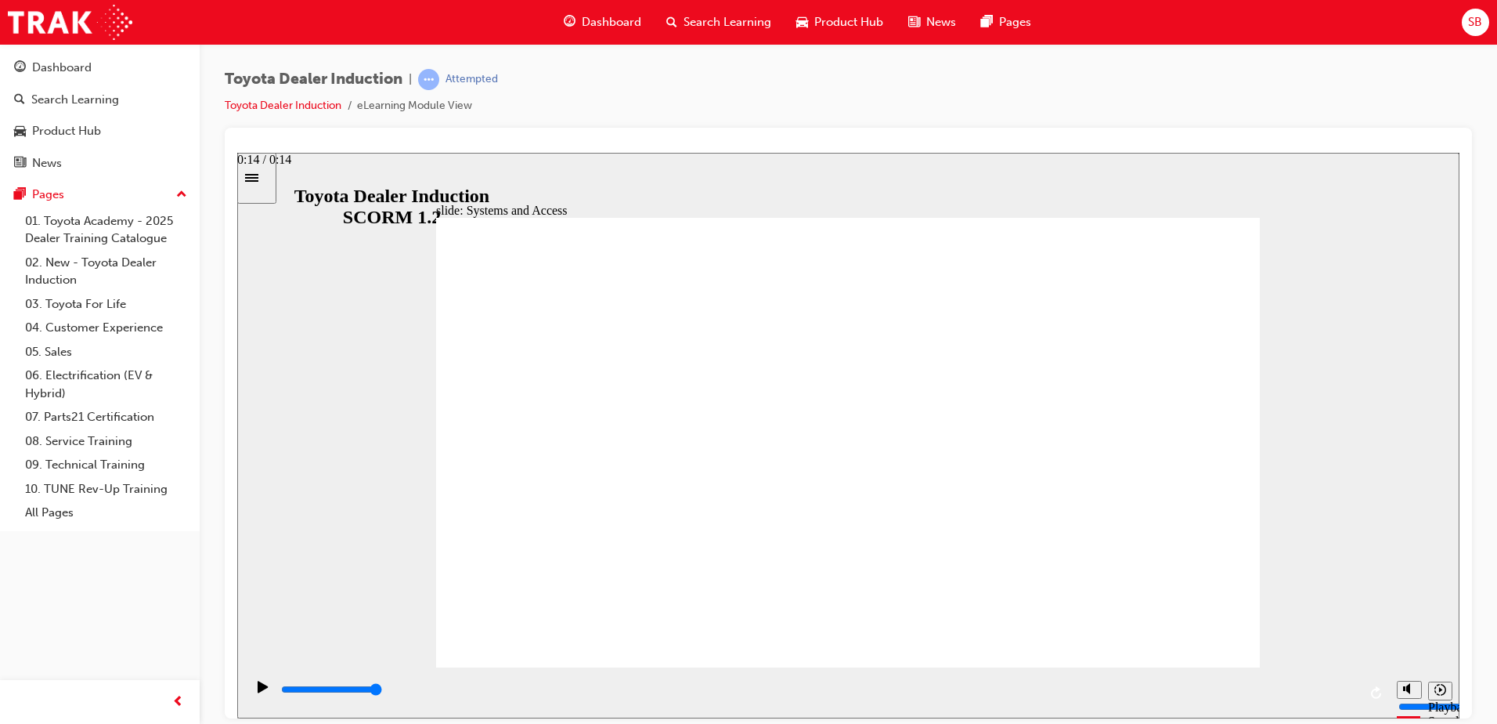
click at [1270, 544] on div "slide: Systems and Access Multiply 1 Rectangle 3 Group 1 Rectangle 1 Network Ce…" at bounding box center [848, 434] width 1223 height 565
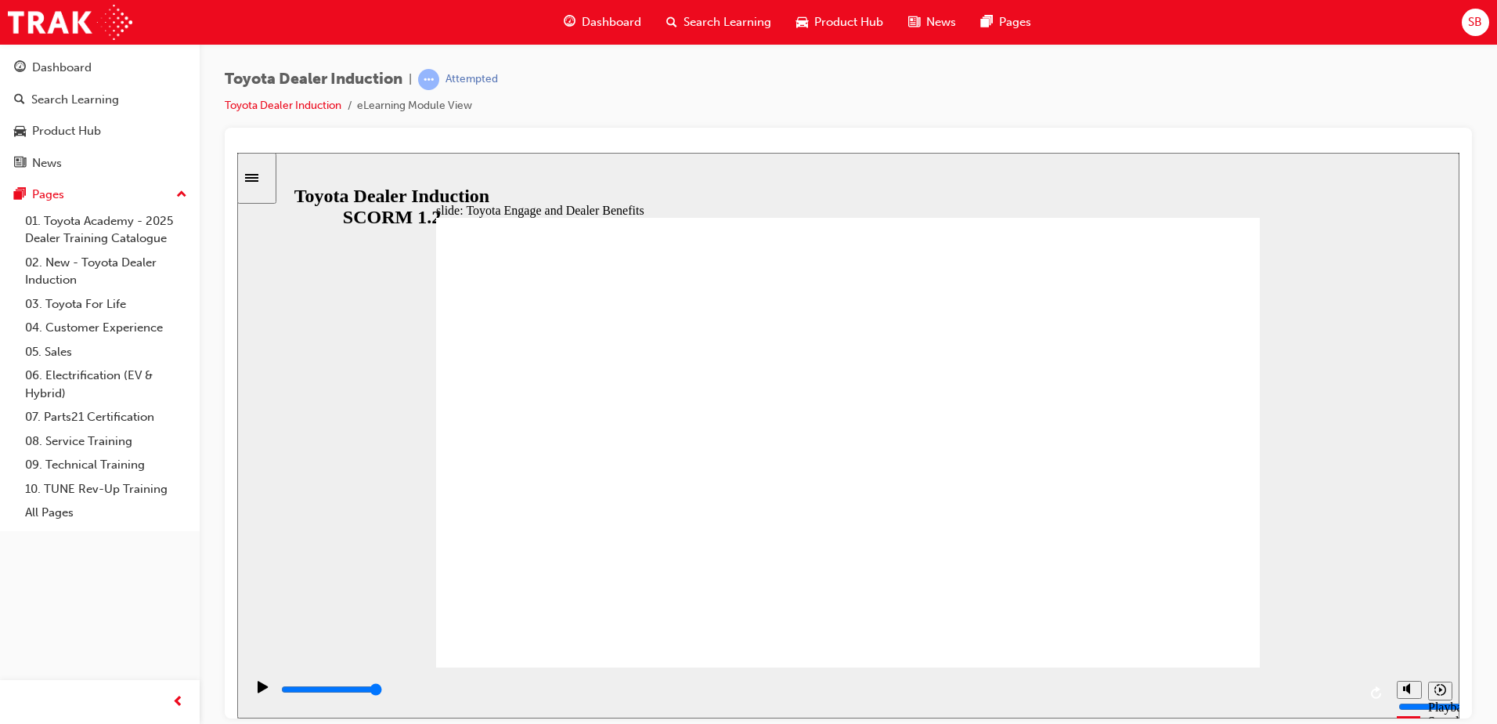
drag, startPoint x: 767, startPoint y: 387, endPoint x: 941, endPoint y: 381, distance: 174.0
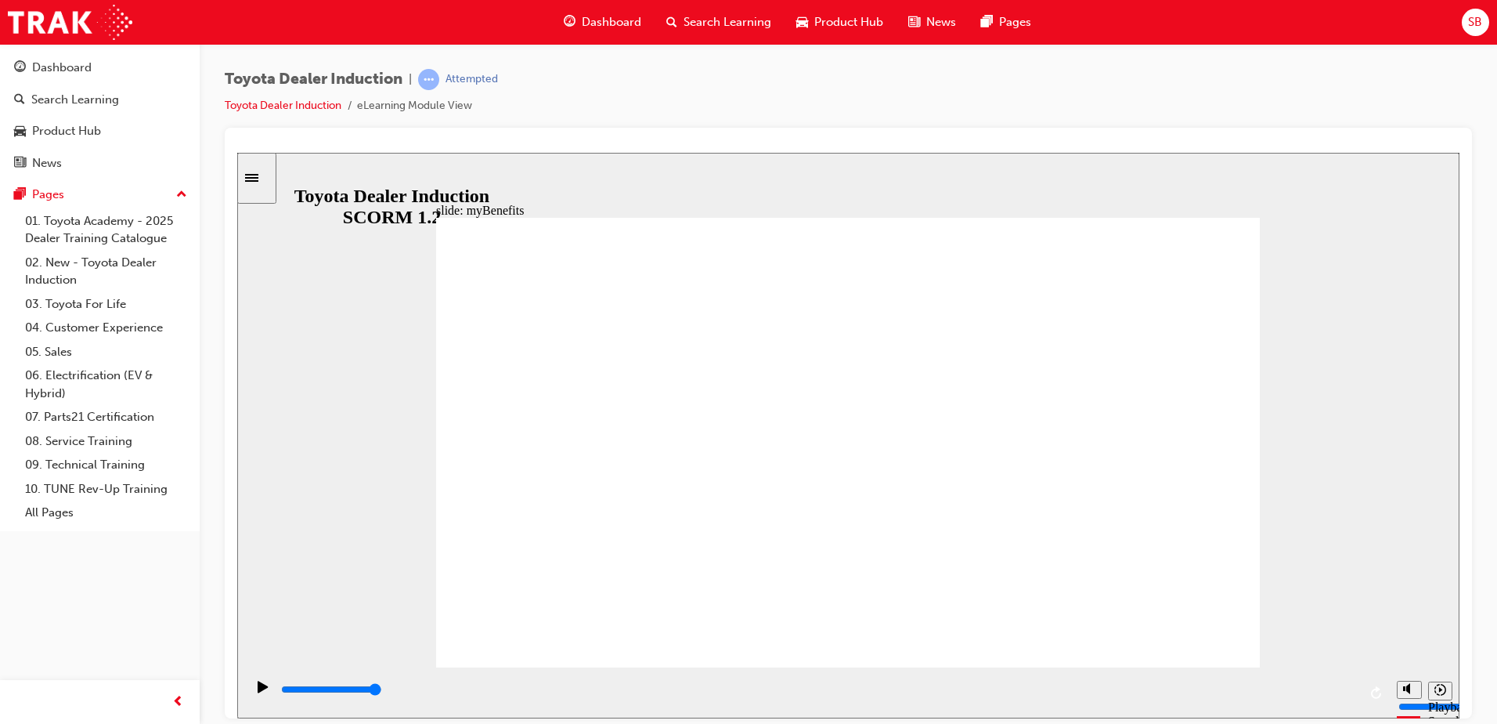
drag, startPoint x: 858, startPoint y: 448, endPoint x: 847, endPoint y: 461, distance: 17.2
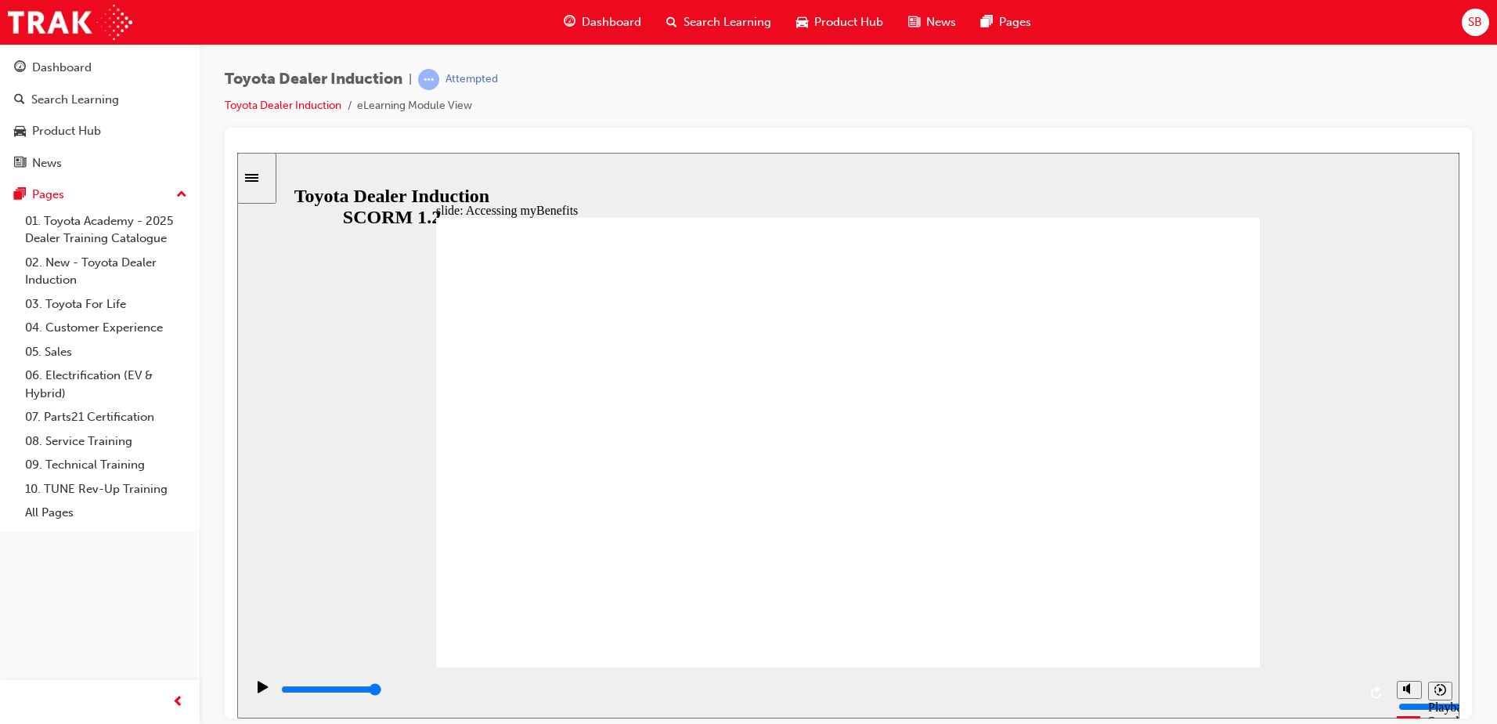
type input "5000"
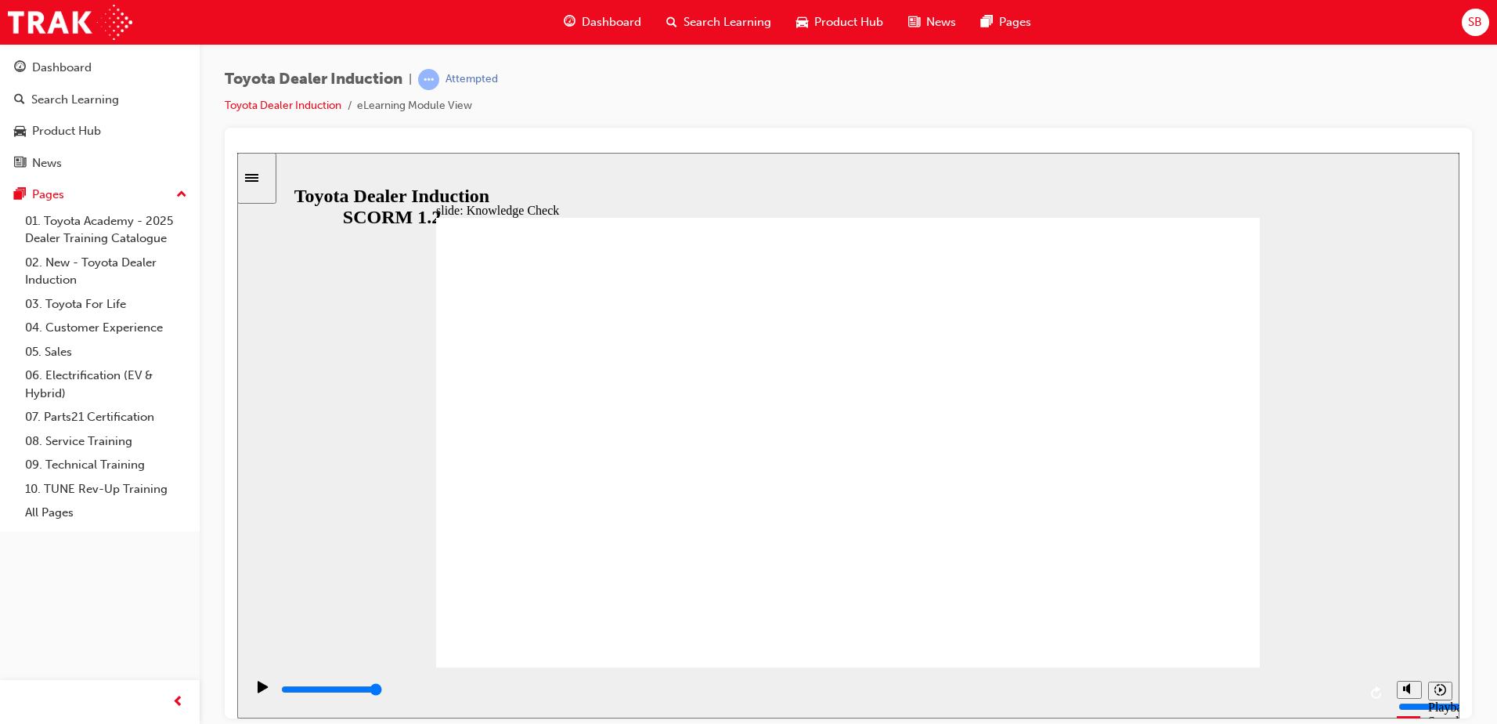
type input "p"
type input "ph"
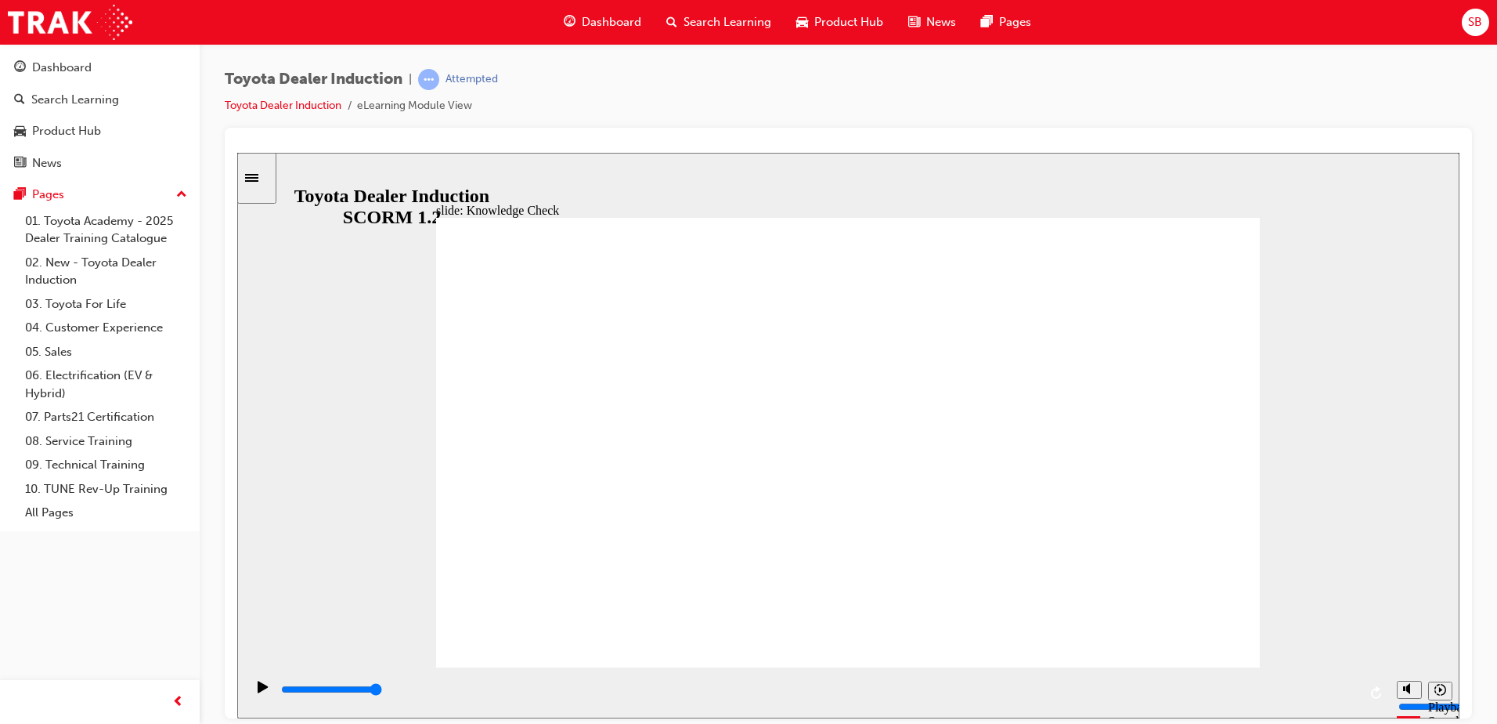
type input "pho"
type input "phon"
type input "phone"
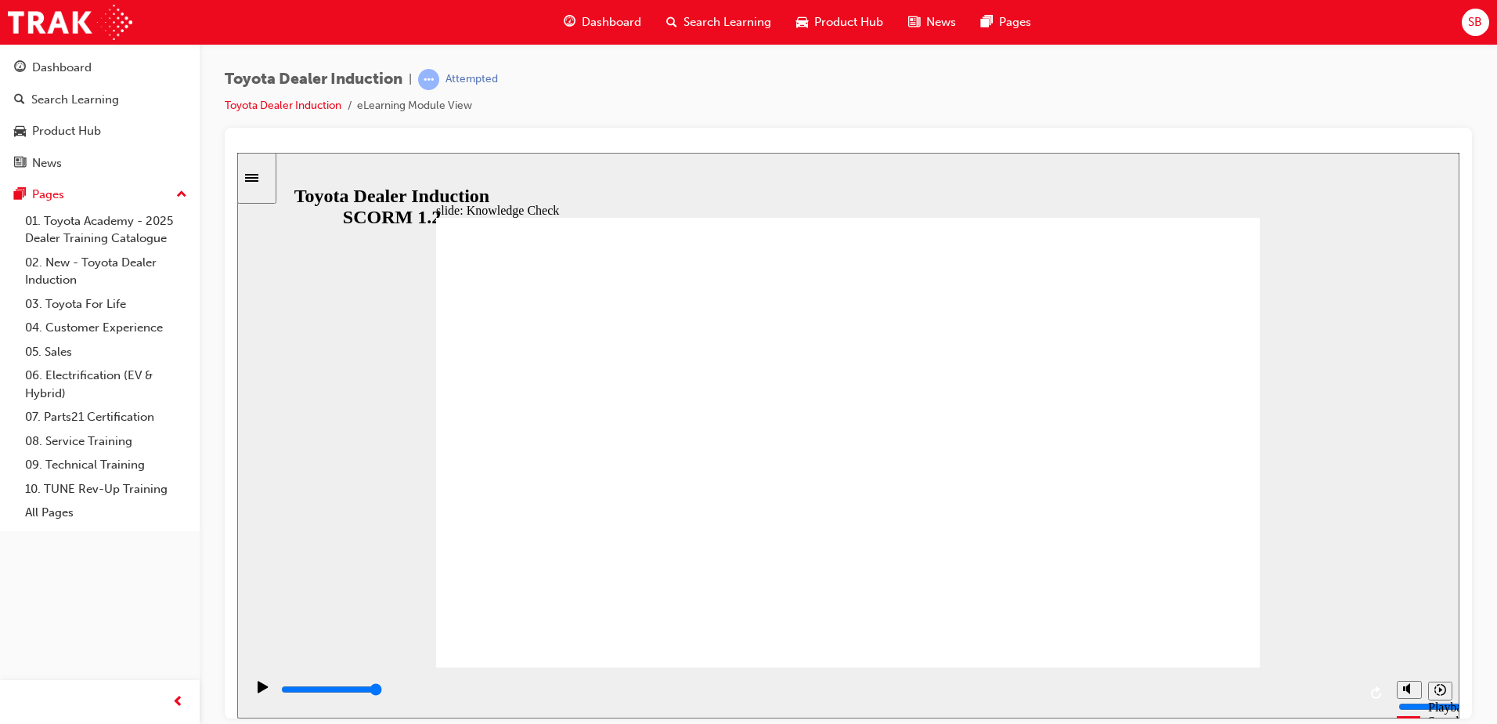
type input "phone"
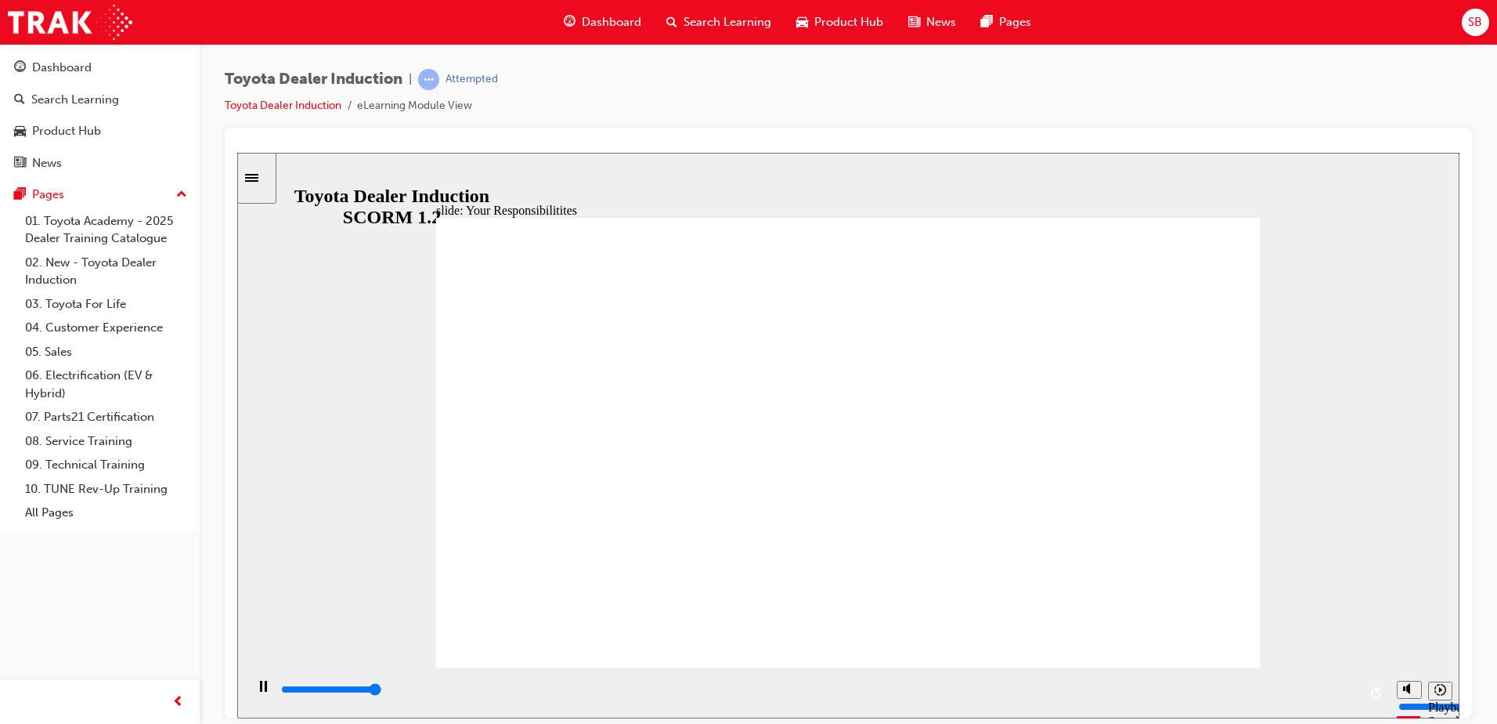
type input "8400"
checkbox input "true"
type input "8400"
checkbox input "true"
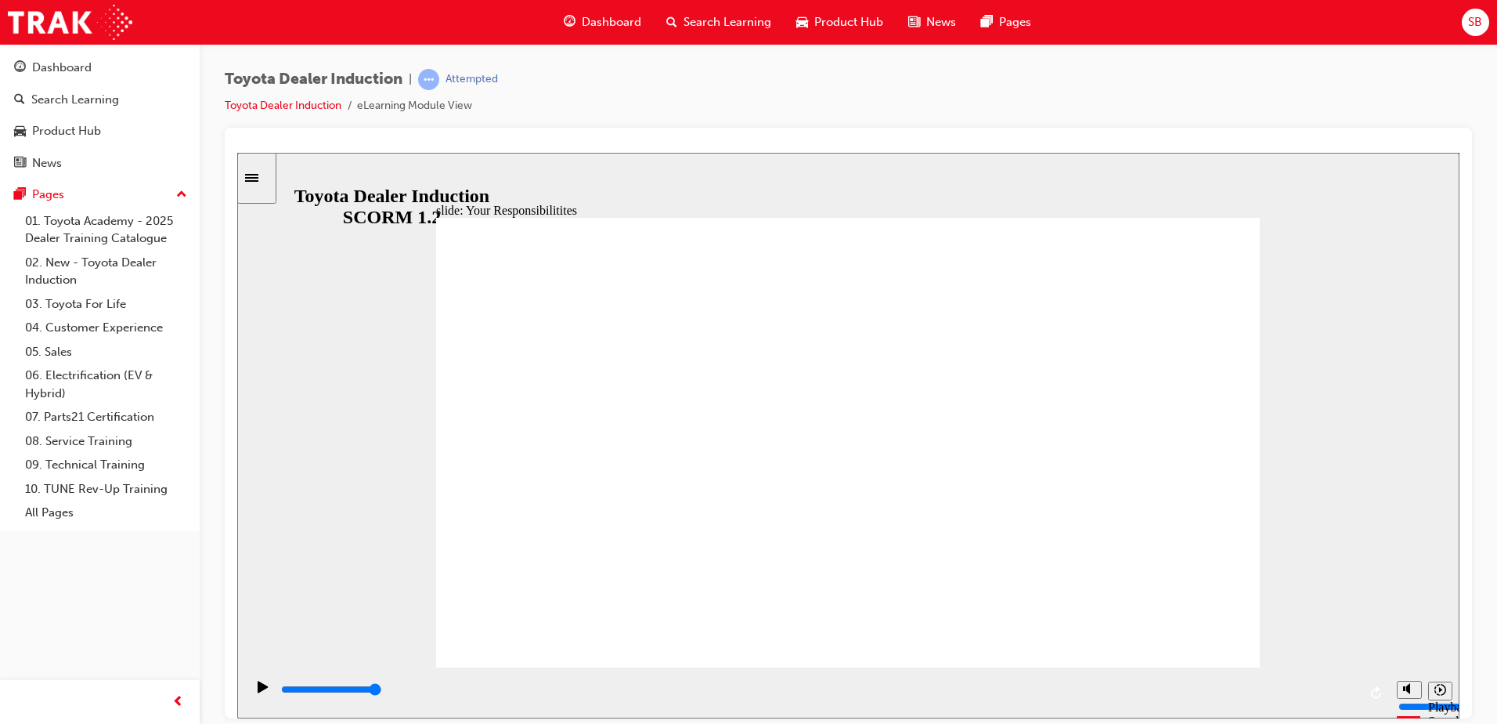
checkbox input "true"
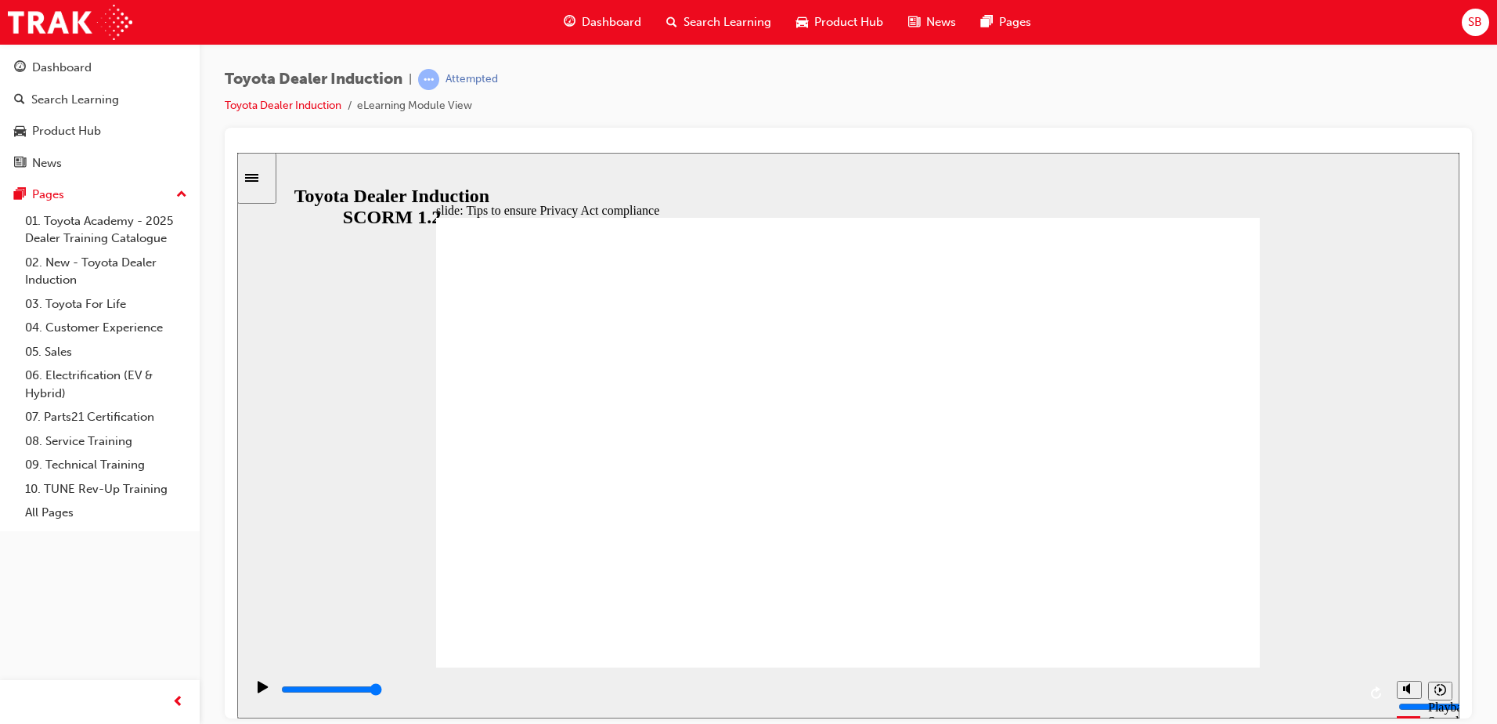
drag, startPoint x: 990, startPoint y: 524, endPoint x: 983, endPoint y: 530, distance: 9.4
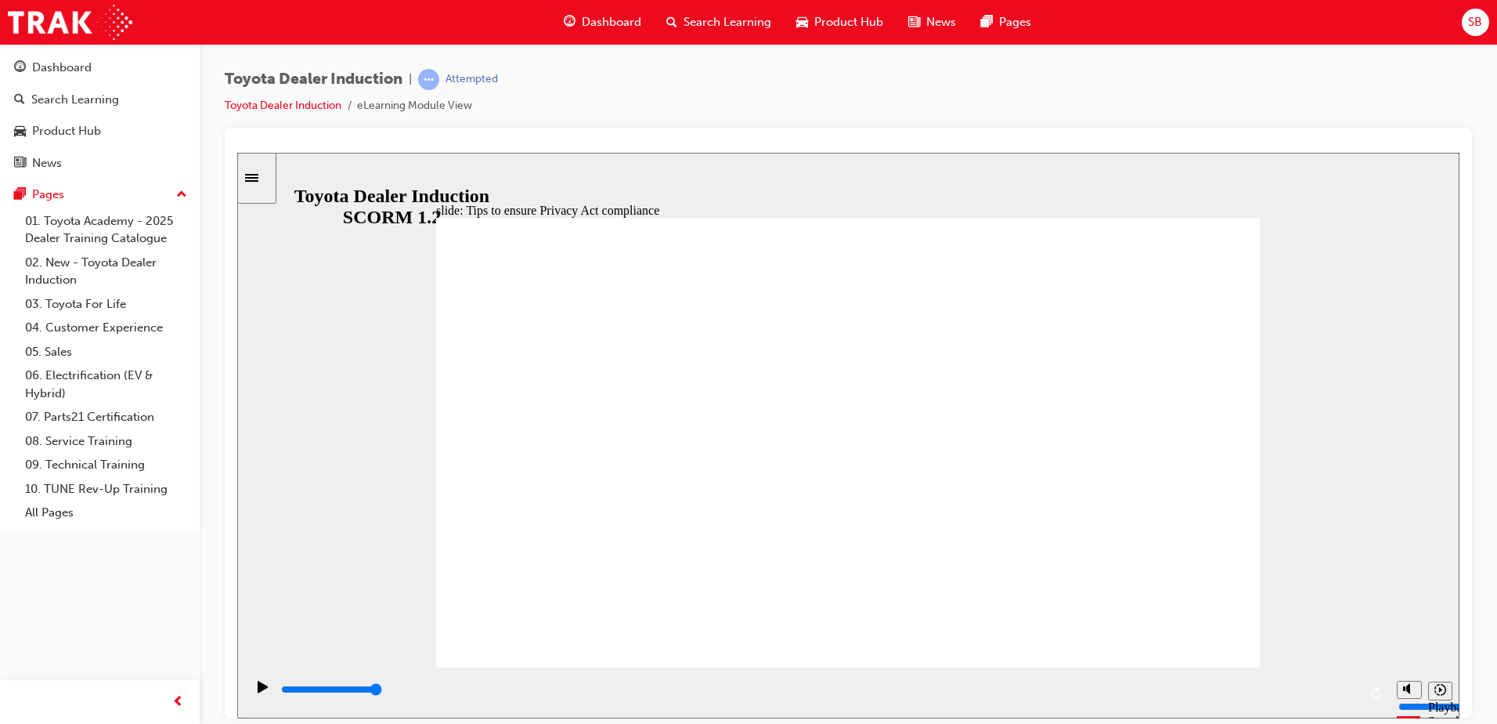
drag, startPoint x: 936, startPoint y: 576, endPoint x: 935, endPoint y: 610, distance: 34.5
drag, startPoint x: 1136, startPoint y: 543, endPoint x: 1127, endPoint y: 526, distance: 19.6
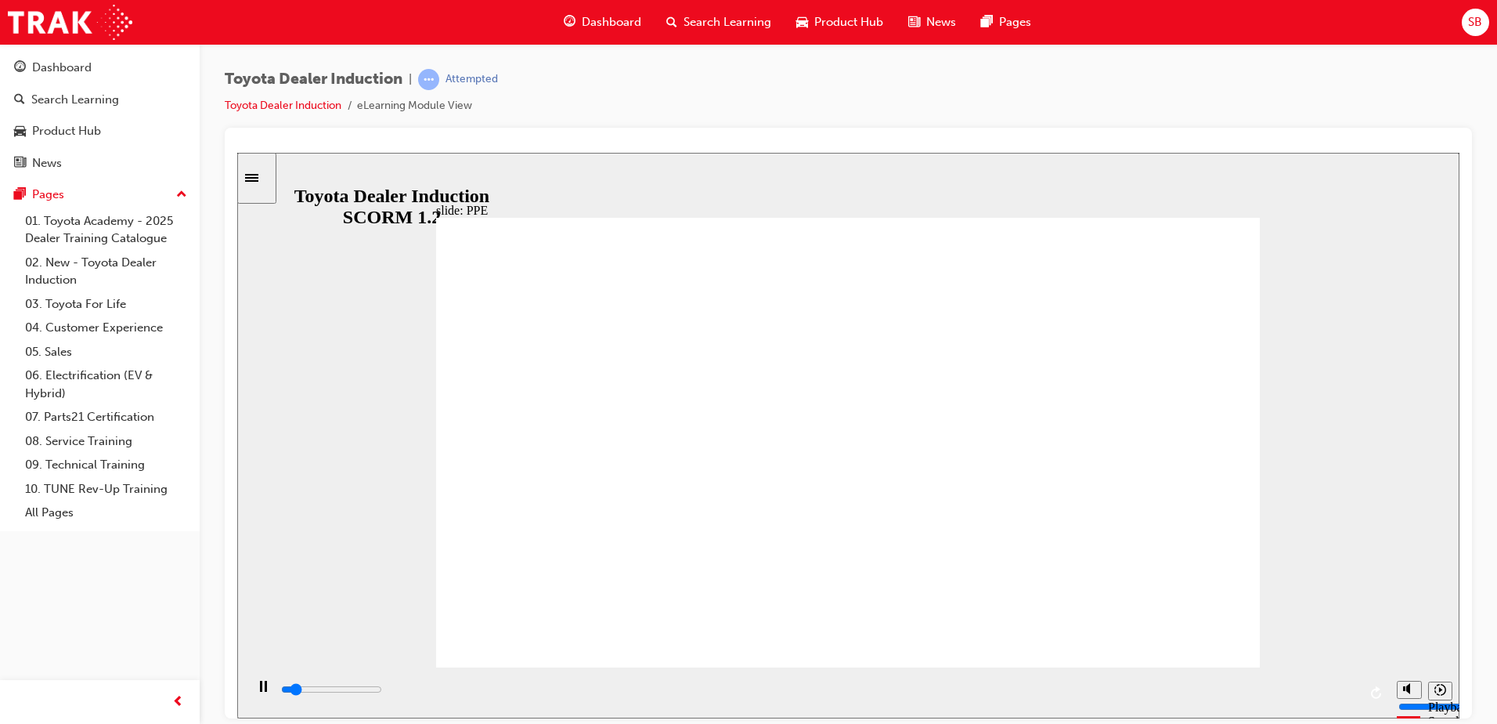
type input "2900"
drag, startPoint x: 543, startPoint y: 407, endPoint x: 570, endPoint y: 397, distance: 29.2
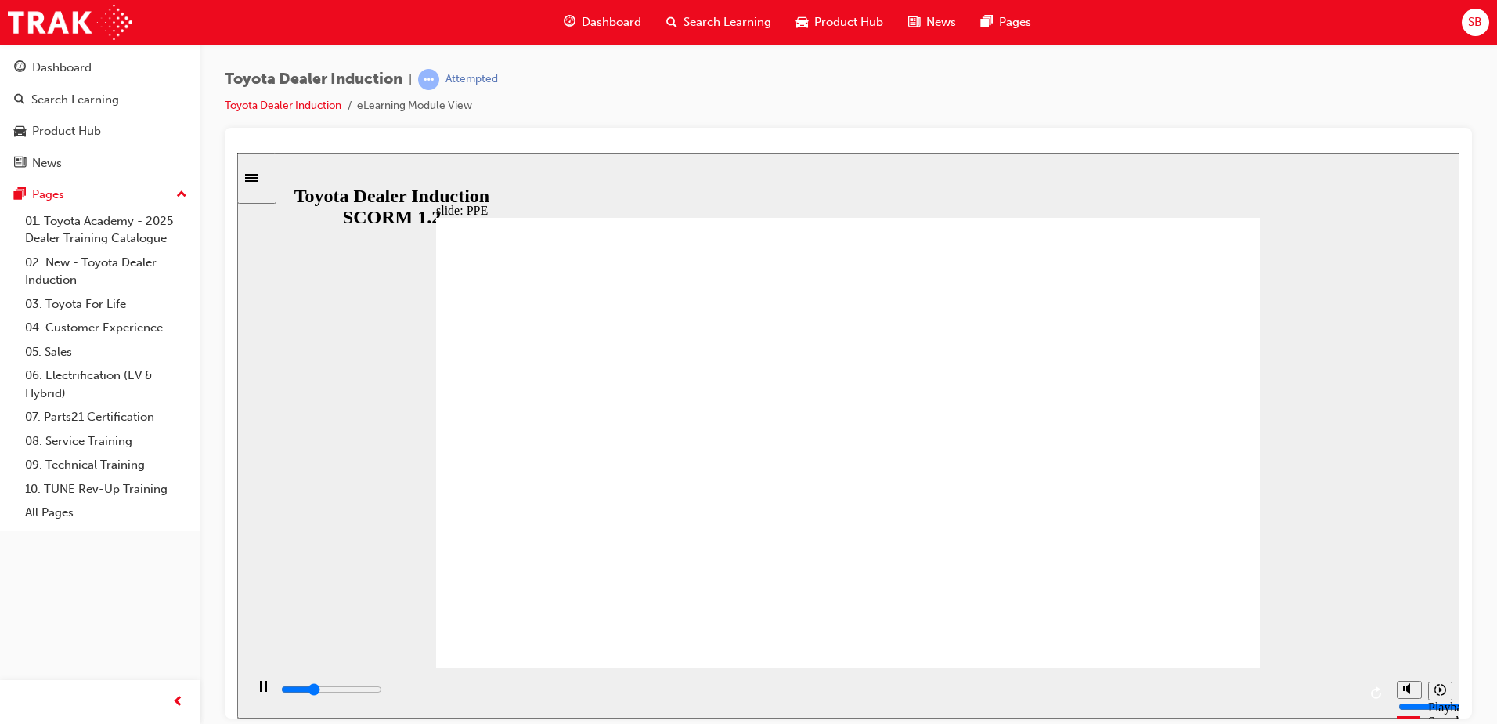
drag, startPoint x: 814, startPoint y: 385, endPoint x: 878, endPoint y: 394, distance: 64.9
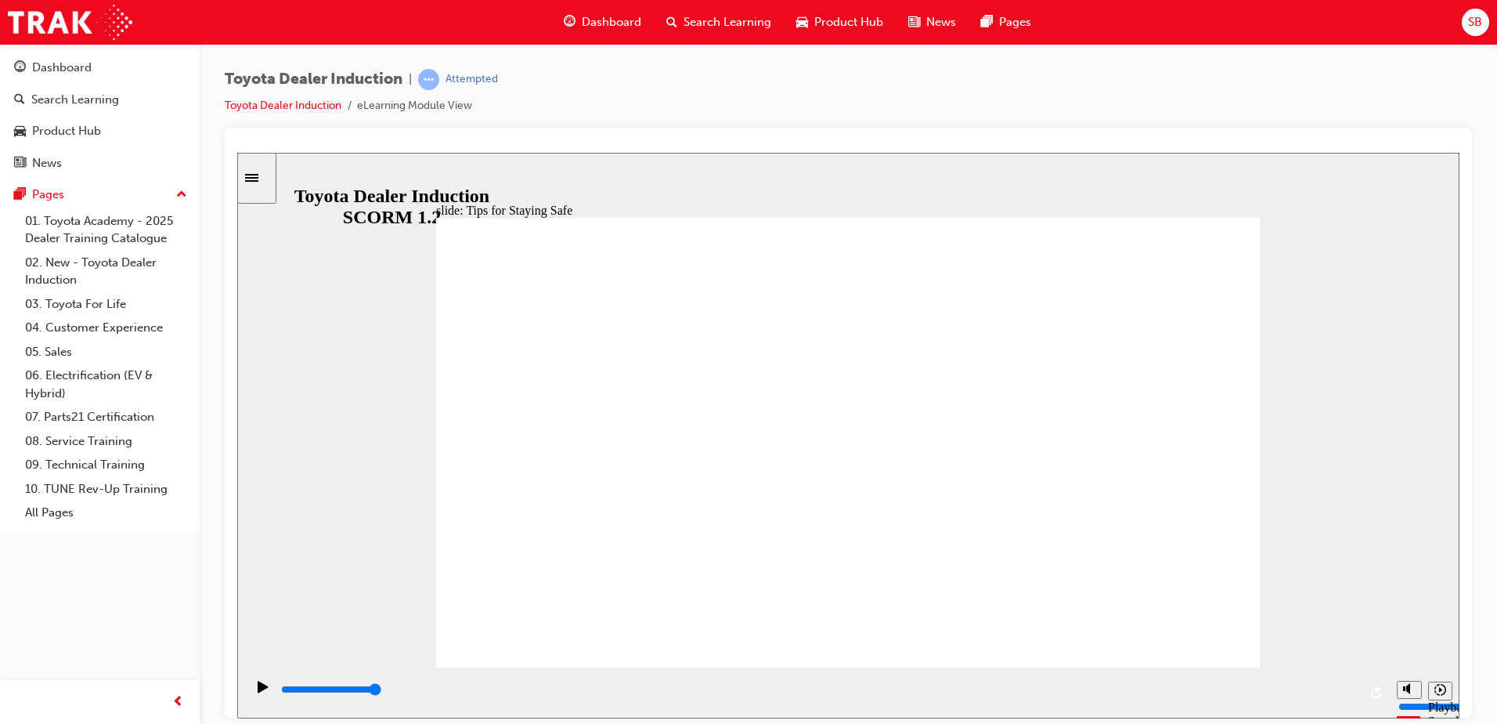
type input "5000"
checkbox input "true"
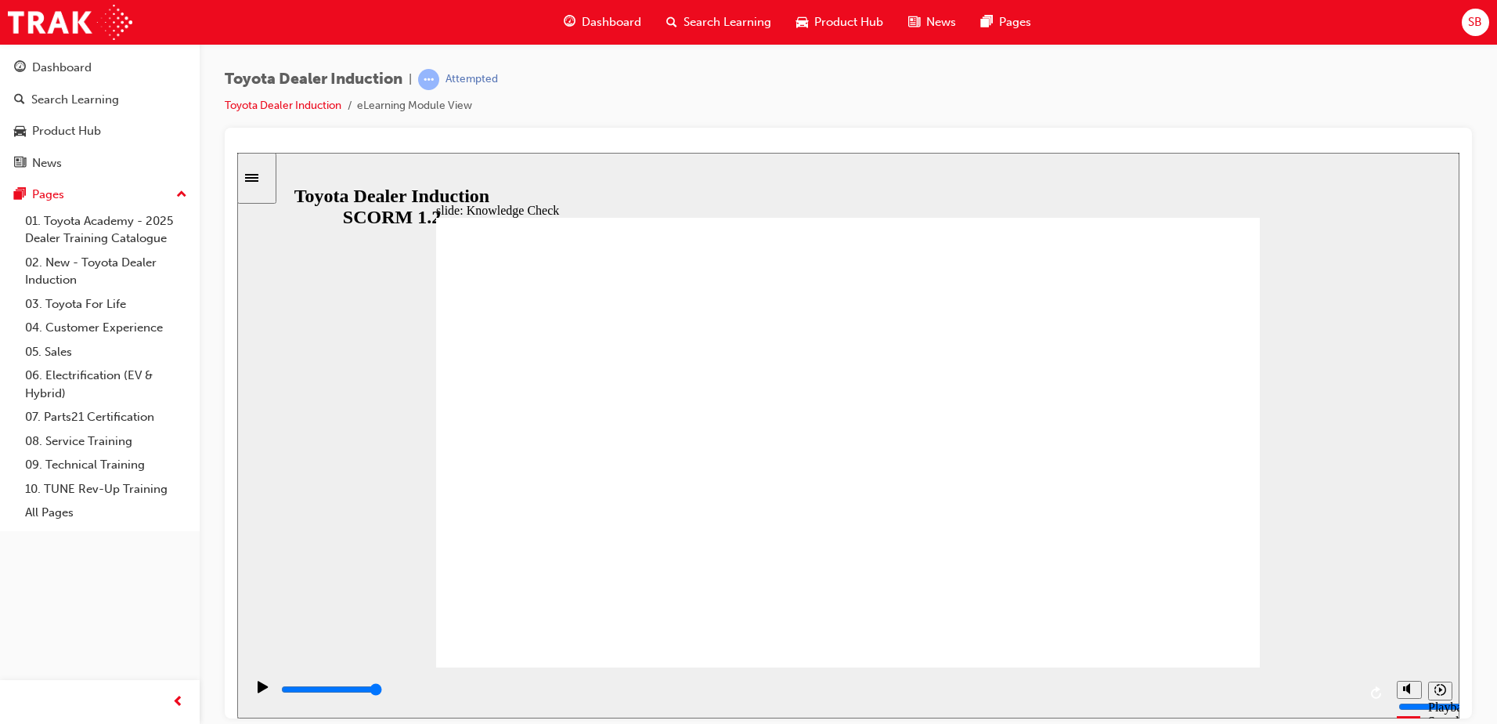
checkbox input "true"
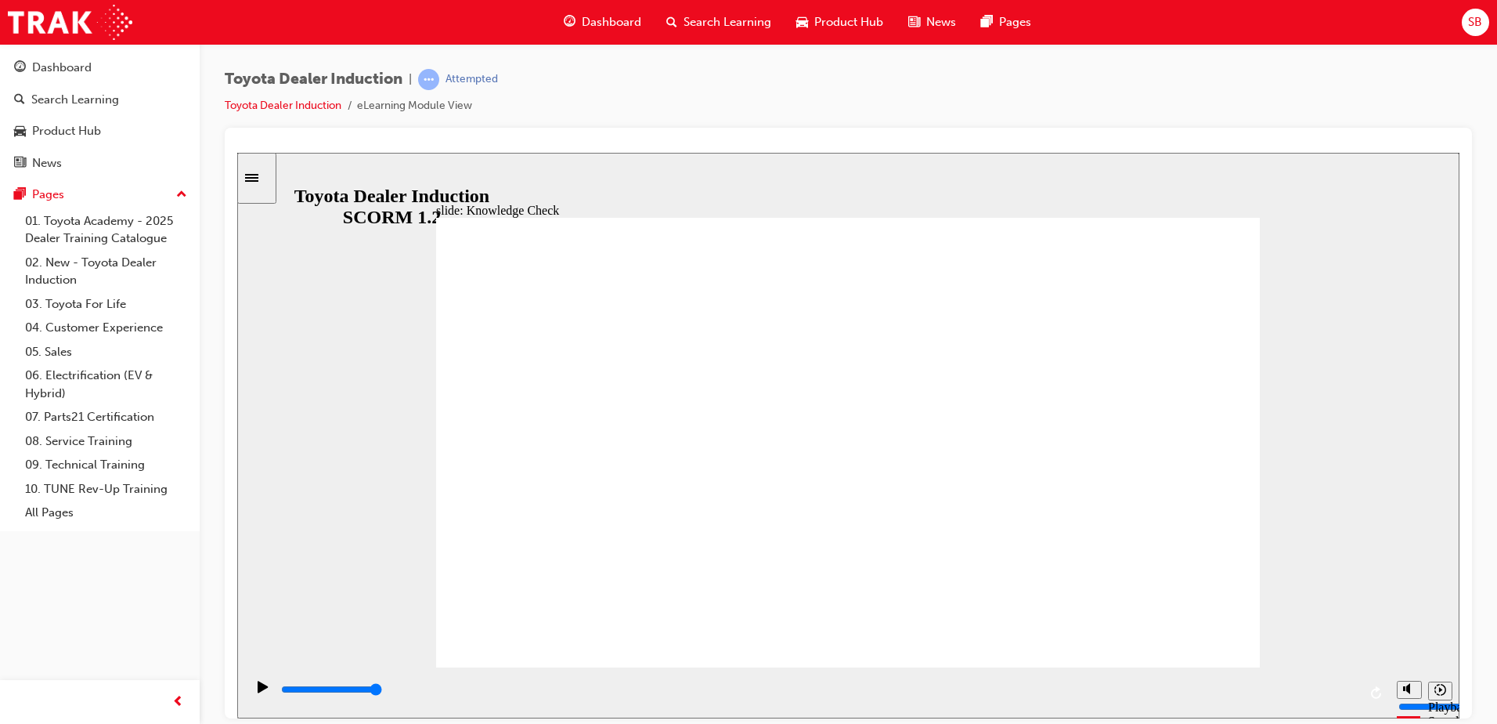
type input "5000"
radio input "true"
type input "5000"
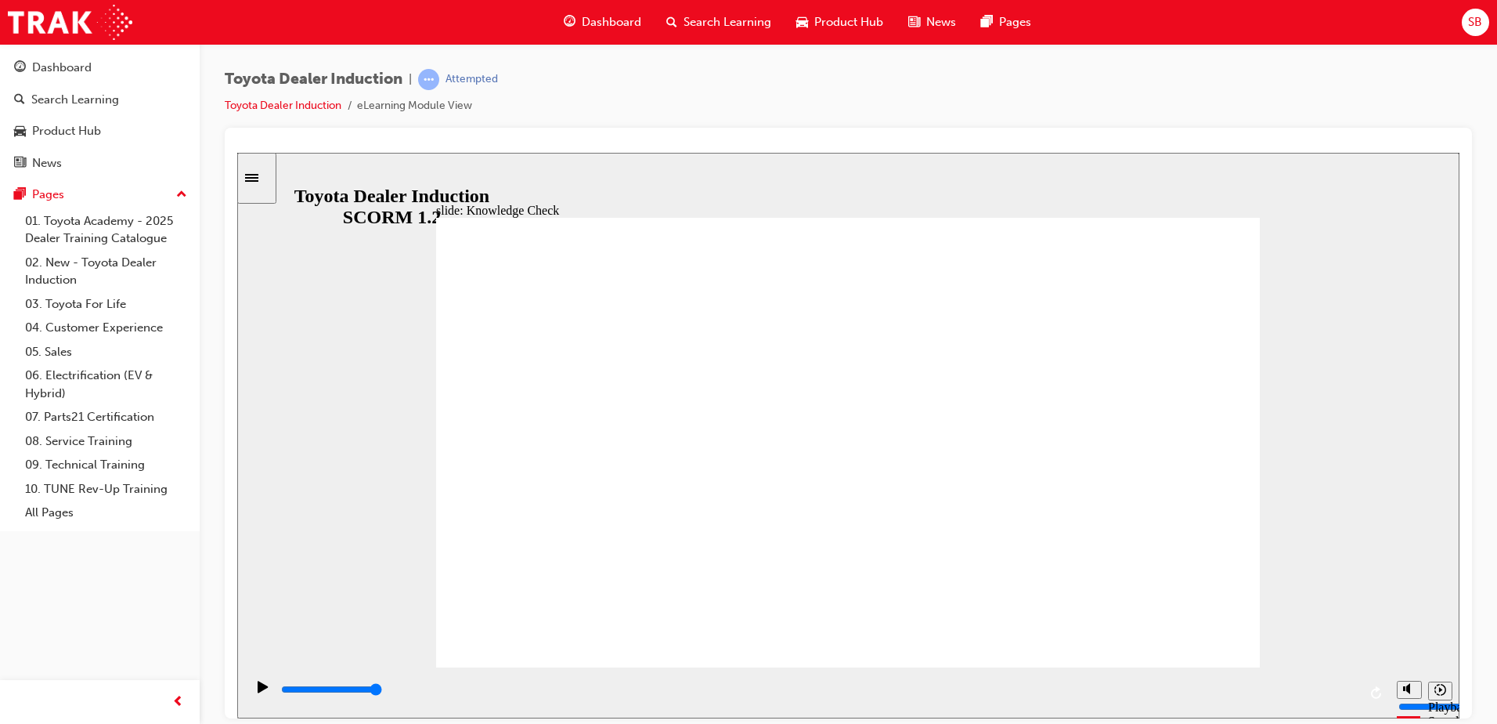
checkbox input "true"
drag, startPoint x: 1218, startPoint y: 222, endPoint x: 1203, endPoint y: 327, distance: 106.8
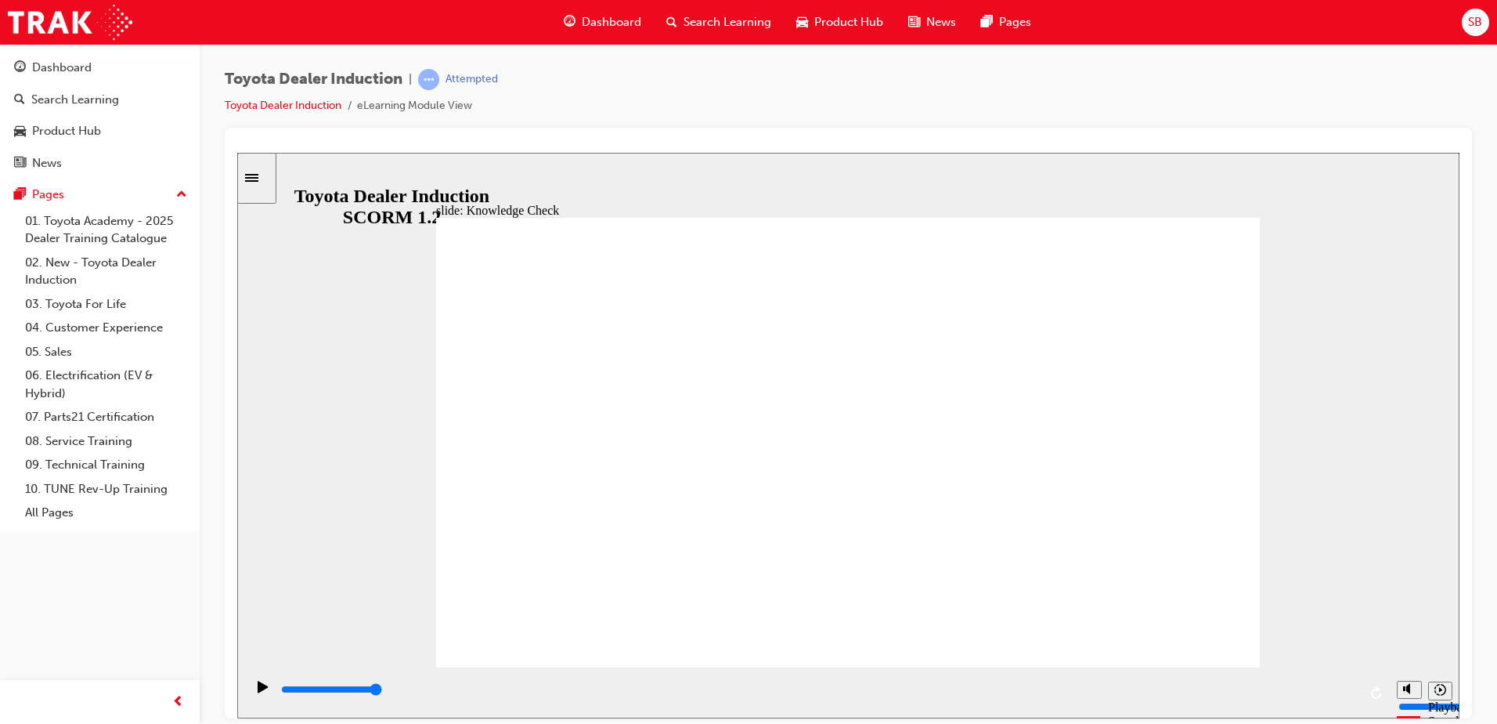
type input "5000"
checkbox input "true"
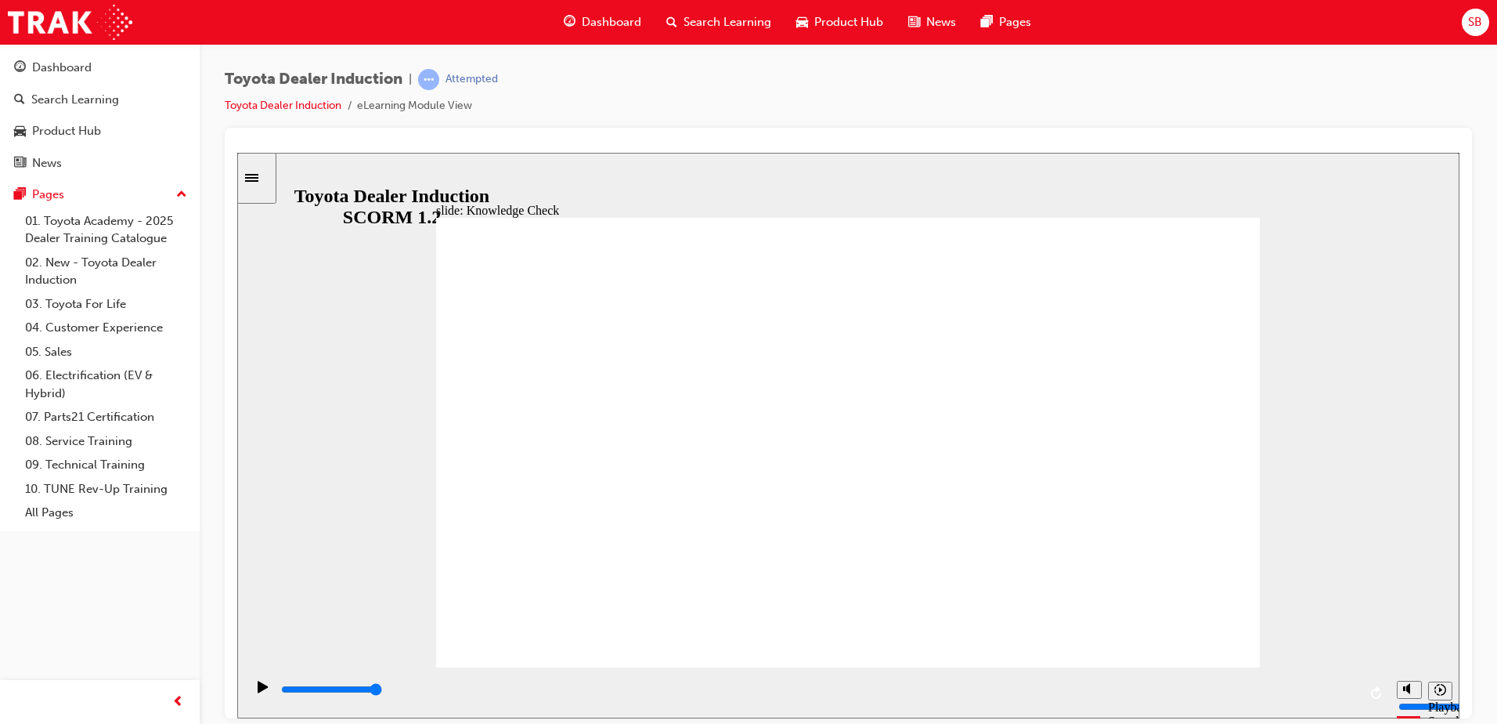
checkbox input "true"
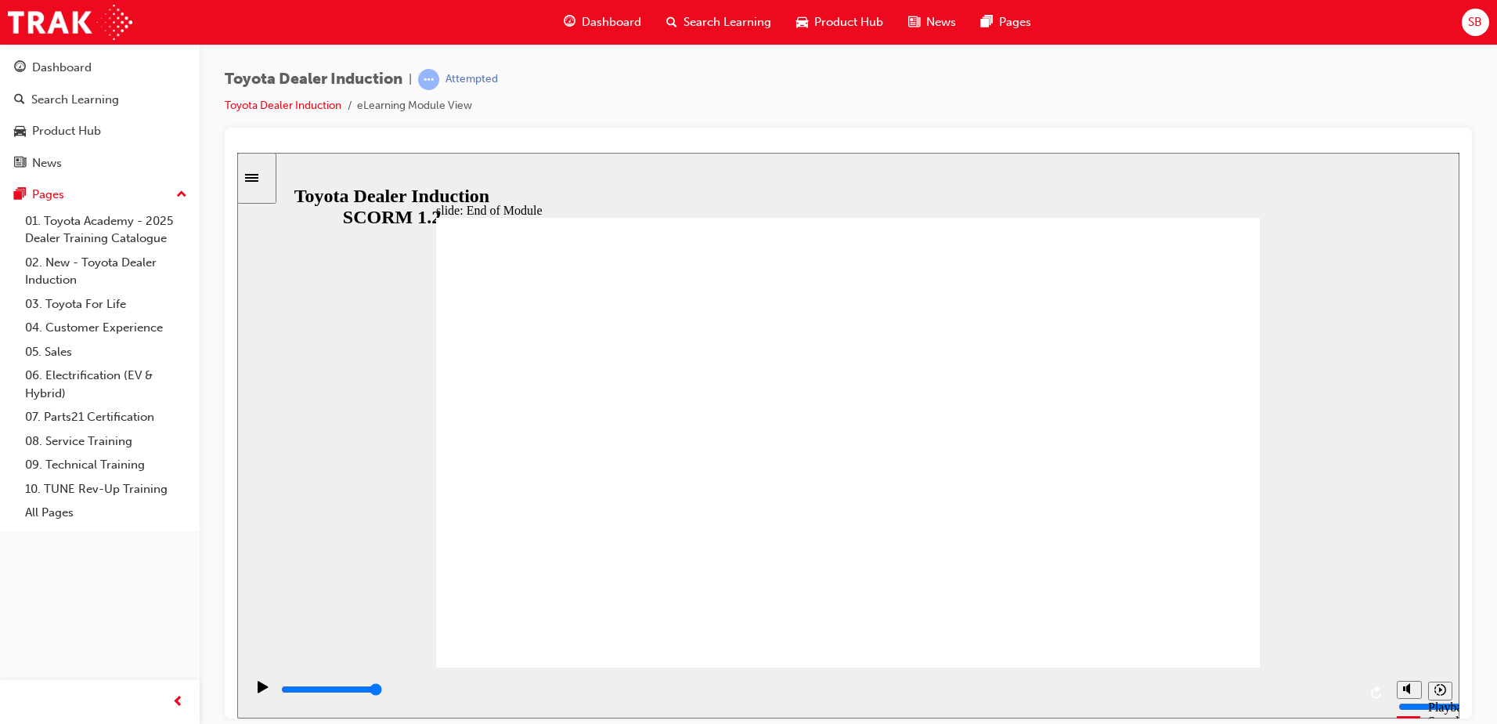
type input "9900"
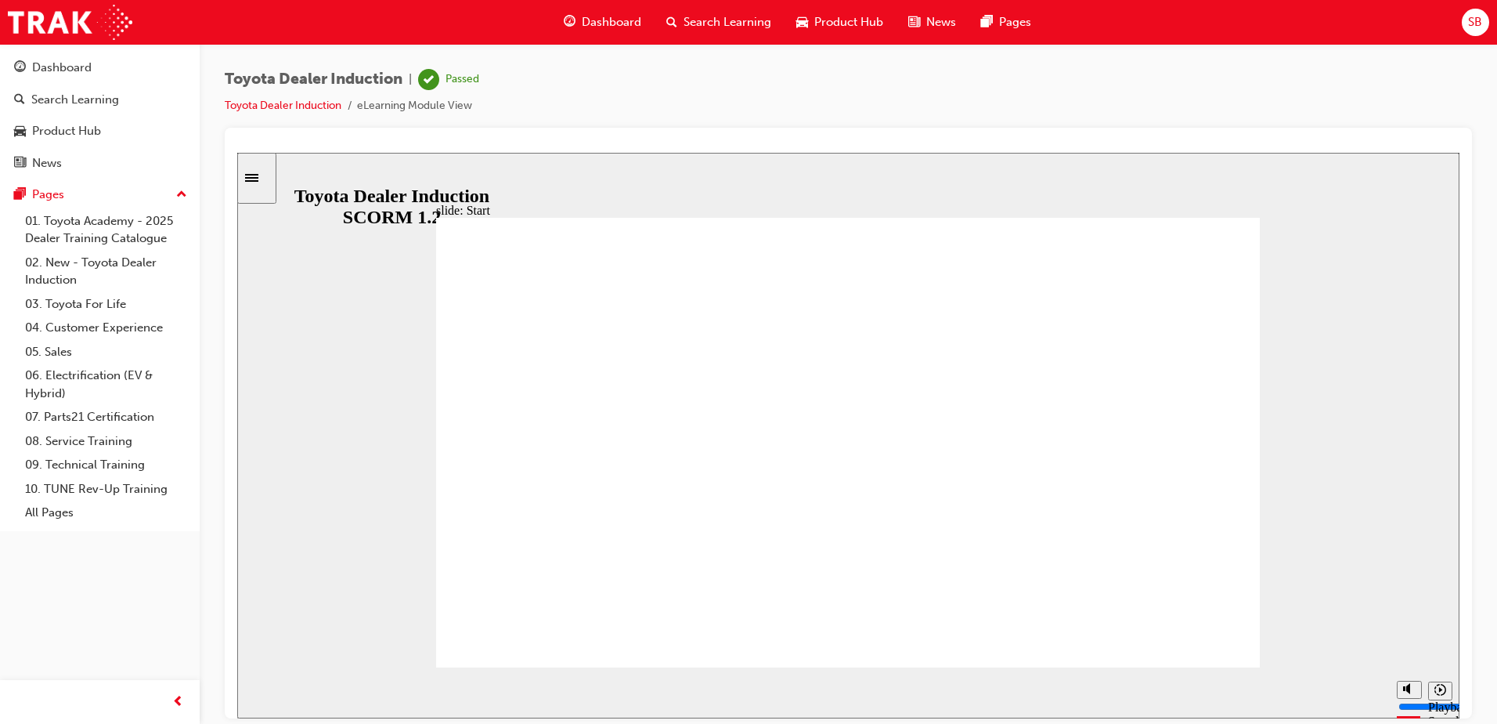
click at [735, 28] on span "Search Learning" at bounding box center [728, 22] width 88 height 18
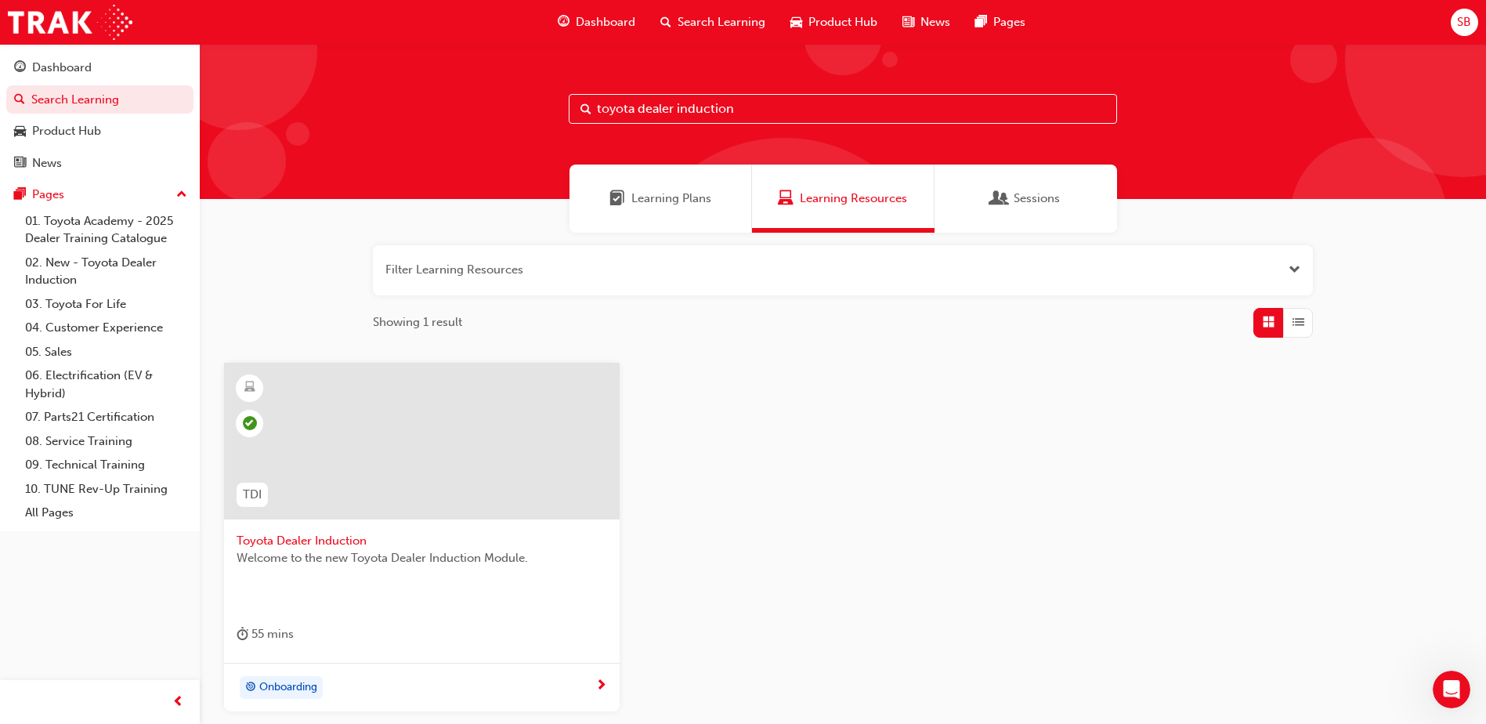
drag, startPoint x: 753, startPoint y: 104, endPoint x: 637, endPoint y: 125, distance: 118.6
click at [637, 125] on div "toyota dealer induction" at bounding box center [843, 121] width 1286 height 155
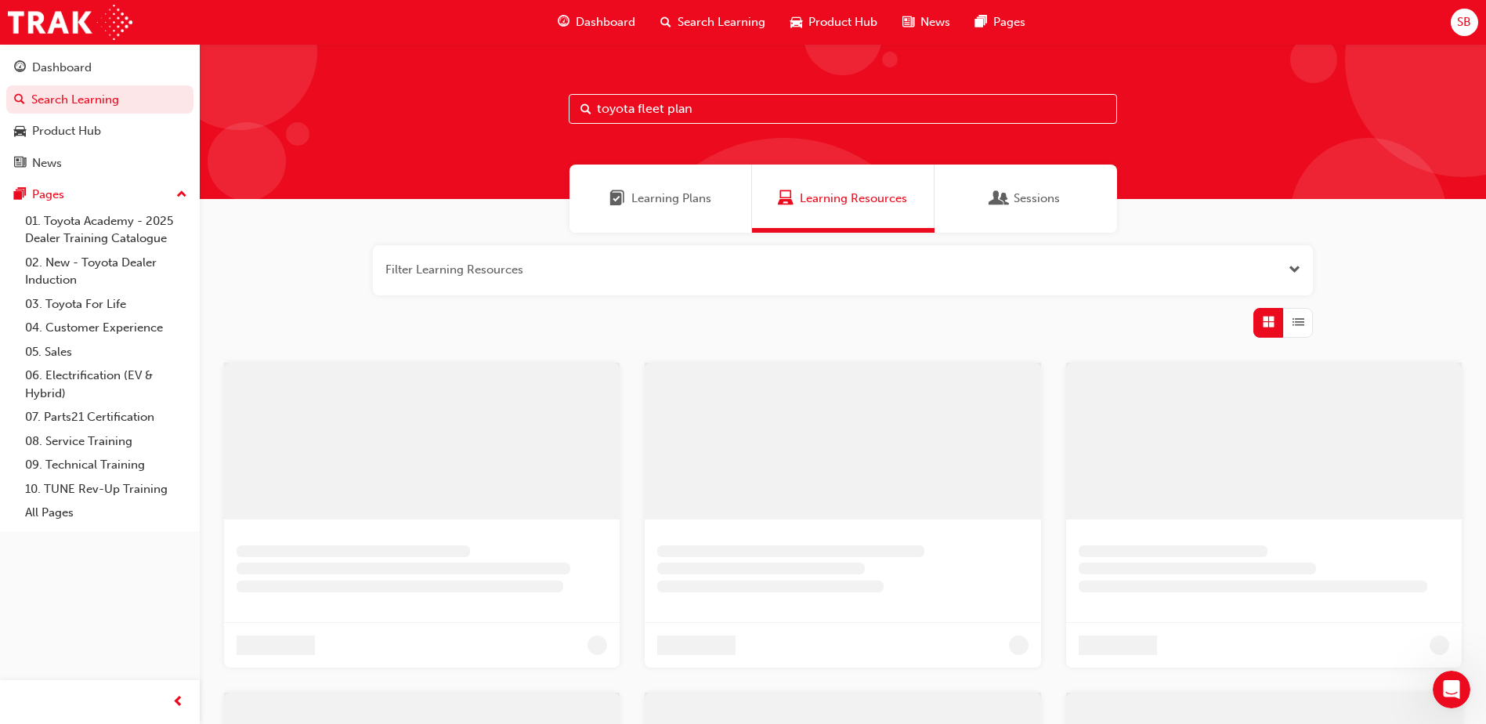
type input "toyota fleet plan"
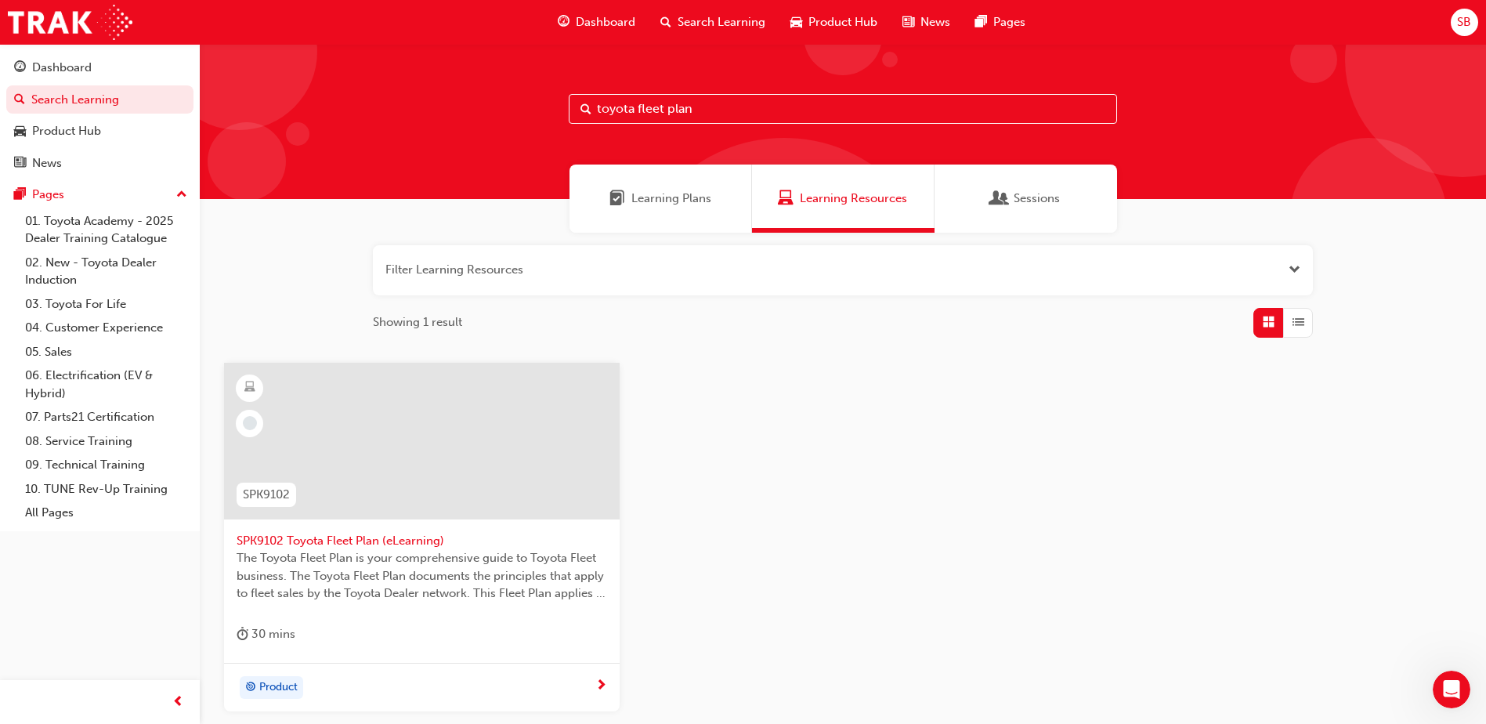
click at [491, 391] on div at bounding box center [422, 441] width 396 height 157
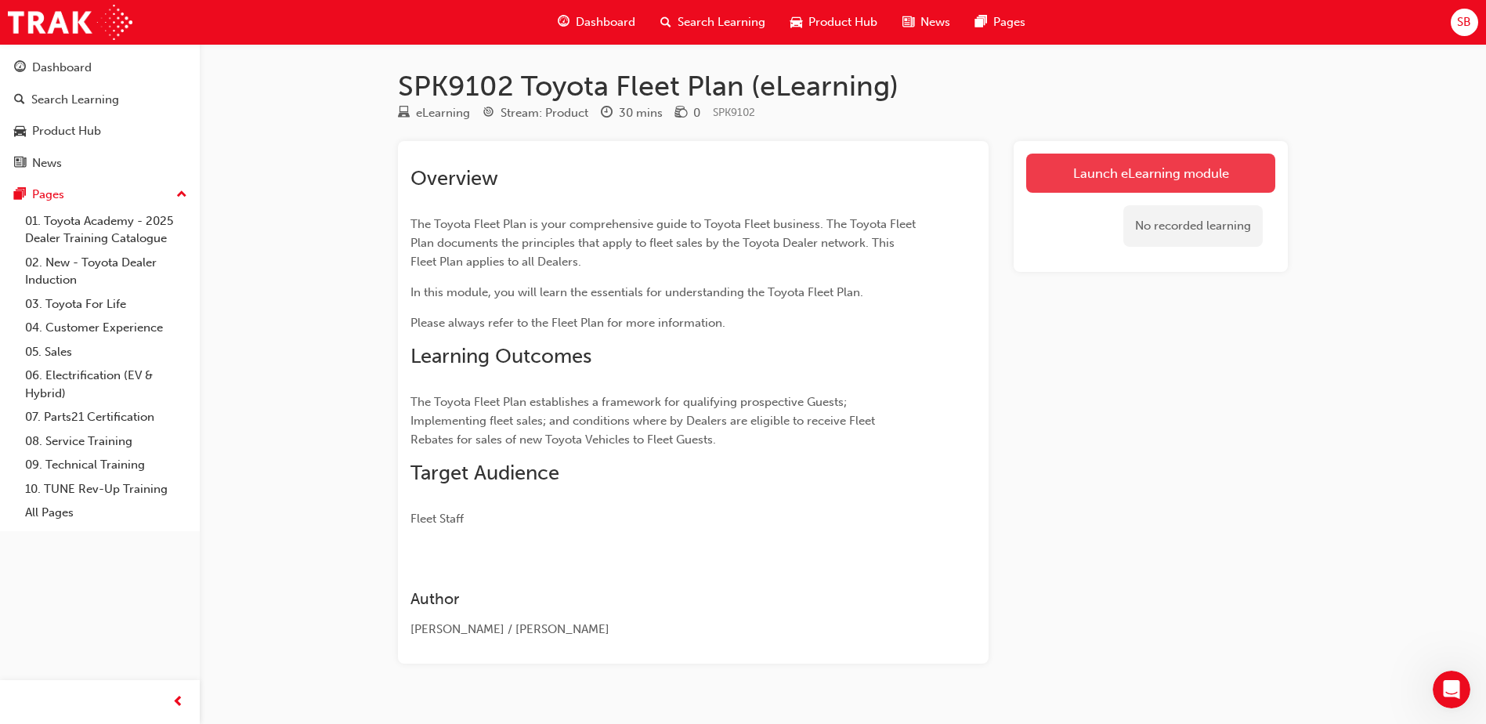
click at [1078, 163] on link "Launch eLearning module" at bounding box center [1150, 173] width 249 height 39
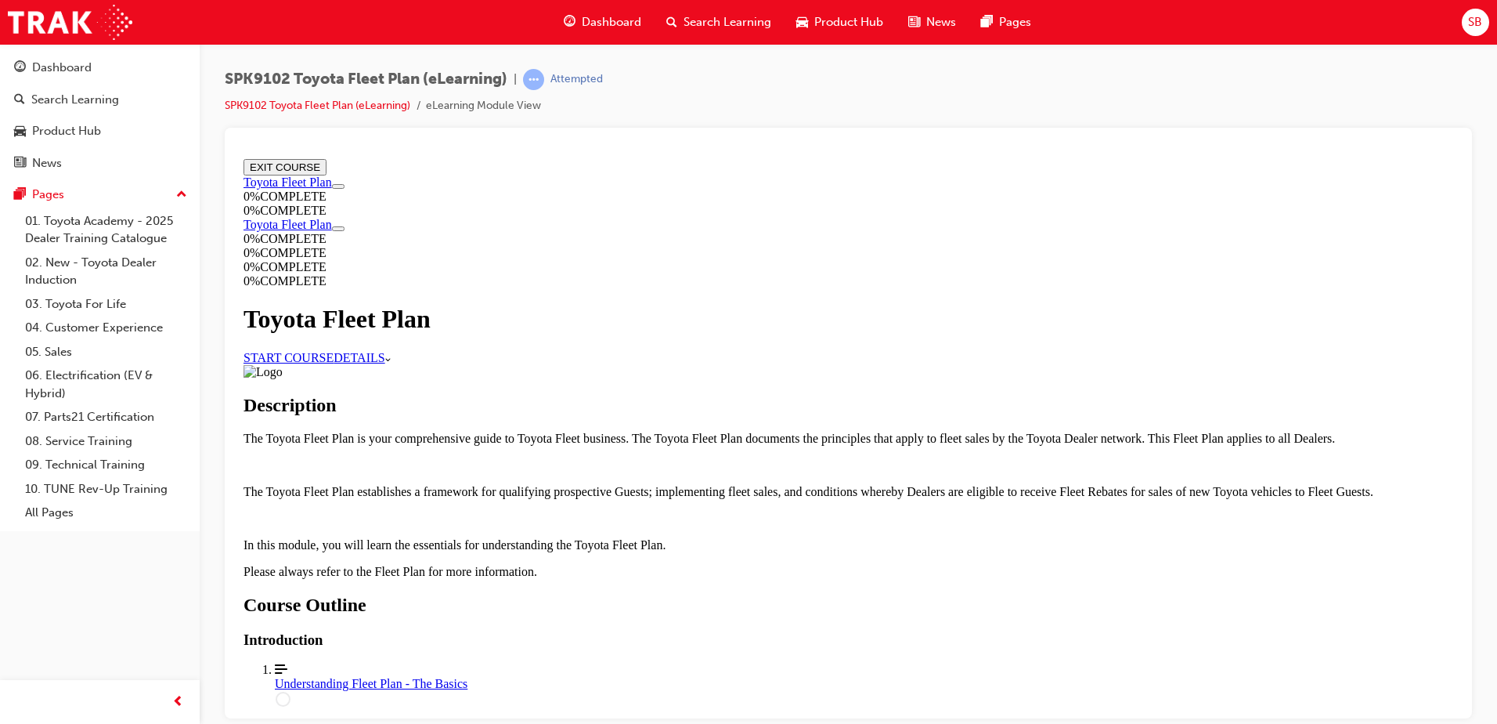
scroll to position [78, 0]
drag, startPoint x: 646, startPoint y: 275, endPoint x: 833, endPoint y: 290, distance: 187.0
click at [334, 350] on link "START COURSE" at bounding box center [289, 356] width 90 height 13
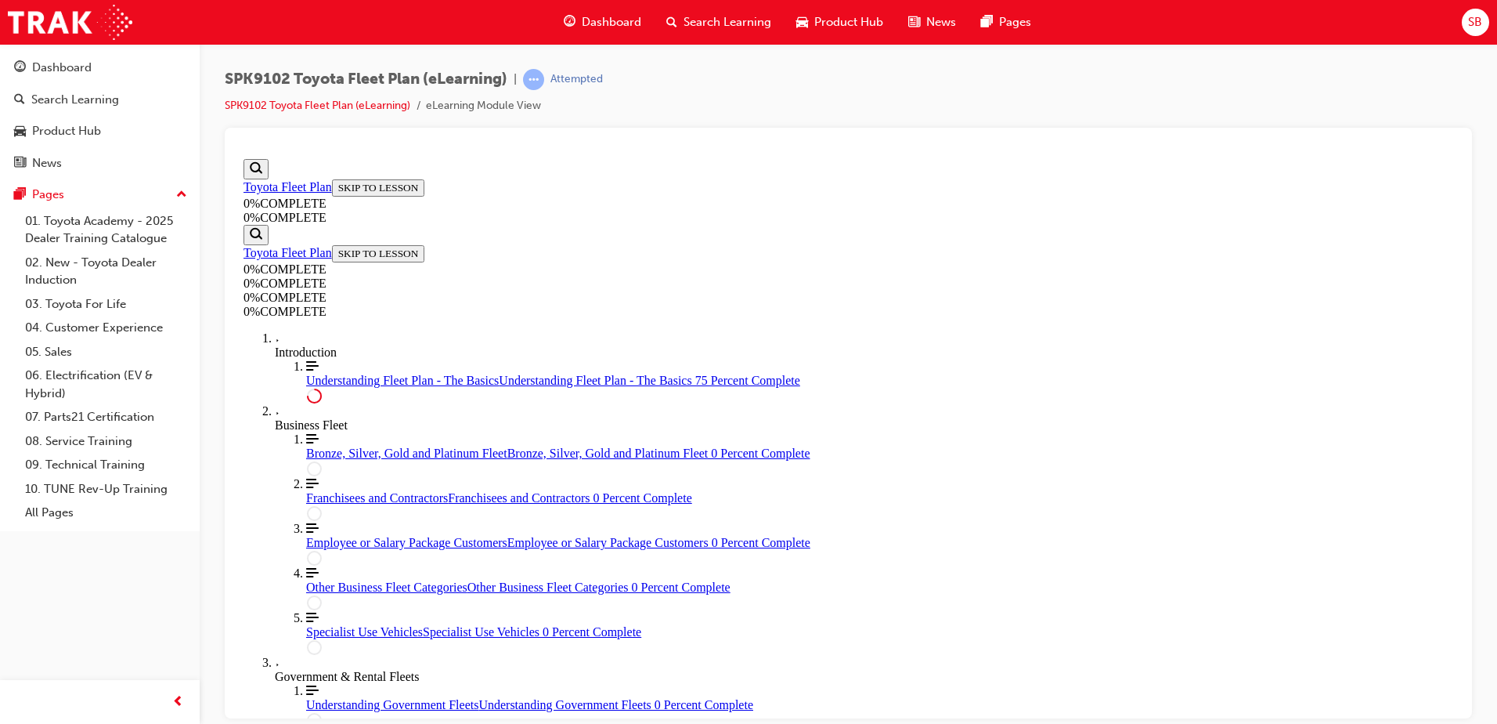
scroll to position [3557, 0]
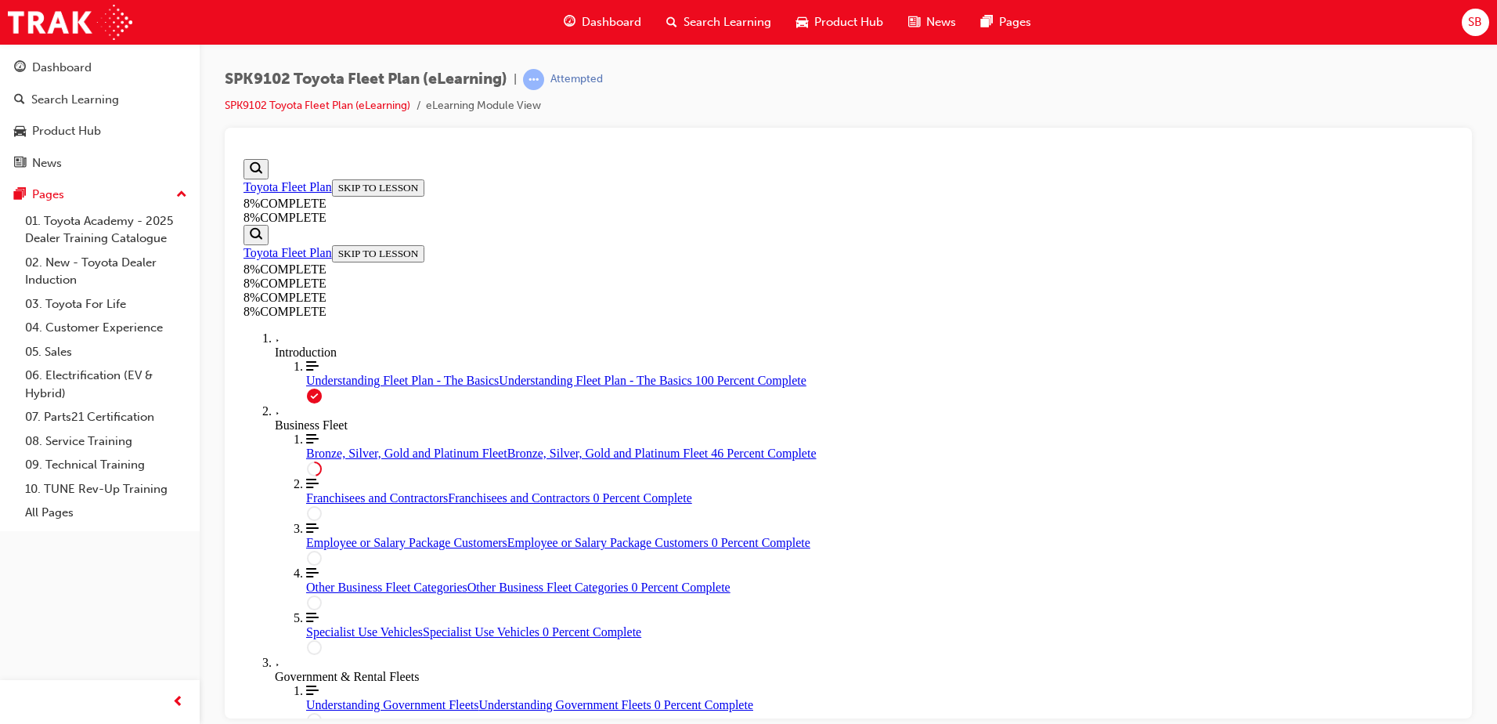
drag, startPoint x: 845, startPoint y: 287, endPoint x: 922, endPoint y: 554, distance: 277.9
drag, startPoint x: 1101, startPoint y: 430, endPoint x: 913, endPoint y: 587, distance: 245.2
drag, startPoint x: 796, startPoint y: 516, endPoint x: 880, endPoint y: 424, distance: 124.2
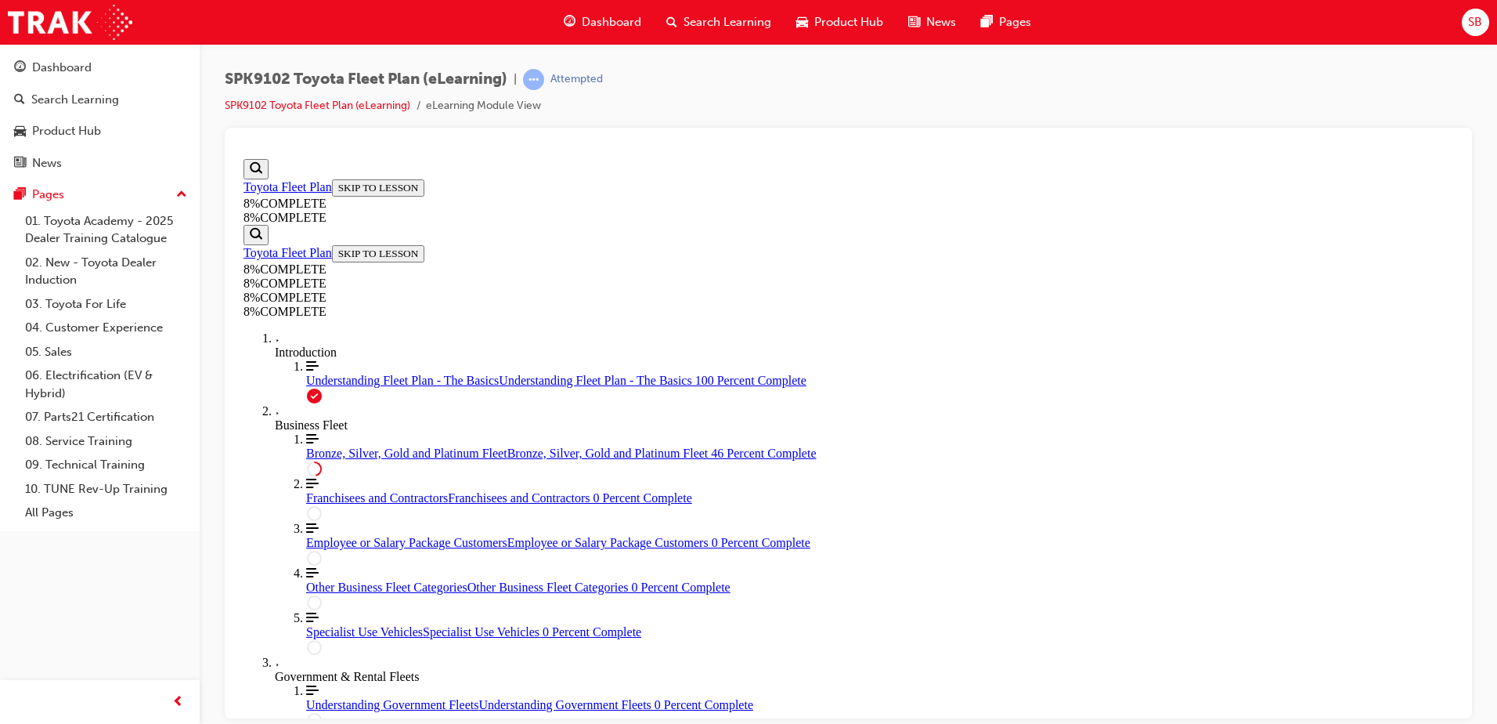
scroll to position [2584, 0]
drag, startPoint x: 890, startPoint y: 439, endPoint x: 926, endPoint y: 440, distance: 36.1
drag, startPoint x: 887, startPoint y: 684, endPoint x: 939, endPoint y: 554, distance: 140.2
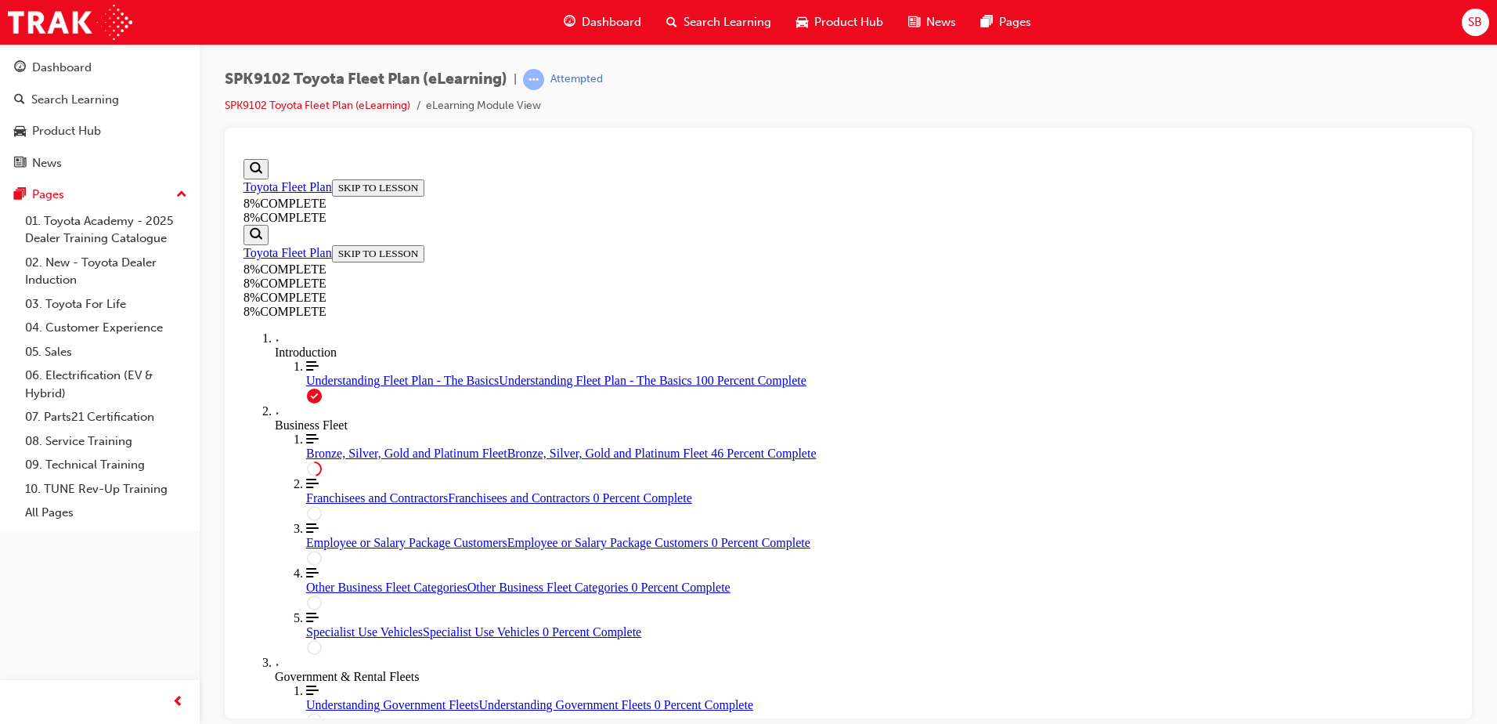
drag, startPoint x: 869, startPoint y: 640, endPoint x: 909, endPoint y: 638, distance: 40.8
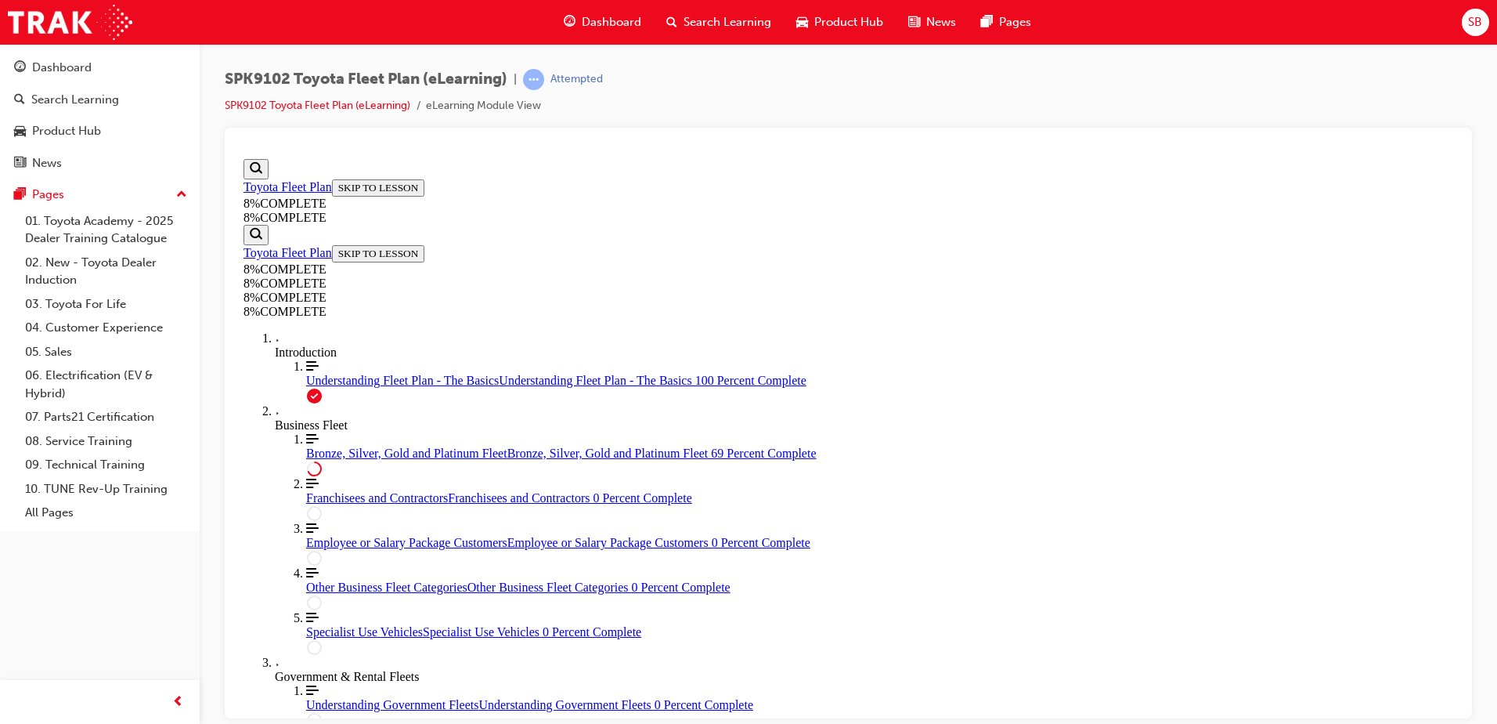
drag, startPoint x: 887, startPoint y: 507, endPoint x: 937, endPoint y: 574, distance: 84.4
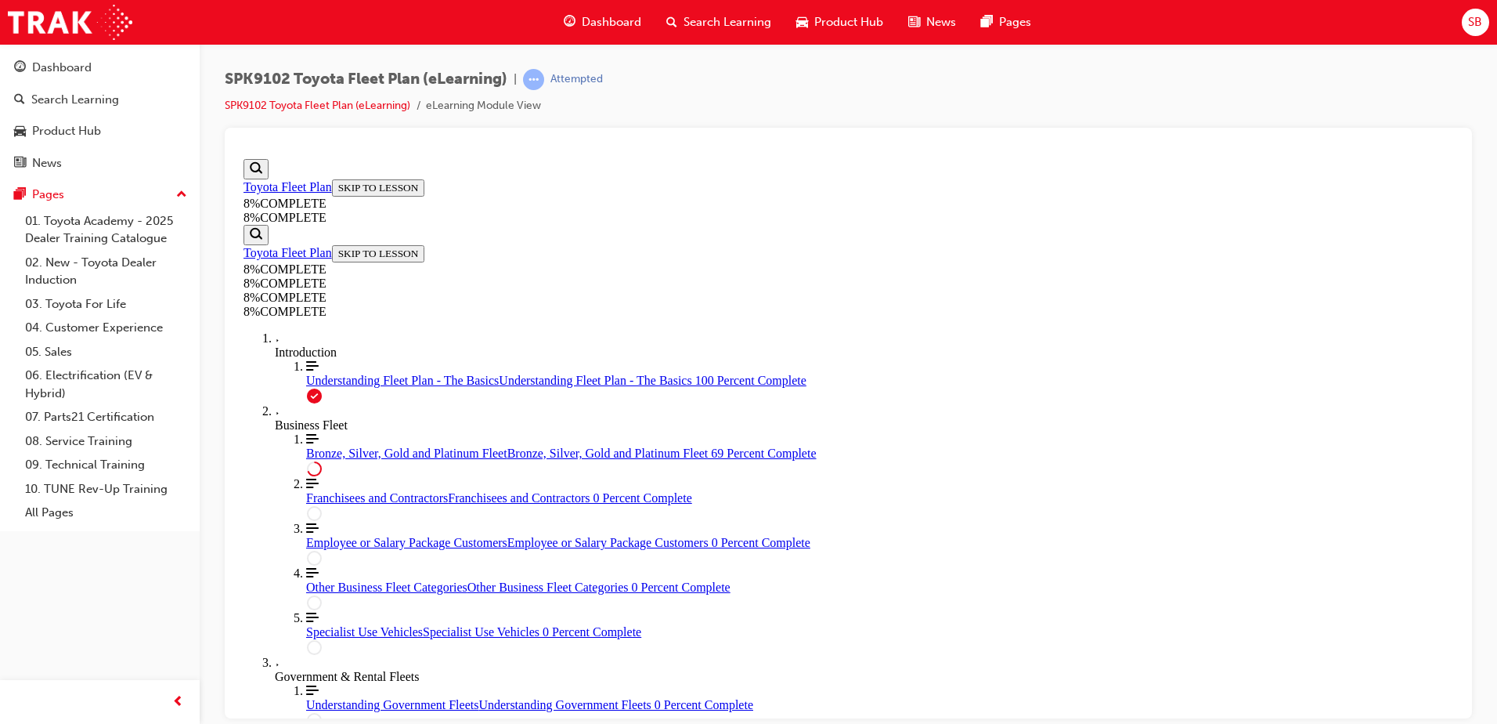
scroll to position [5141, 0]
drag, startPoint x: 877, startPoint y: 343, endPoint x: 930, endPoint y: 587, distance: 249.2
drag, startPoint x: 906, startPoint y: 555, endPoint x: 929, endPoint y: 411, distance: 145.9
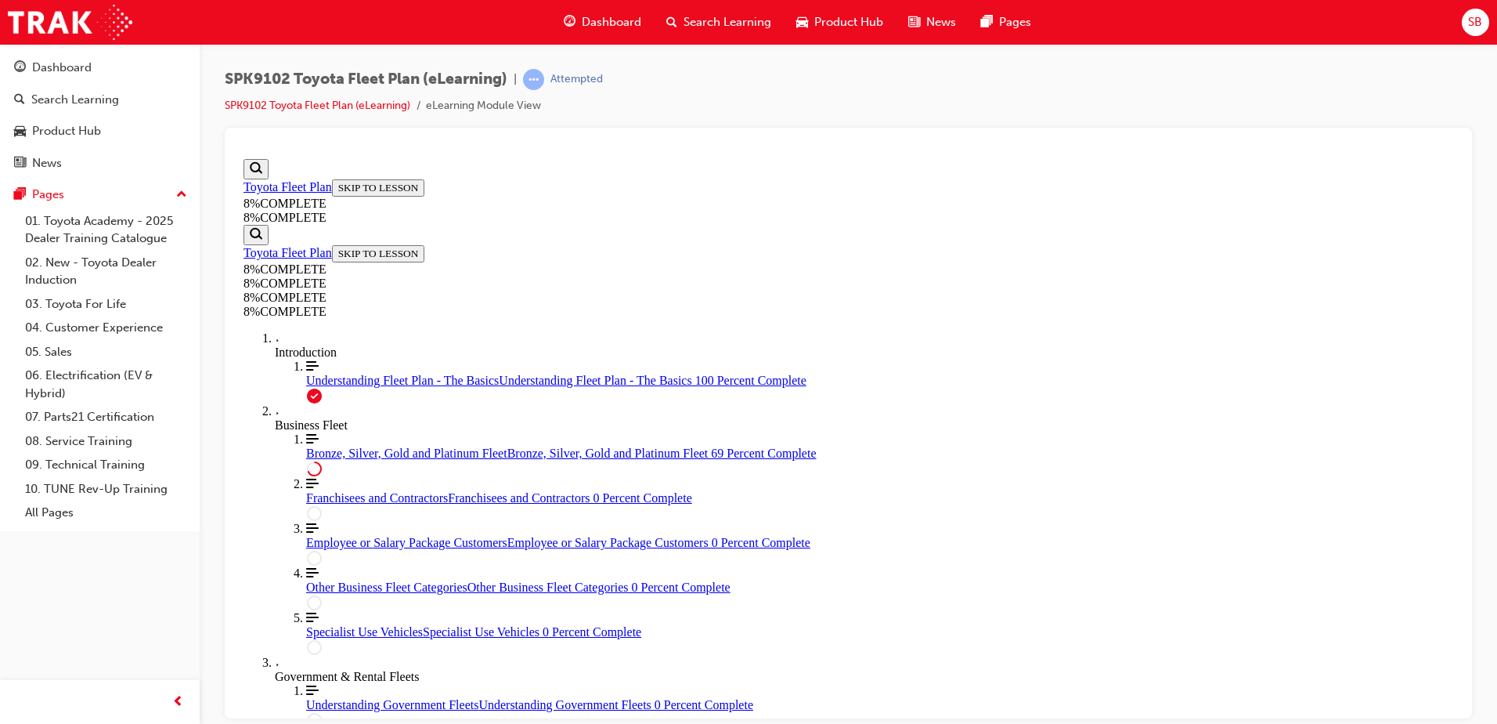
drag, startPoint x: 891, startPoint y: 423, endPoint x: 974, endPoint y: 577, distance: 175.2
drag, startPoint x: 825, startPoint y: 407, endPoint x: 949, endPoint y: 419, distance: 125.1
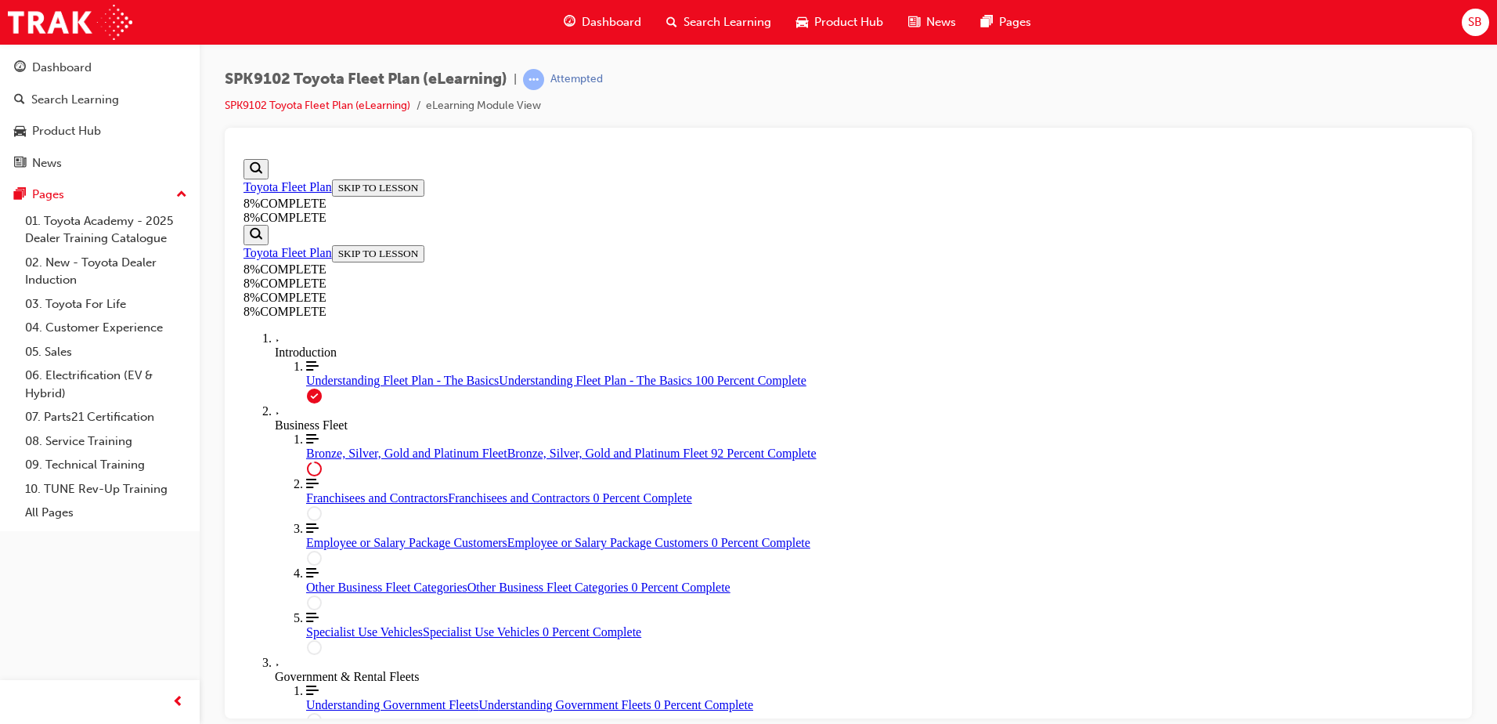
scroll to position [6550, 0]
drag, startPoint x: 890, startPoint y: 513, endPoint x: 976, endPoint y: 670, distance: 178.4
drag, startPoint x: 888, startPoint y: 596, endPoint x: 934, endPoint y: 598, distance: 45.5
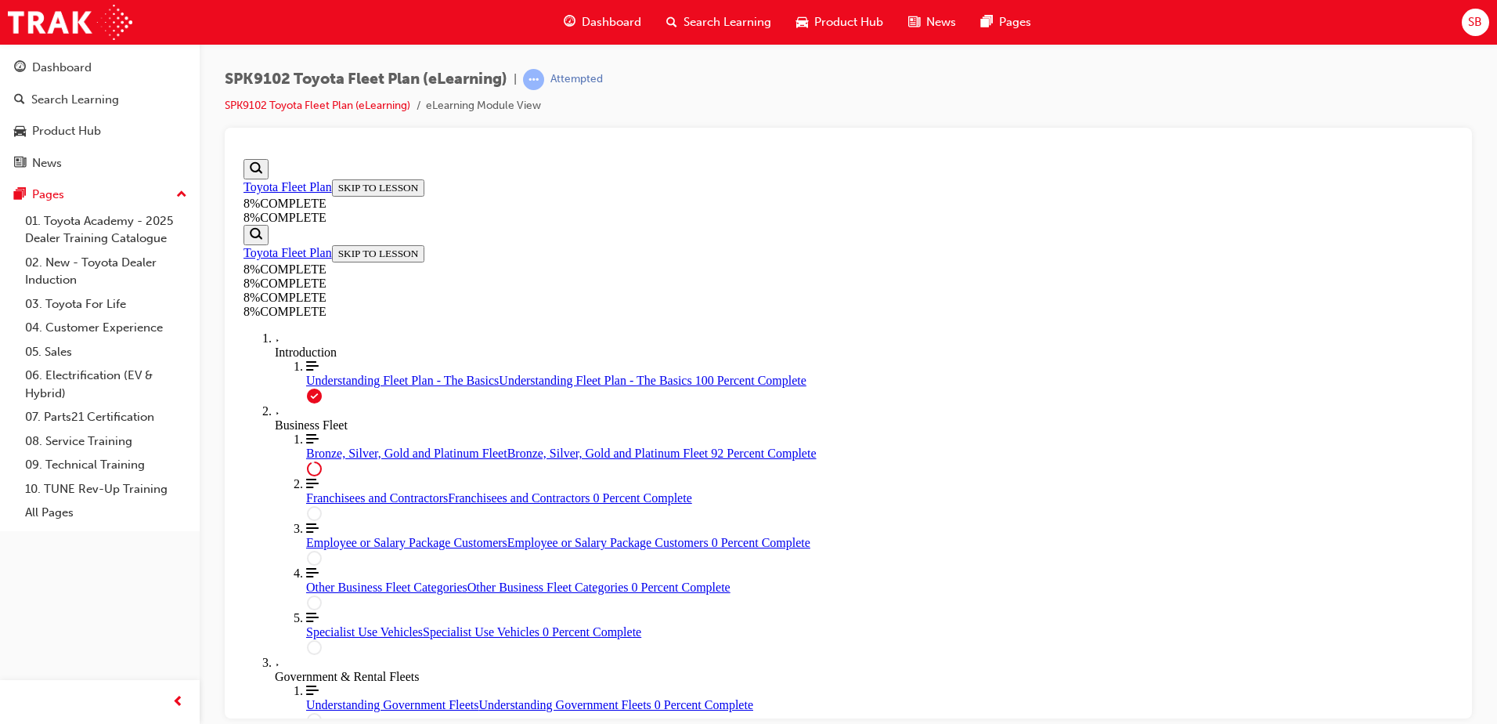
scroll to position [6603, 0]
drag, startPoint x: 837, startPoint y: 677, endPoint x: 887, endPoint y: 532, distance: 153.3
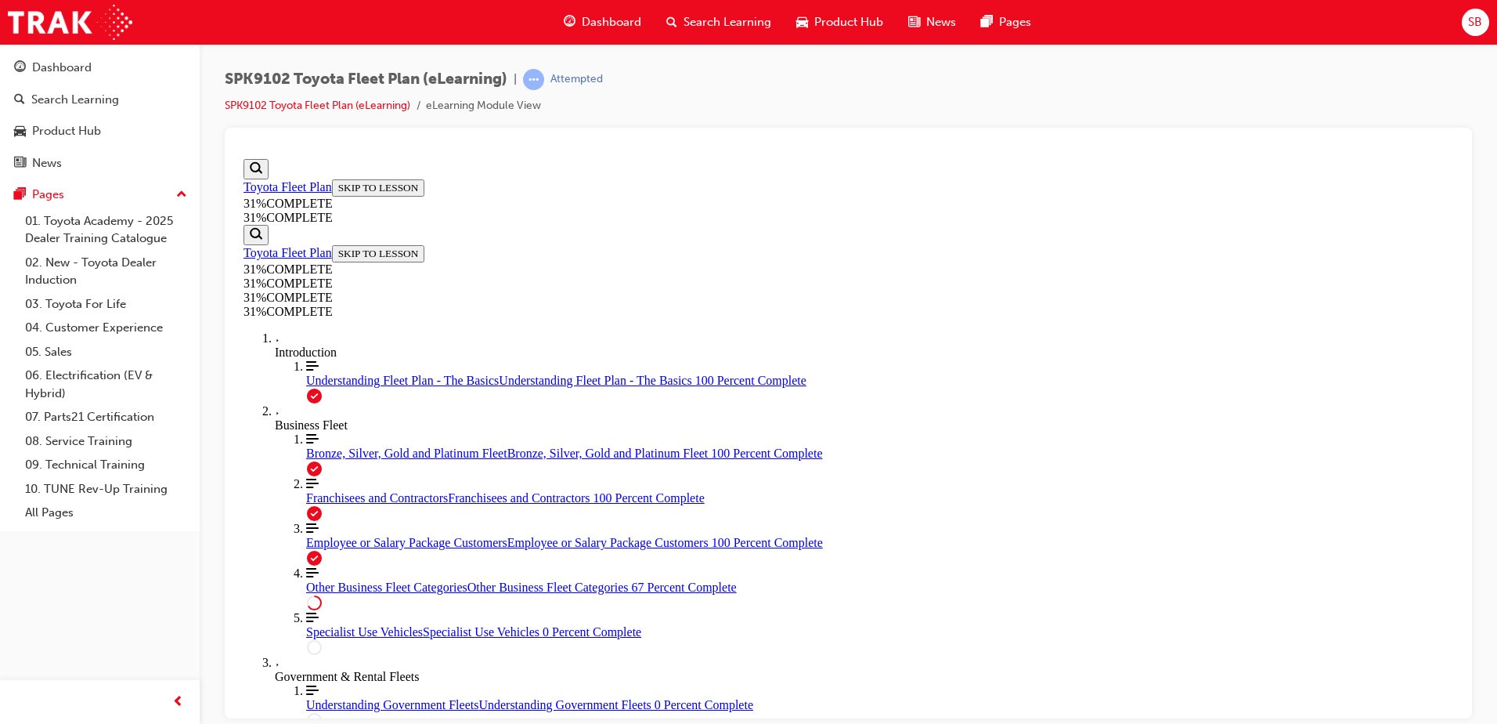
scroll to position [337, 0]
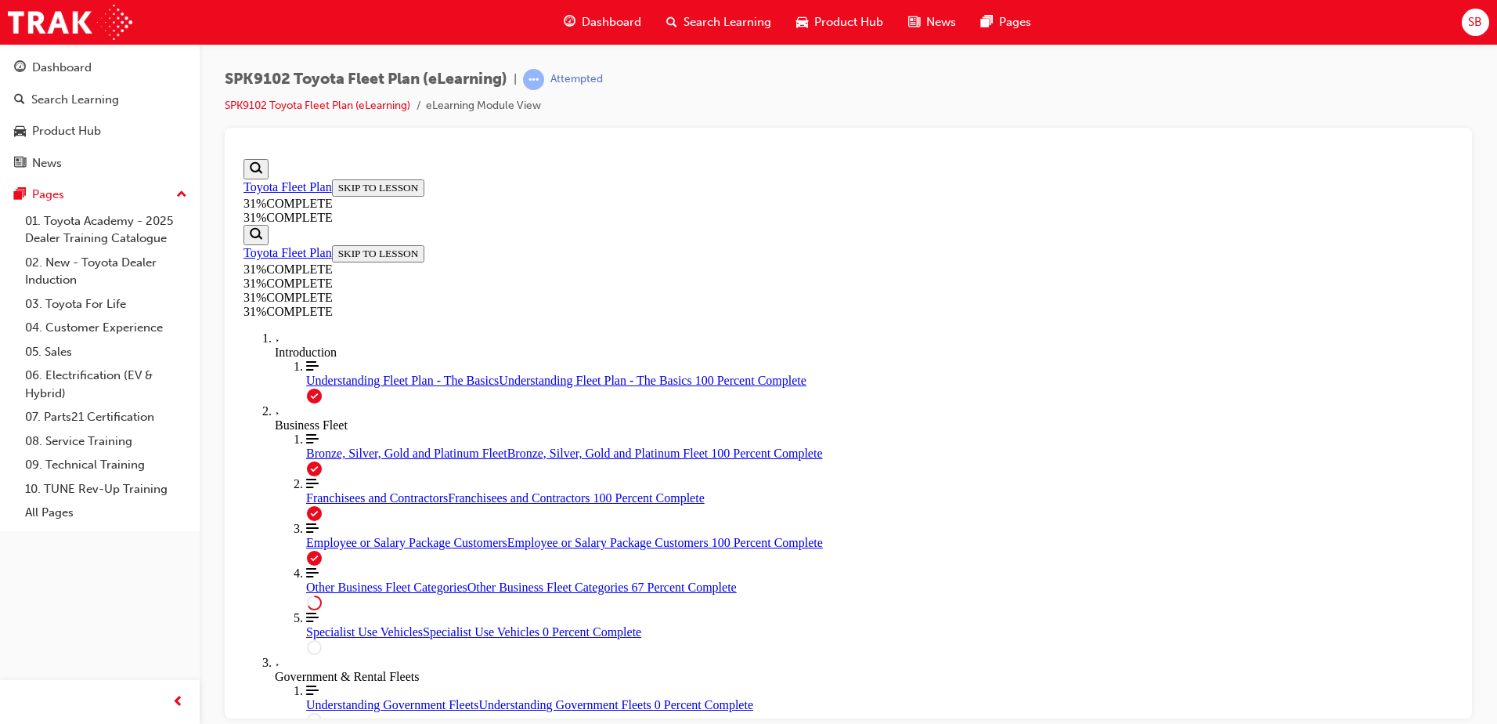
scroll to position [3558, 0]
drag, startPoint x: 1053, startPoint y: 501, endPoint x: 1064, endPoint y: 497, distance: 11.2
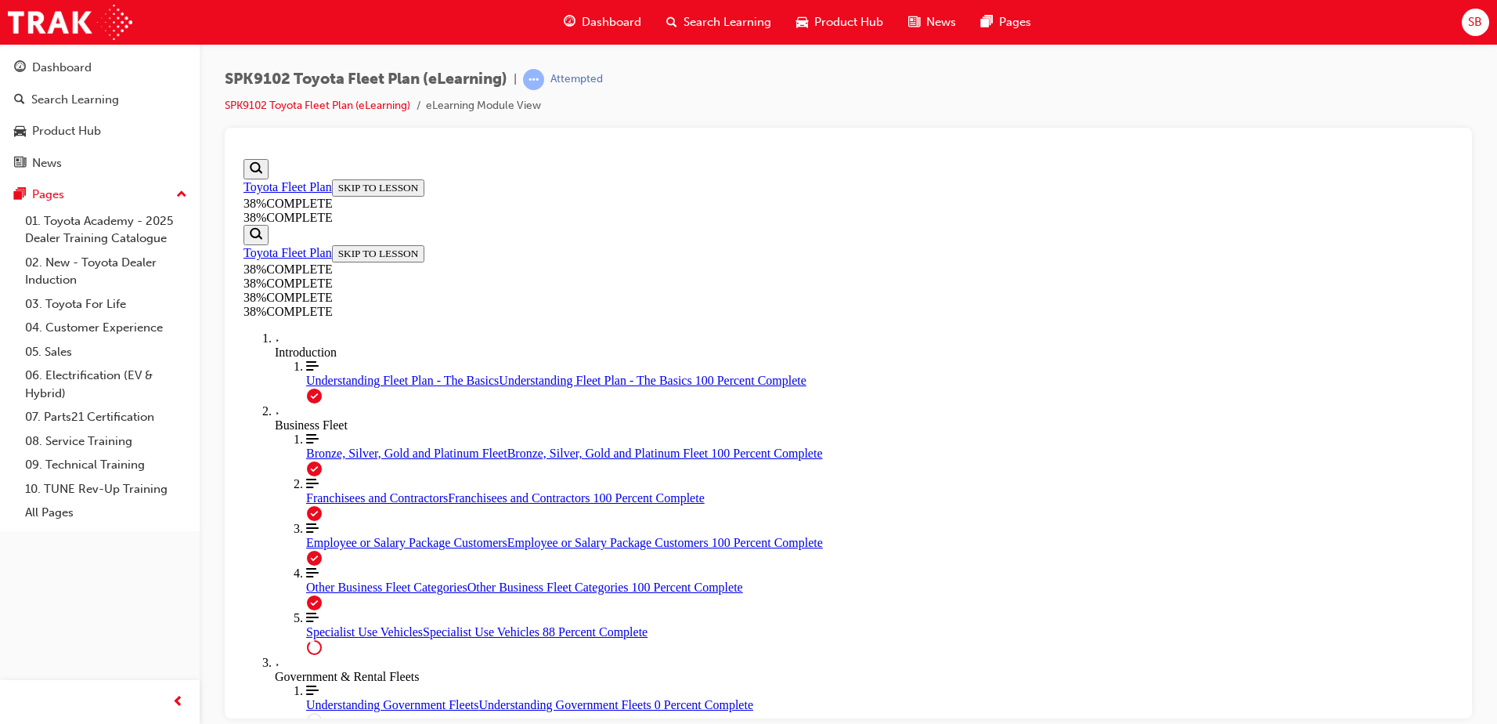
scroll to position [3036, 0]
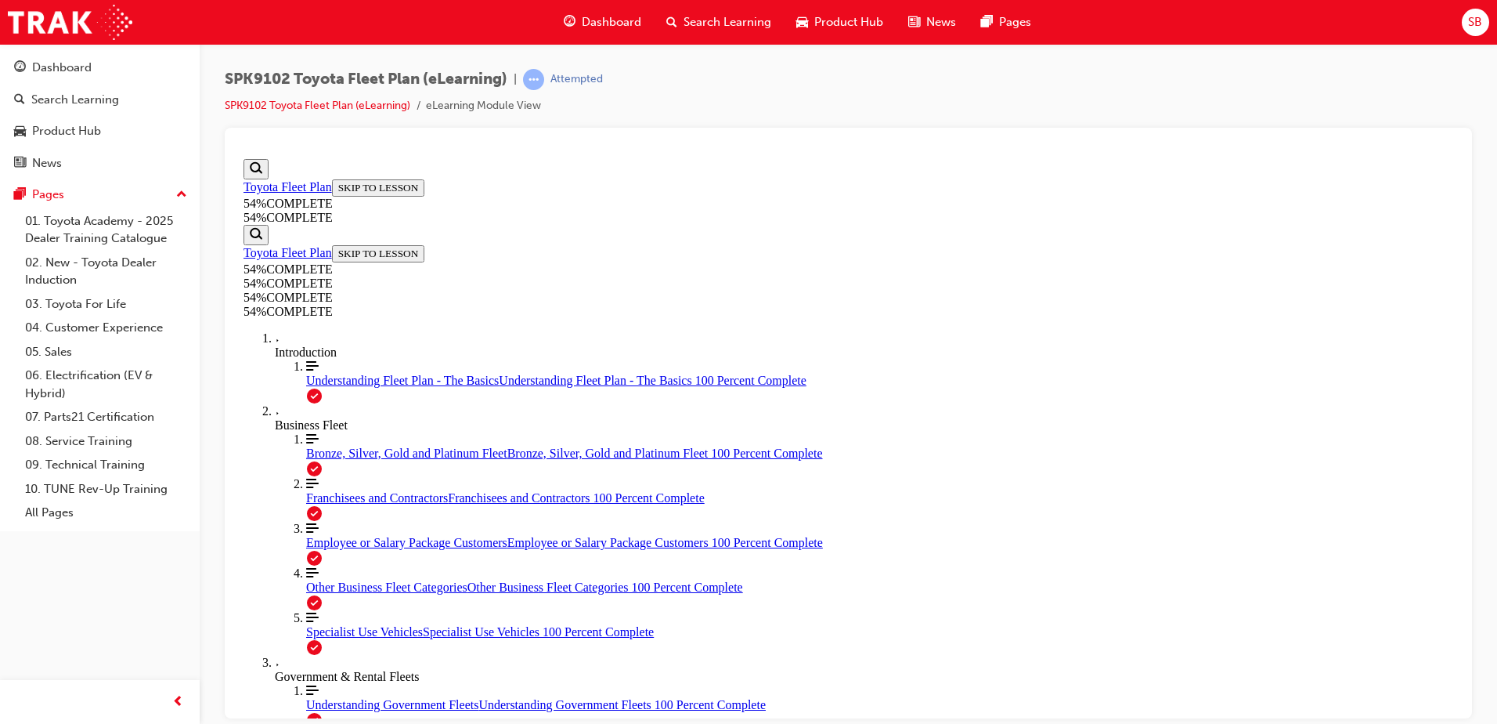
scroll to position [602, 0]
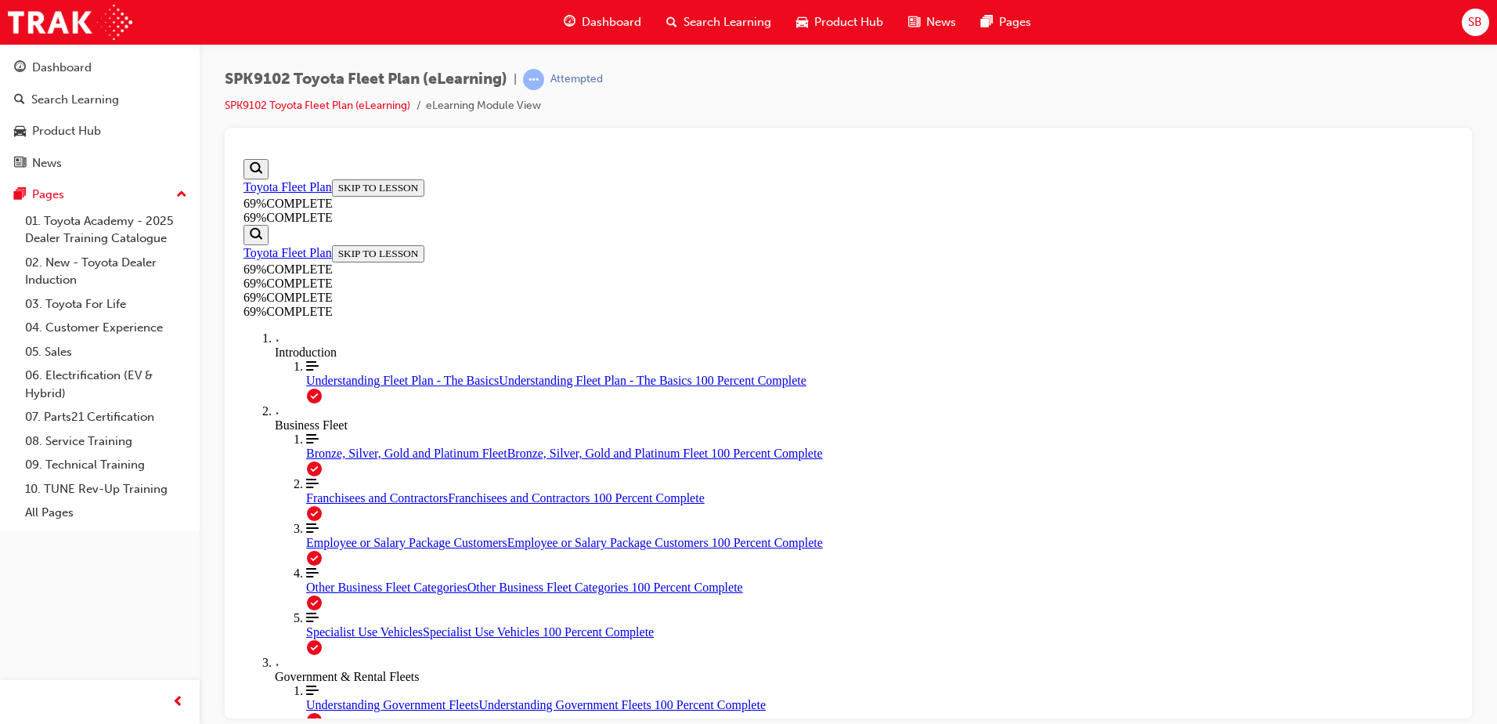
drag, startPoint x: 1090, startPoint y: 186, endPoint x: 1094, endPoint y: 203, distance: 17.7
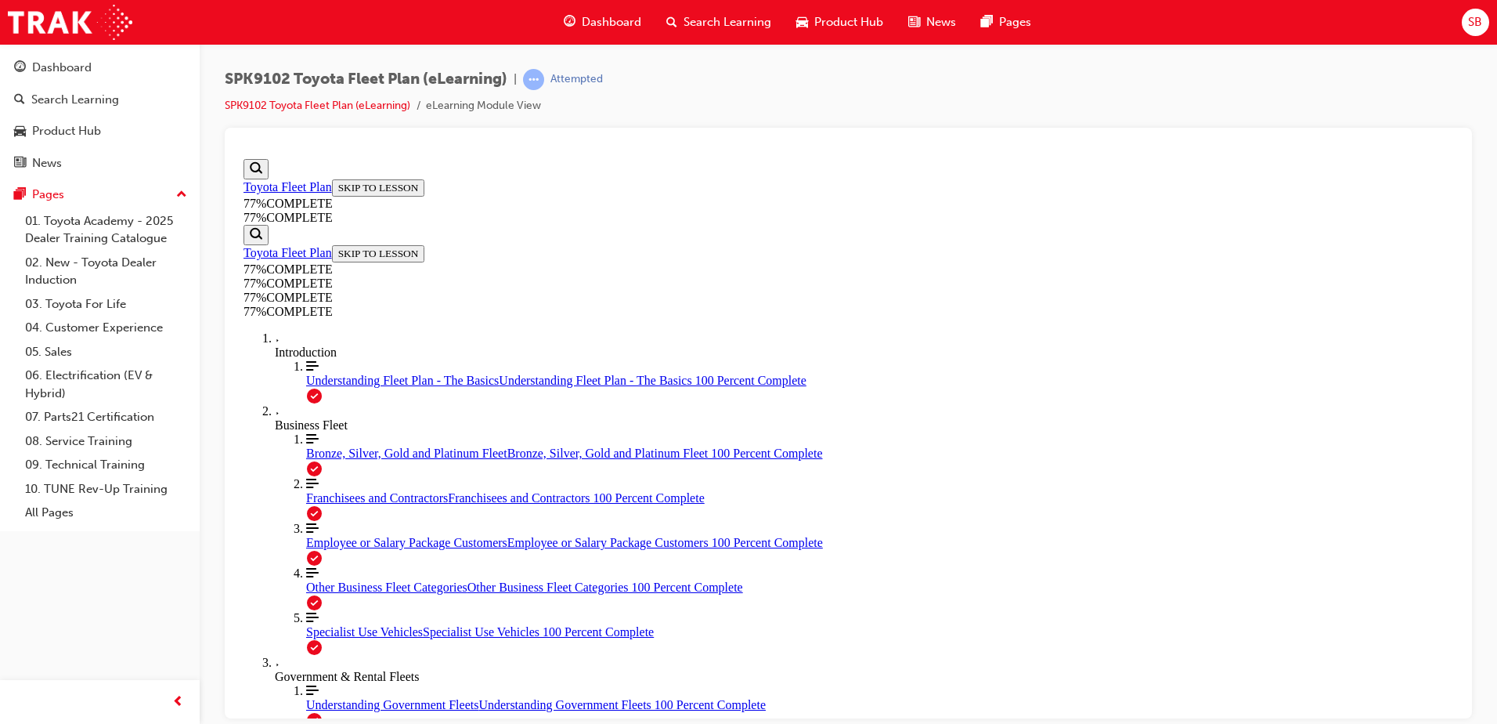
scroll to position [602, 0]
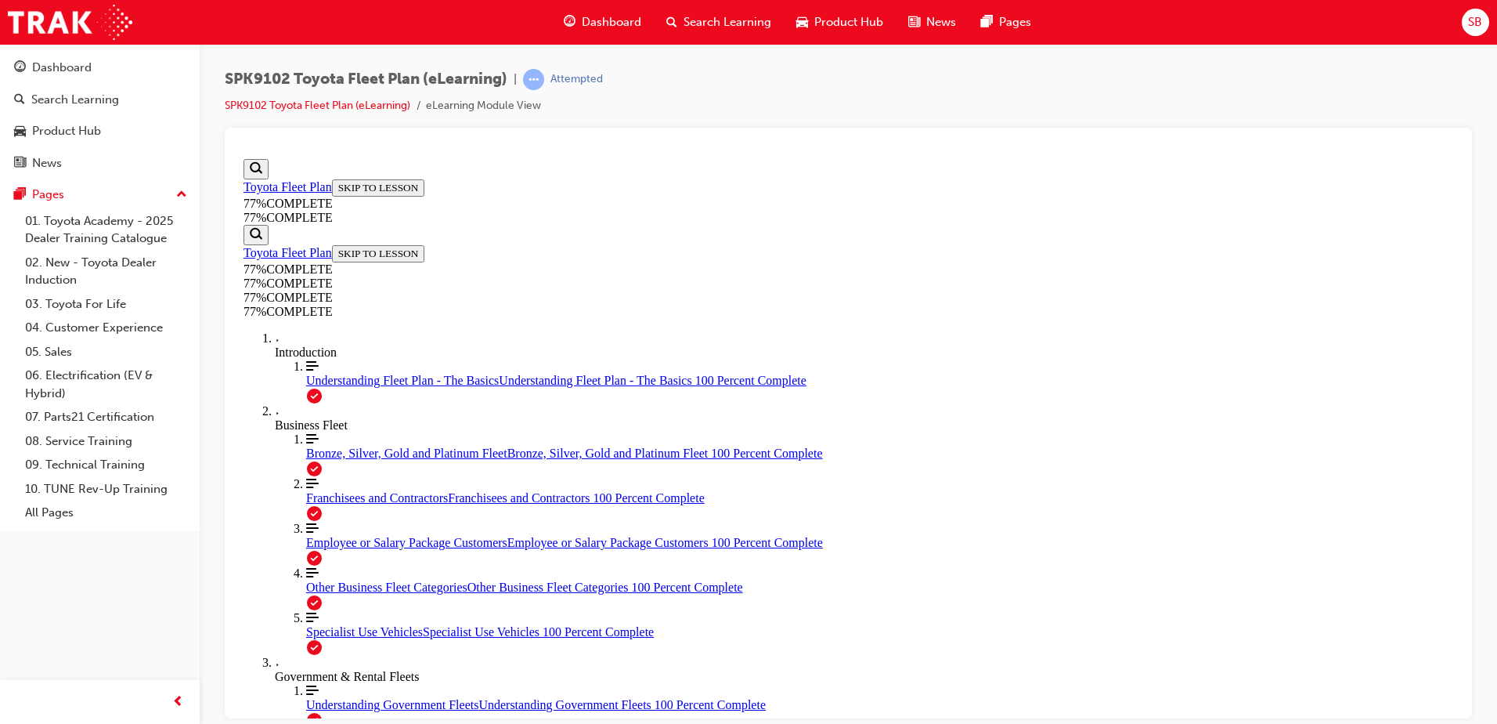
scroll to position [1543, 0]
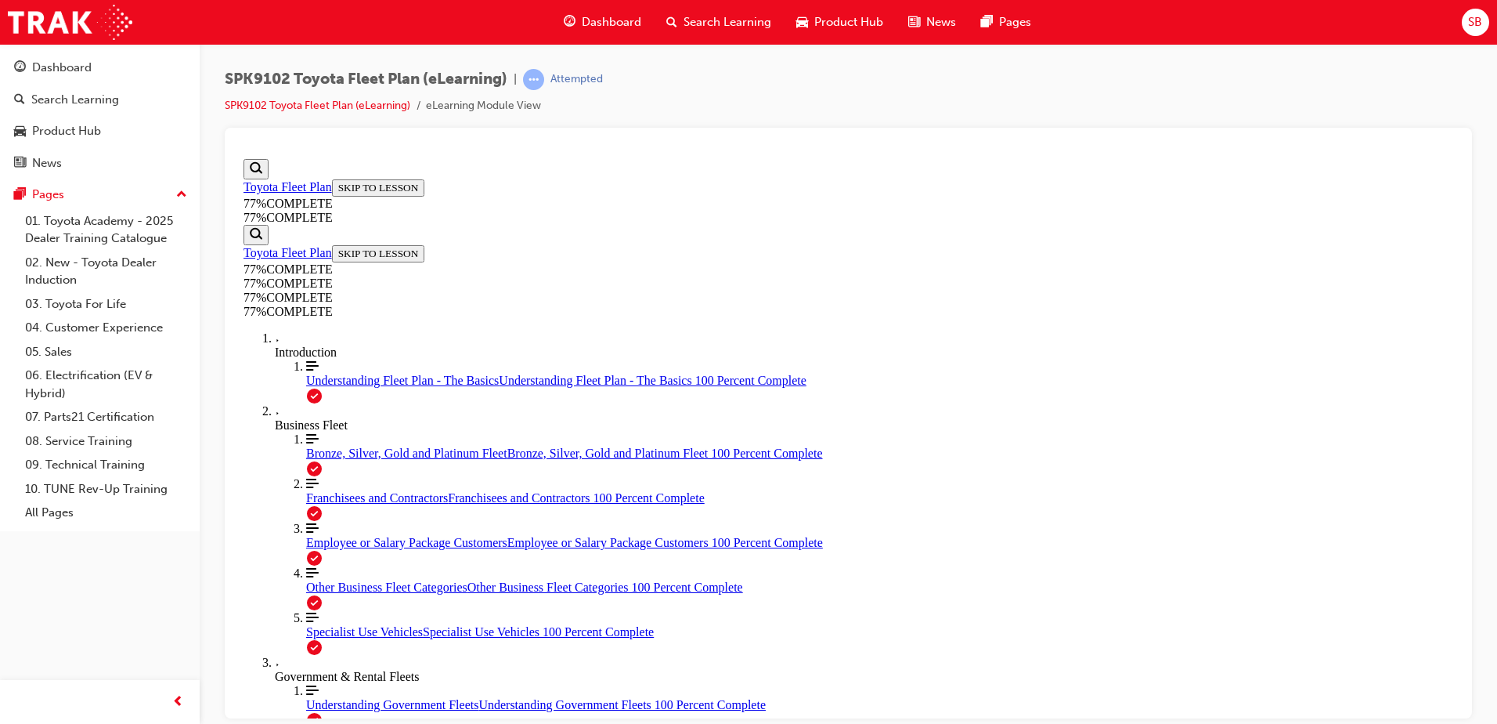
drag, startPoint x: 851, startPoint y: 268, endPoint x: 860, endPoint y: 266, distance: 8.8
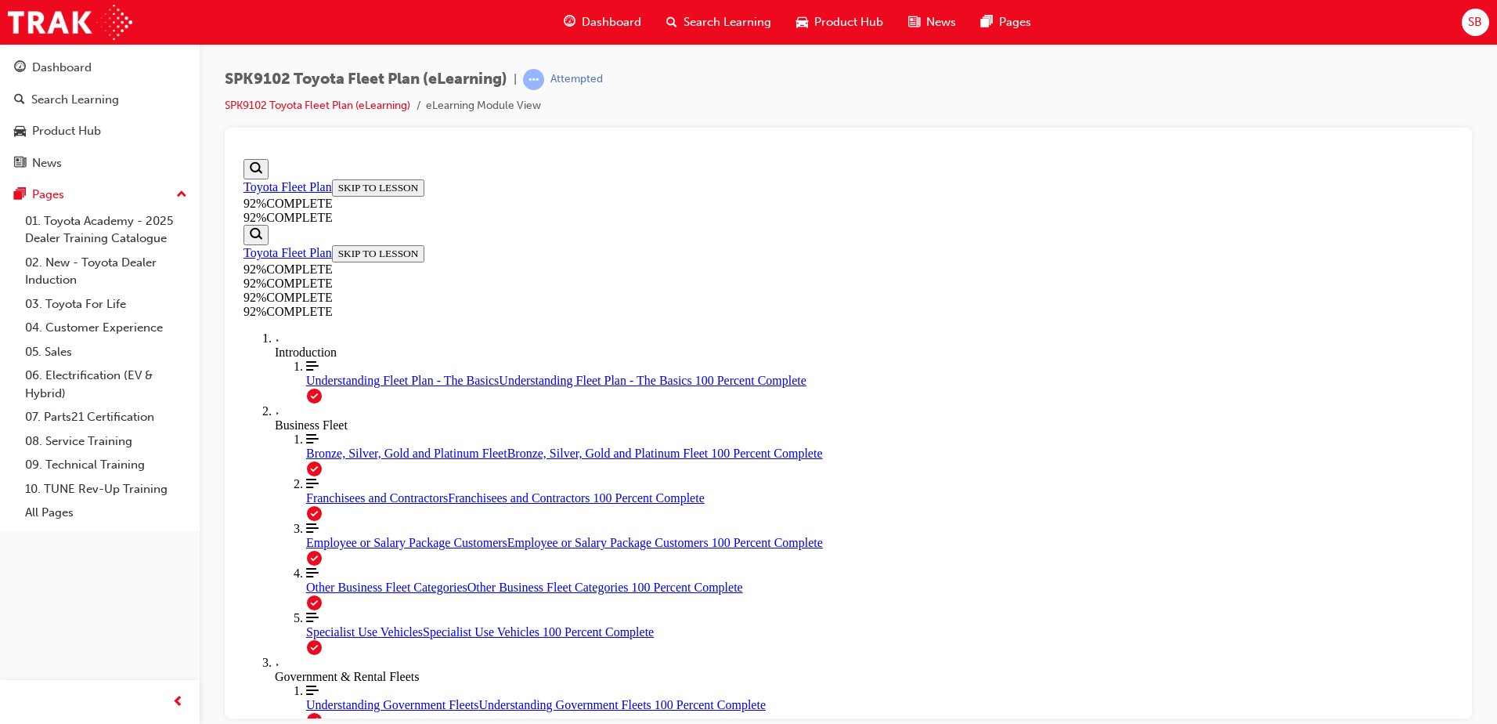
scroll to position [57, 0]
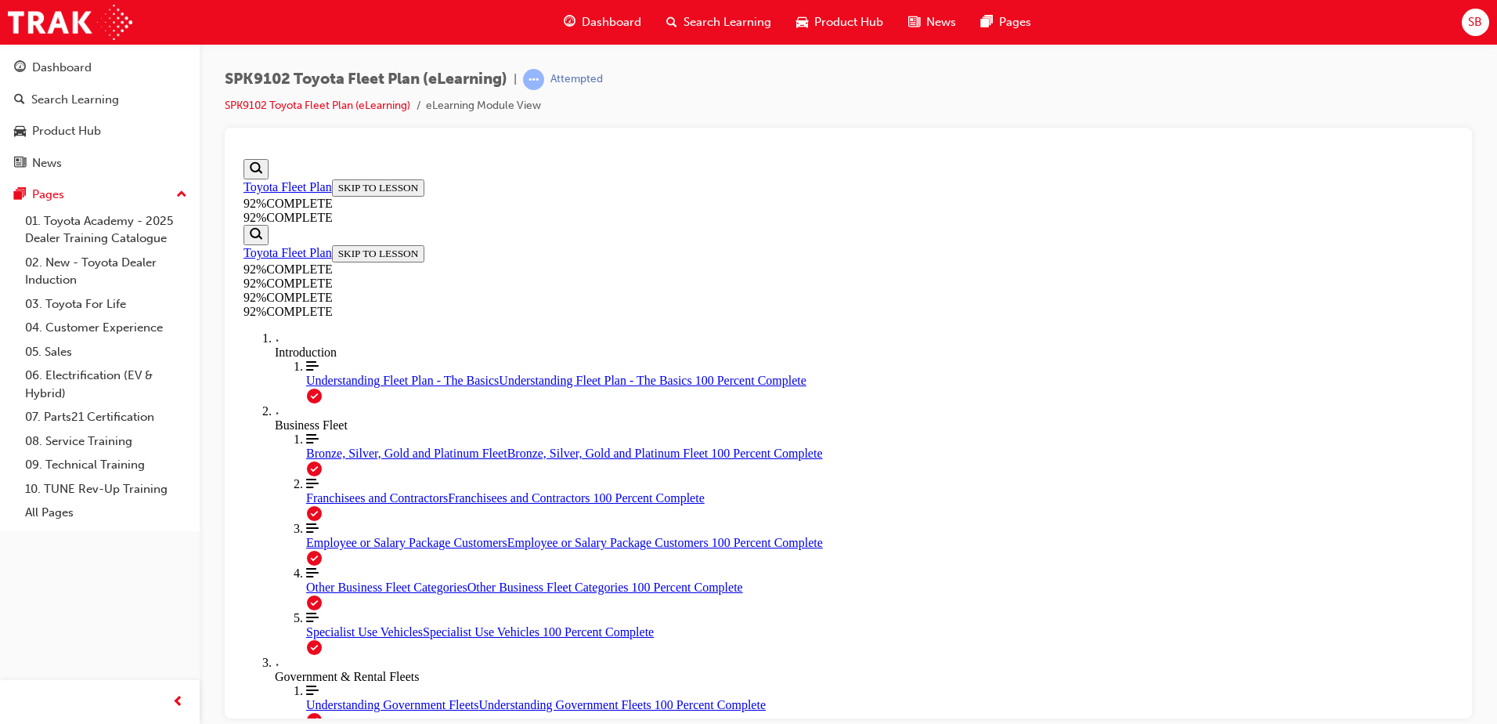
scroll to position [135, 0]
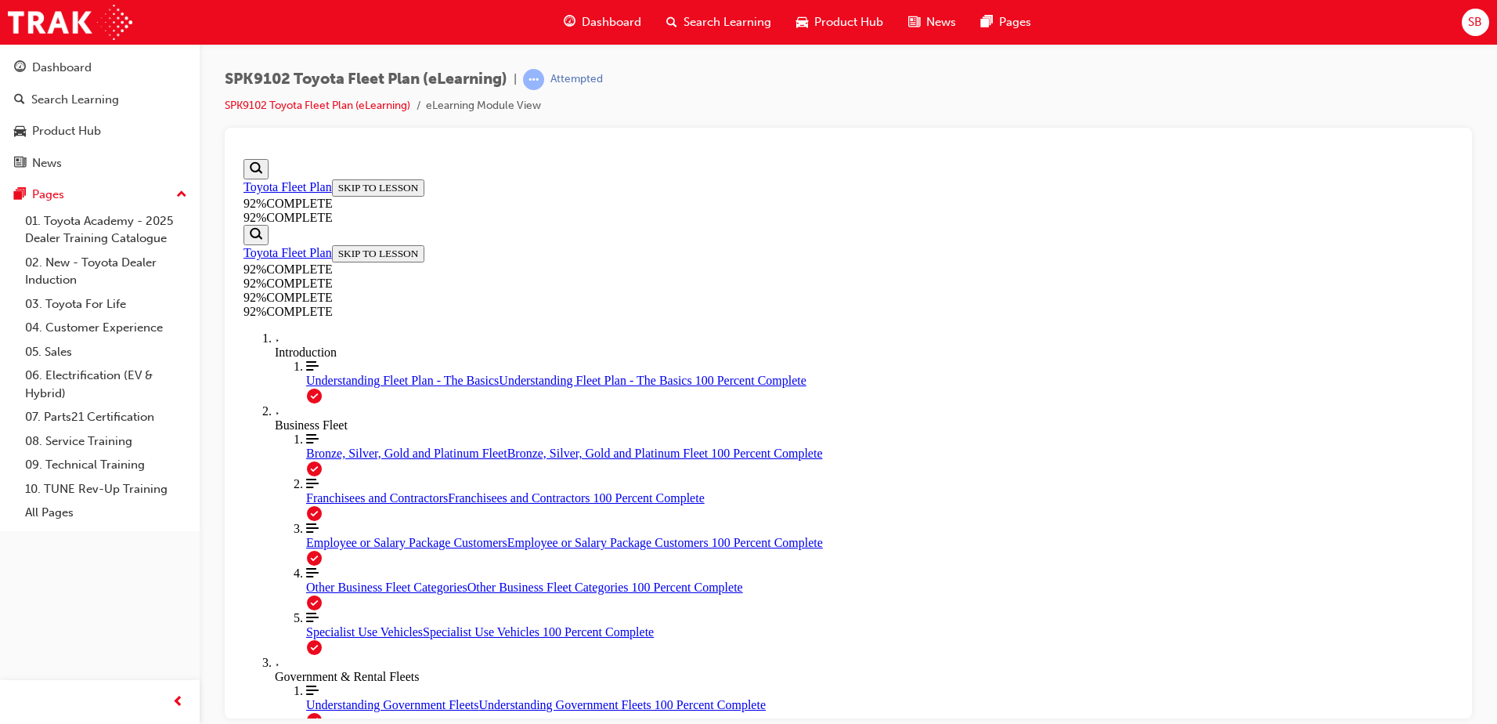
drag, startPoint x: 845, startPoint y: 635, endPoint x: 878, endPoint y: 553, distance: 88.6
drag, startPoint x: 811, startPoint y: 500, endPoint x: 893, endPoint y: 424, distance: 111.4
drag, startPoint x: 741, startPoint y: 517, endPoint x: 916, endPoint y: 536, distance: 176.4
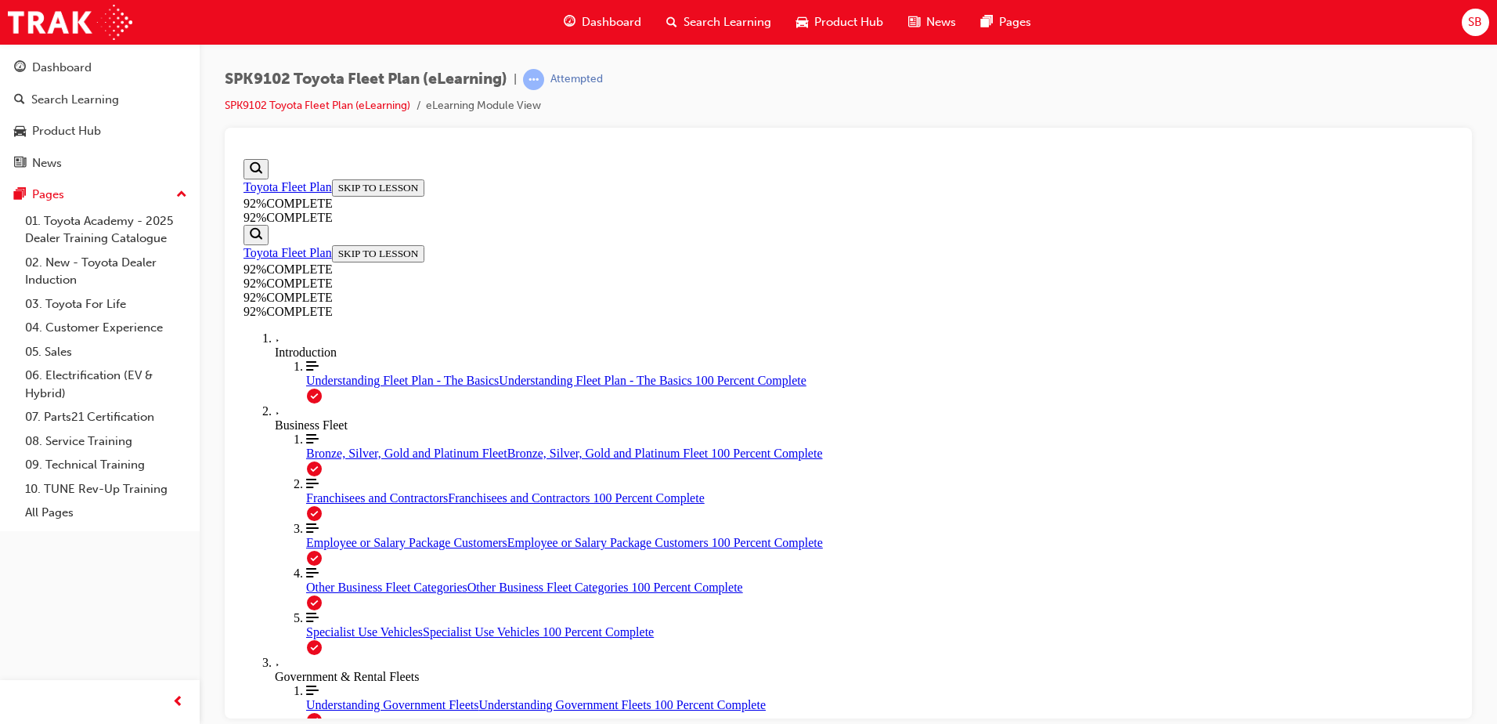
drag, startPoint x: 896, startPoint y: 600, endPoint x: 940, endPoint y: 606, distance: 44.3
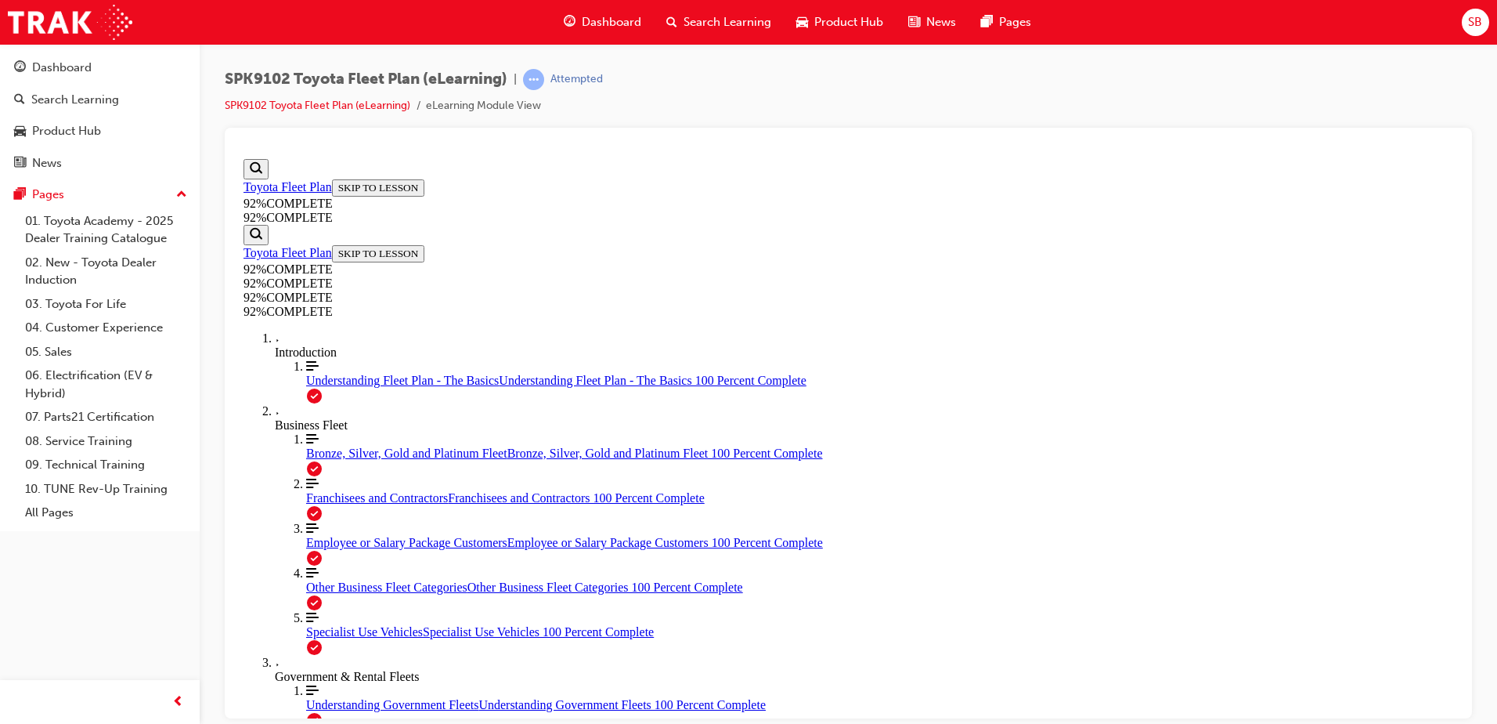
scroll to position [122, 0]
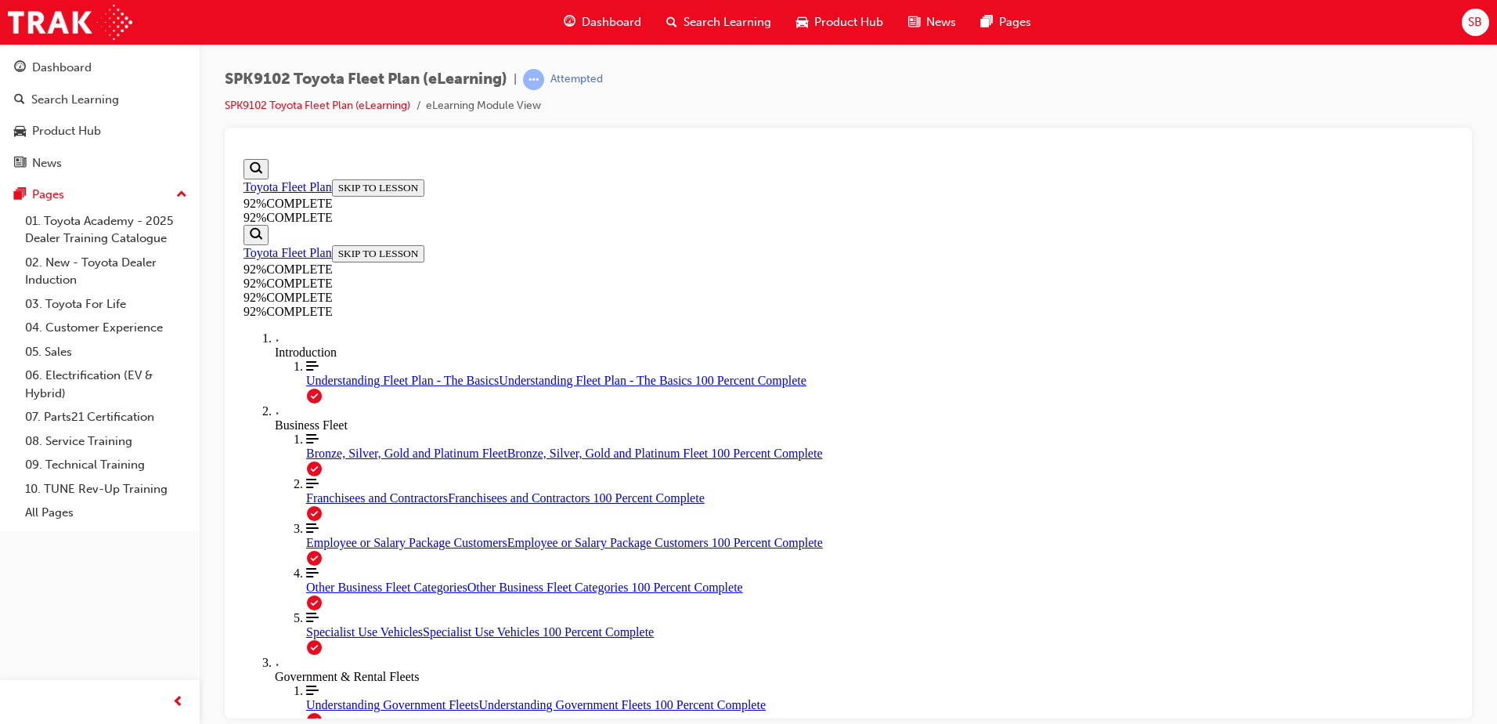
scroll to position [57, 0]
drag, startPoint x: 820, startPoint y: 530, endPoint x: 836, endPoint y: 553, distance: 28.0
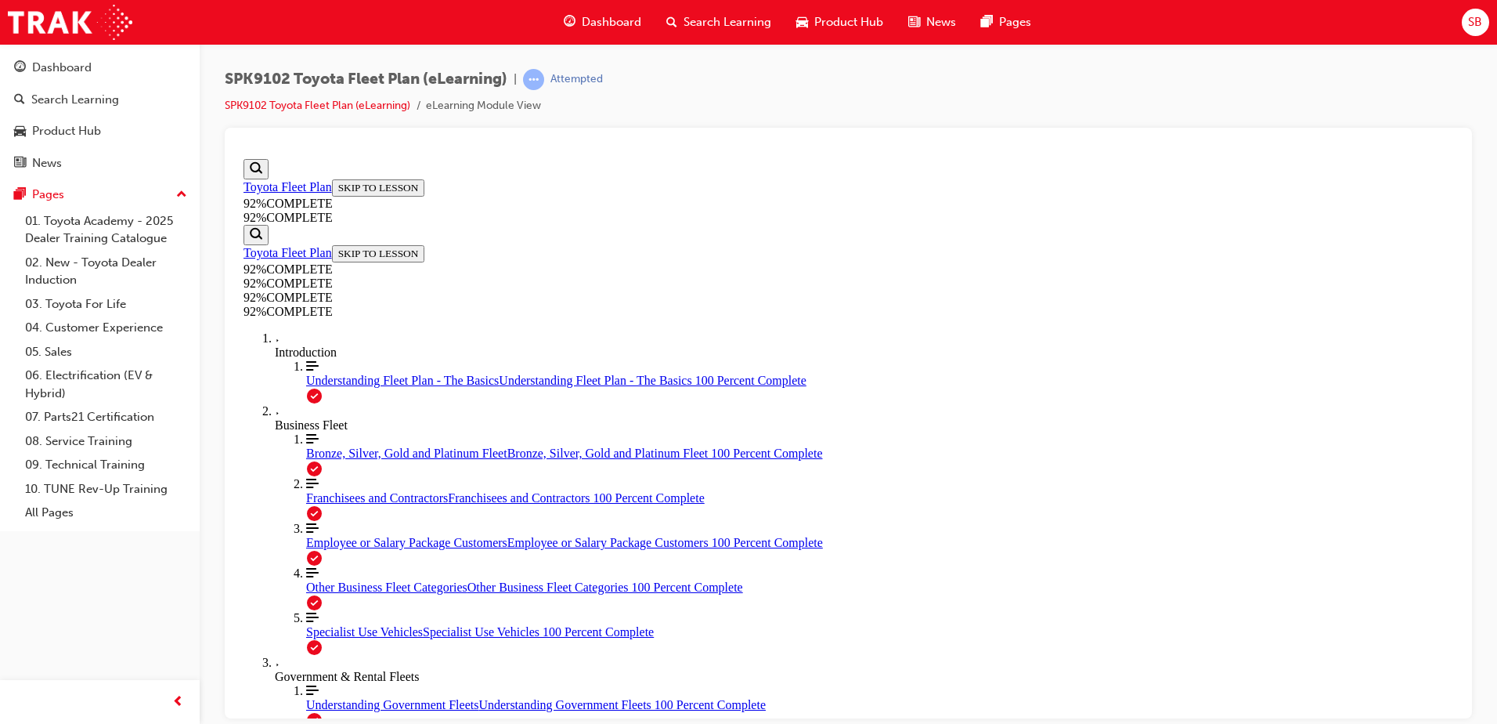
scroll to position [57, 0]
drag, startPoint x: 928, startPoint y: 609, endPoint x: 939, endPoint y: 611, distance: 11.1
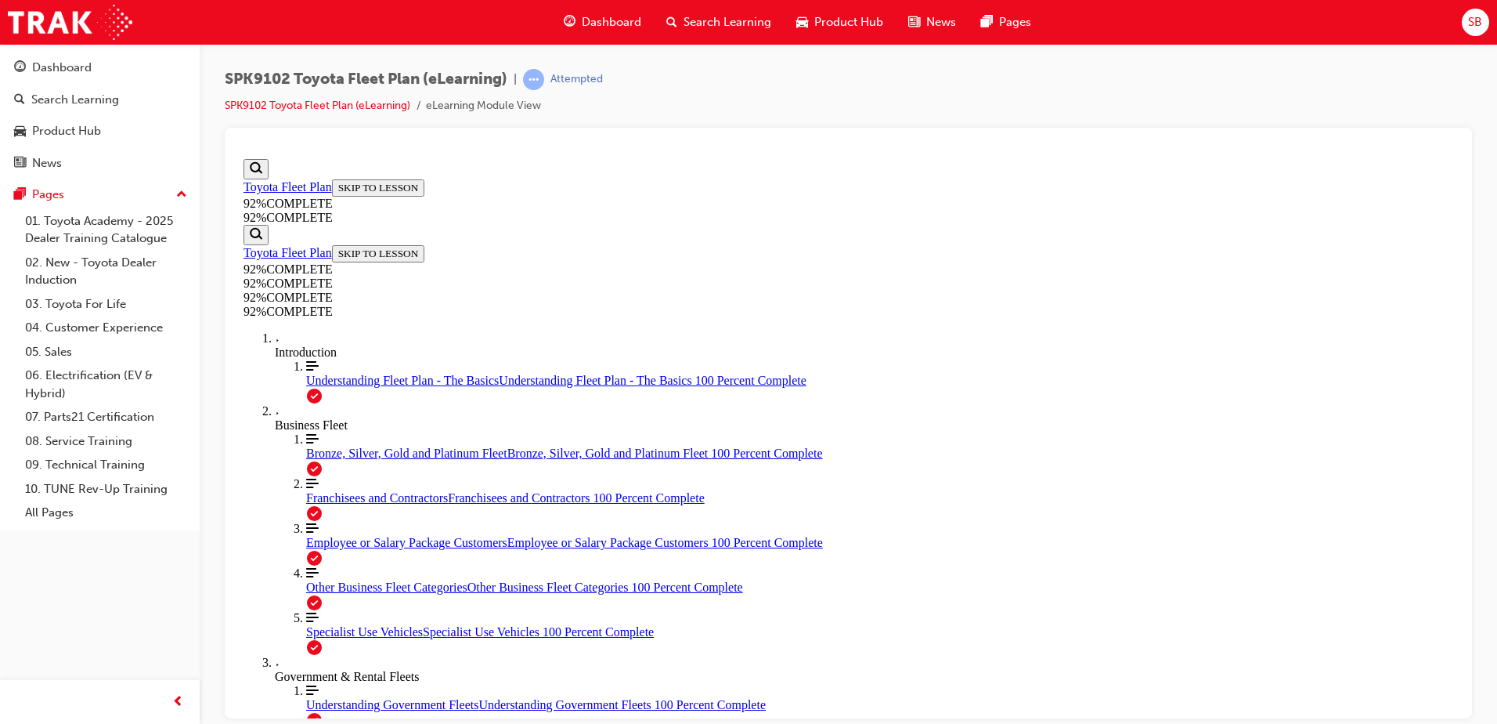
scroll to position [135, 0]
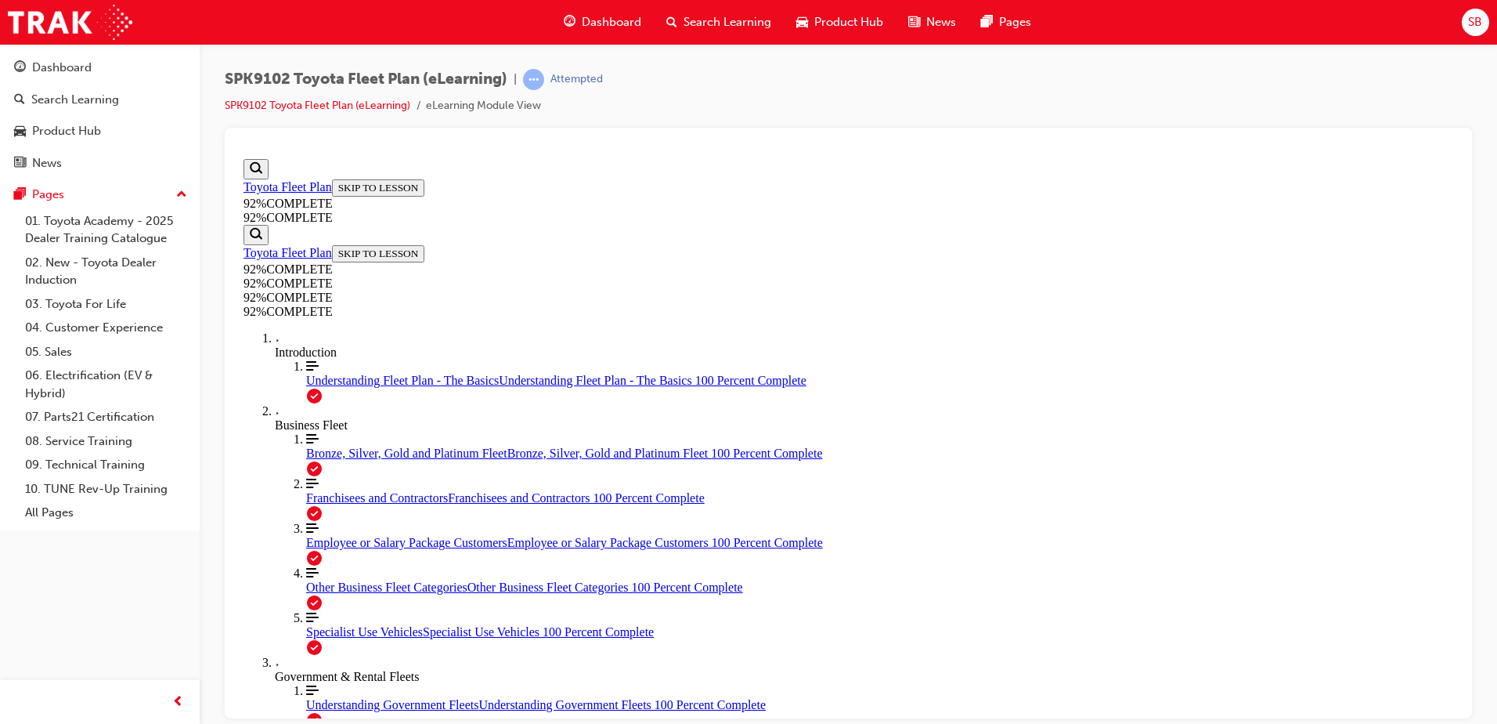
scroll to position [57, 0]
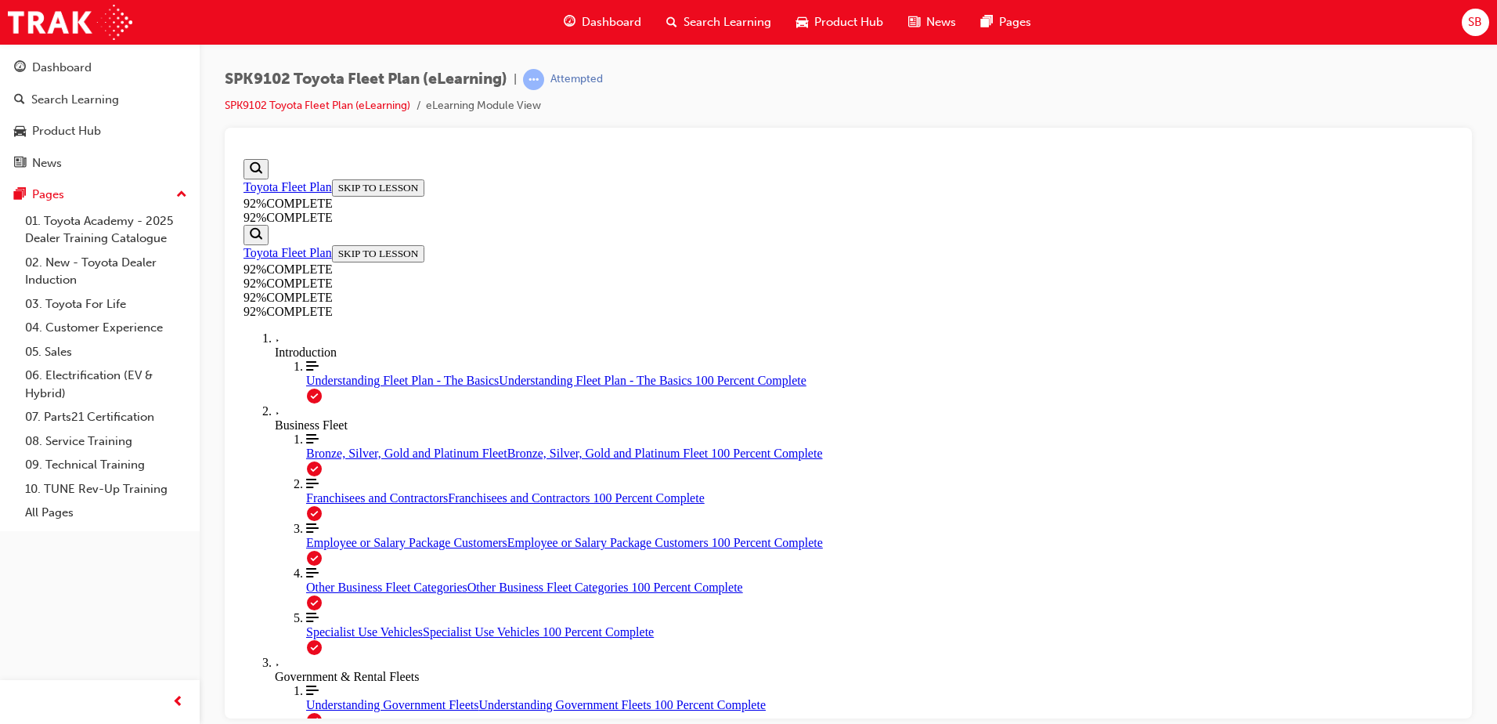
scroll to position [135, 0]
drag, startPoint x: 921, startPoint y: 666, endPoint x: 948, endPoint y: 650, distance: 31.3
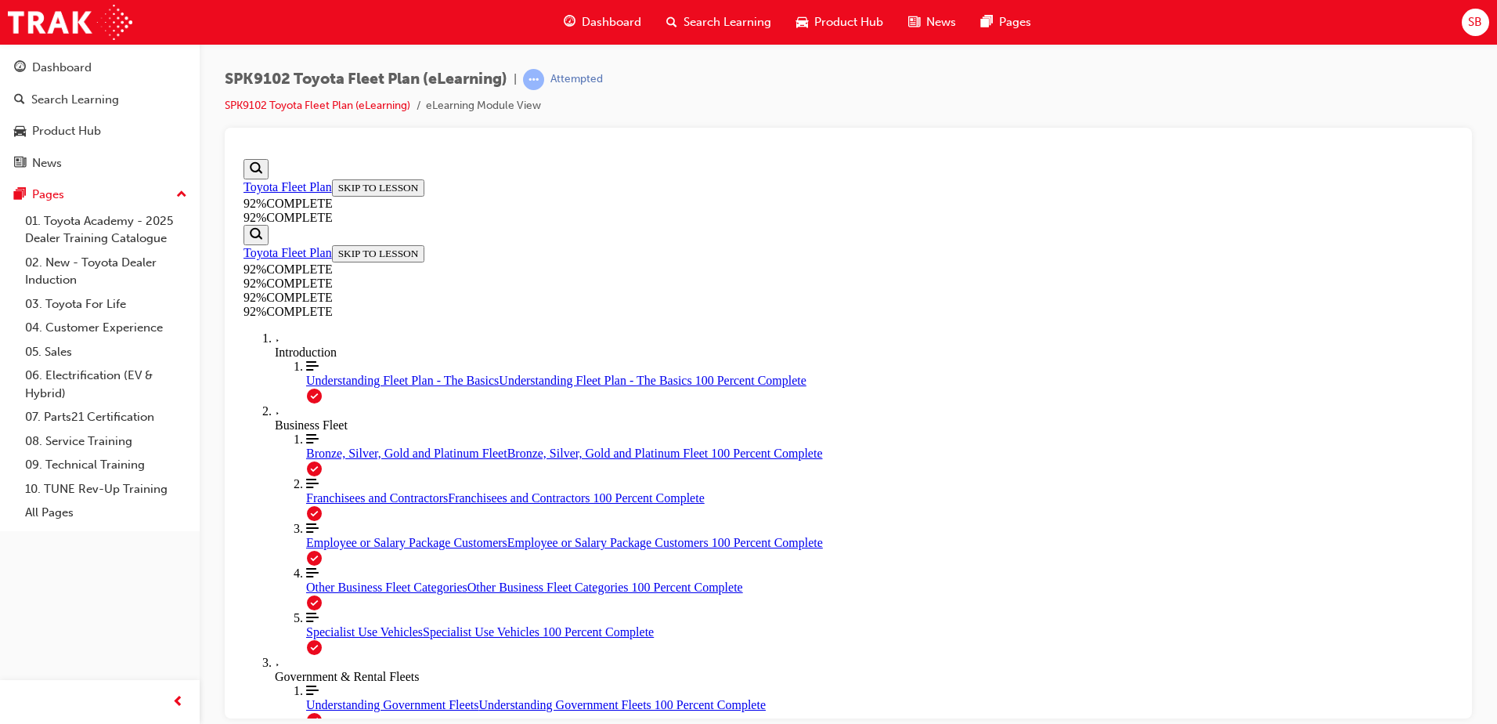
scroll to position [335, 0]
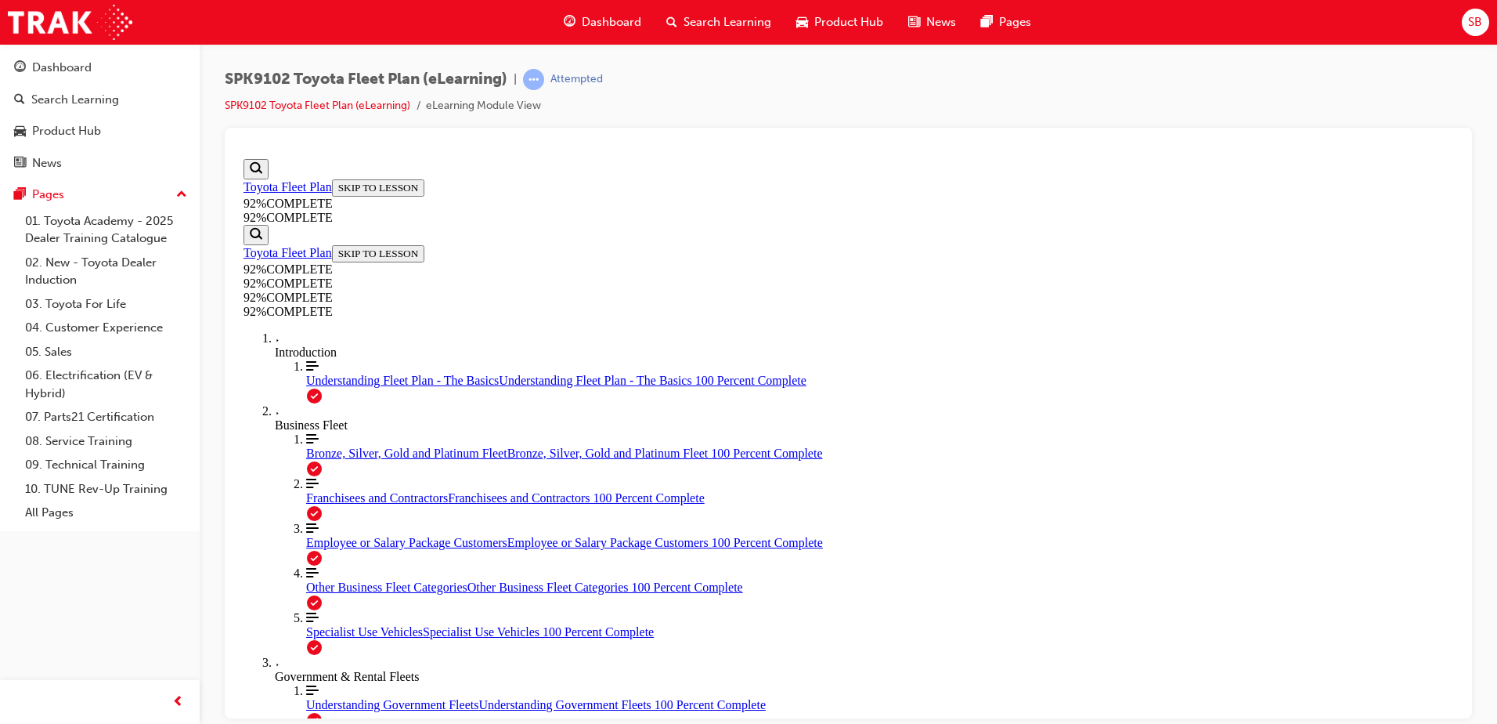
scroll to position [379, 0]
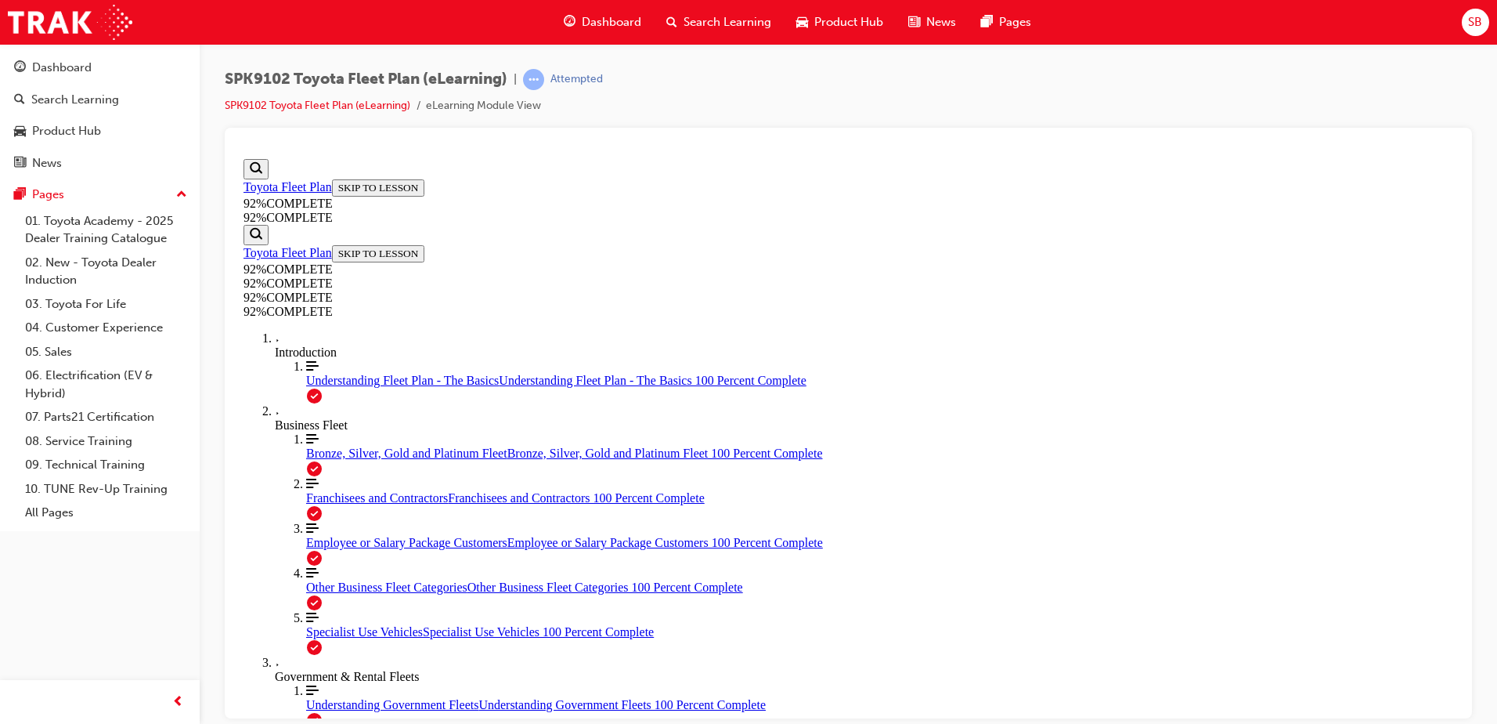
scroll to position [166, 0]
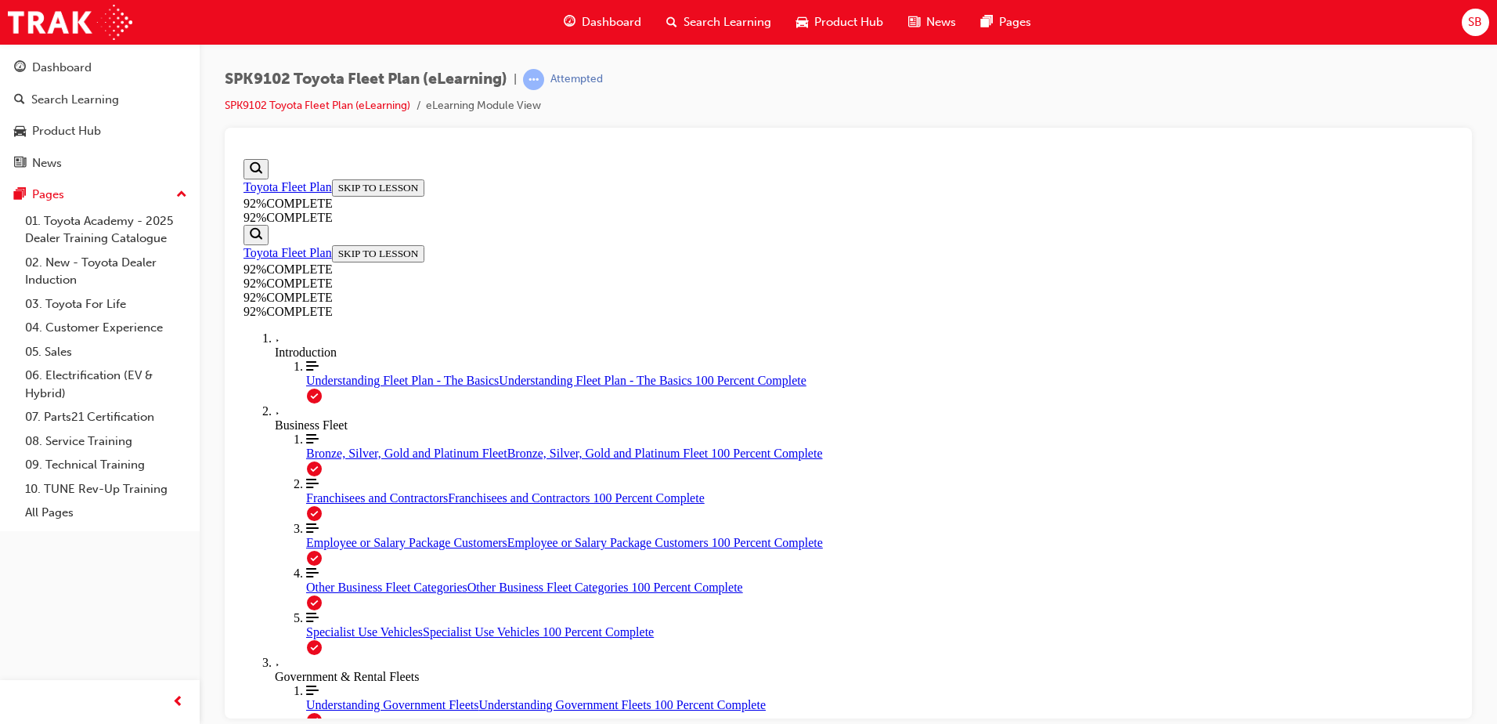
scroll to position [57, 0]
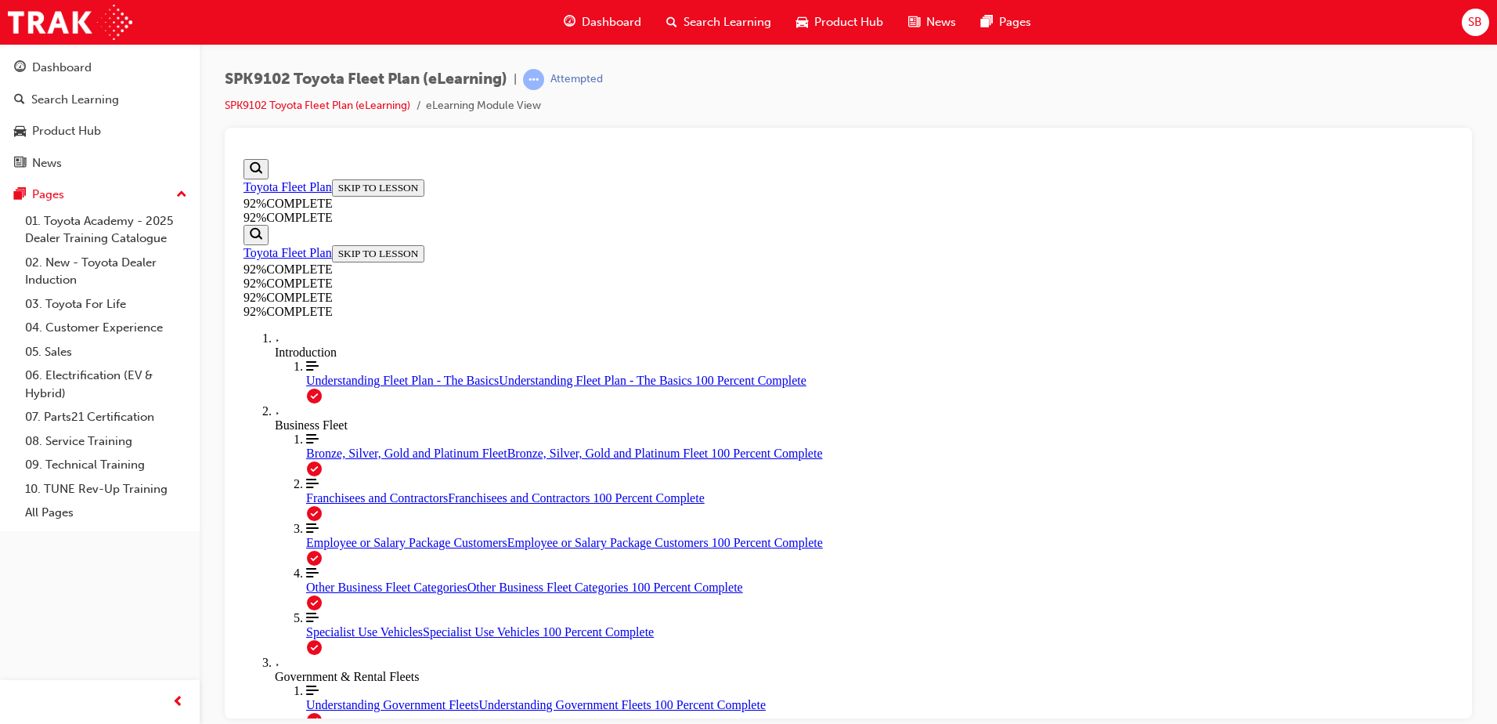
drag, startPoint x: 807, startPoint y: 615, endPoint x: 852, endPoint y: 602, distance: 47.1
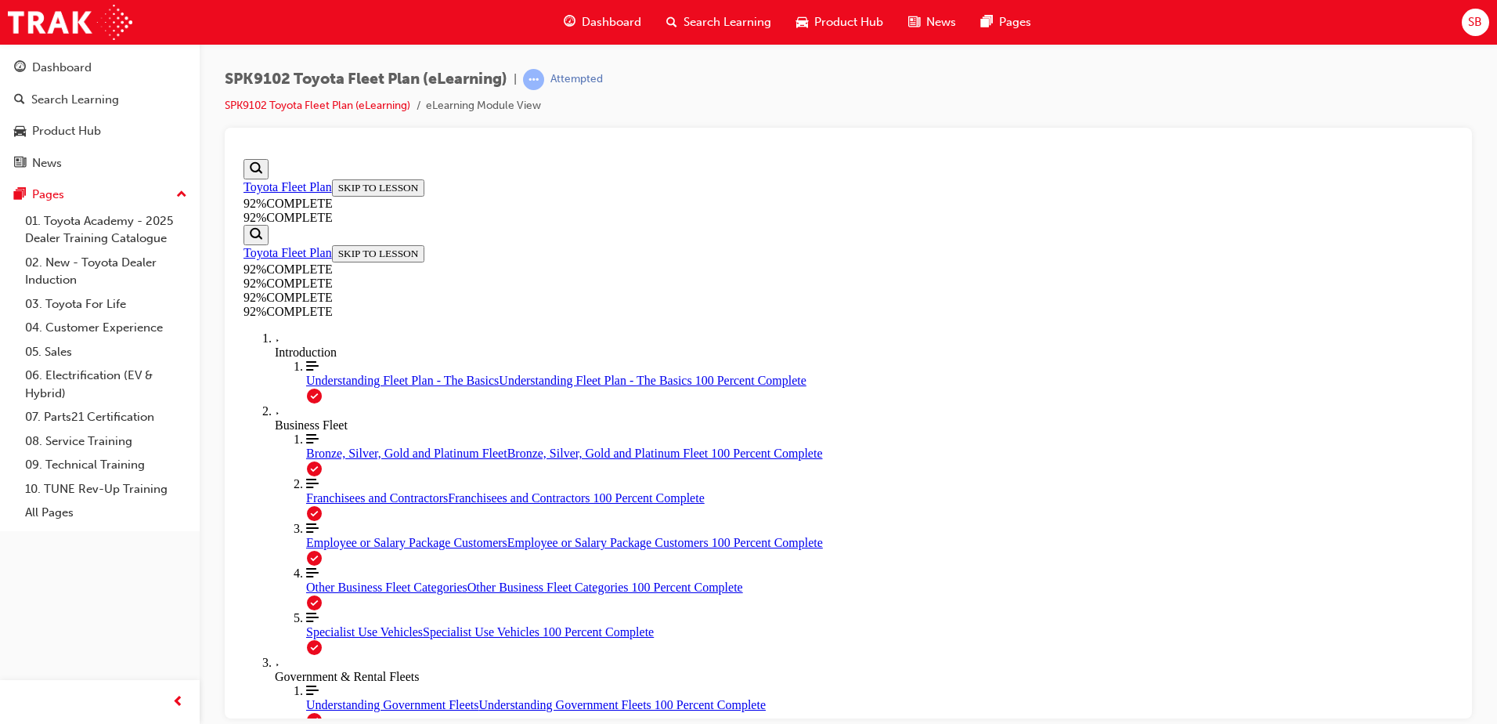
scroll to position [57, 0]
drag, startPoint x: 819, startPoint y: 504, endPoint x: 934, endPoint y: 641, distance: 178.5
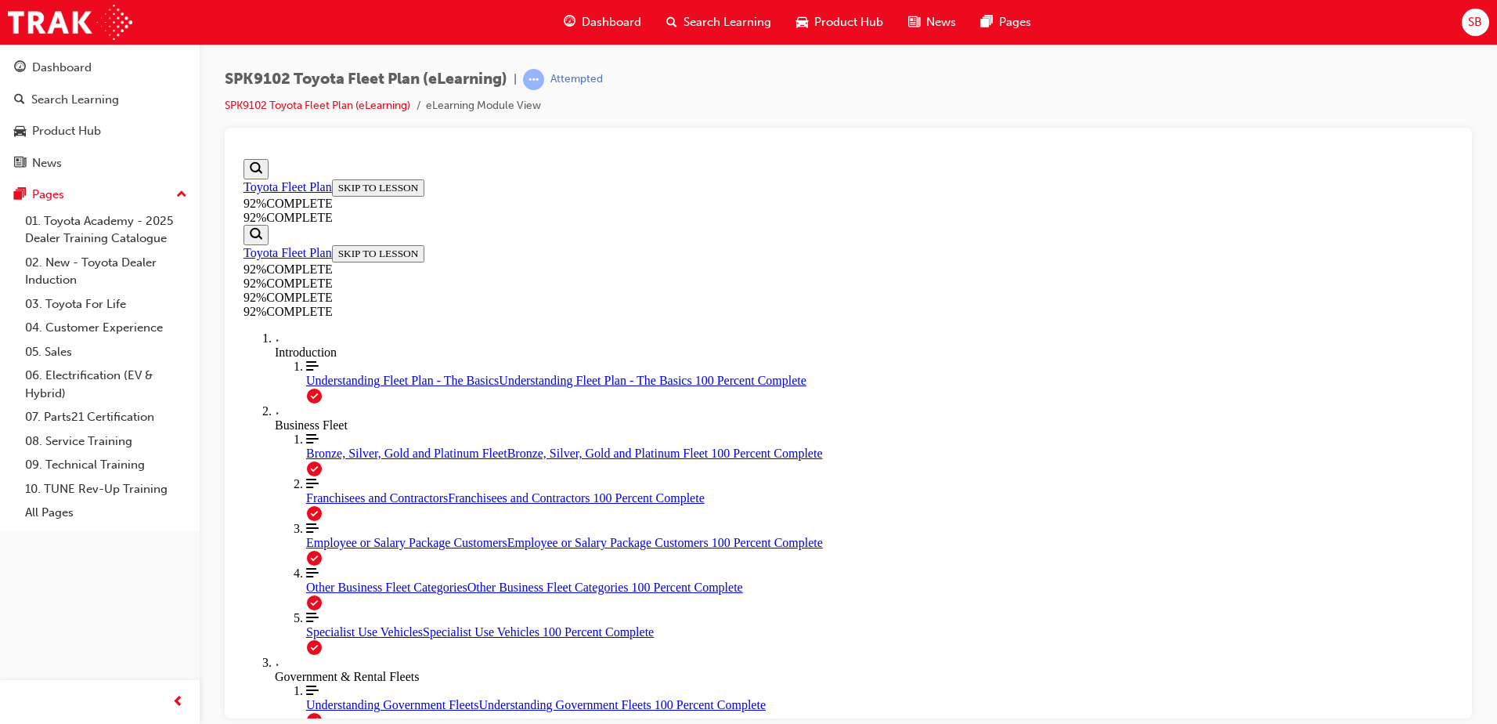
drag, startPoint x: 776, startPoint y: 573, endPoint x: 1010, endPoint y: 576, distance: 234.2
drag, startPoint x: 804, startPoint y: 493, endPoint x: 1002, endPoint y: 489, distance: 198.2
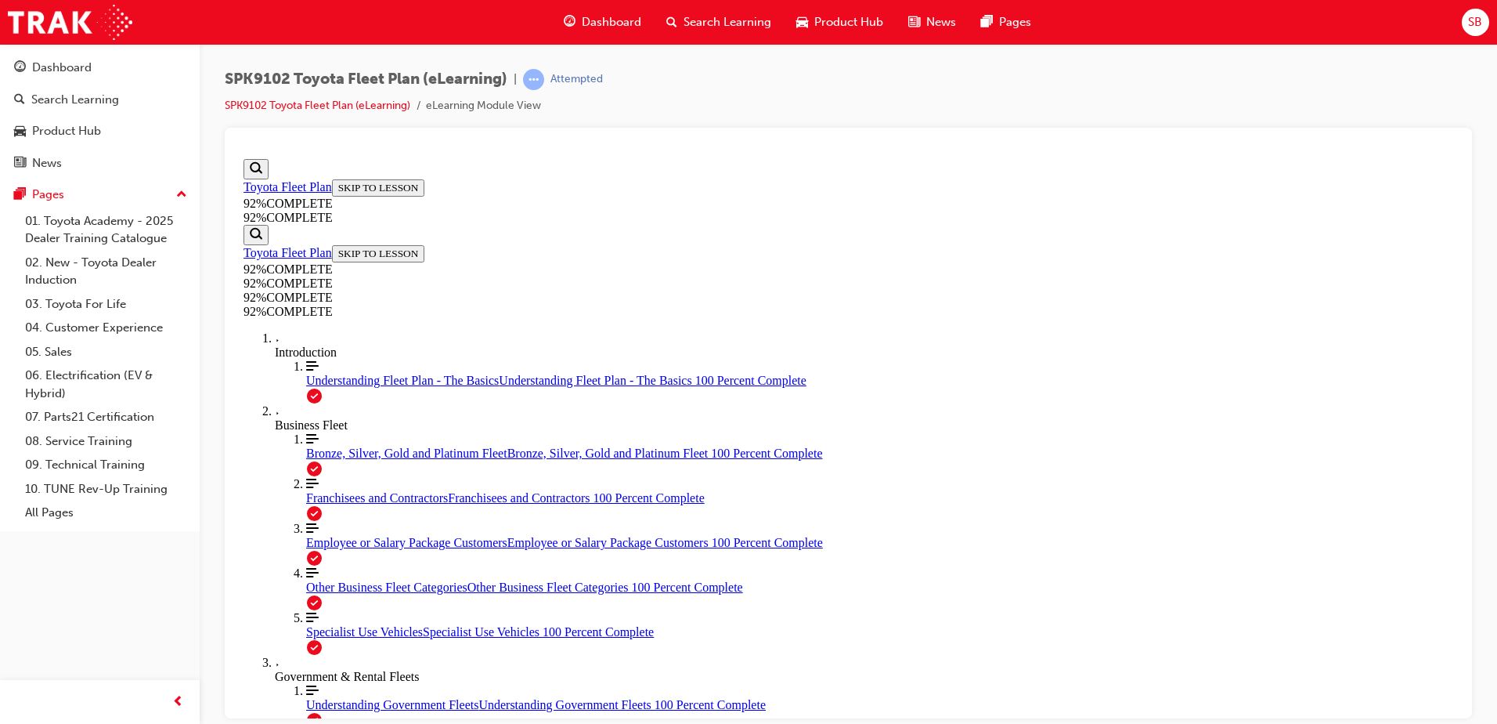
scroll to position [194, 0]
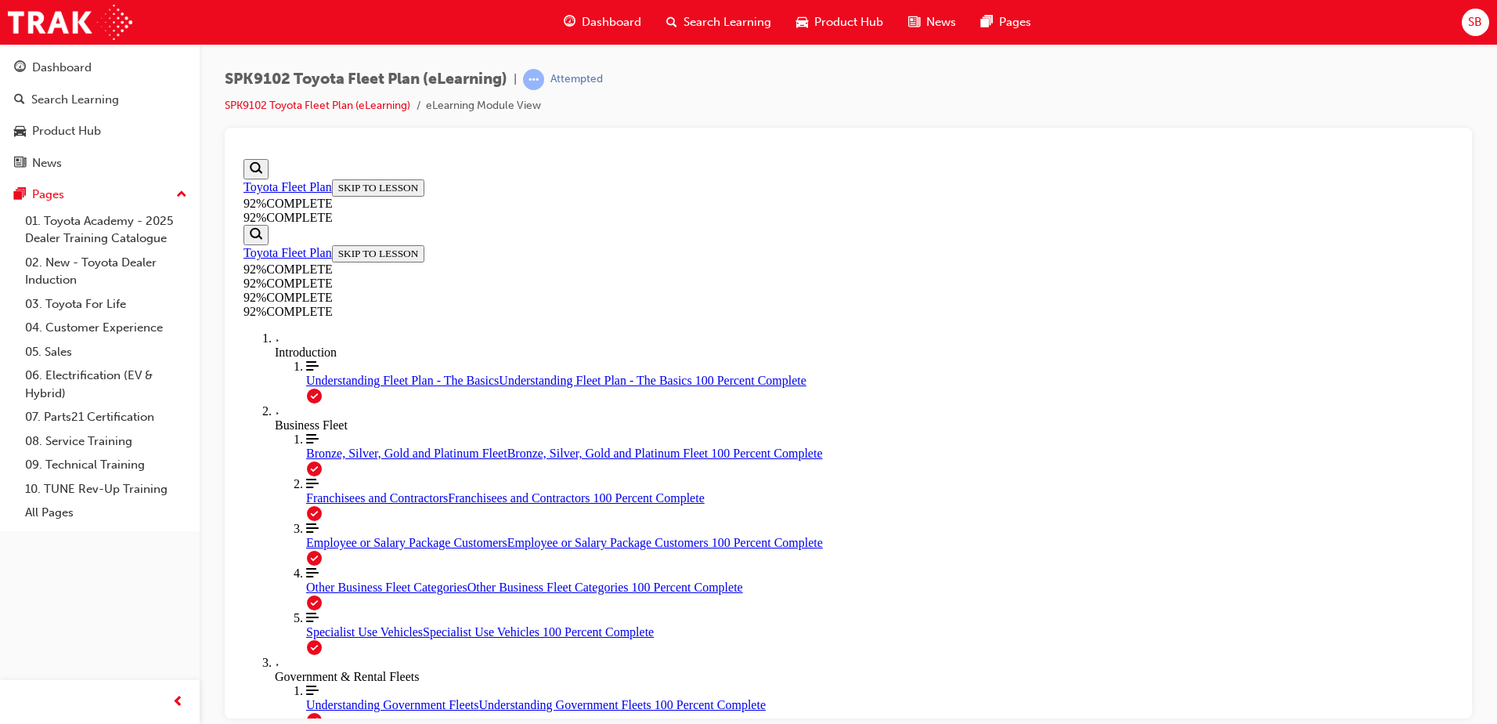
scroll to position [57, 0]
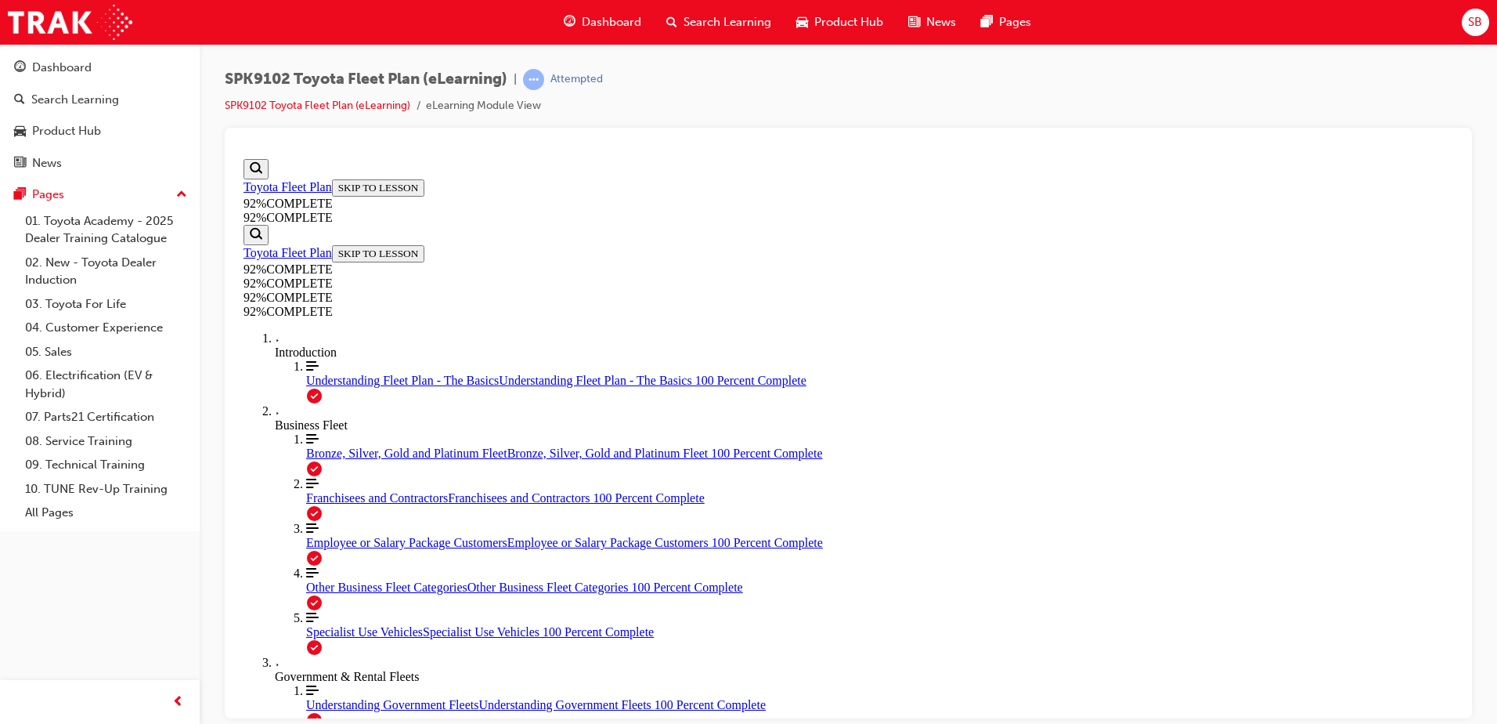
drag, startPoint x: 821, startPoint y: 453, endPoint x: 833, endPoint y: 450, distance: 12.0
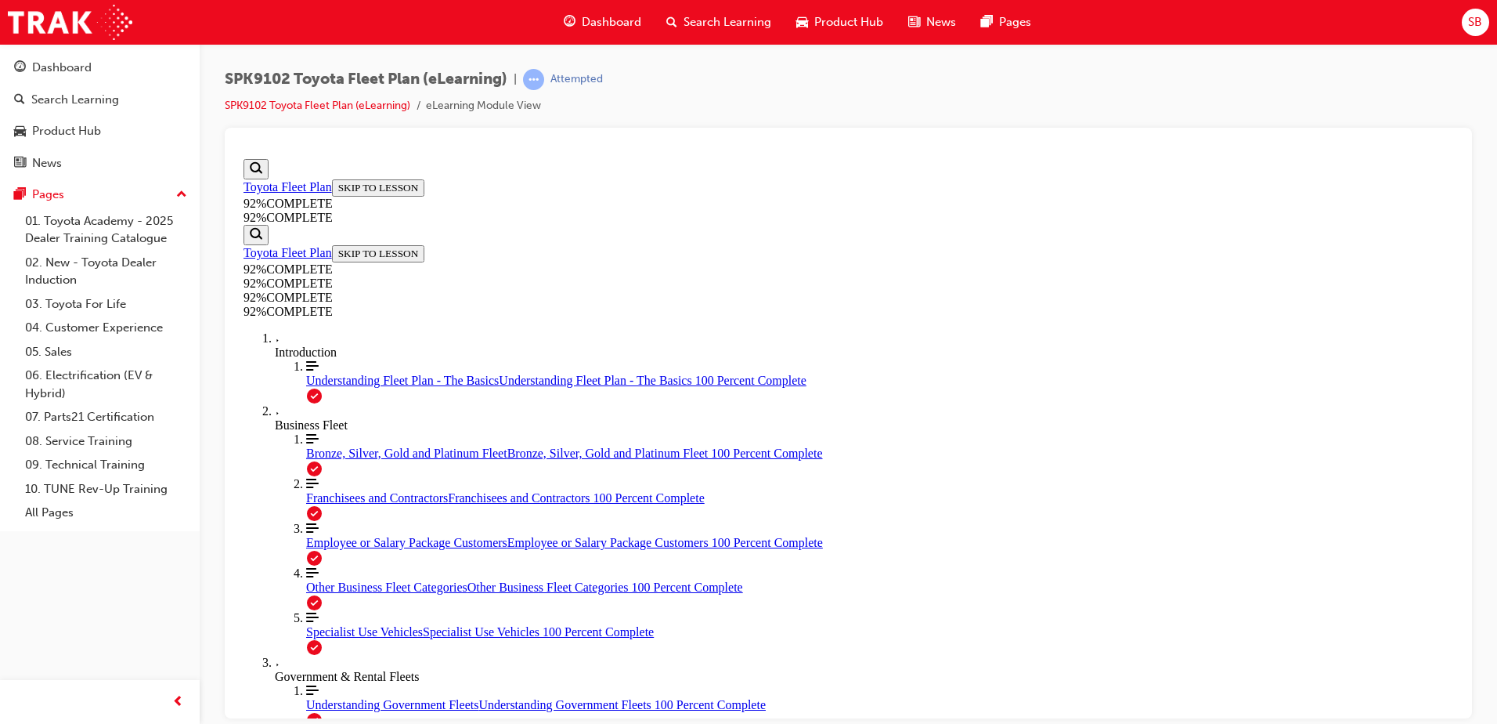
scroll to position [168, 0]
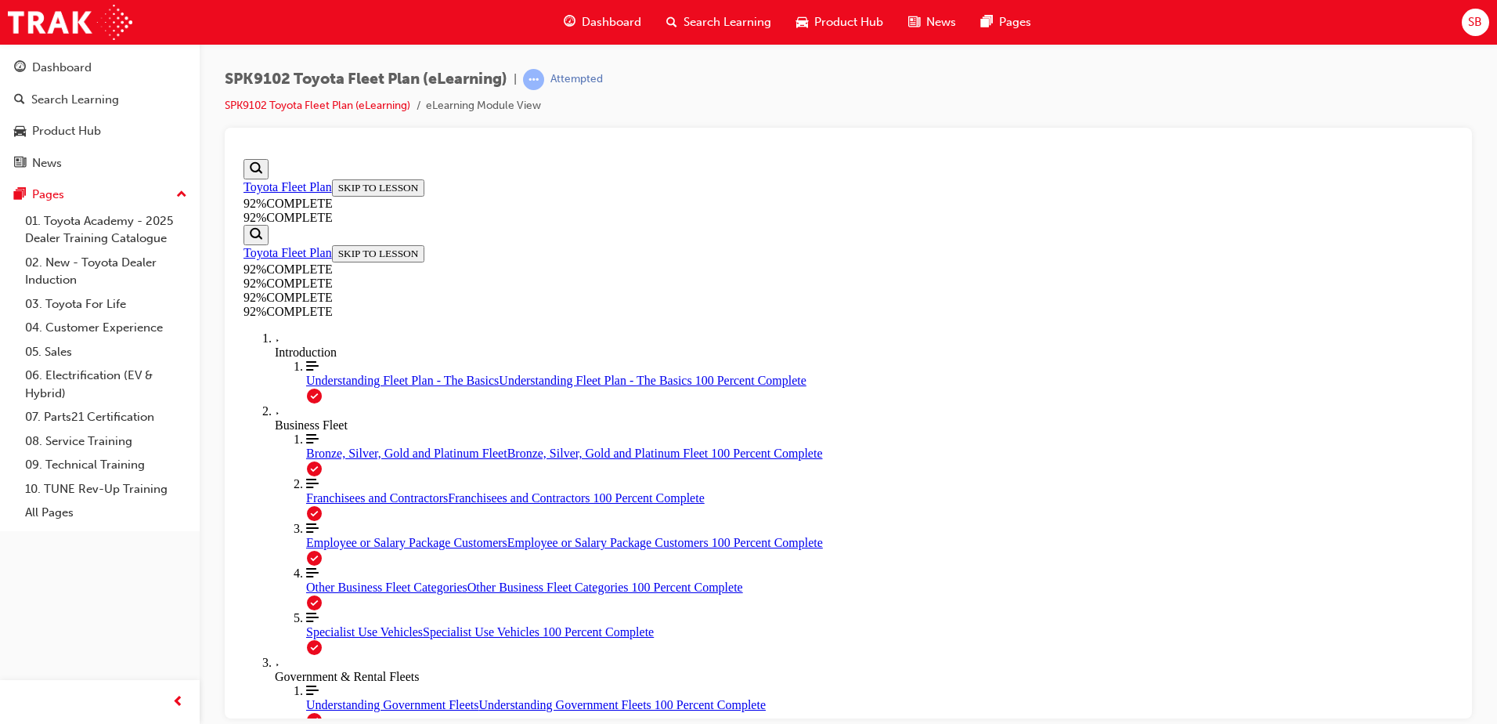
scroll to position [352, 0]
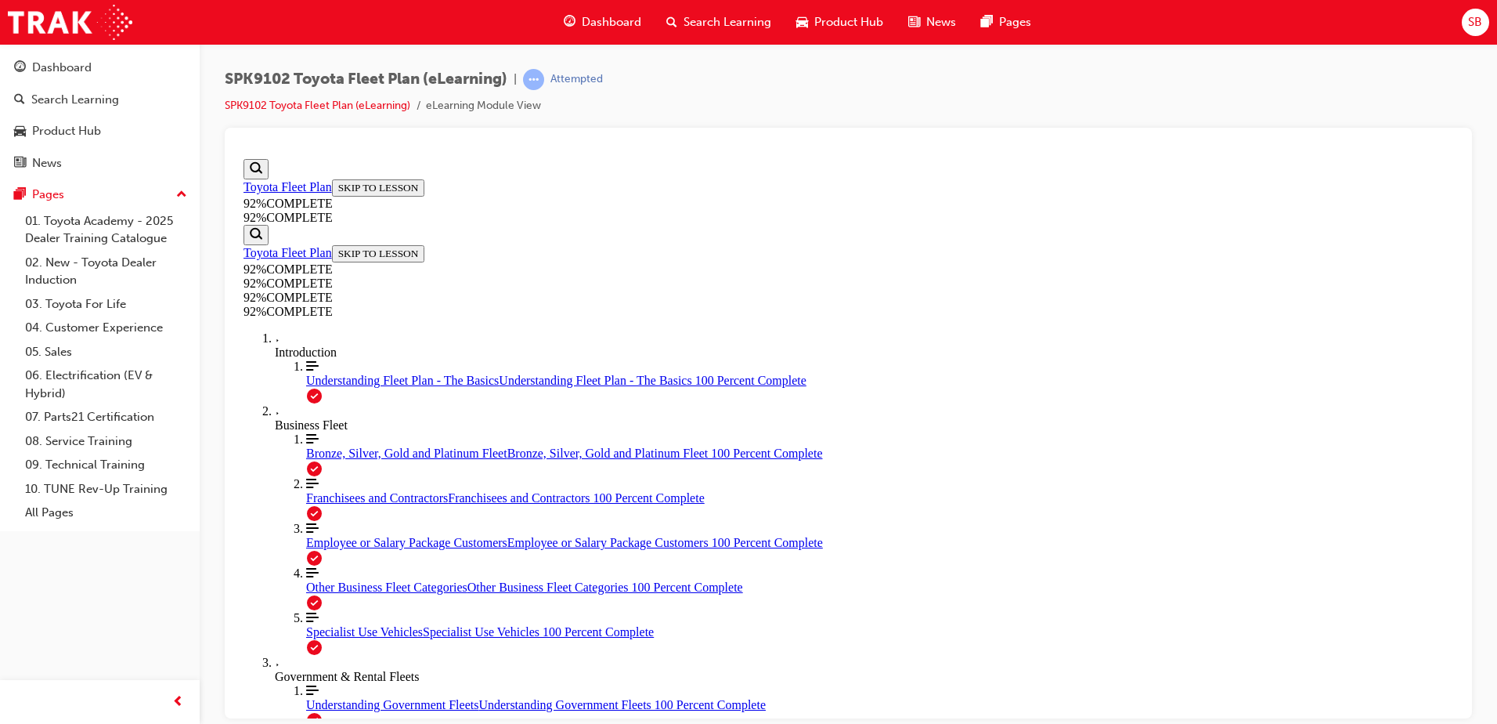
scroll to position [57, 0]
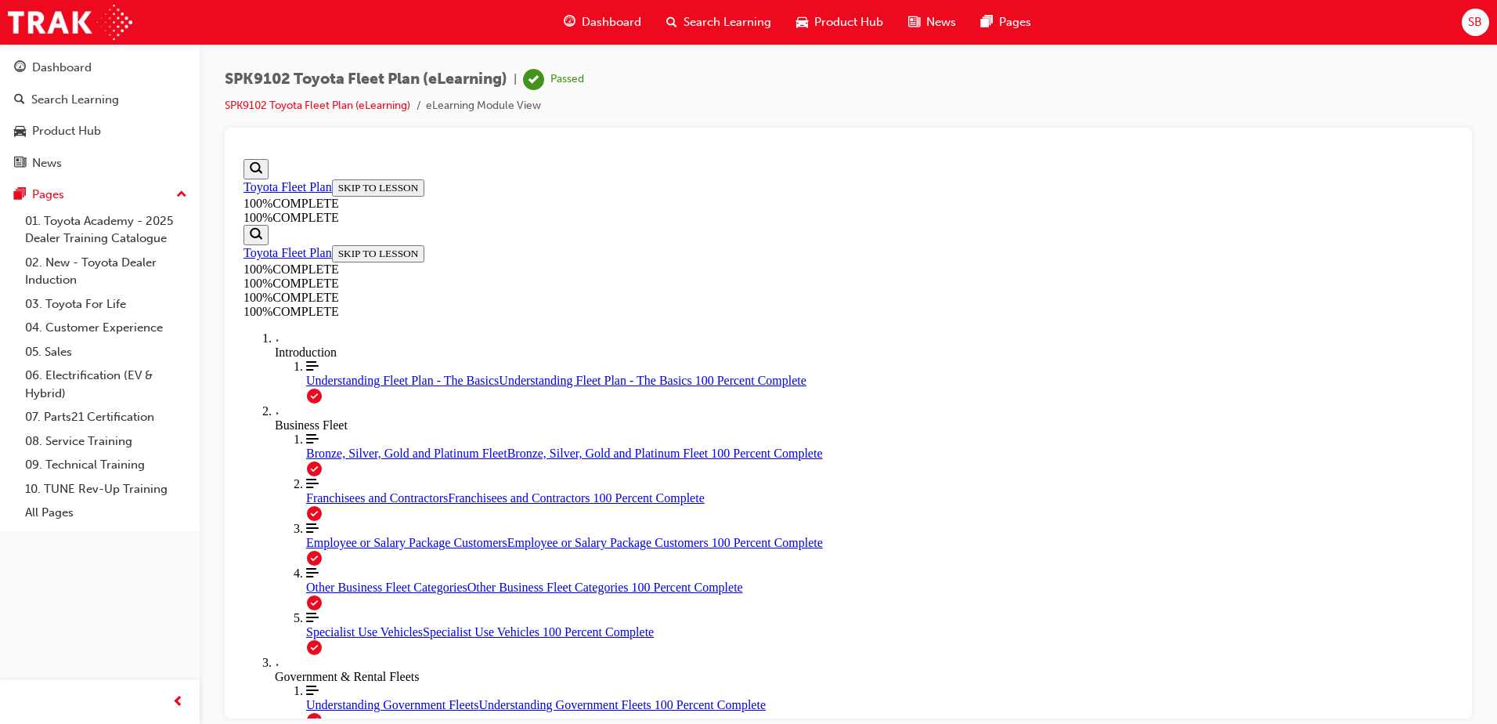
scroll to position [214, 0]
click at [753, 19] on span "Search Learning" at bounding box center [728, 22] width 88 height 18
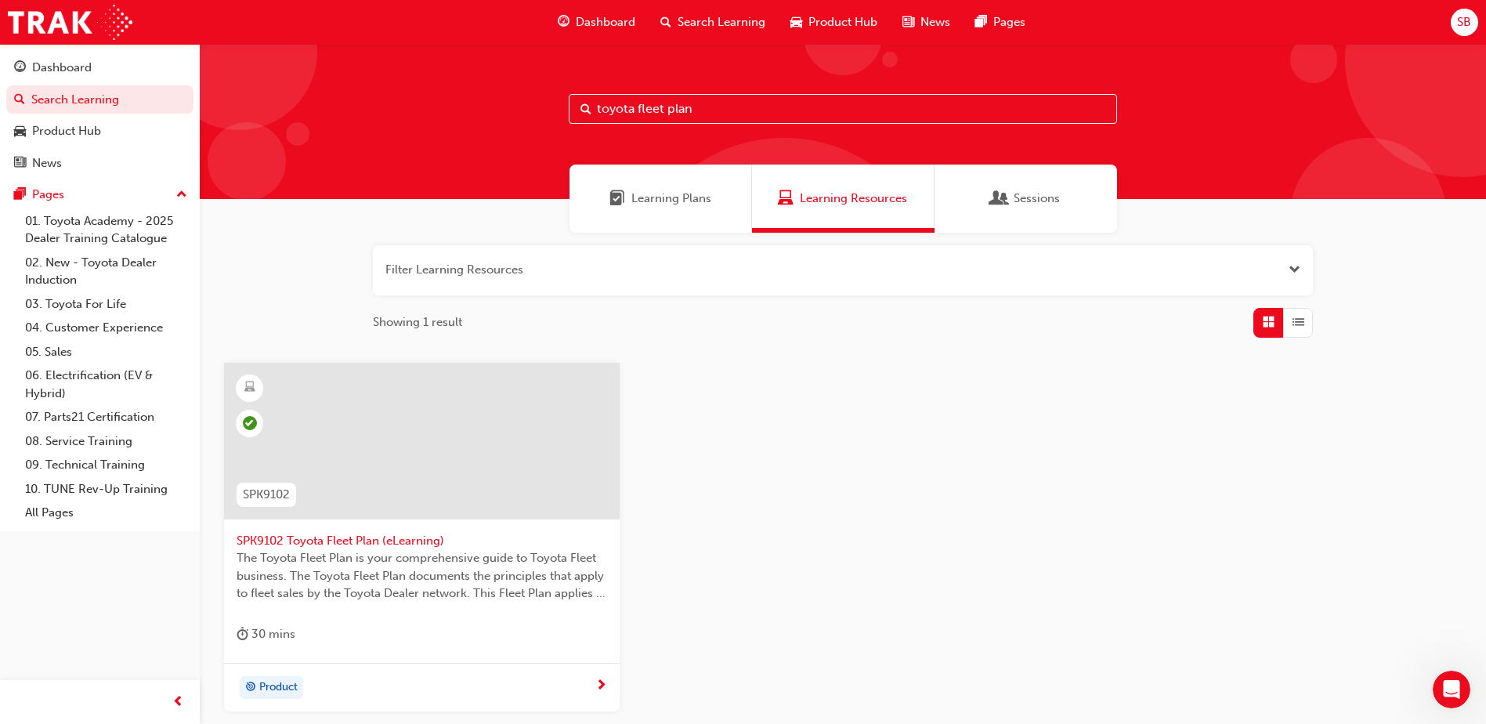
drag, startPoint x: 735, startPoint y: 114, endPoint x: 641, endPoint y: 132, distance: 95.5
click at [641, 132] on div "toyota fleet plan" at bounding box center [843, 121] width 1286 height 155
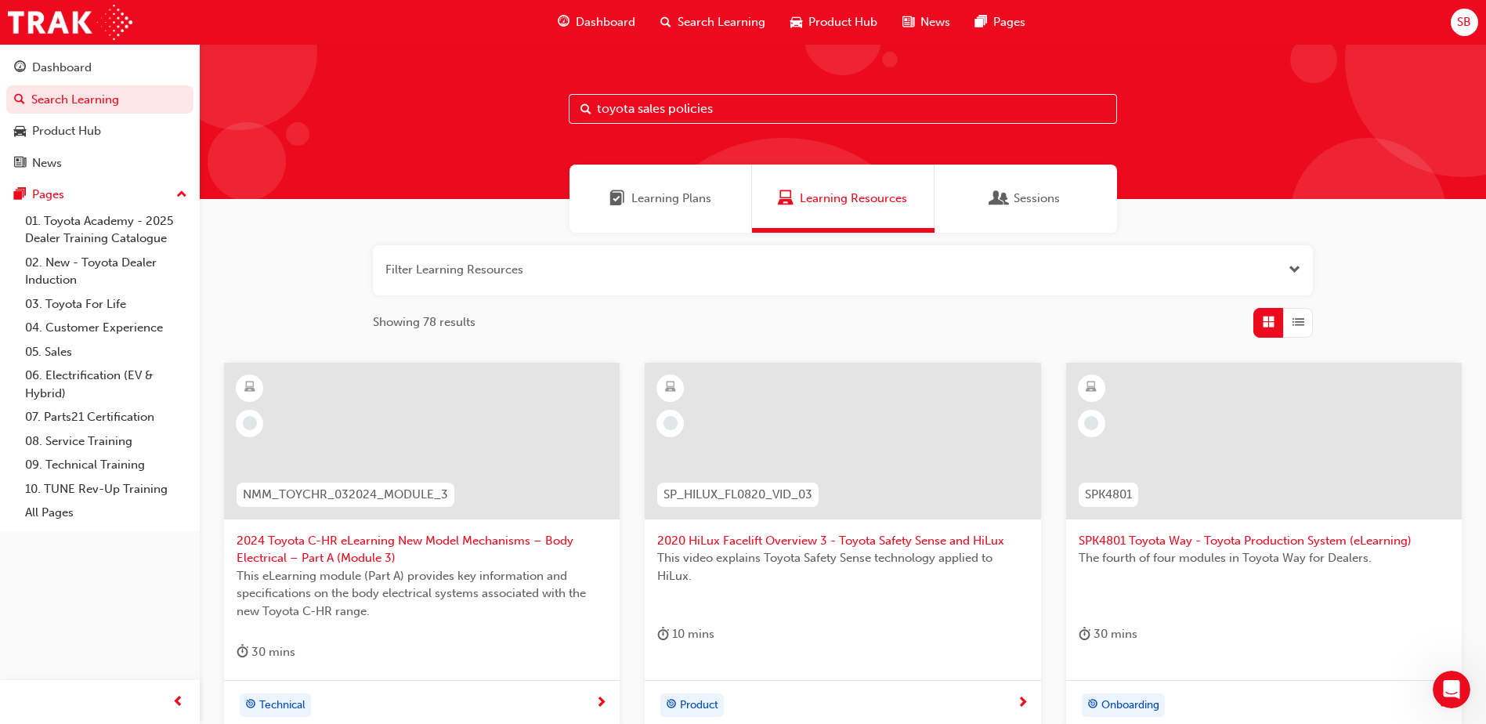
type input "toyota sales policies"
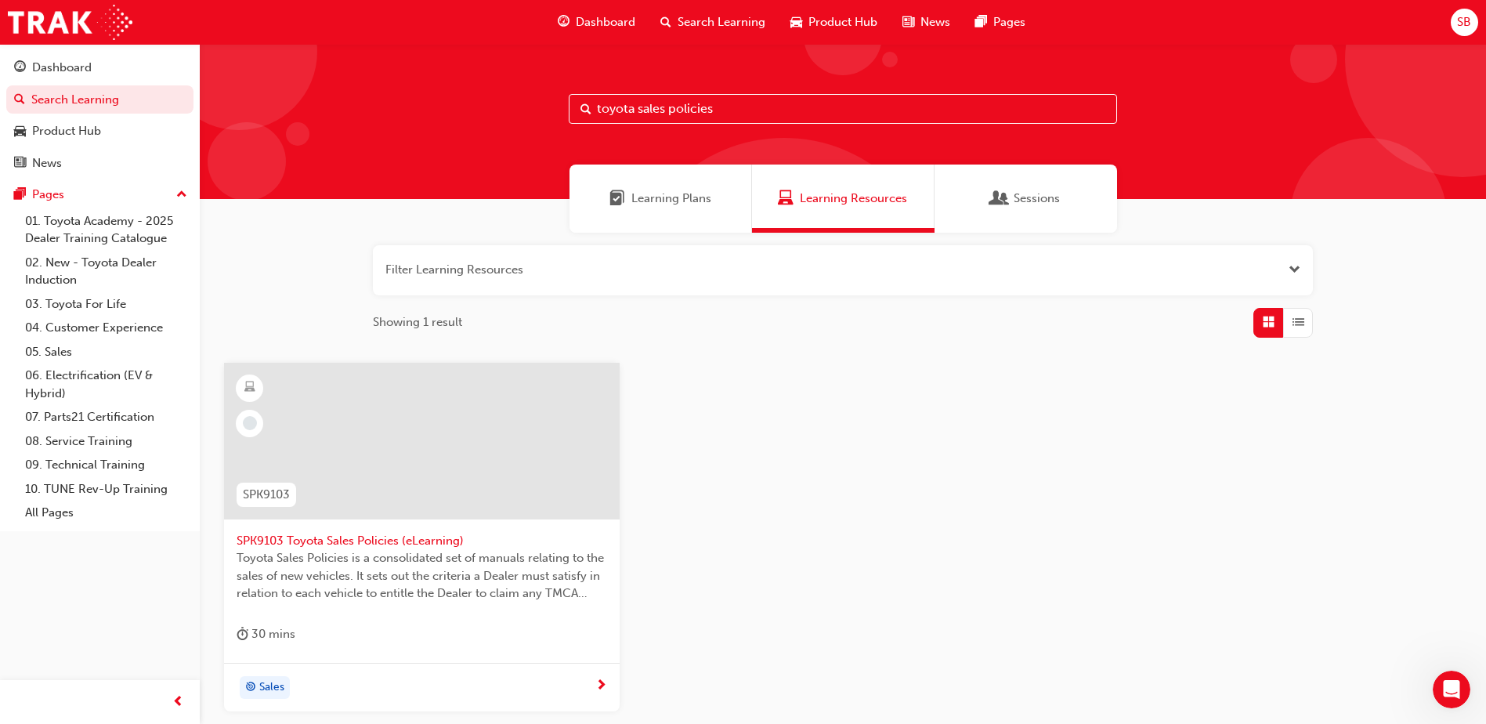
click at [458, 465] on div at bounding box center [422, 441] width 396 height 157
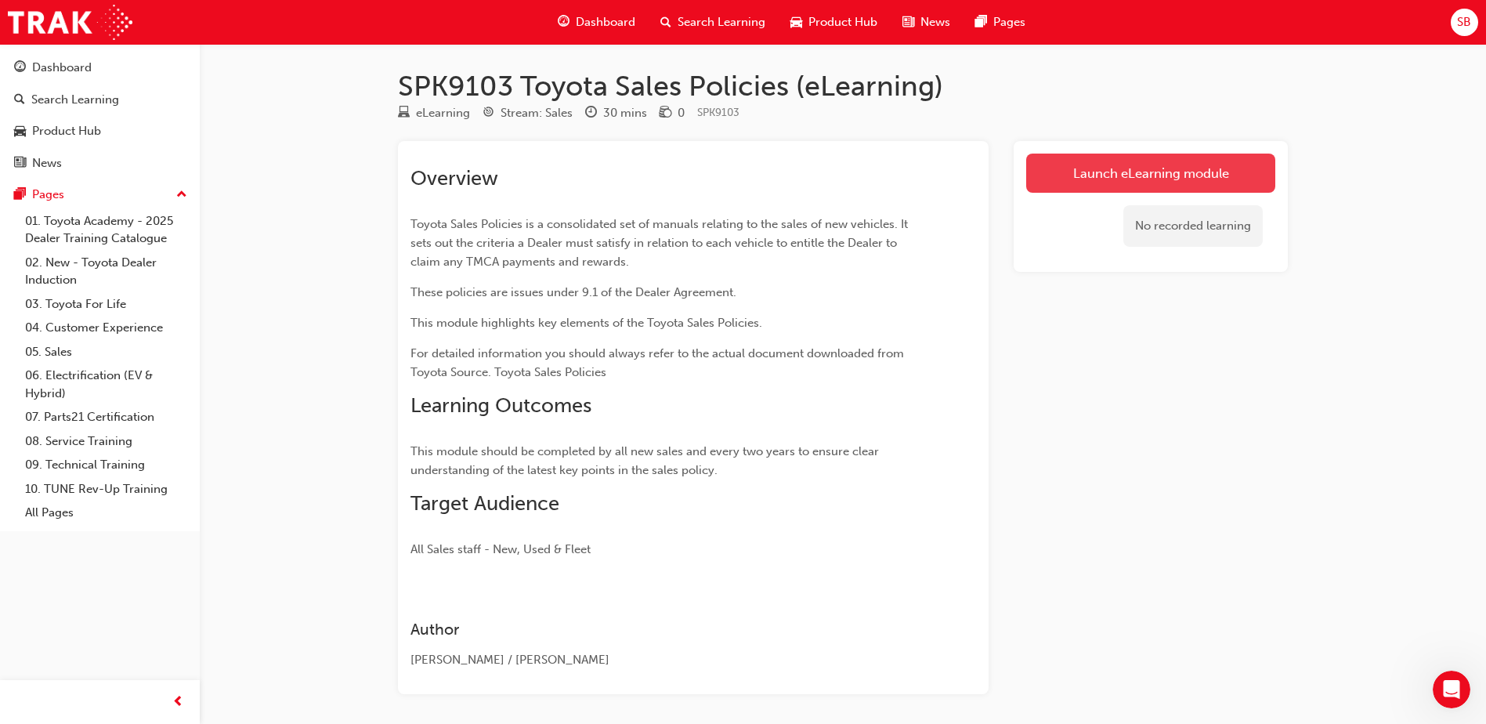
click at [1059, 183] on link "Launch eLearning module" at bounding box center [1150, 173] width 249 height 39
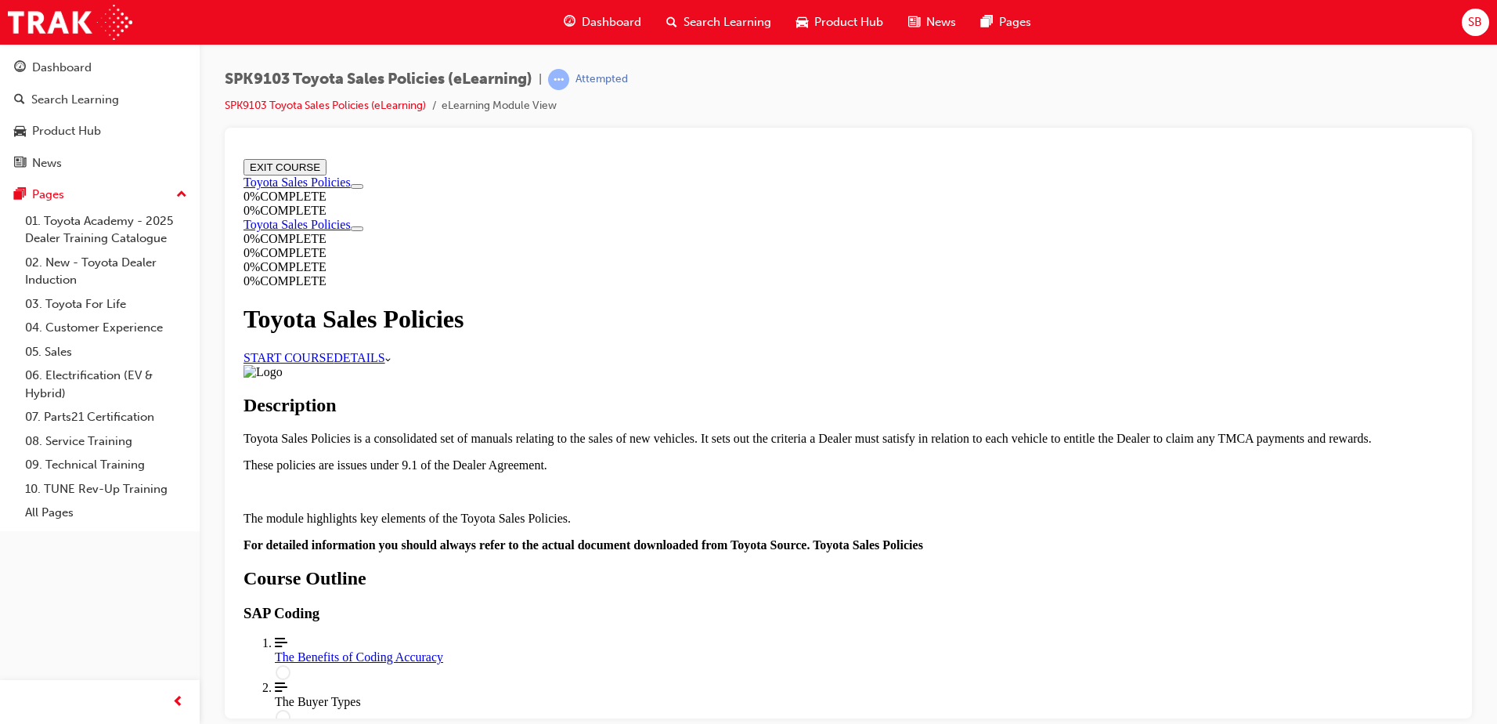
click at [334, 352] on link "START COURSE" at bounding box center [289, 356] width 90 height 13
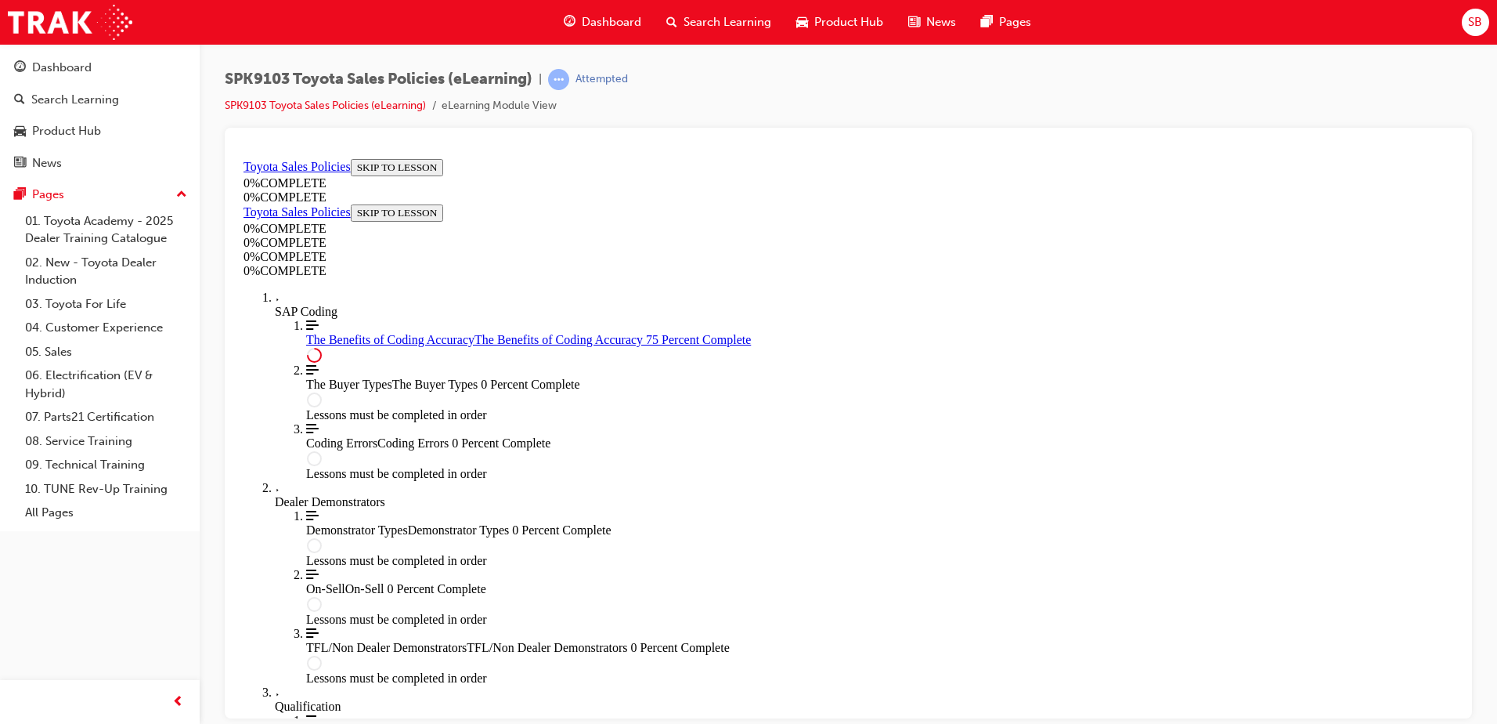
scroll to position [759, 0]
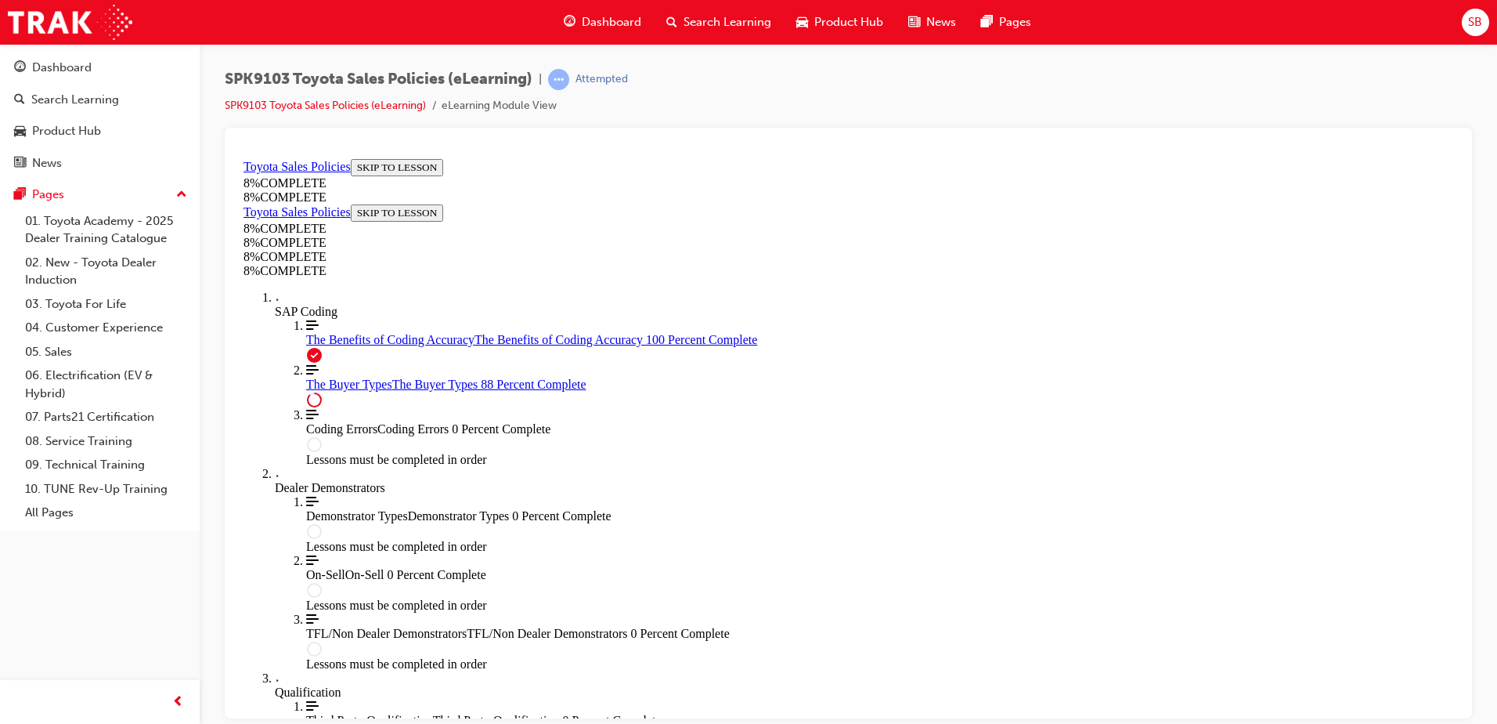
scroll to position [5470, 0]
drag, startPoint x: 668, startPoint y: 448, endPoint x: 644, endPoint y: 466, distance: 30.2
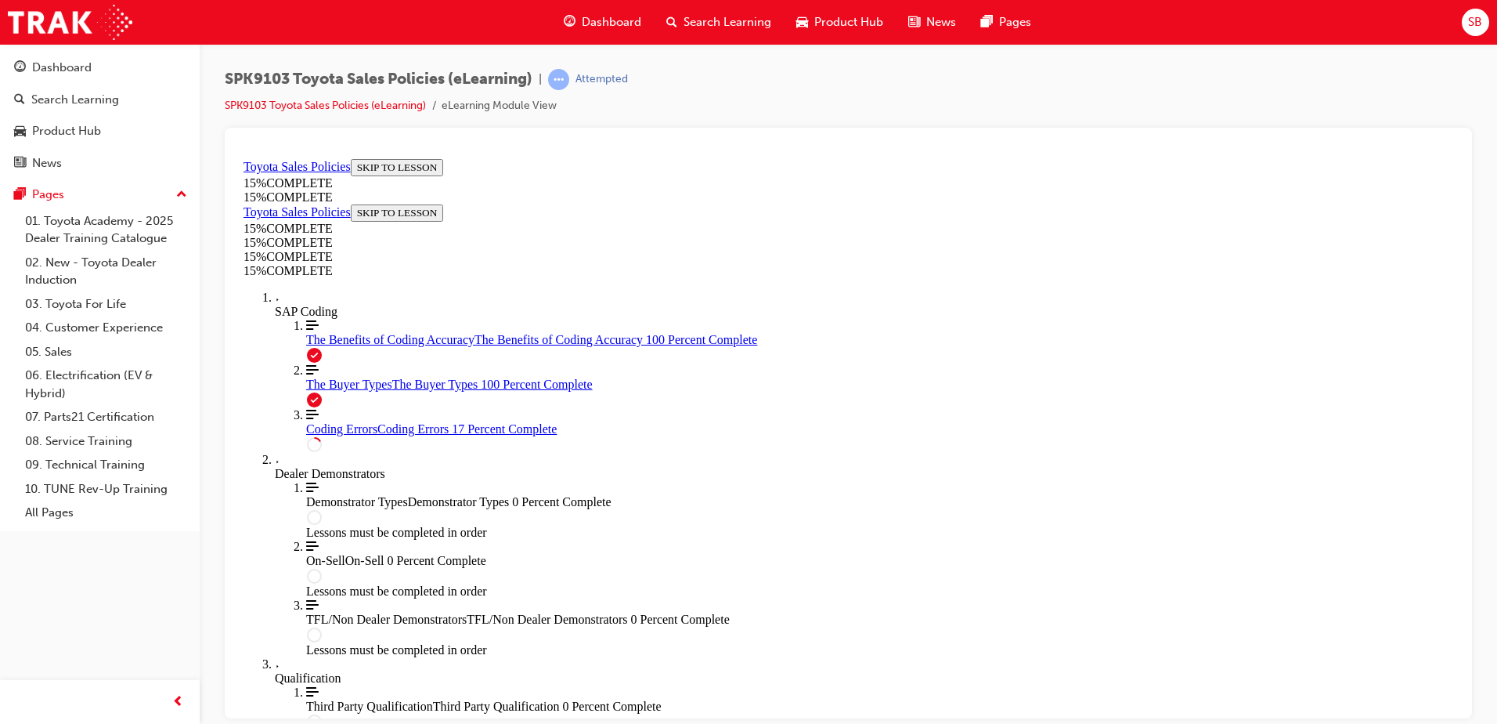
scroll to position [54, 0]
